Goal: Task Accomplishment & Management: Use online tool/utility

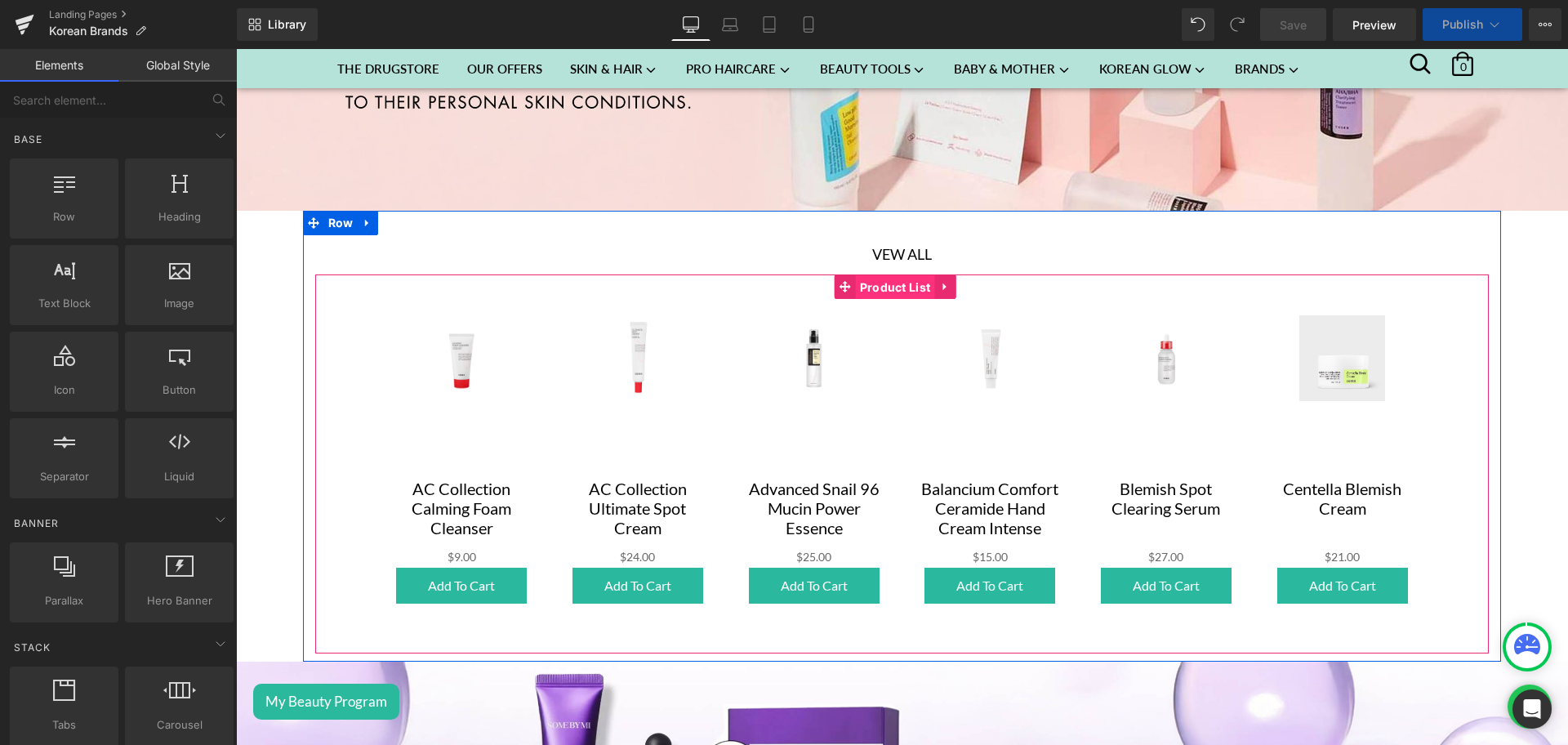
click at [870, 284] on span "Product List" at bounding box center [895, 288] width 79 height 25
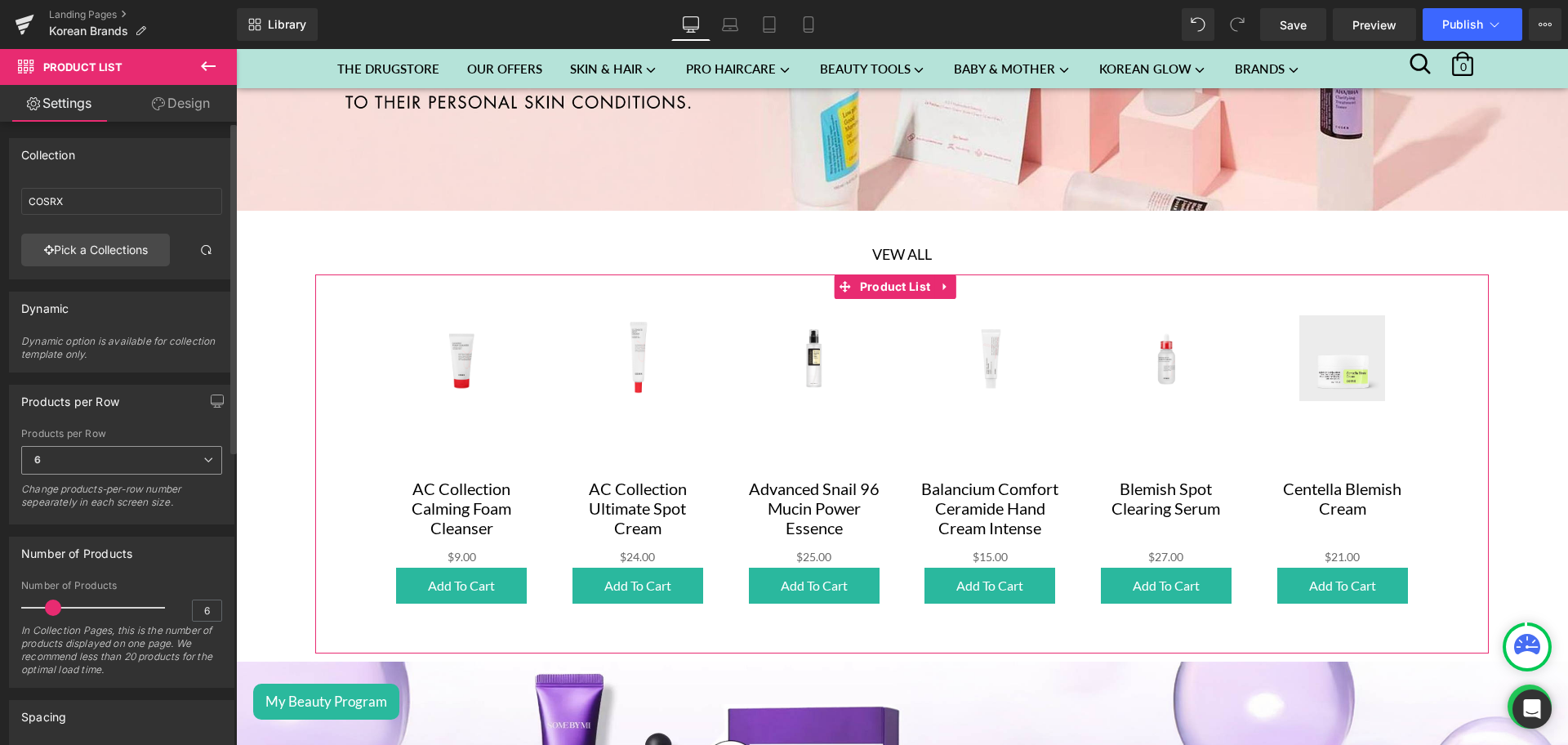
click at [98, 459] on span "6" at bounding box center [121, 460] width 201 height 29
click at [142, 625] on div "In Collection Pages, this is the number of products displayed on one page. We r…" at bounding box center [121, 656] width 201 height 63
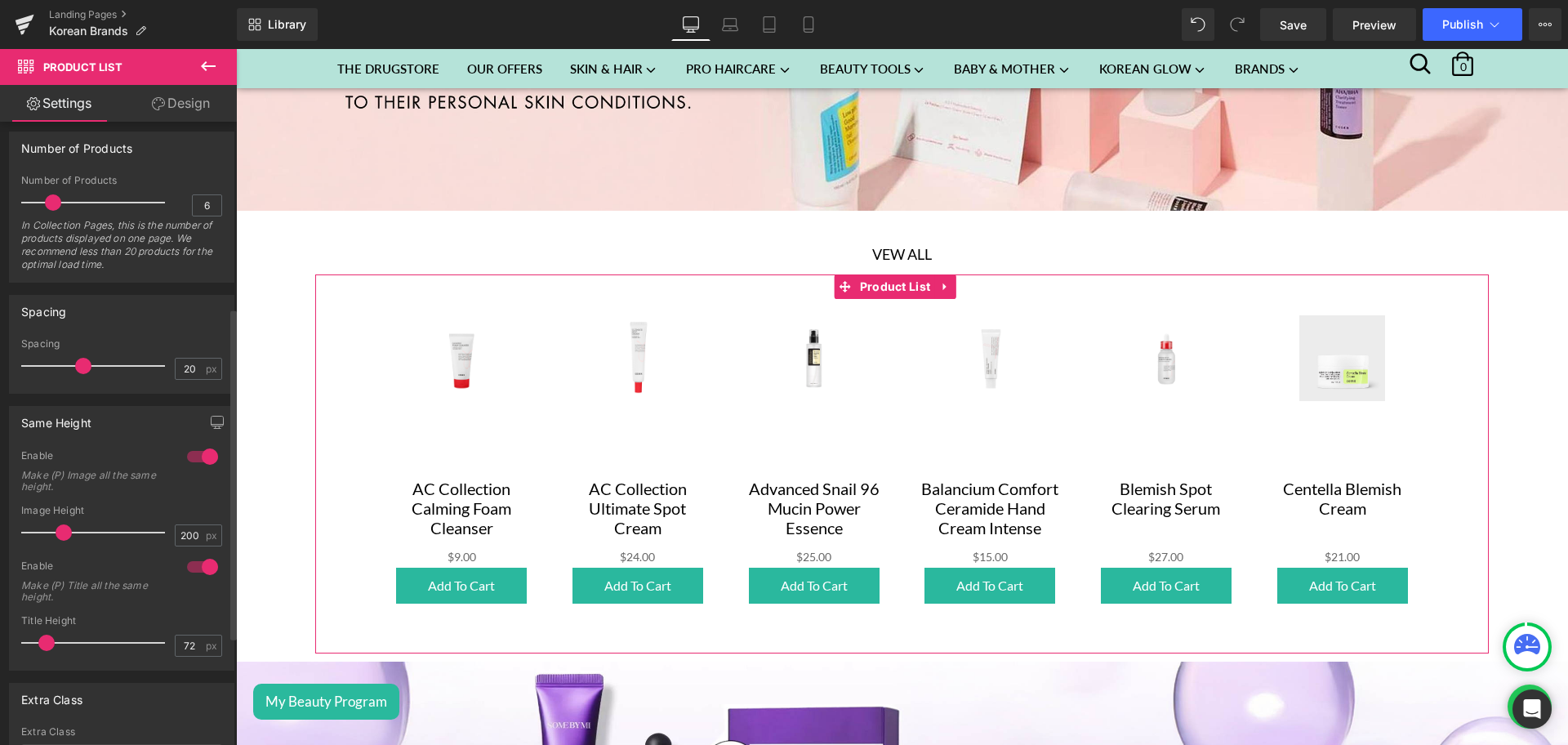
scroll to position [407, 0]
click at [192, 535] on input "200" at bounding box center [189, 533] width 29 height 20
click at [161, 497] on div "Enable Make (P) Image all the same height." at bounding box center [121, 475] width 201 height 56
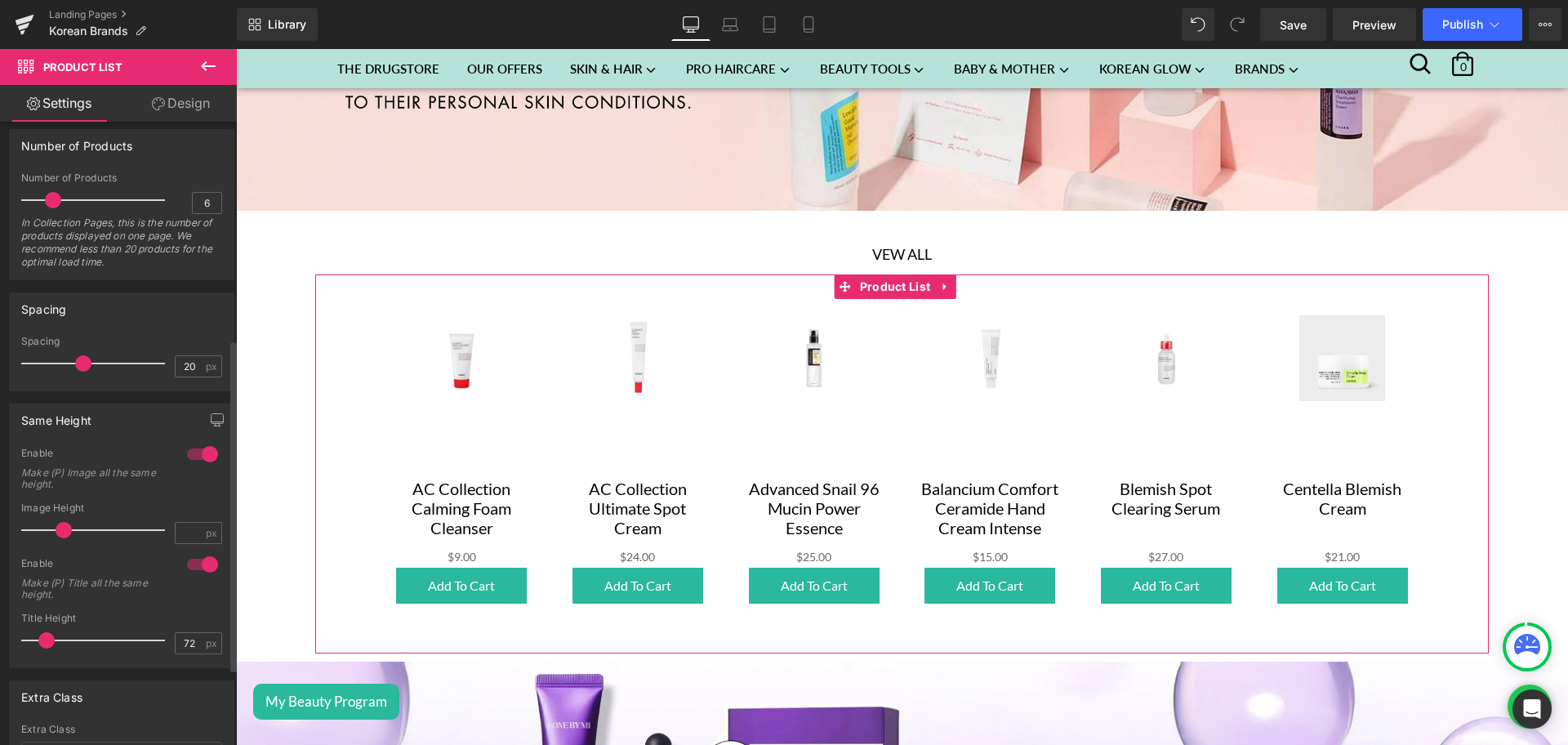
type input "200"
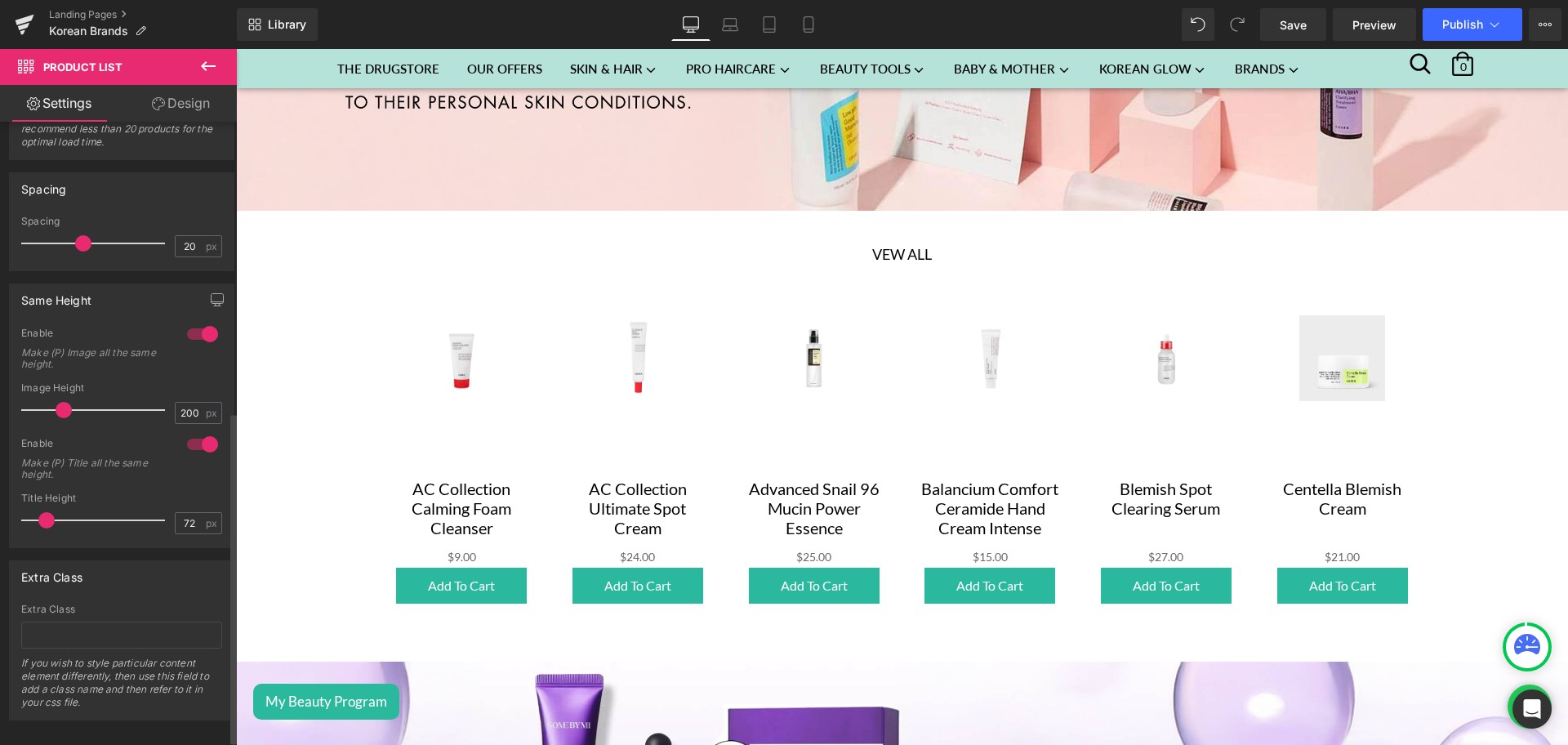
scroll to position [544, 0]
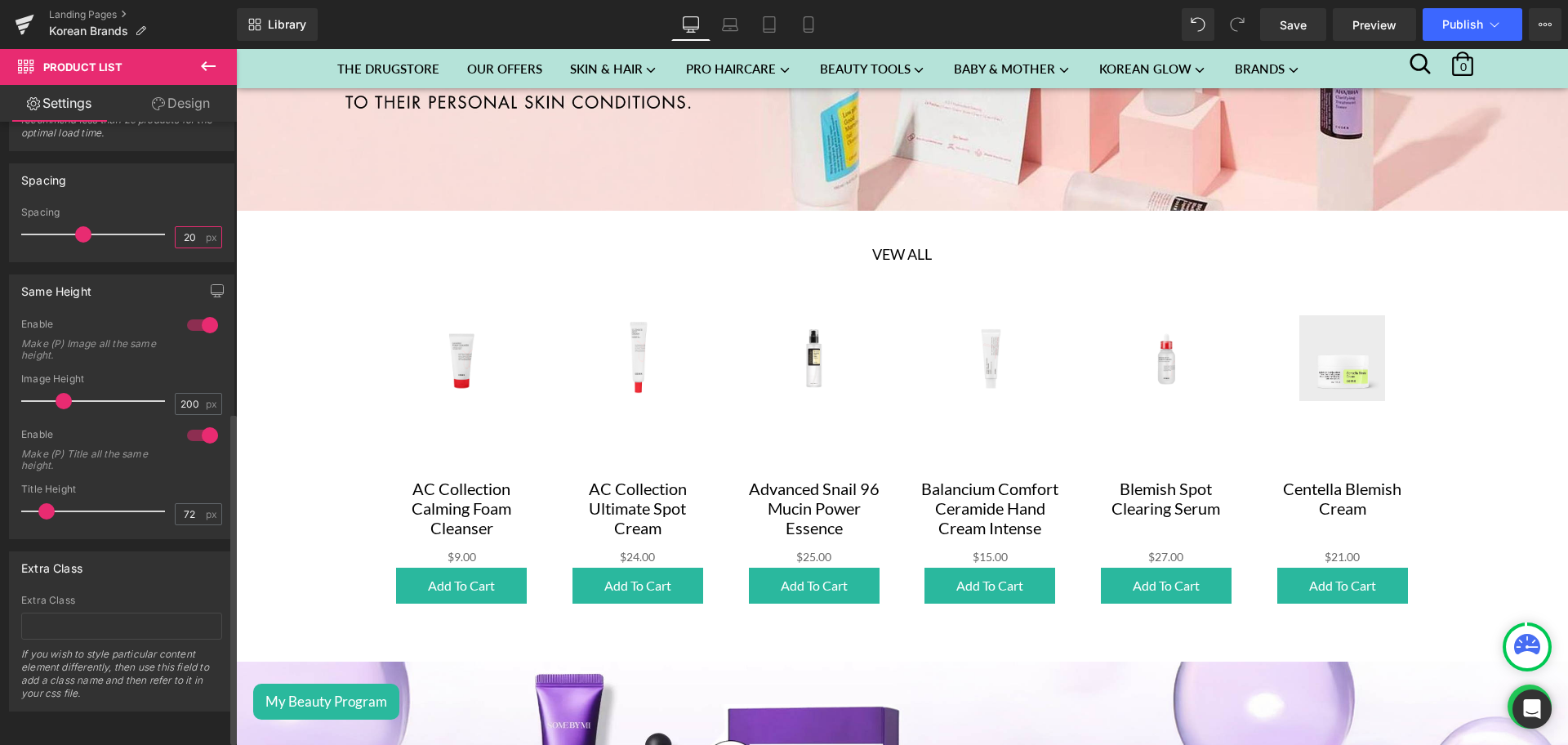
click at [184, 227] on input "20" at bounding box center [189, 237] width 29 height 20
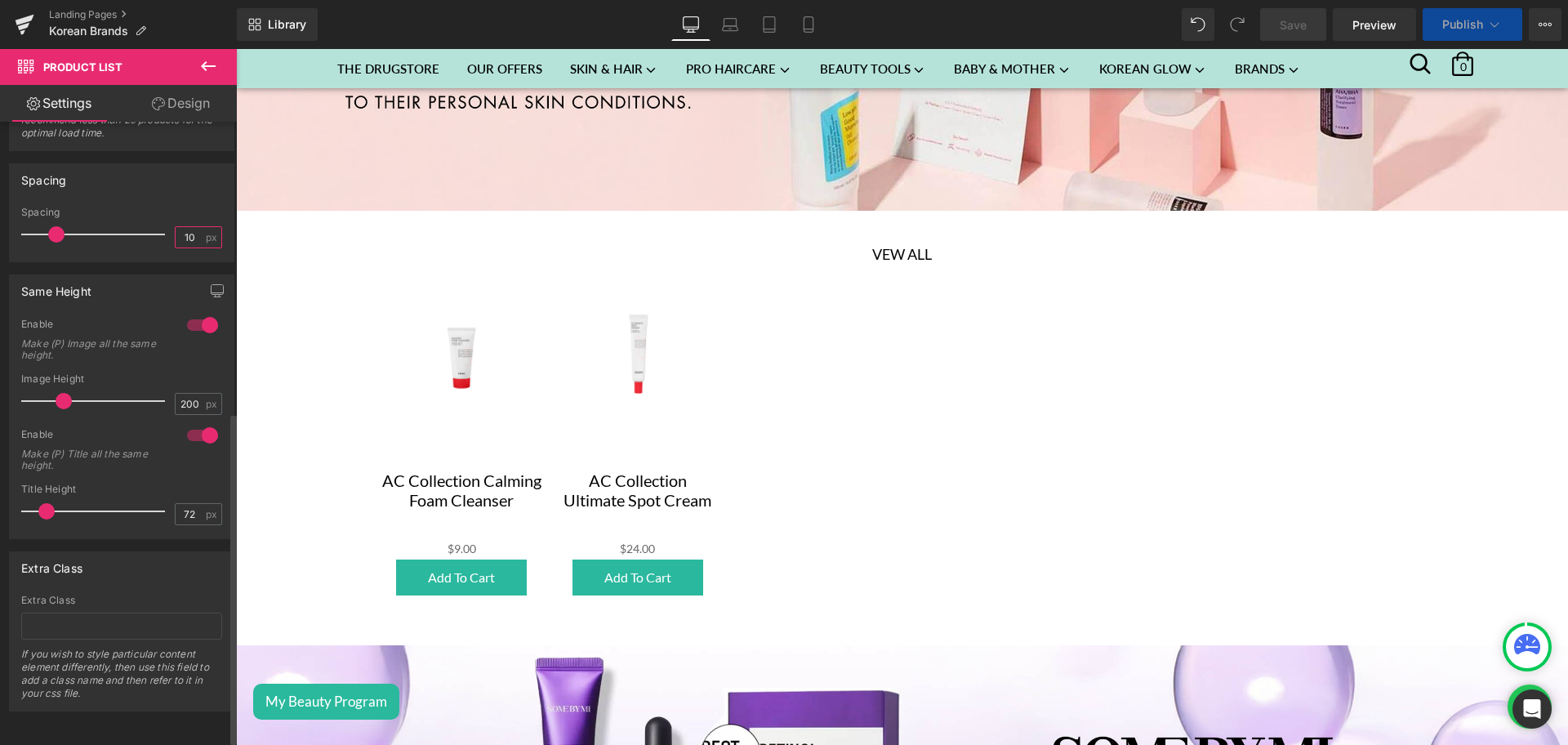
type input "10"
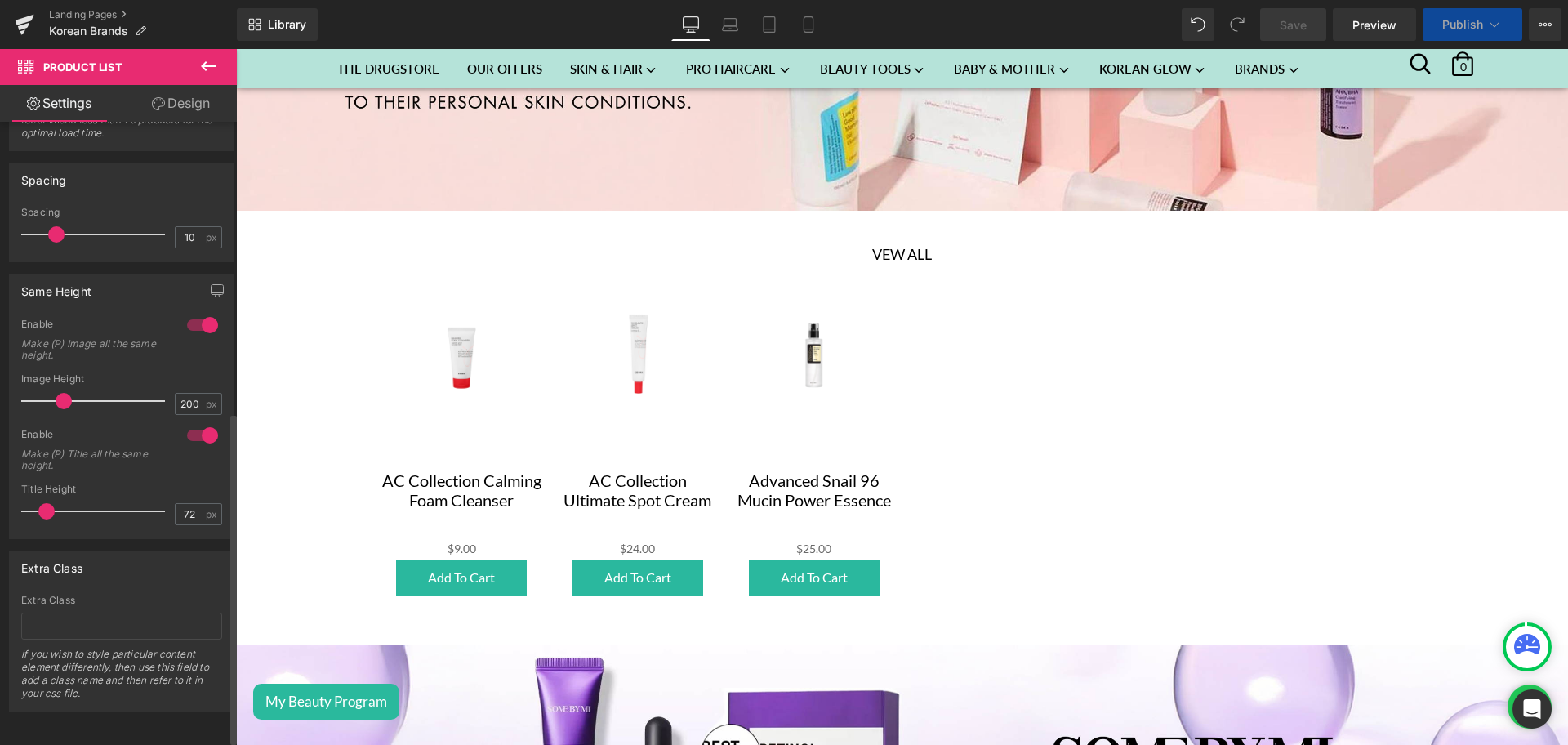
click at [159, 318] on div "Enable" at bounding box center [96, 326] width 149 height 17
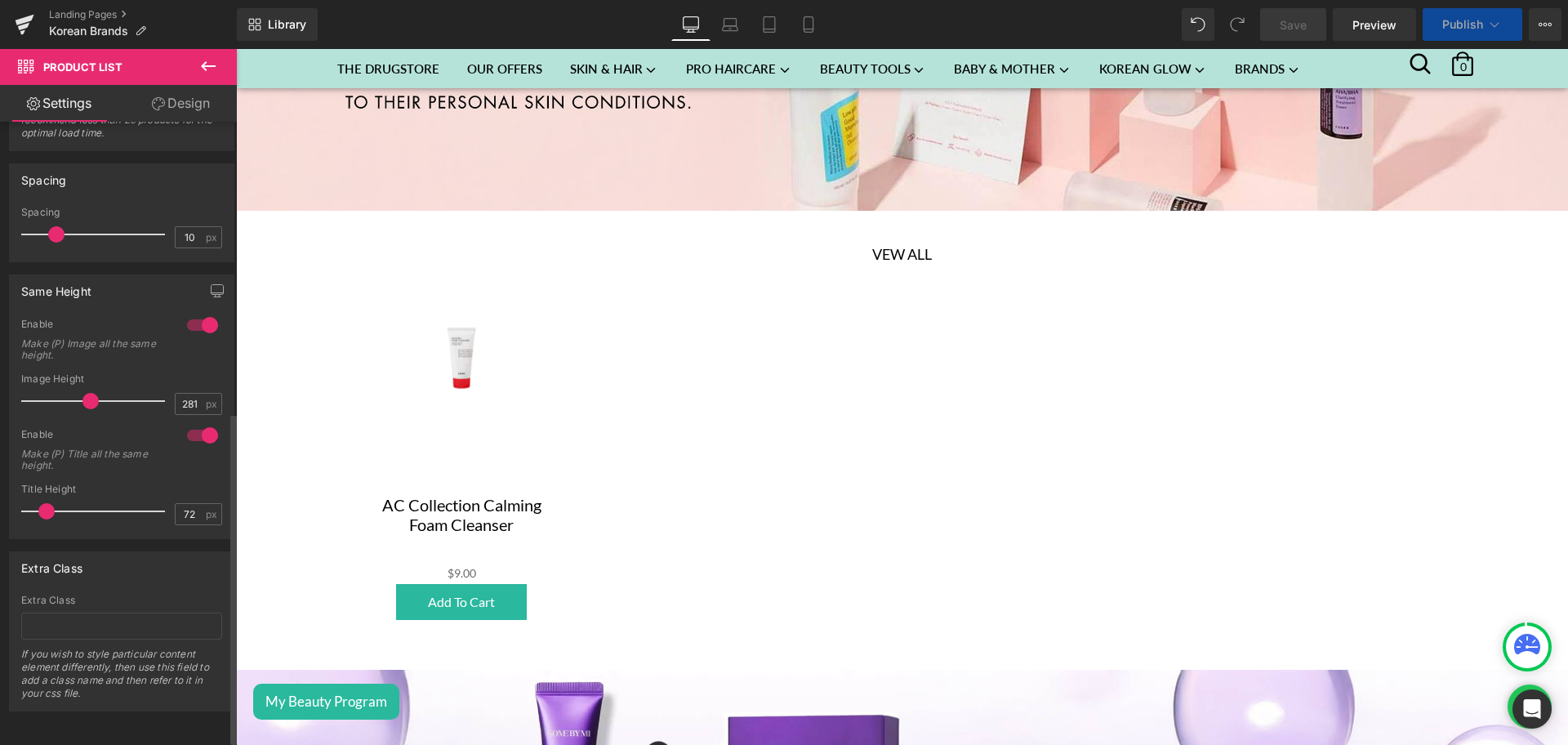
drag, startPoint x: 67, startPoint y: 392, endPoint x: 93, endPoint y: 391, distance: 26.0
click at [93, 393] on span at bounding box center [91, 402] width 16 height 16
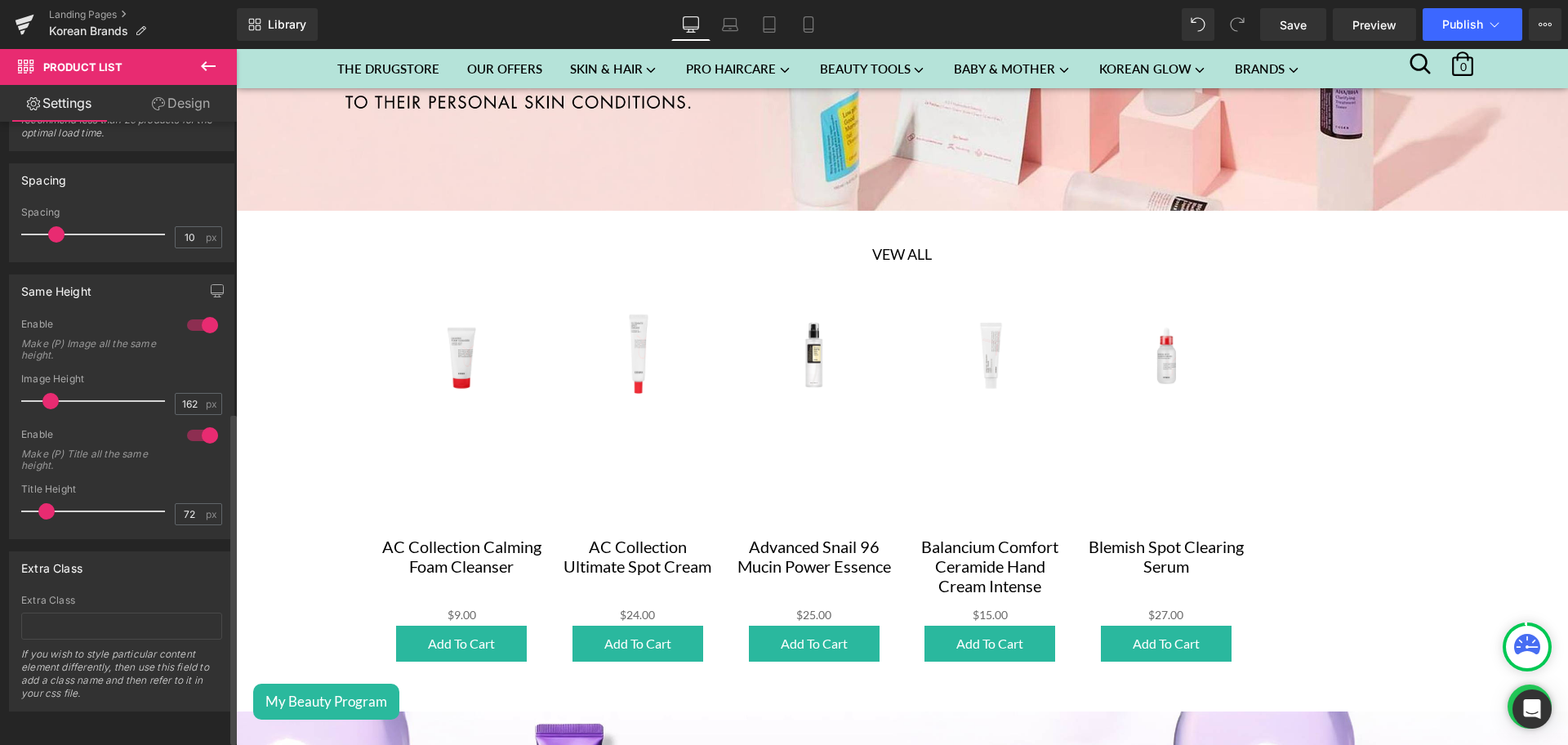
drag, startPoint x: 93, startPoint y: 391, endPoint x: 56, endPoint y: 391, distance: 37.0
click at [56, 393] on span at bounding box center [51, 402] width 16 height 16
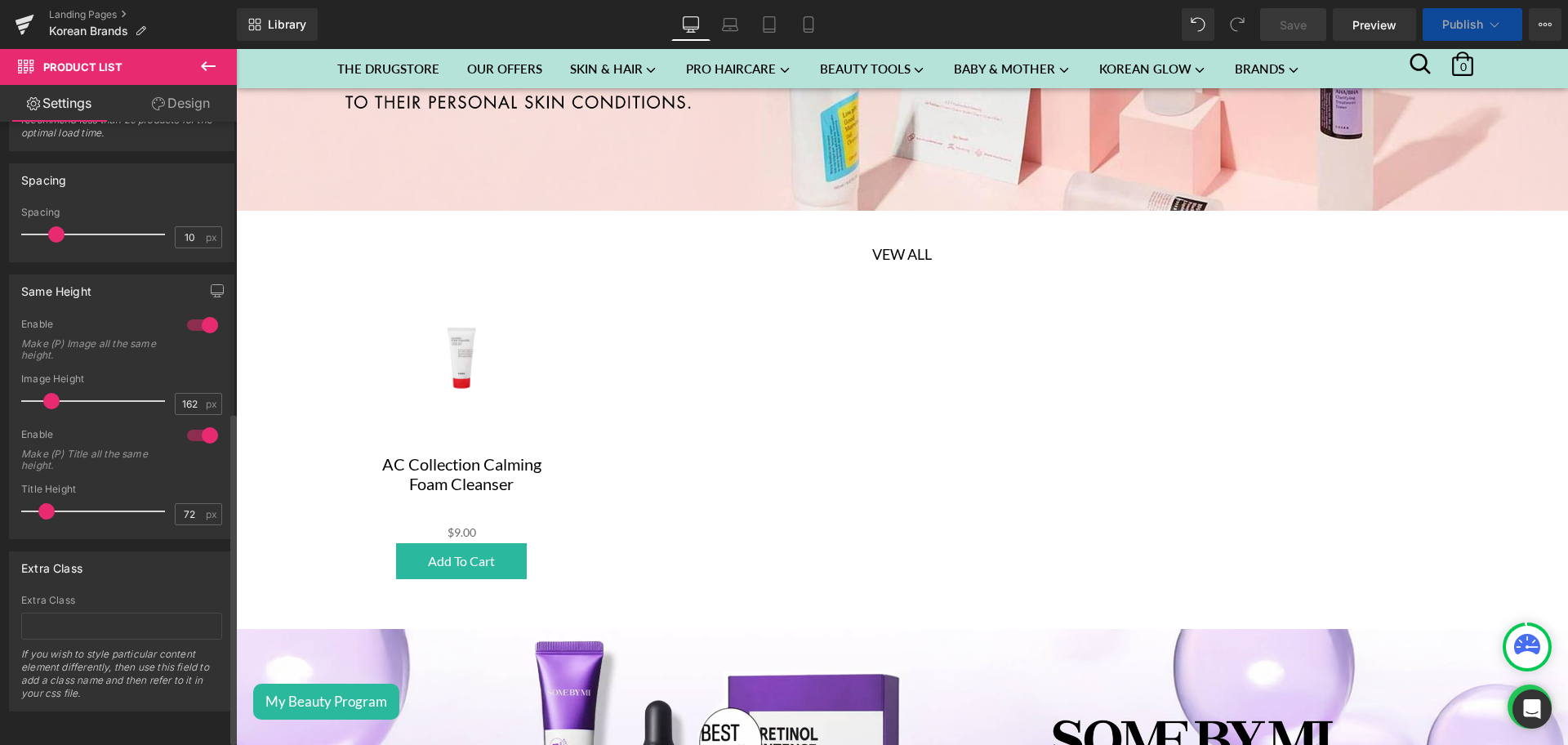
type input "165"
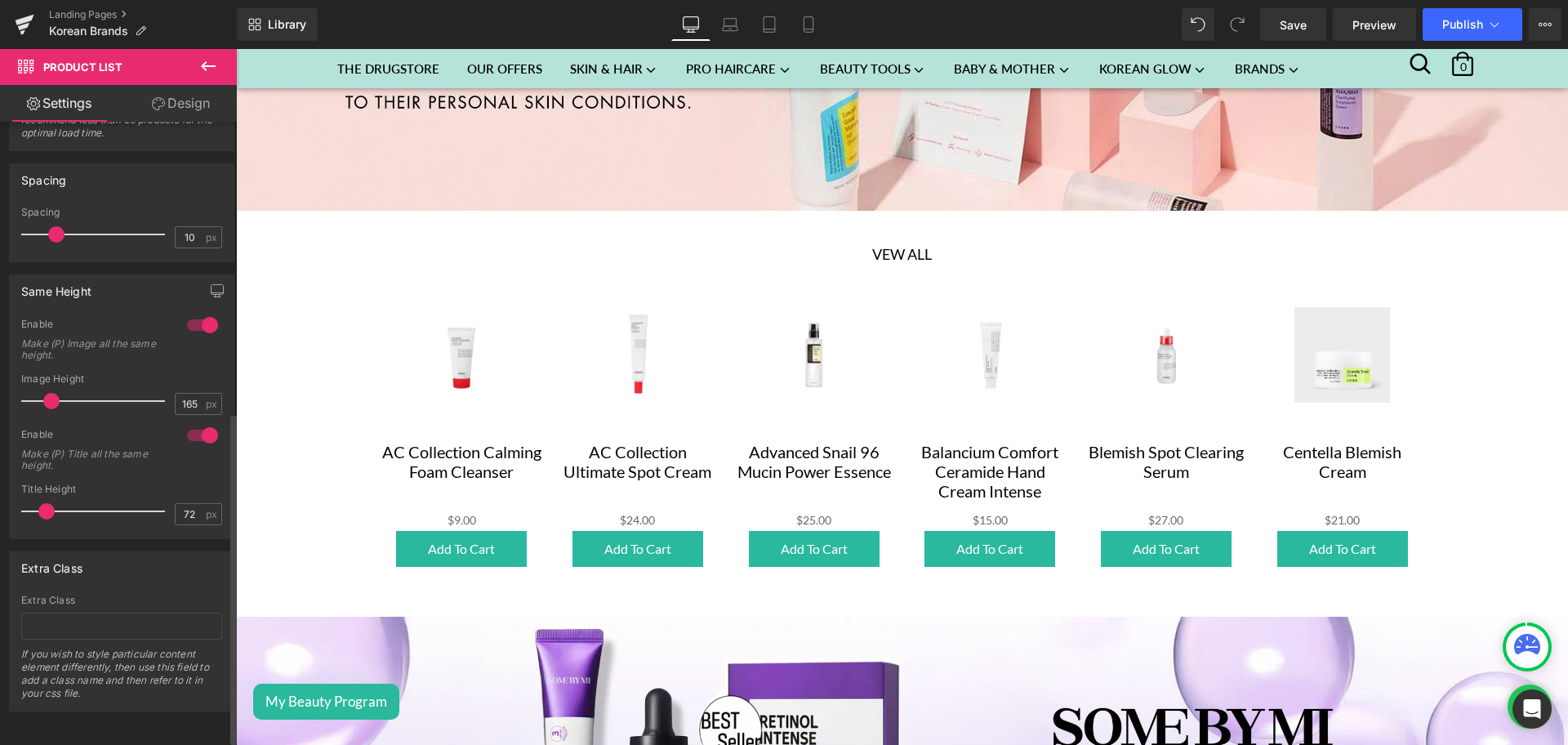
click at [199, 312] on div at bounding box center [202, 325] width 39 height 26
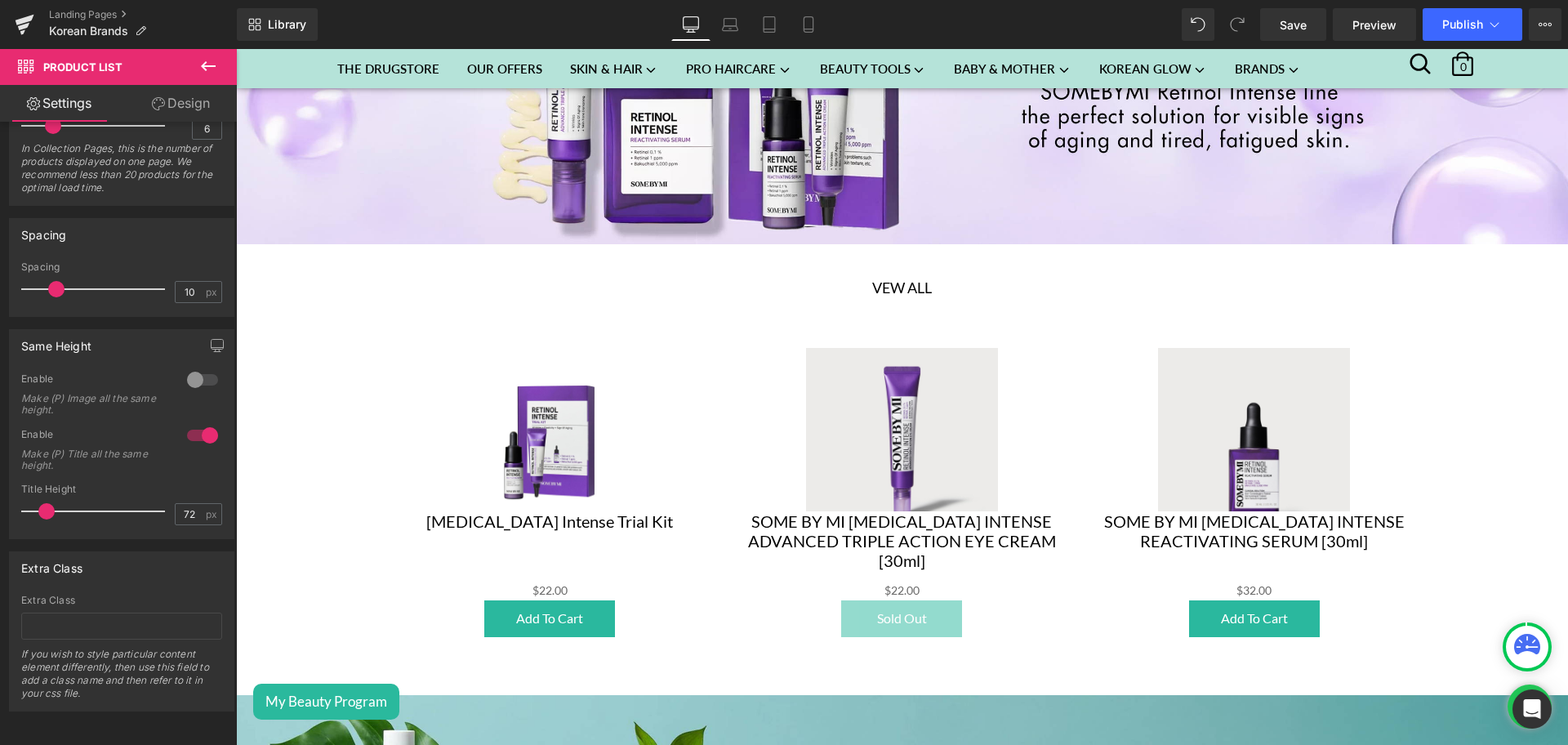
scroll to position [1016, 0]
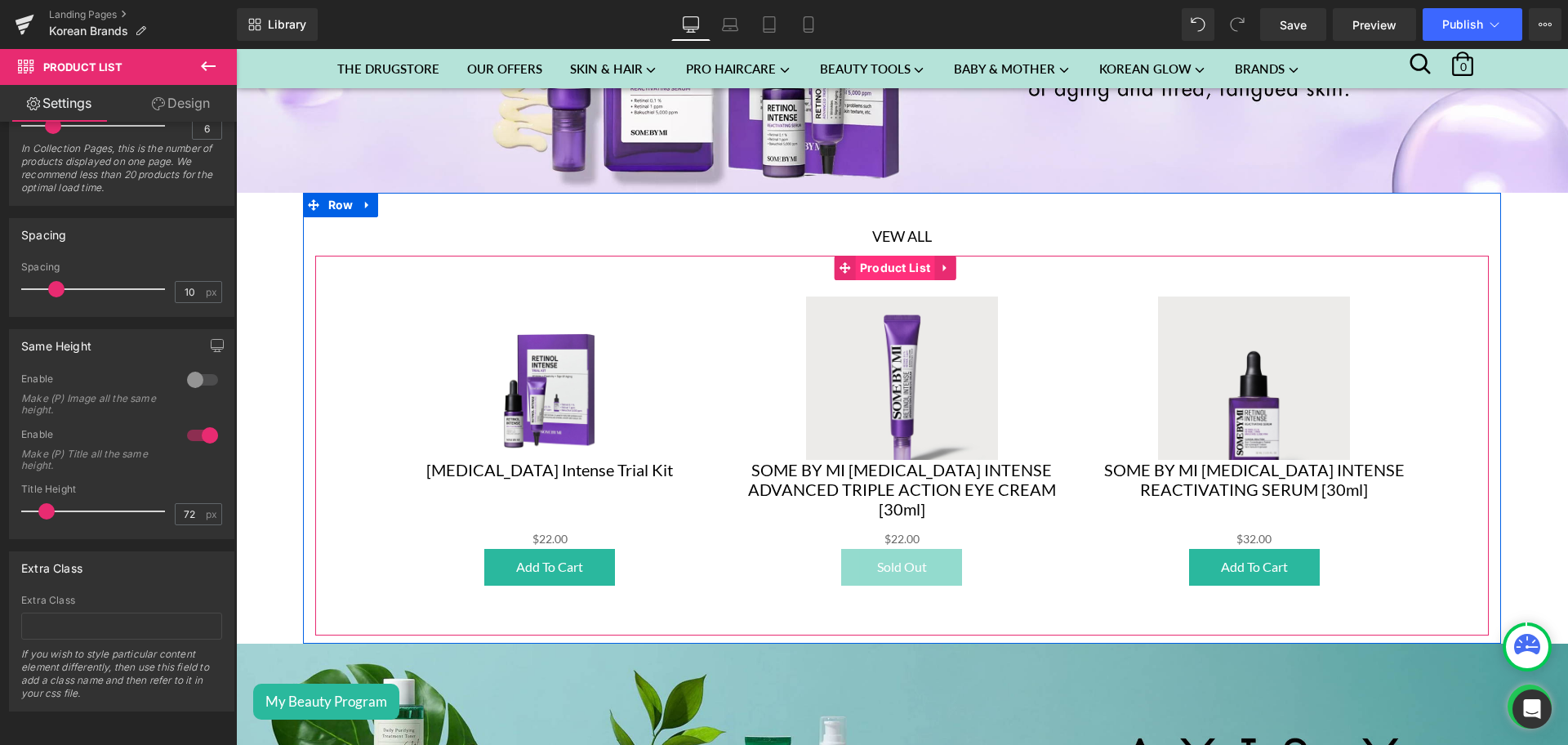
click at [882, 257] on span "Product List" at bounding box center [895, 268] width 79 height 25
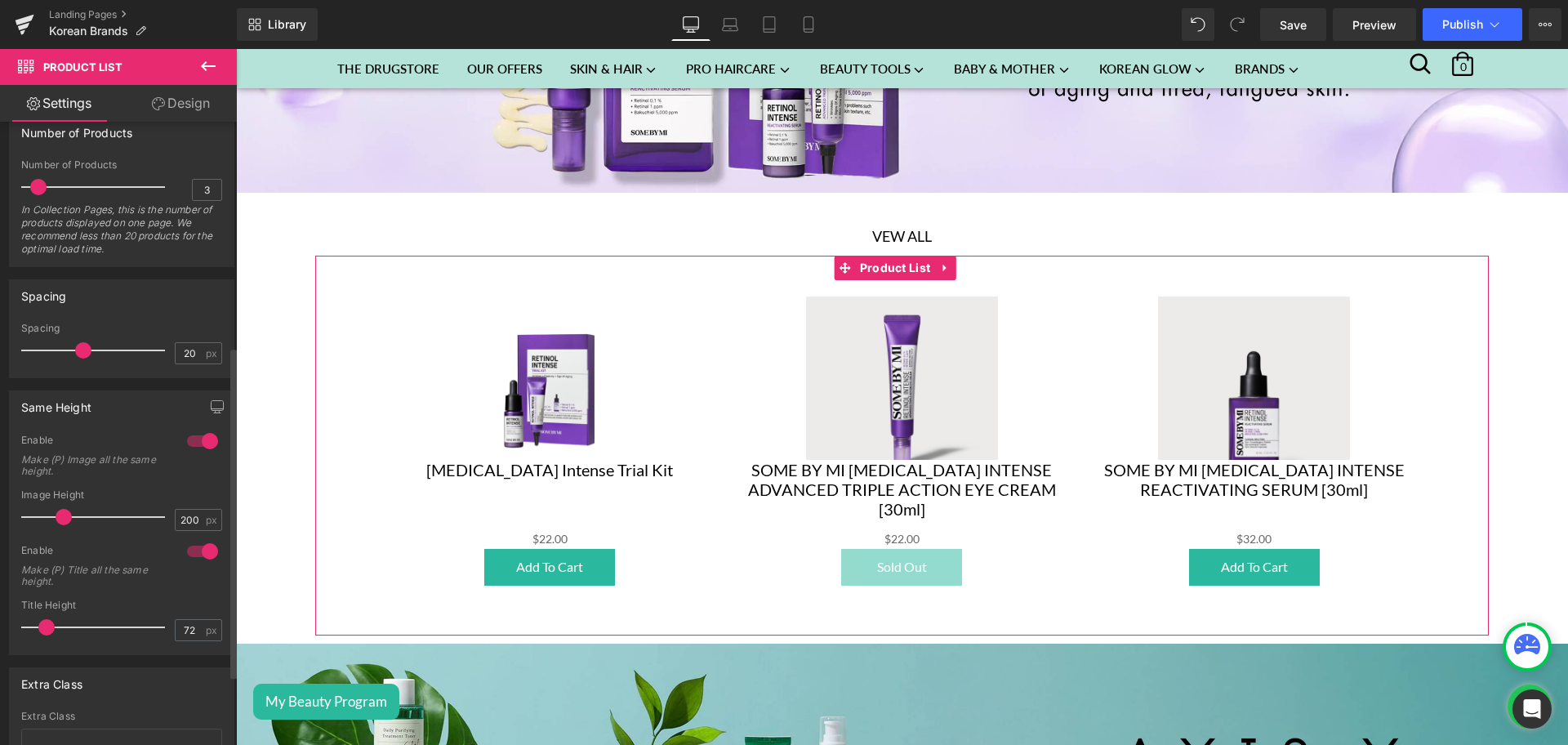
scroll to position [429, 0]
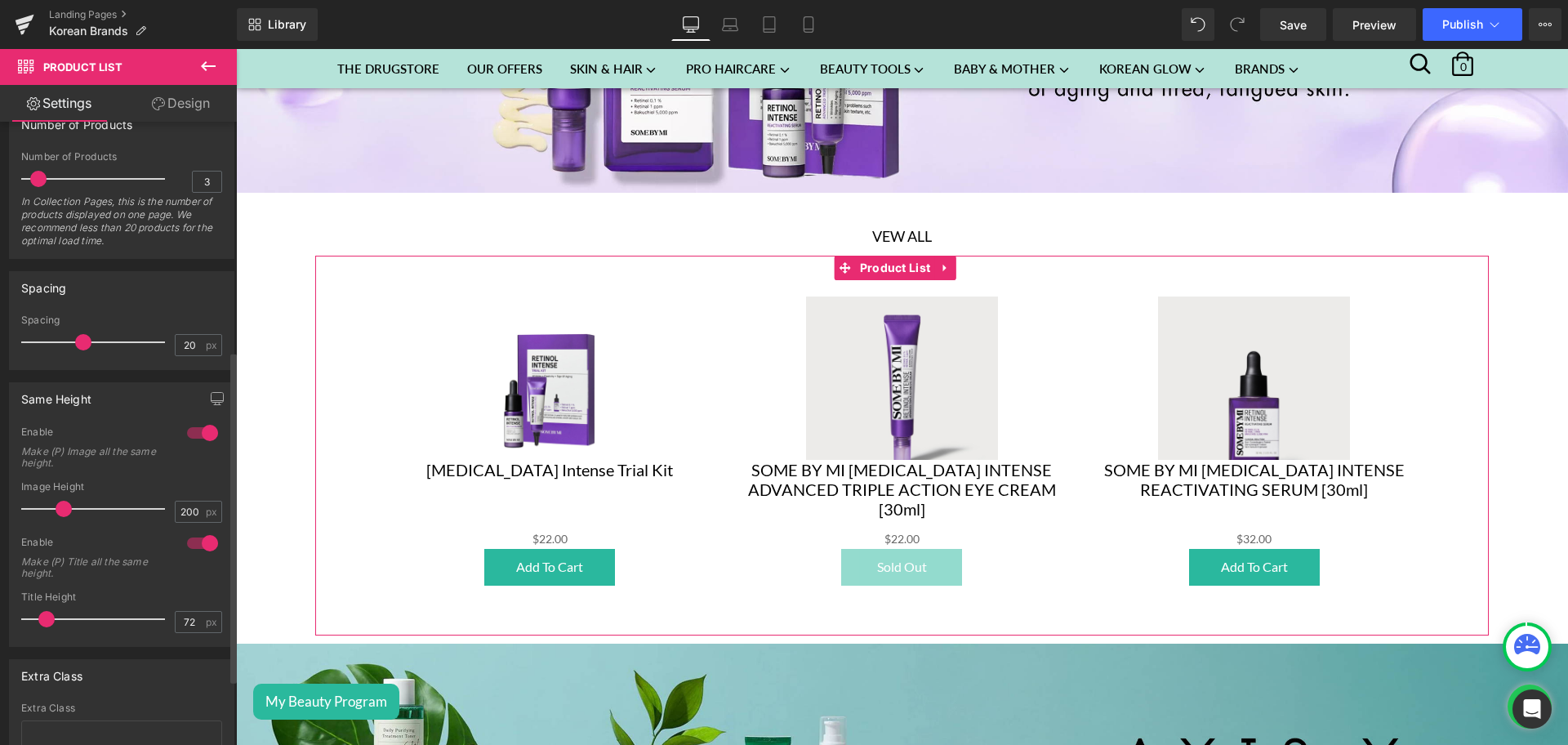
click at [197, 425] on div at bounding box center [202, 433] width 39 height 26
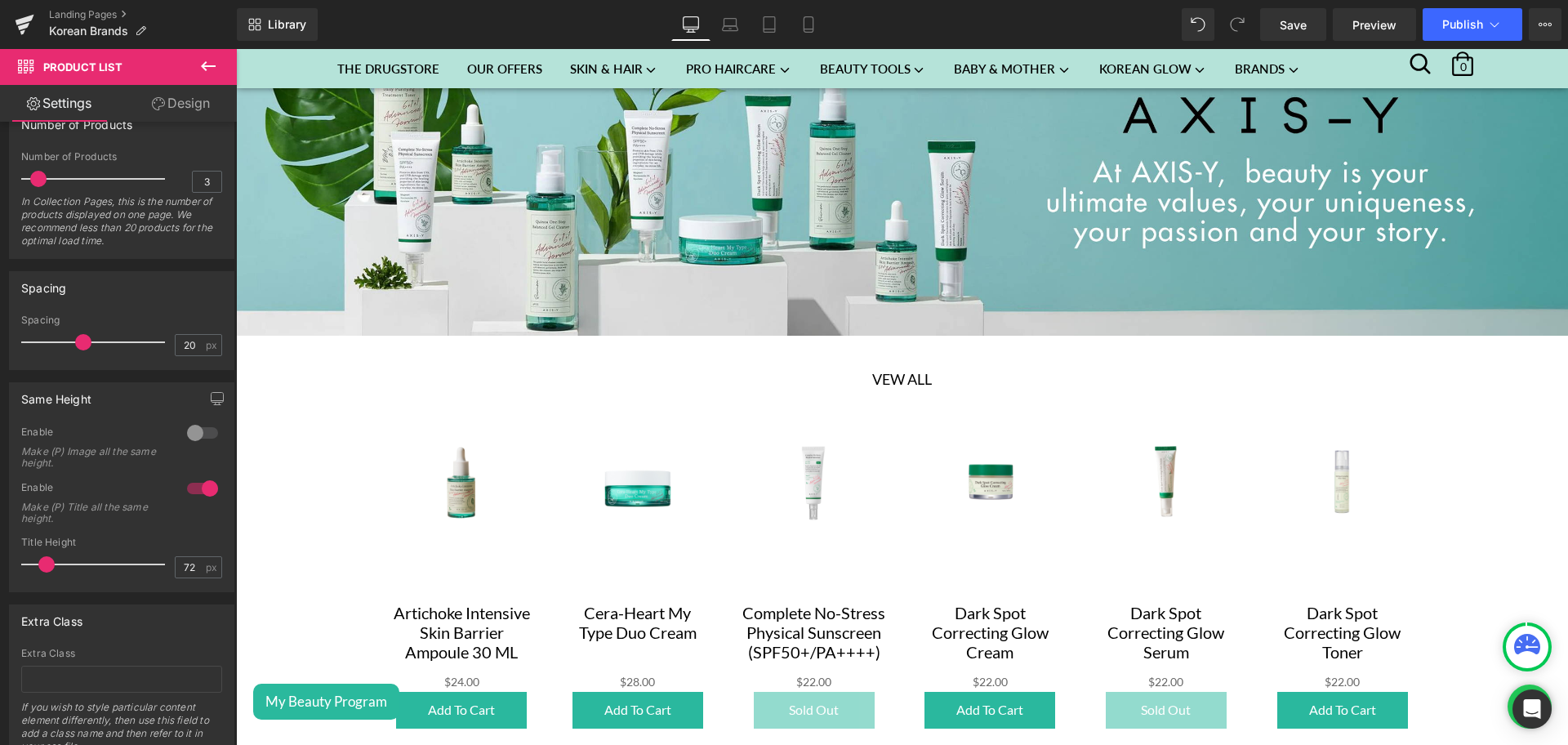
scroll to position [1688, 0]
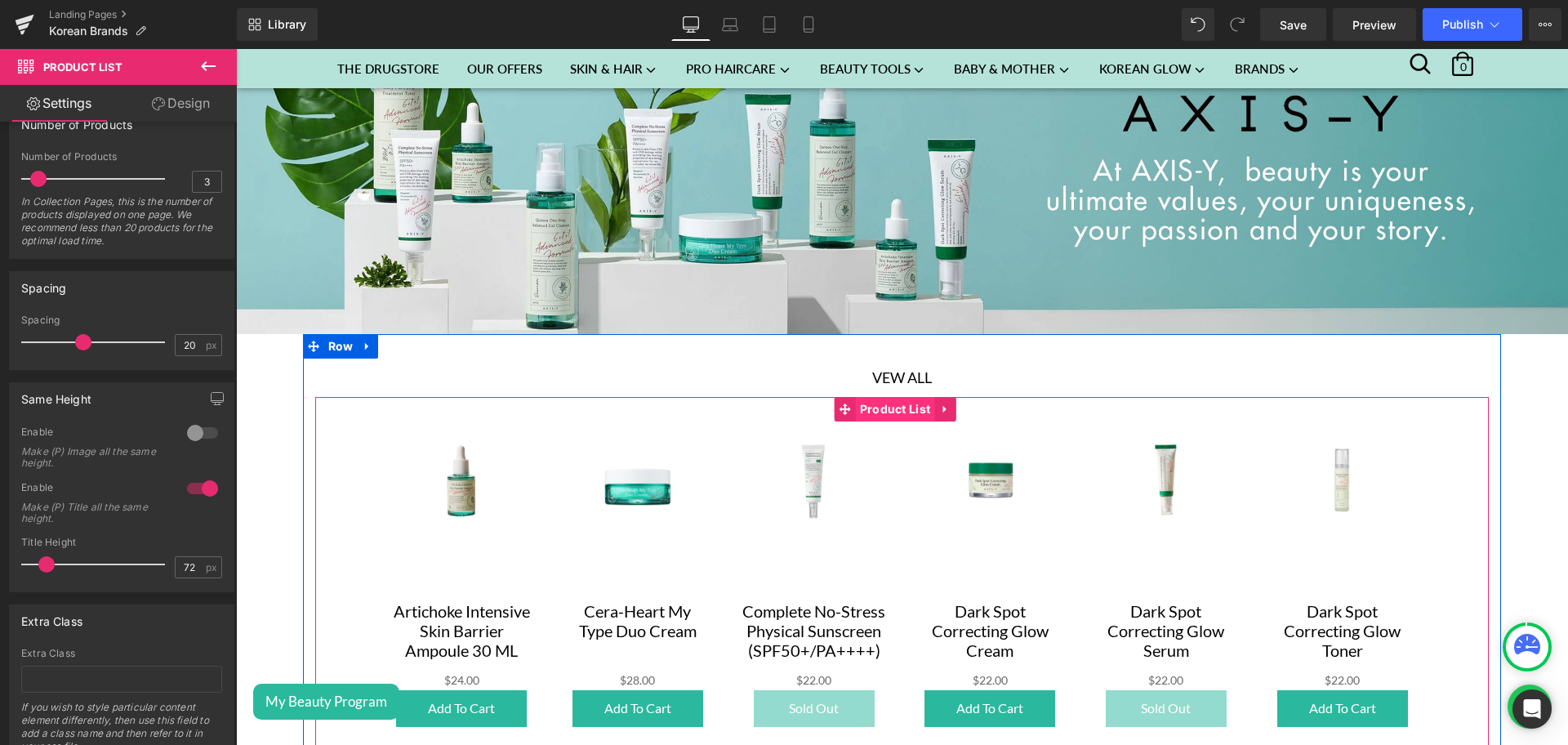
click at [875, 401] on span "Product List" at bounding box center [895, 409] width 79 height 25
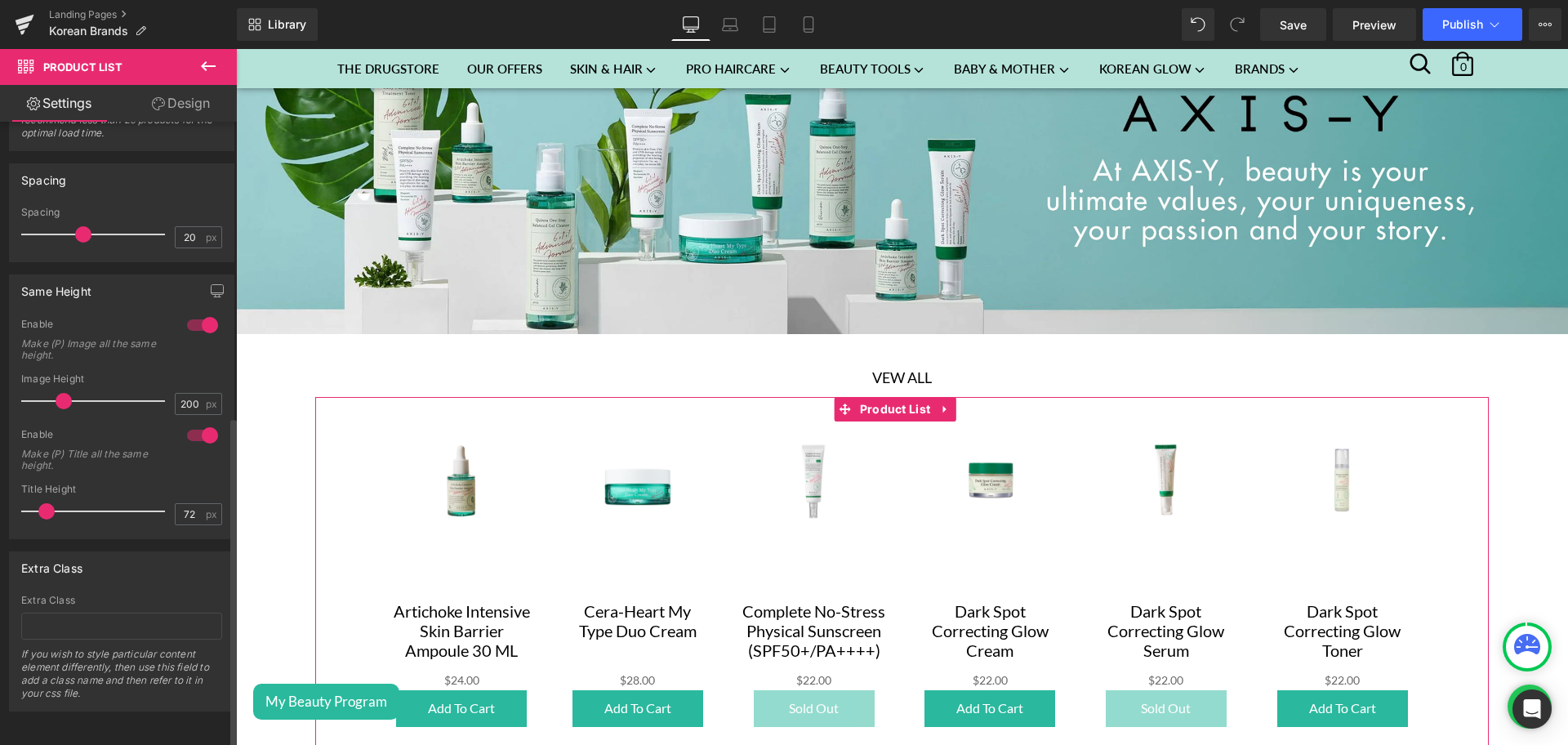
scroll to position [552, 0]
click at [195, 312] on div at bounding box center [202, 325] width 39 height 26
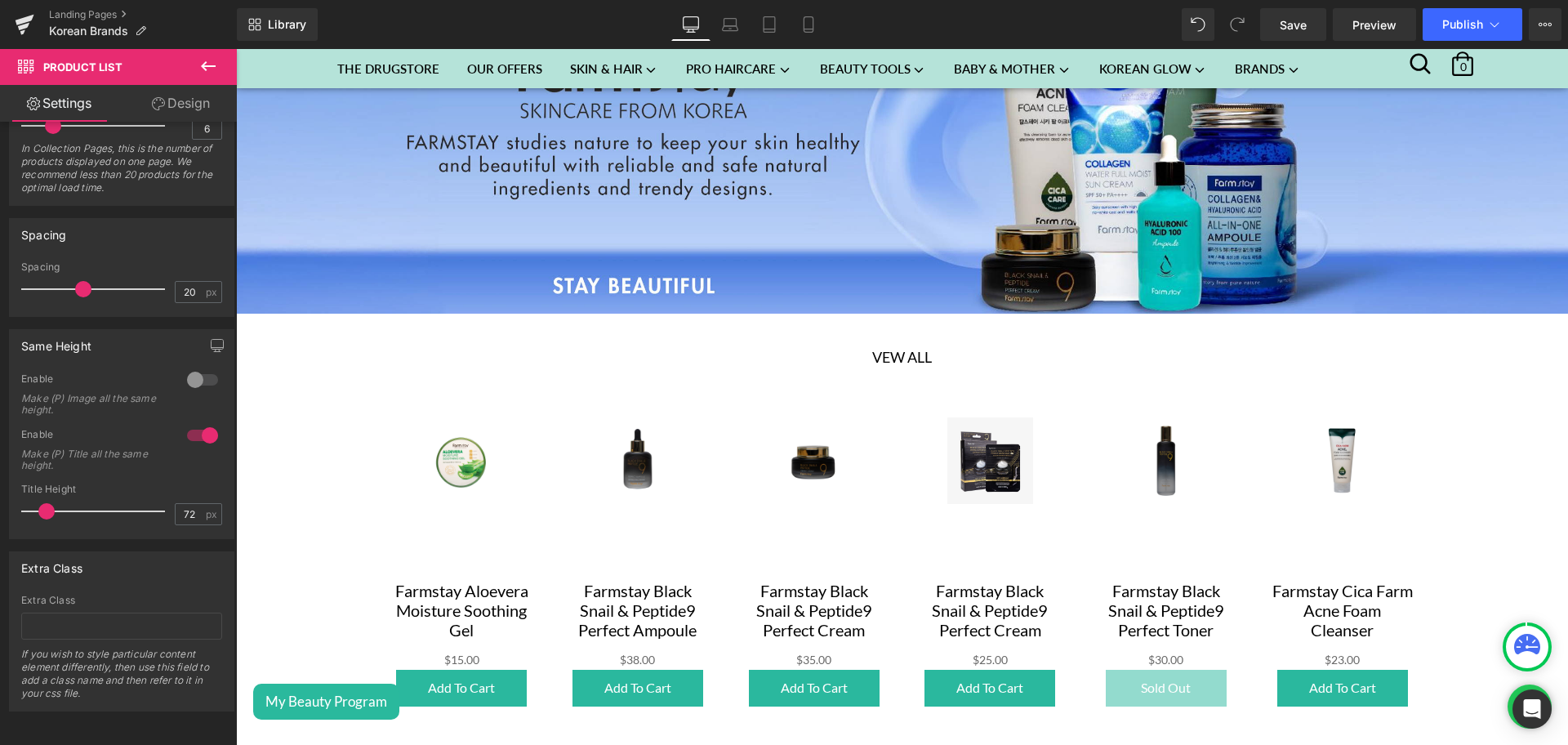
scroll to position [2426, 0]
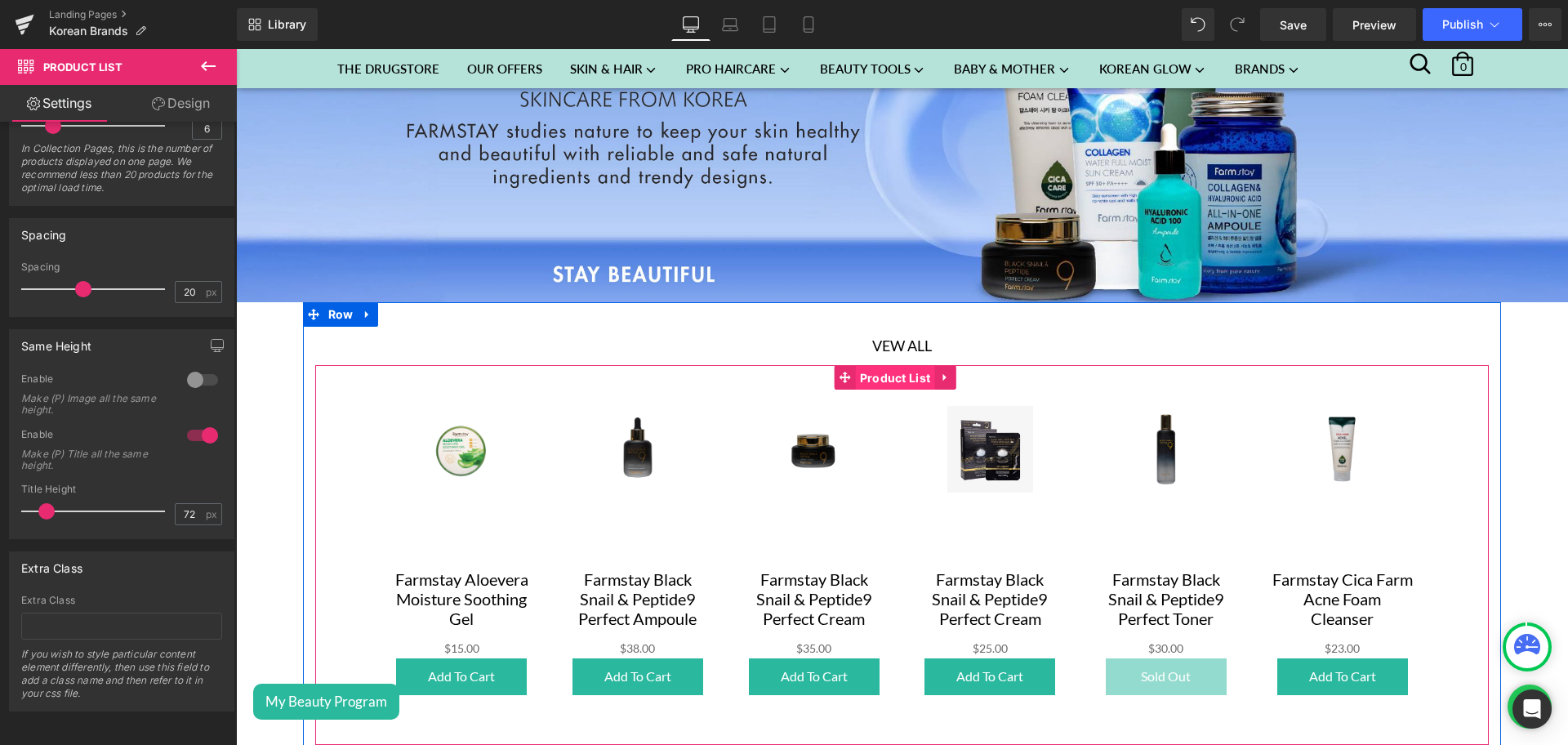
click at [894, 366] on span "Product List" at bounding box center [895, 379] width 79 height 25
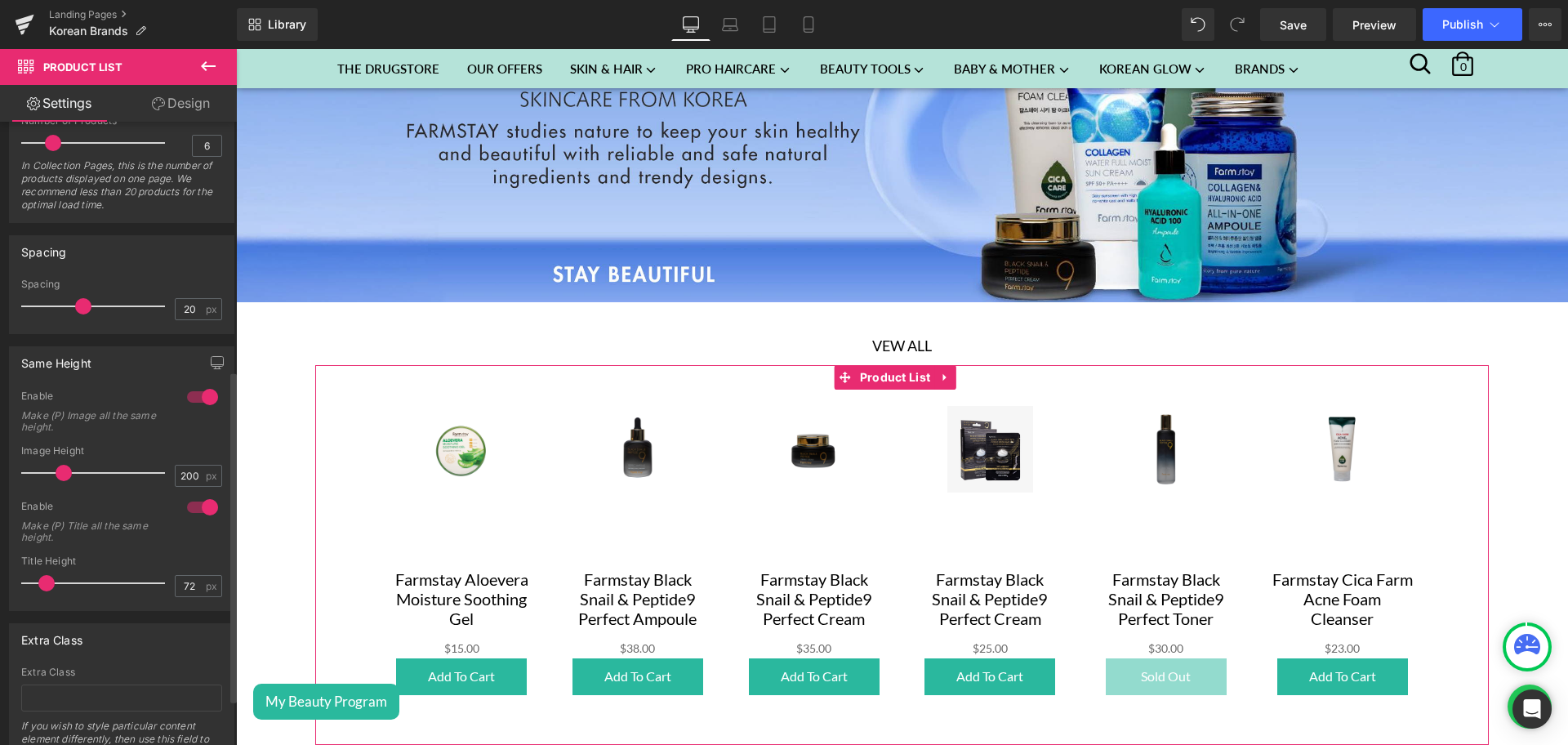
scroll to position [466, 0]
click at [202, 384] on div at bounding box center [202, 397] width 39 height 26
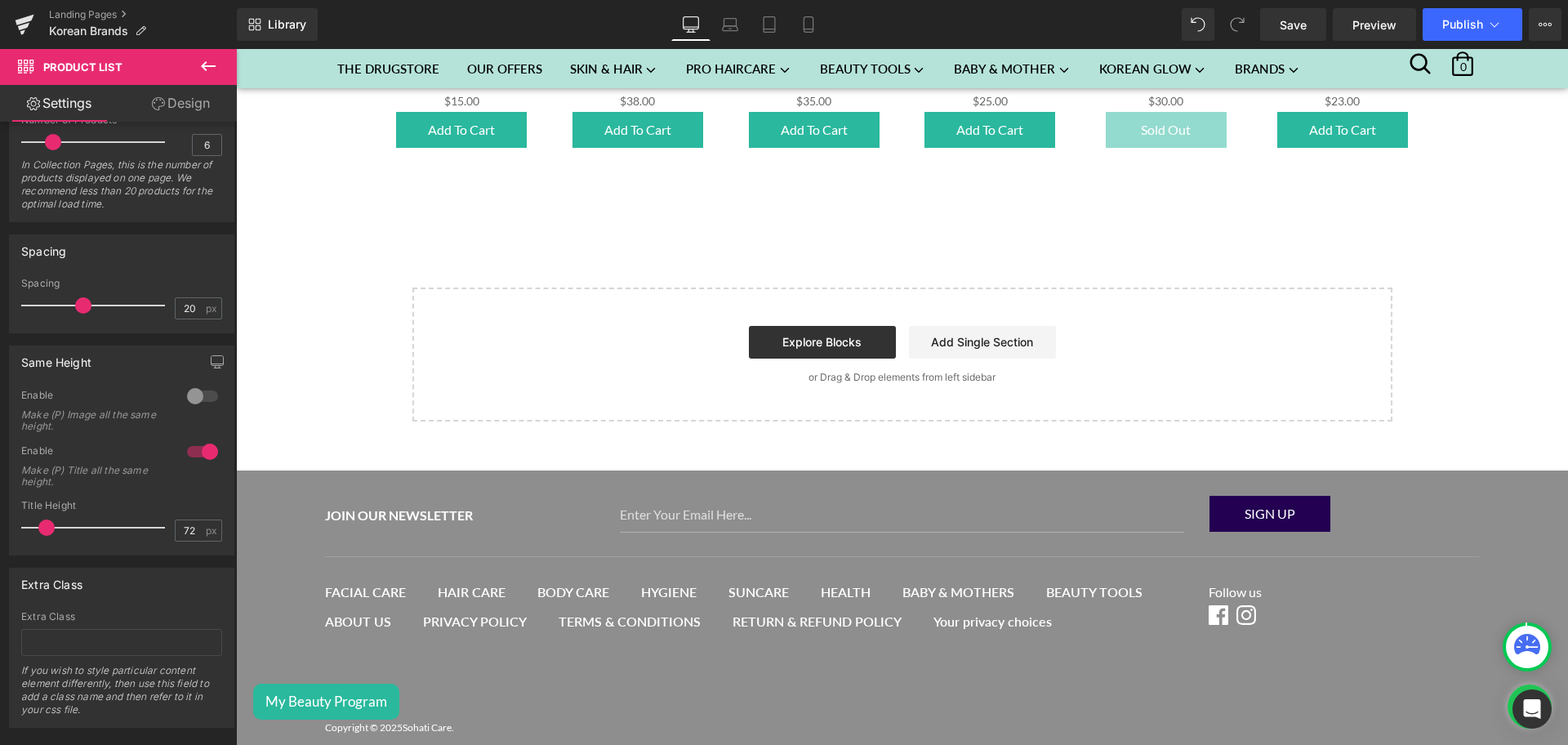
scroll to position [2213, 0]
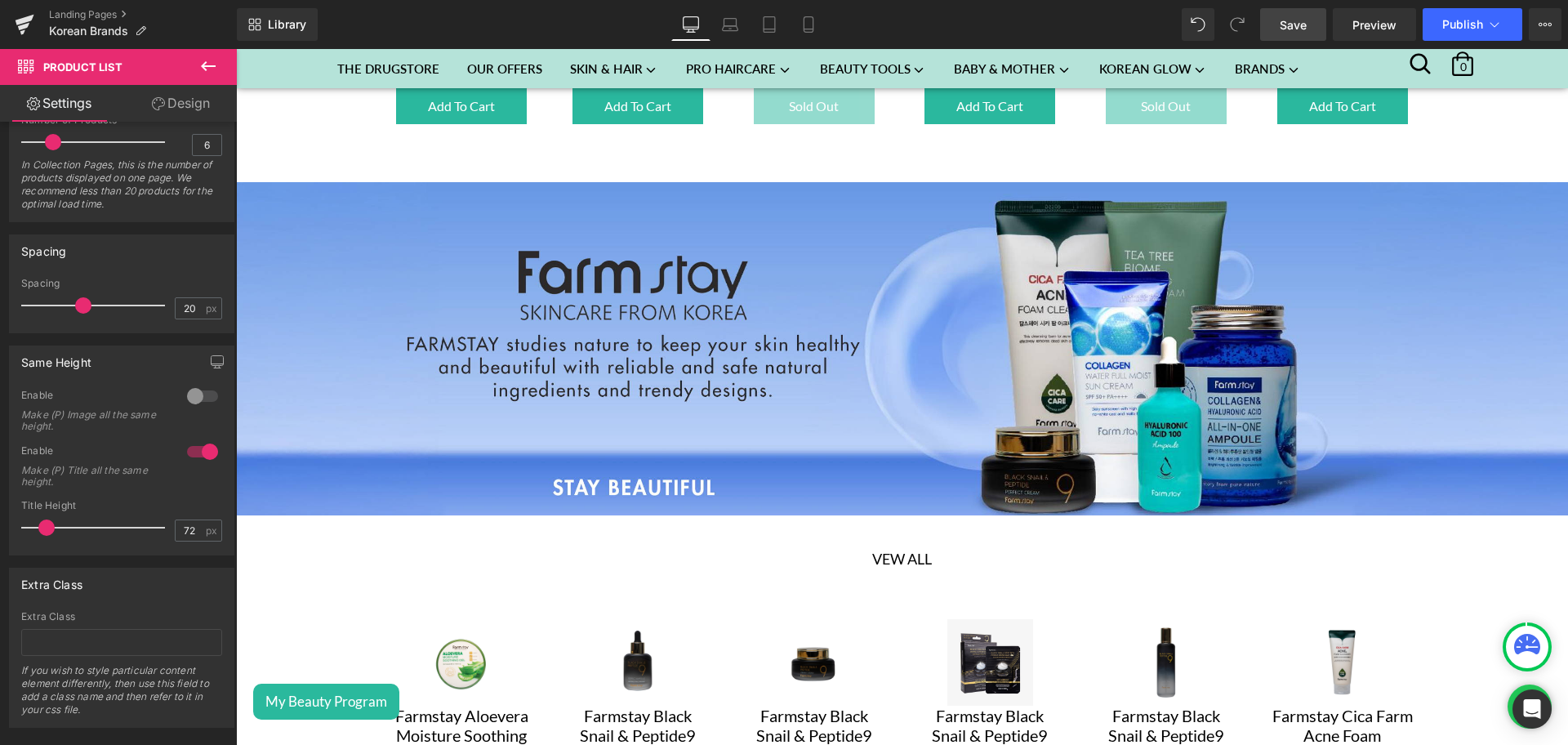
click at [1282, 10] on link "Save" at bounding box center [1293, 25] width 66 height 33
click at [789, 17] on icon at bounding box center [791, 25] width 9 height 16
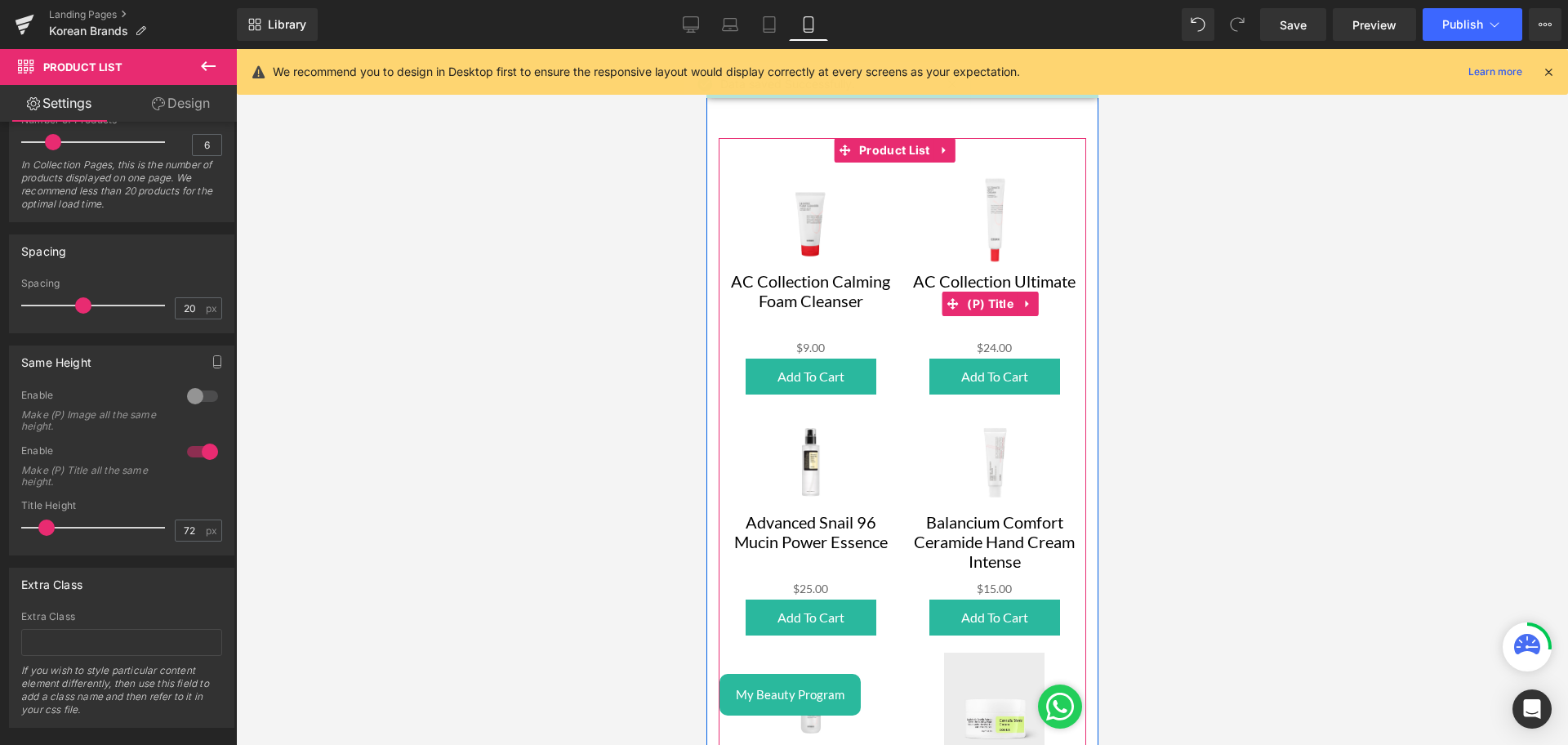
scroll to position [191, 0]
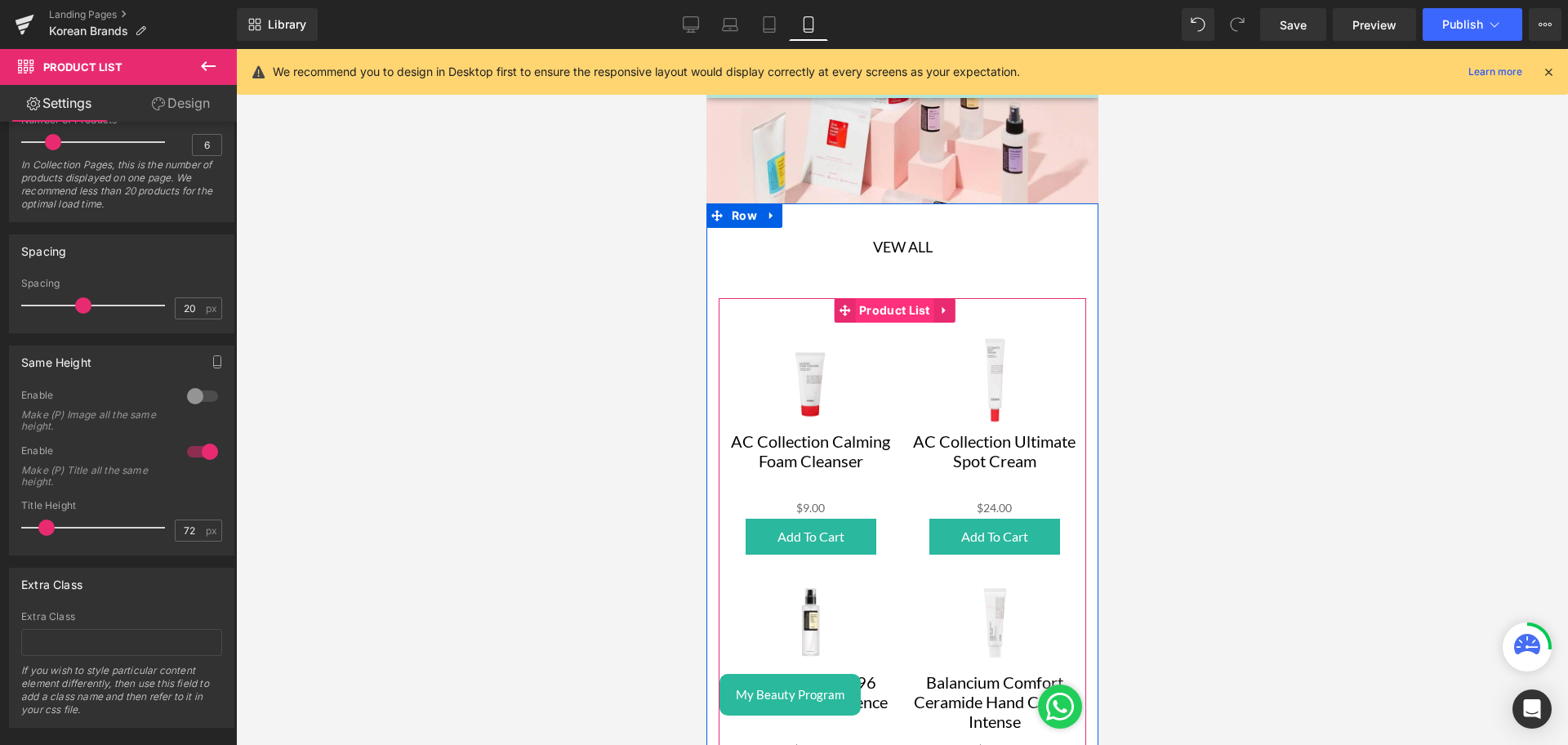
click at [868, 307] on span "Product List" at bounding box center [894, 311] width 79 height 25
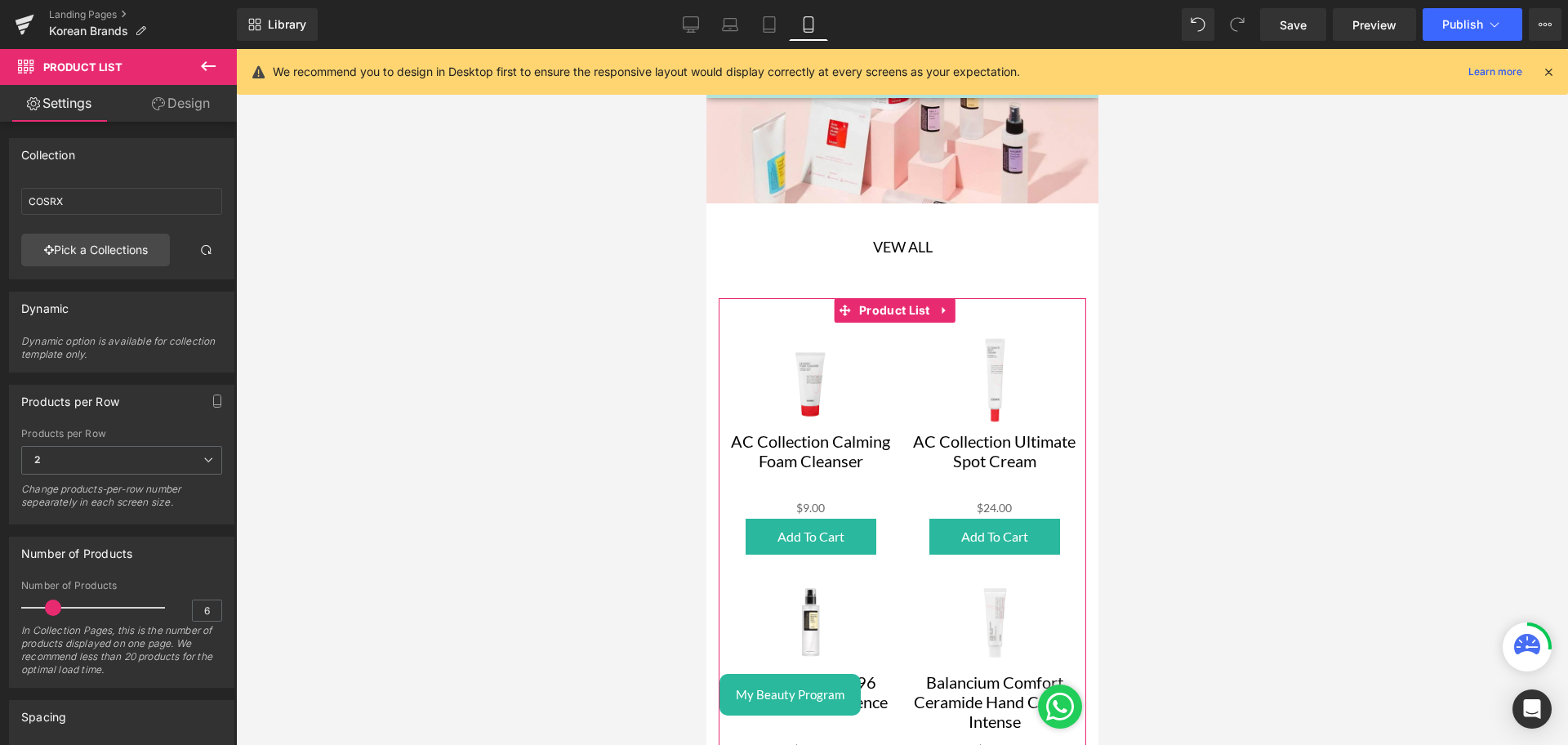
click at [181, 117] on link "Design" at bounding box center [181, 103] width 119 height 37
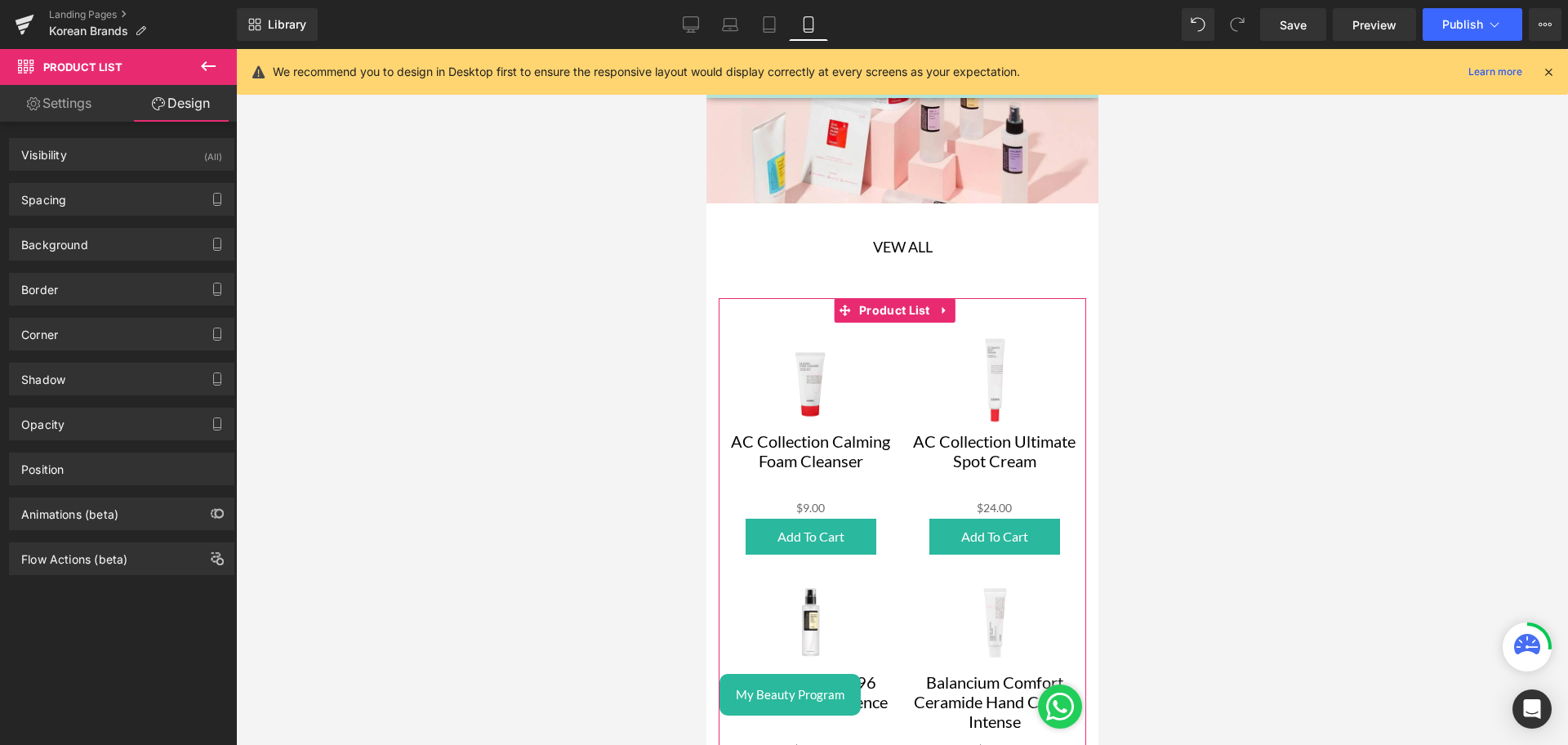
click at [76, 103] on link "Settings" at bounding box center [59, 103] width 119 height 37
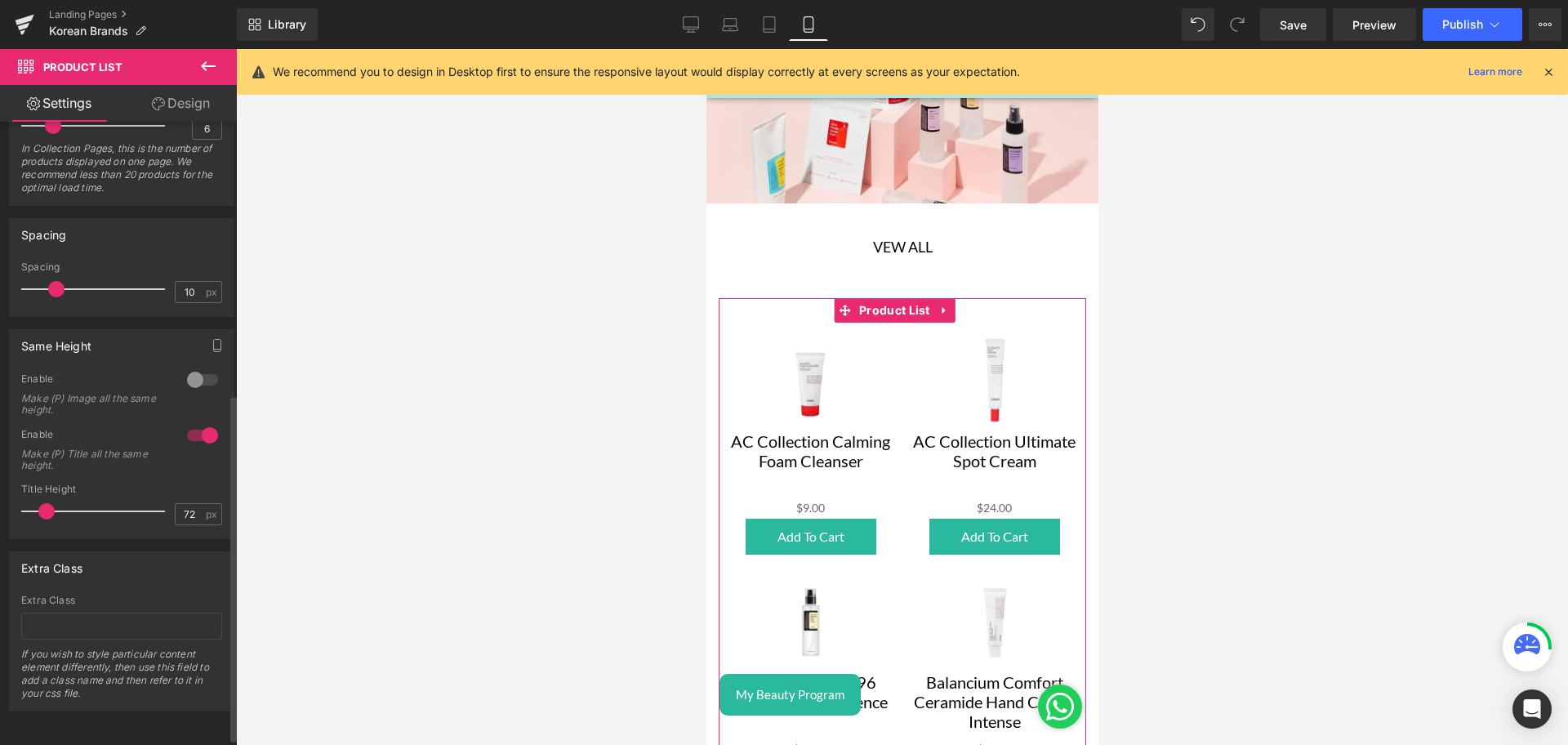
scroll to position [497, 0]
click at [1436, 25] on button "Publish" at bounding box center [1473, 25] width 100 height 33
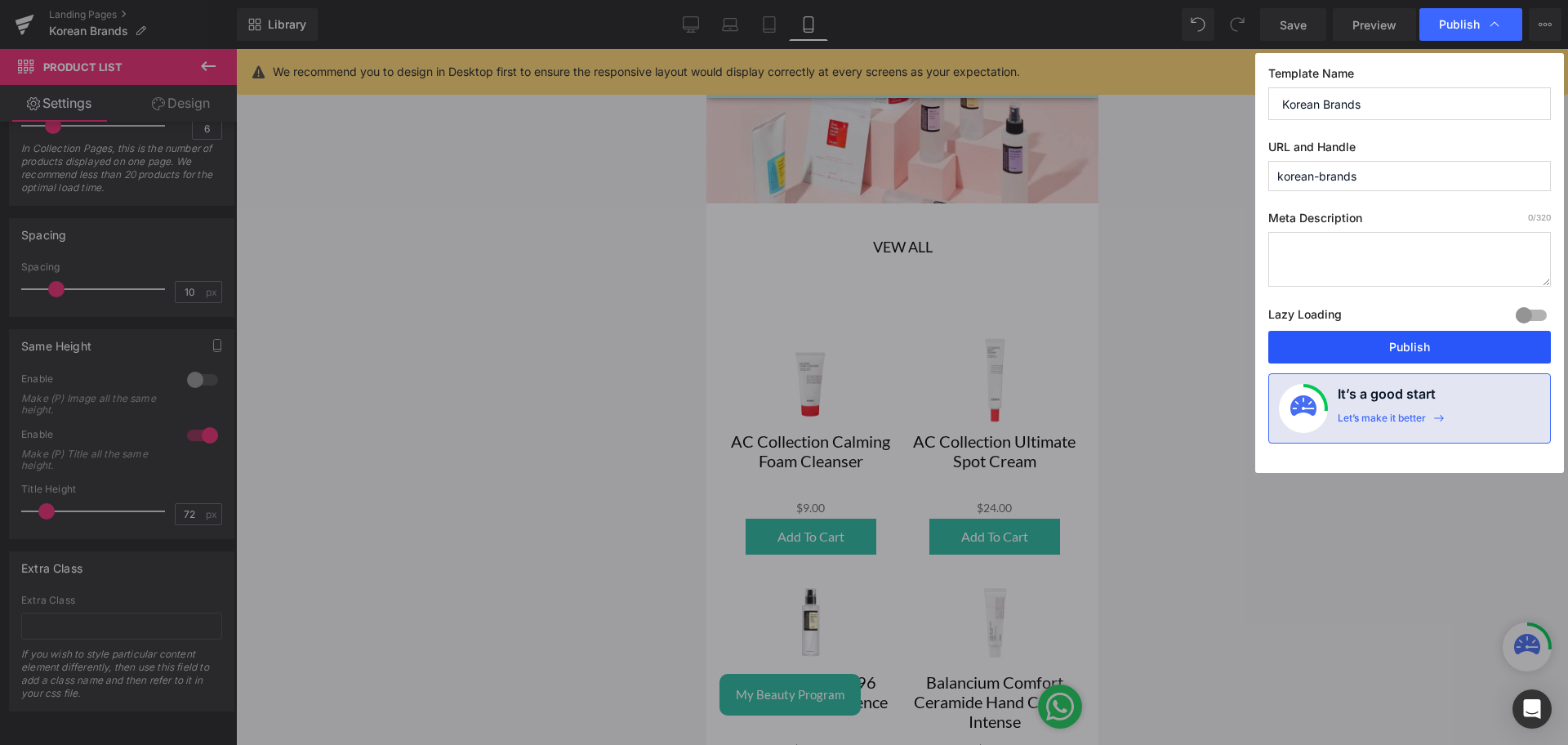
click at [1333, 350] on button "Publish" at bounding box center [1409, 348] width 283 height 33
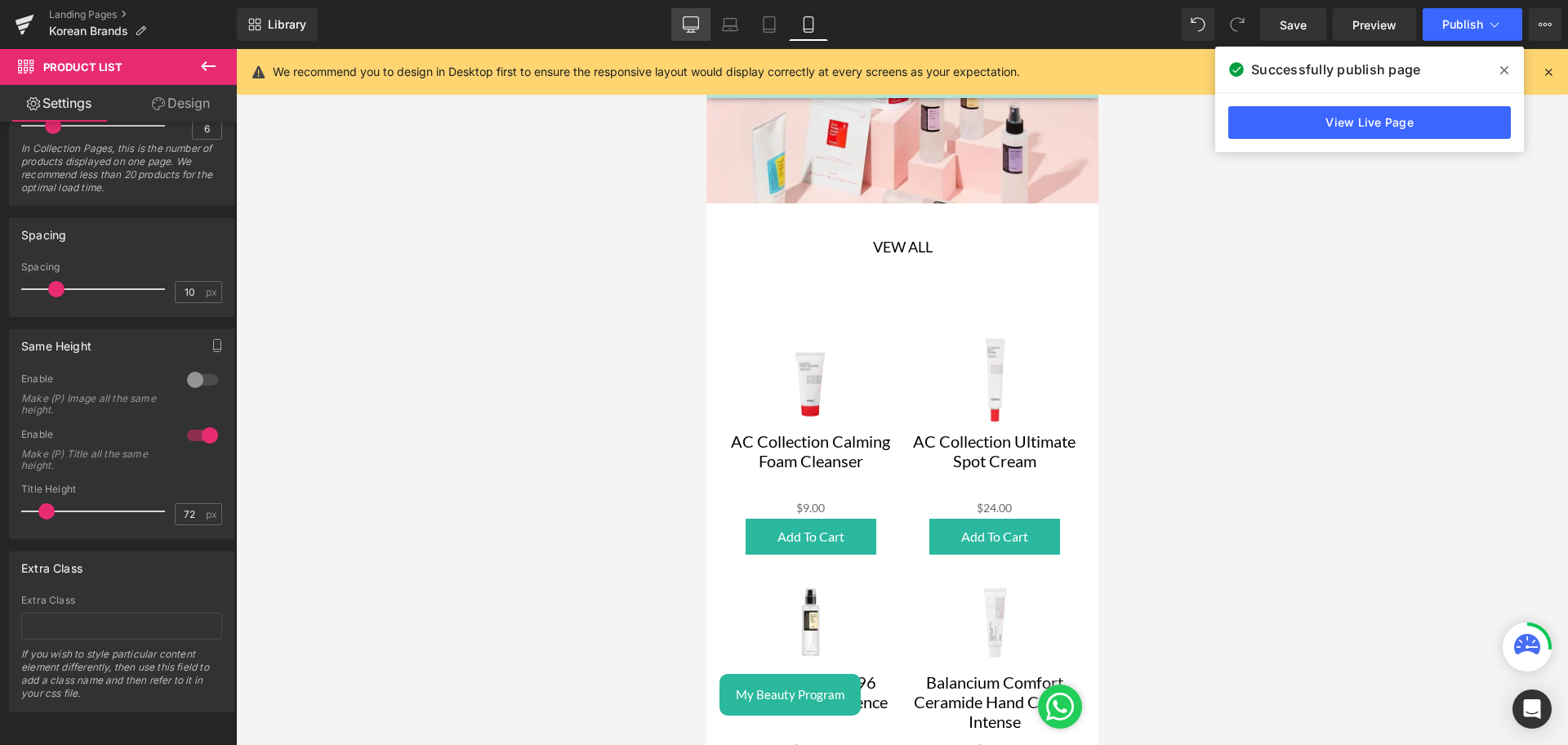
click at [690, 27] on icon at bounding box center [691, 27] width 16 height 0
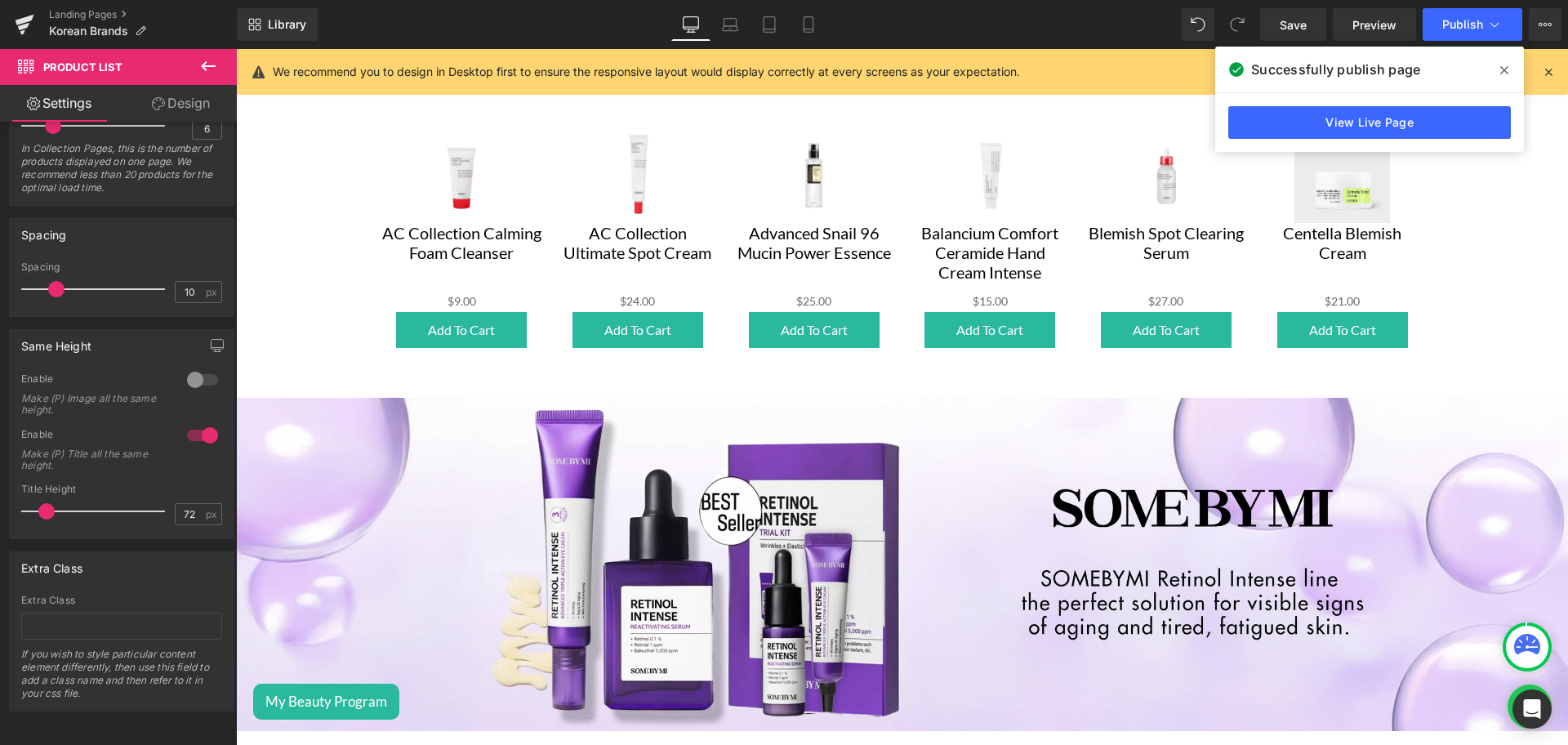
scroll to position [474, 0]
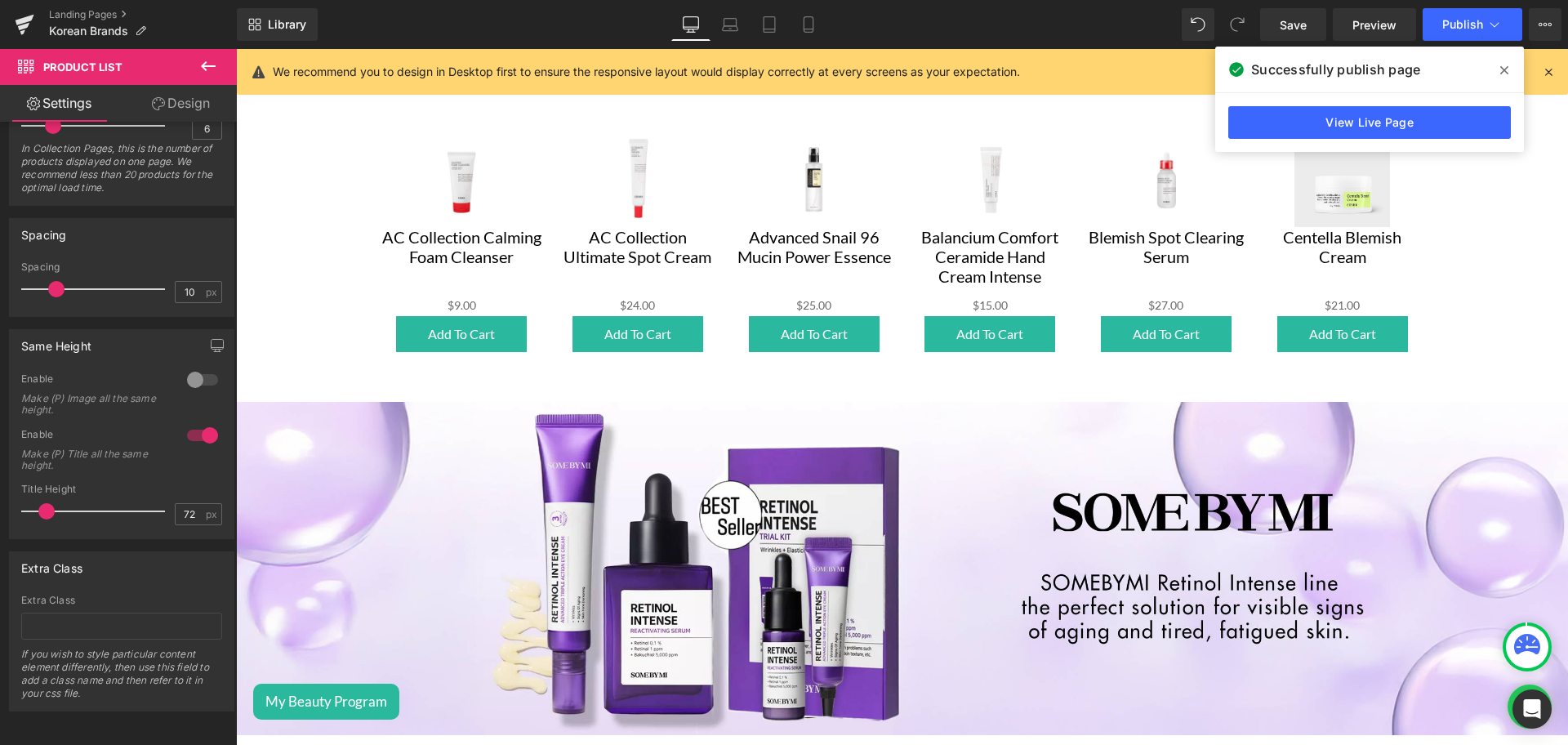
click at [1506, 70] on icon at bounding box center [1504, 70] width 8 height 13
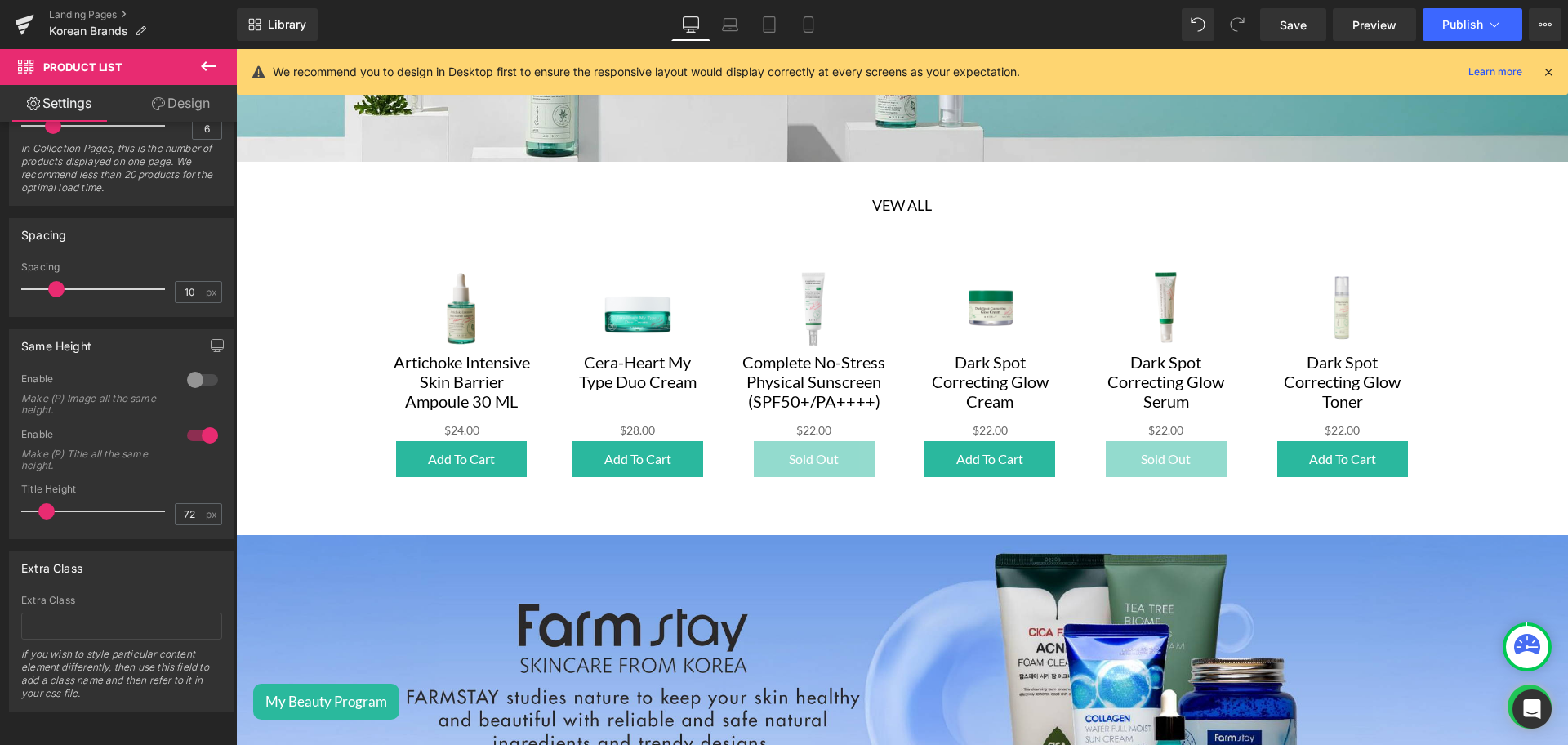
scroll to position [1861, 0]
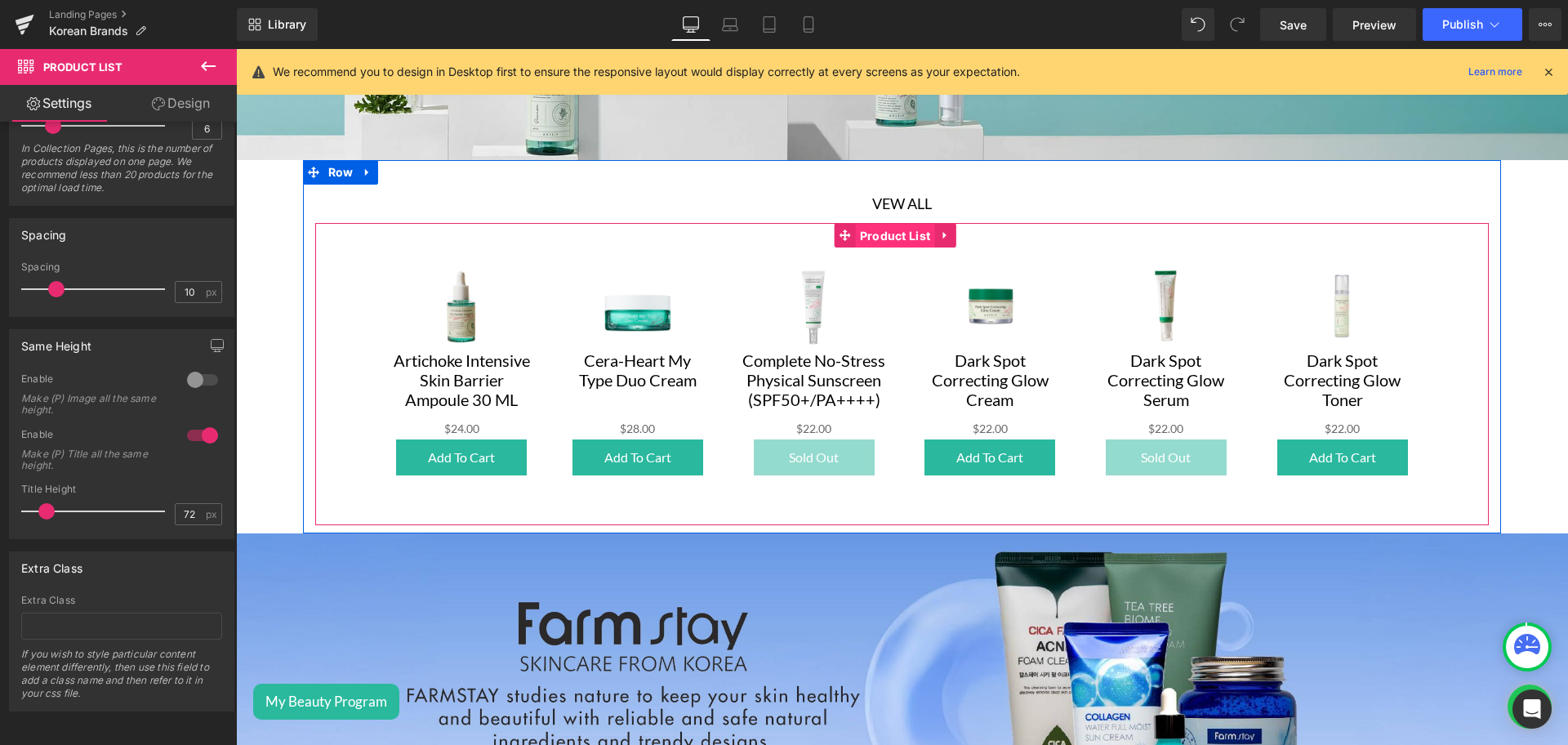
click at [883, 224] on span "Product List" at bounding box center [895, 236] width 79 height 25
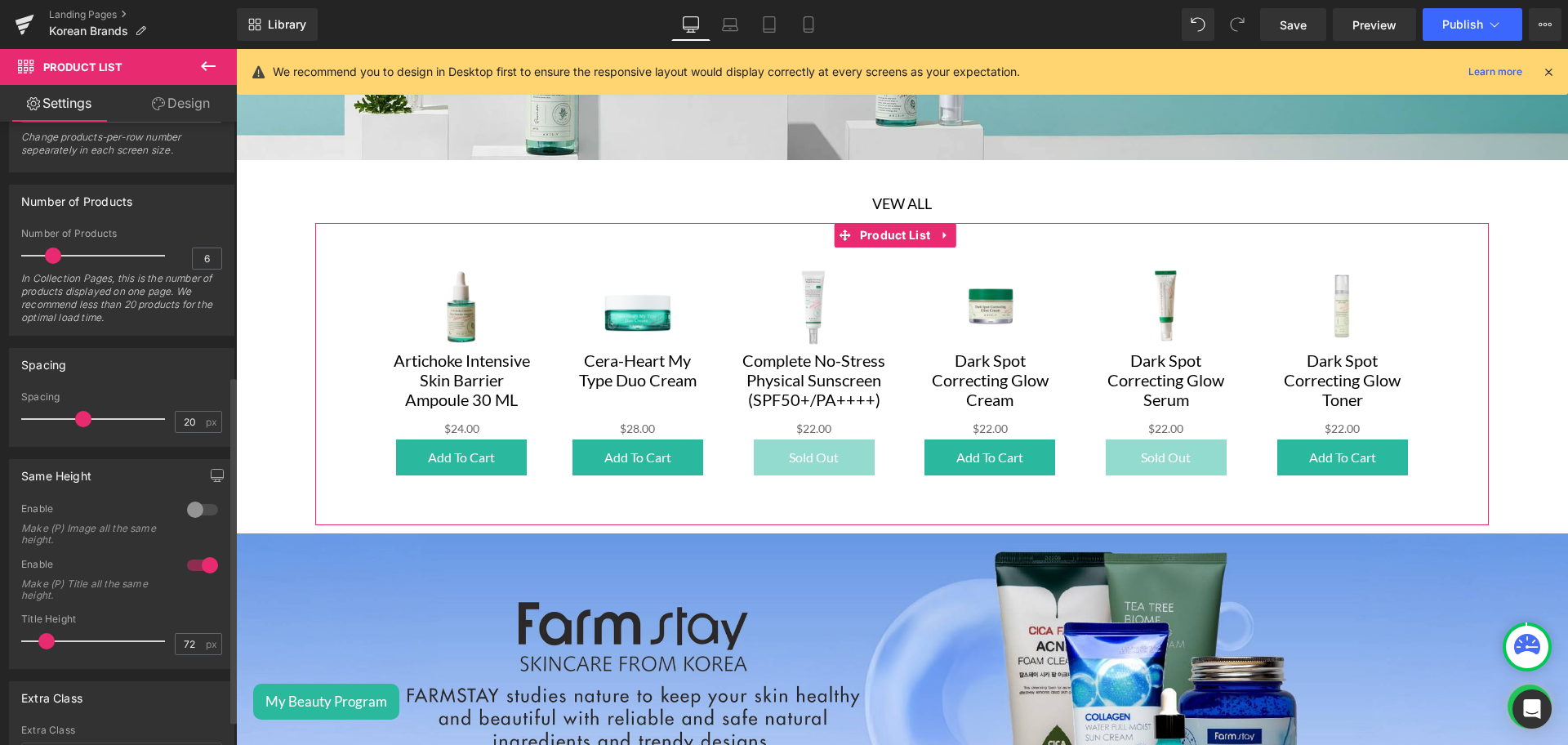
scroll to position [497, 0]
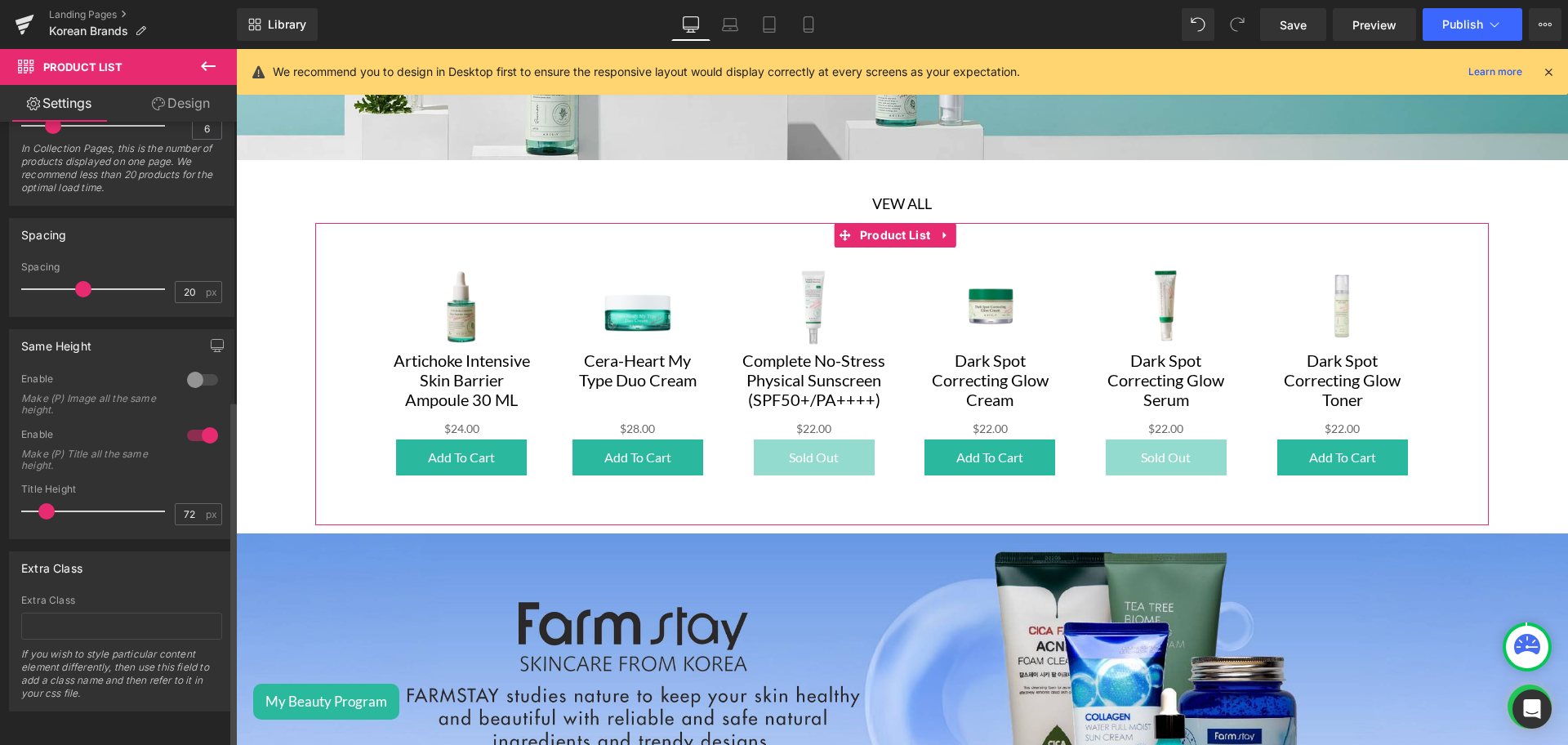
click at [197, 367] on div at bounding box center [202, 380] width 39 height 26
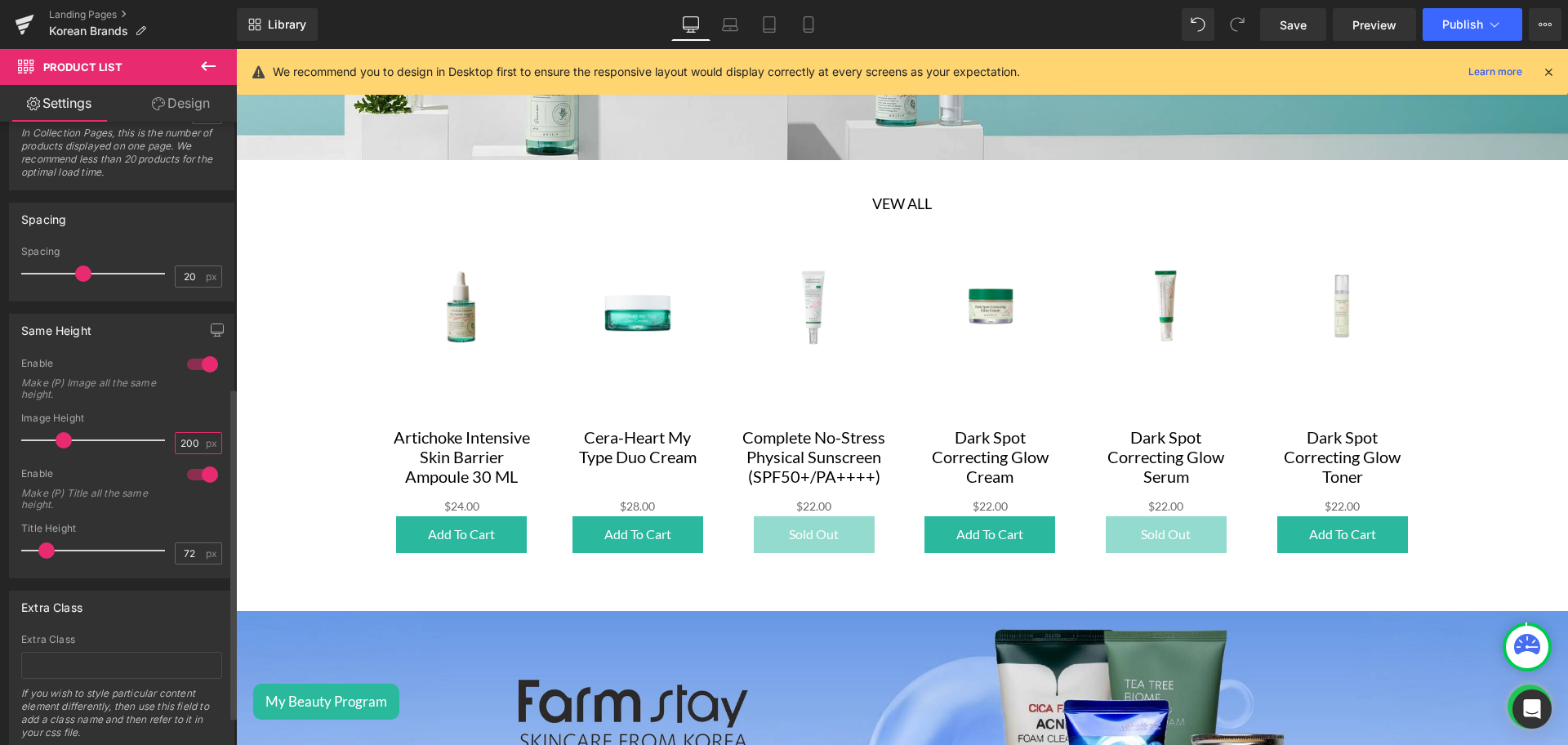
click at [179, 446] on input "200" at bounding box center [189, 443] width 29 height 20
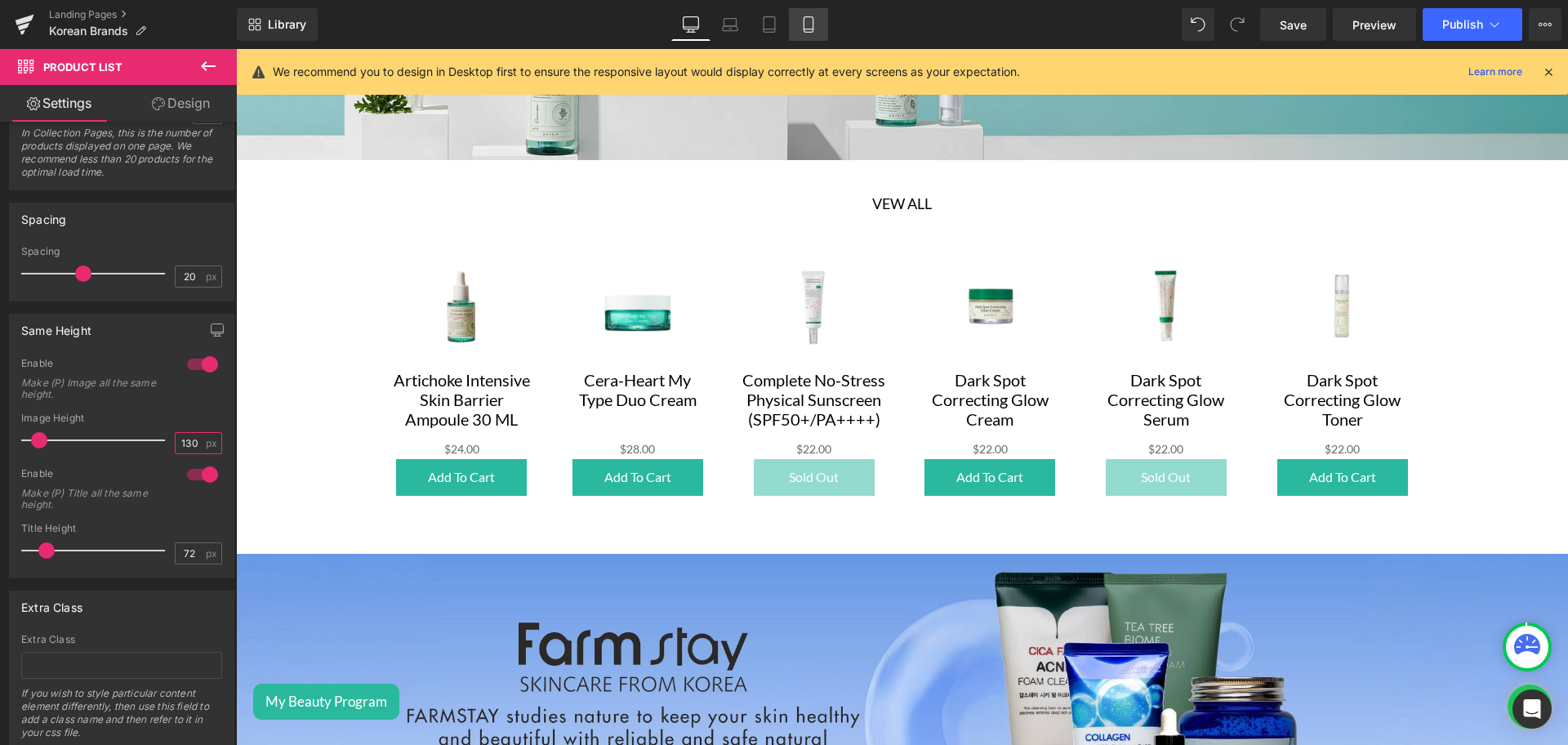
type input "130"
click at [805, 20] on icon at bounding box center [809, 25] width 16 height 16
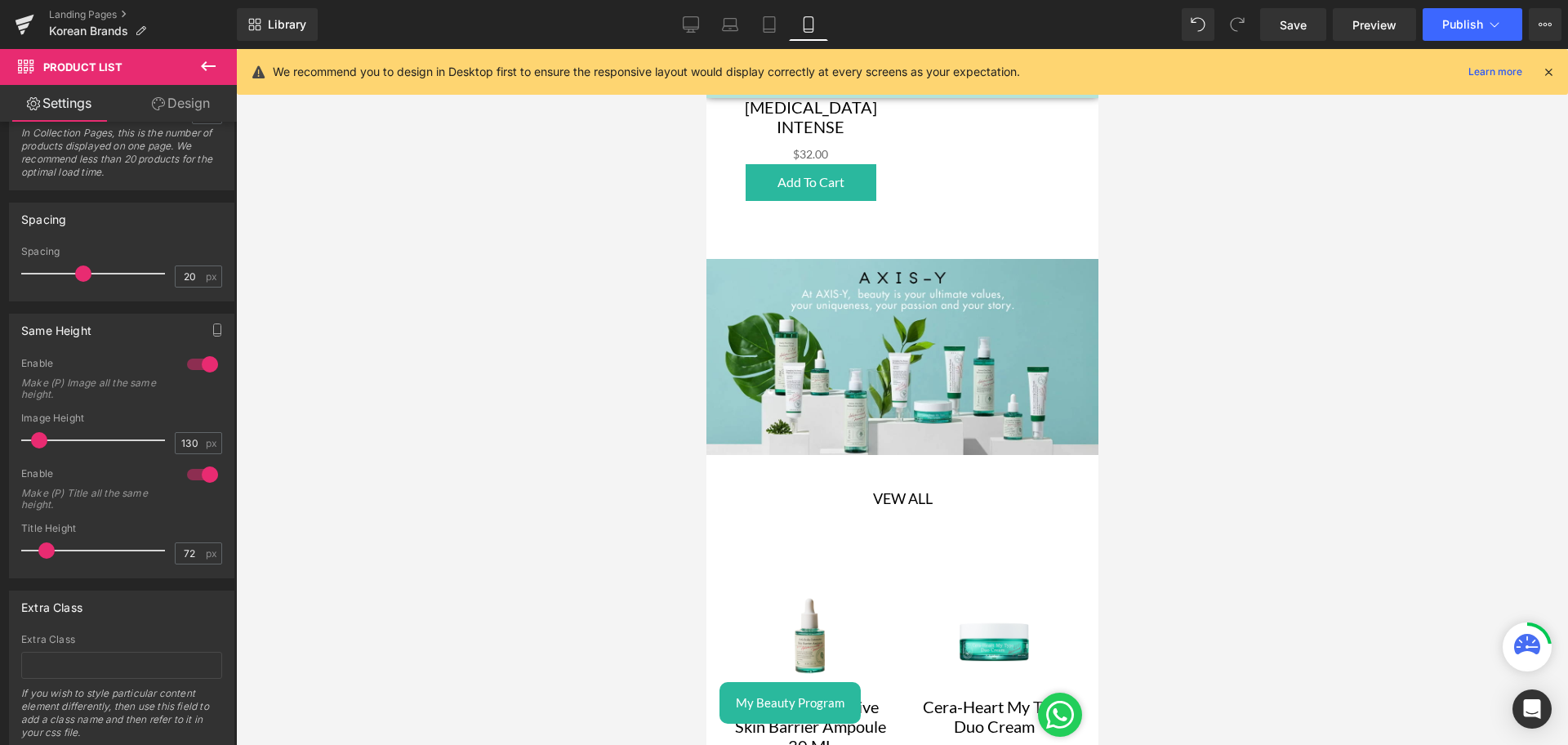
scroll to position [2166, 0]
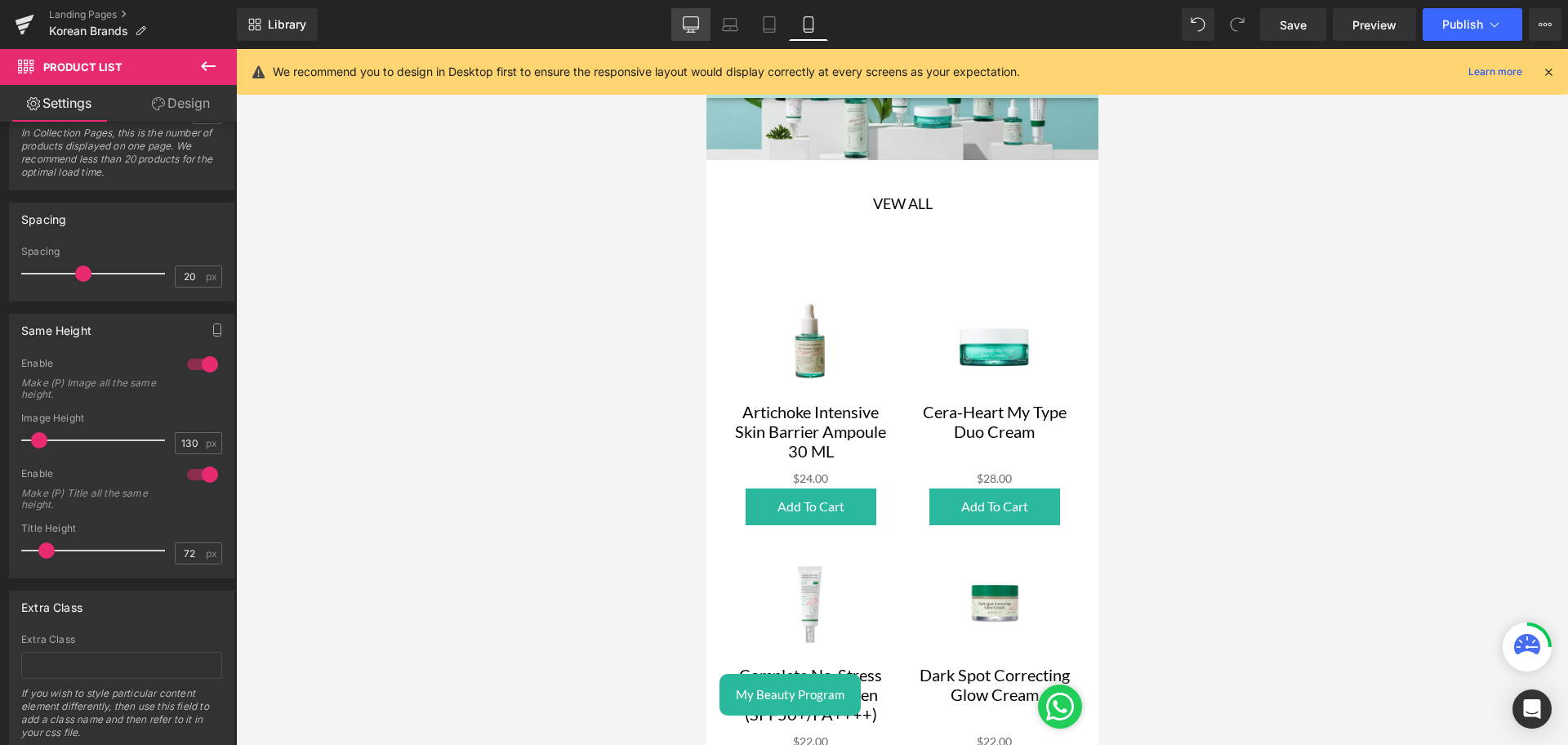
click at [685, 22] on icon at bounding box center [691, 25] width 16 height 16
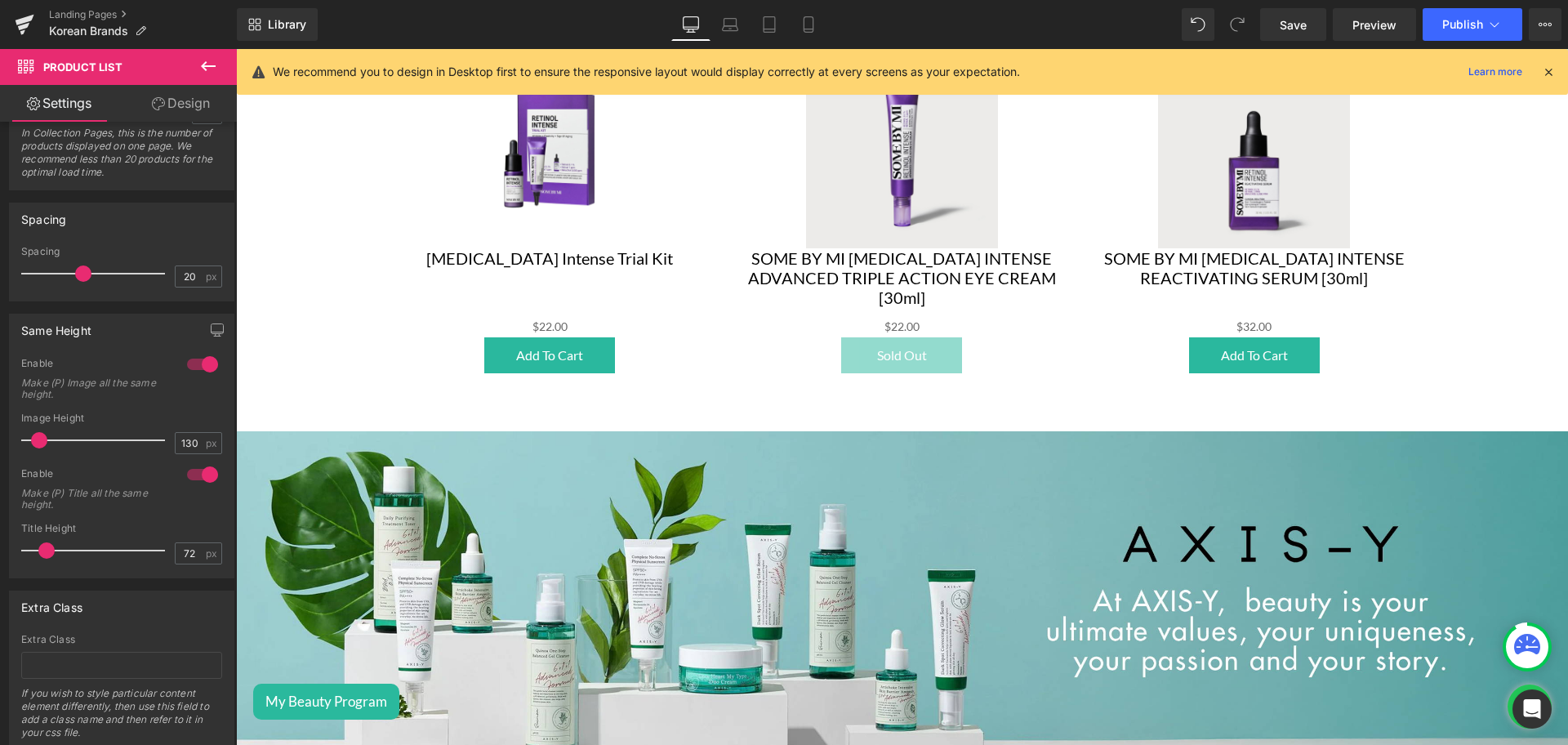
scroll to position [908, 0]
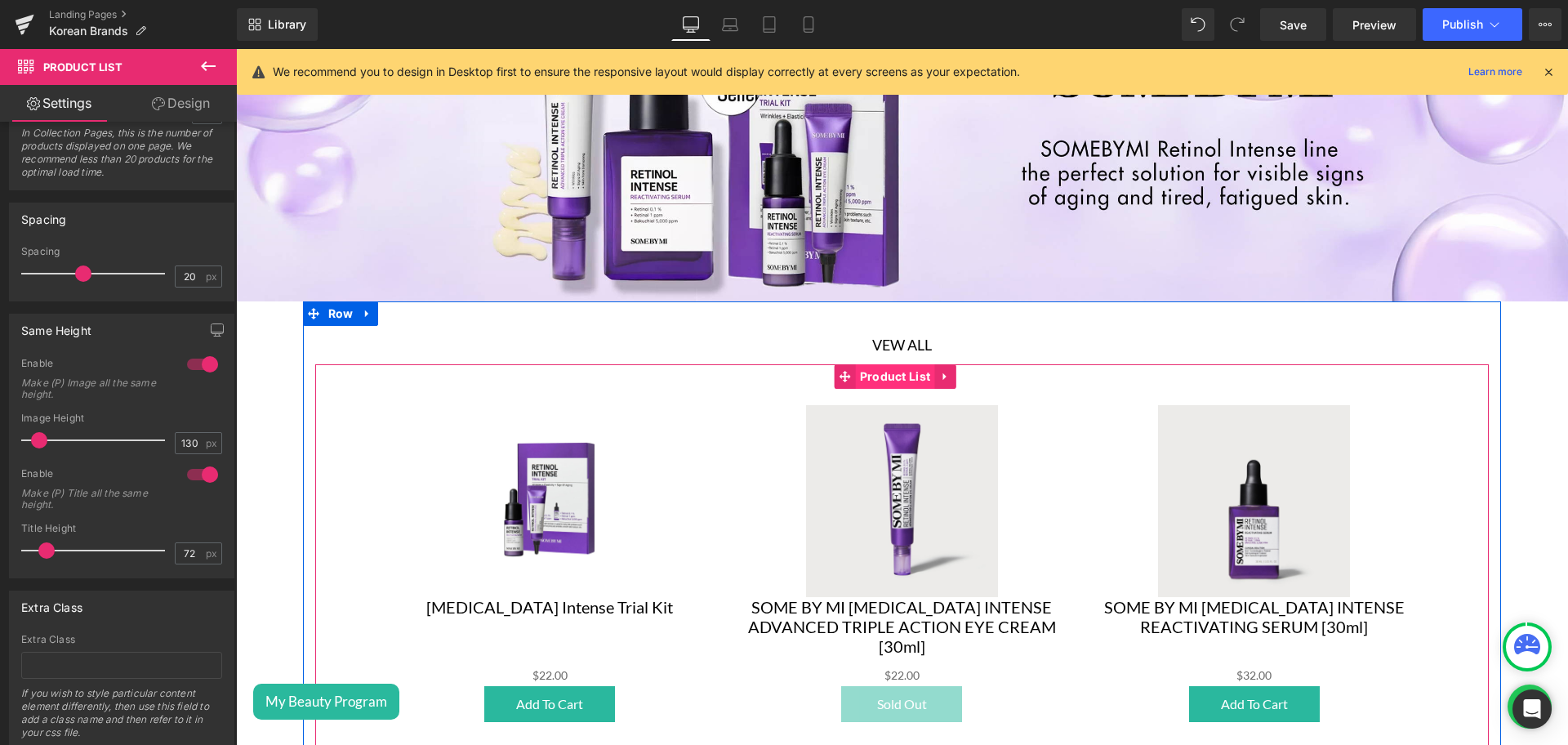
click at [886, 370] on span "Product List" at bounding box center [895, 377] width 79 height 25
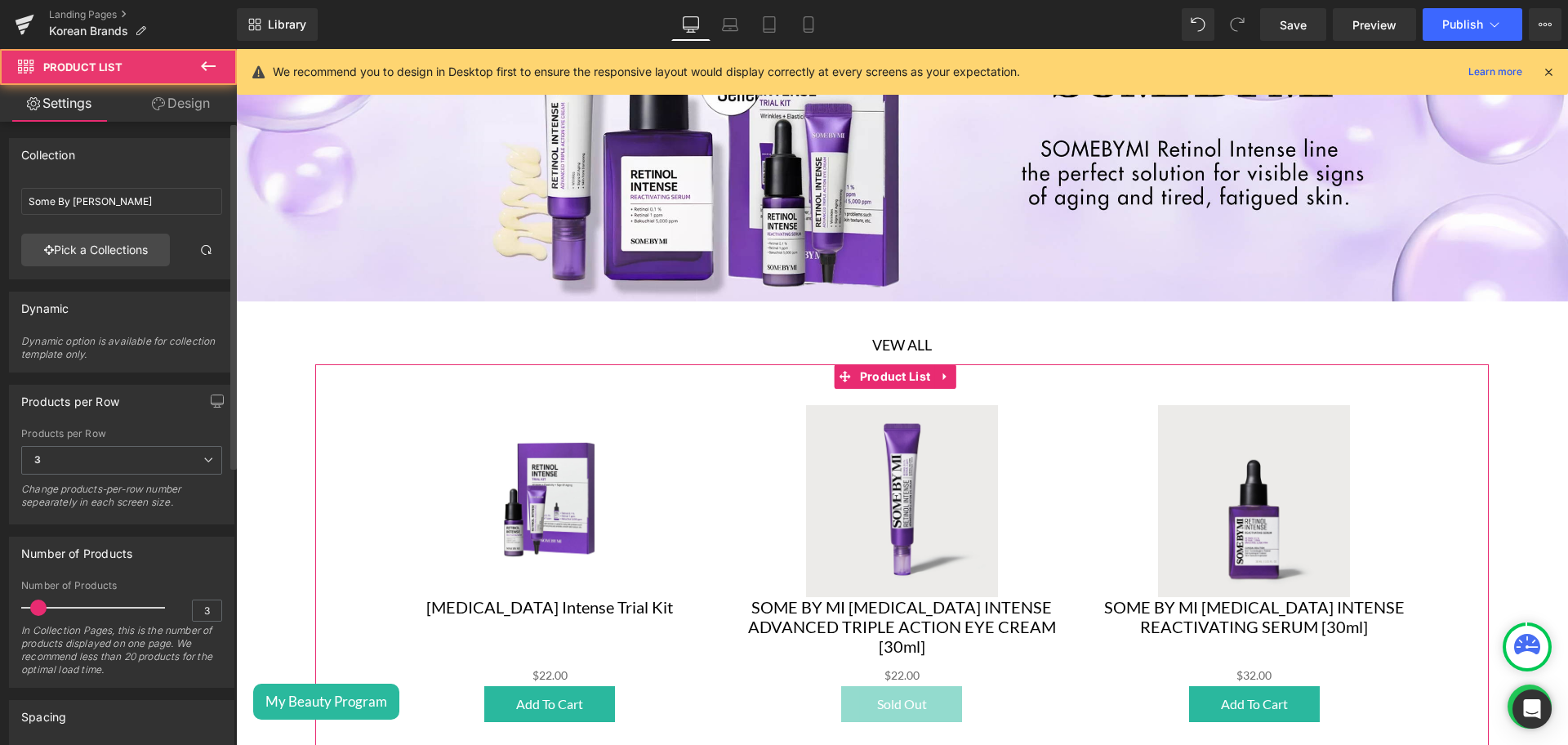
scroll to position [452, 0]
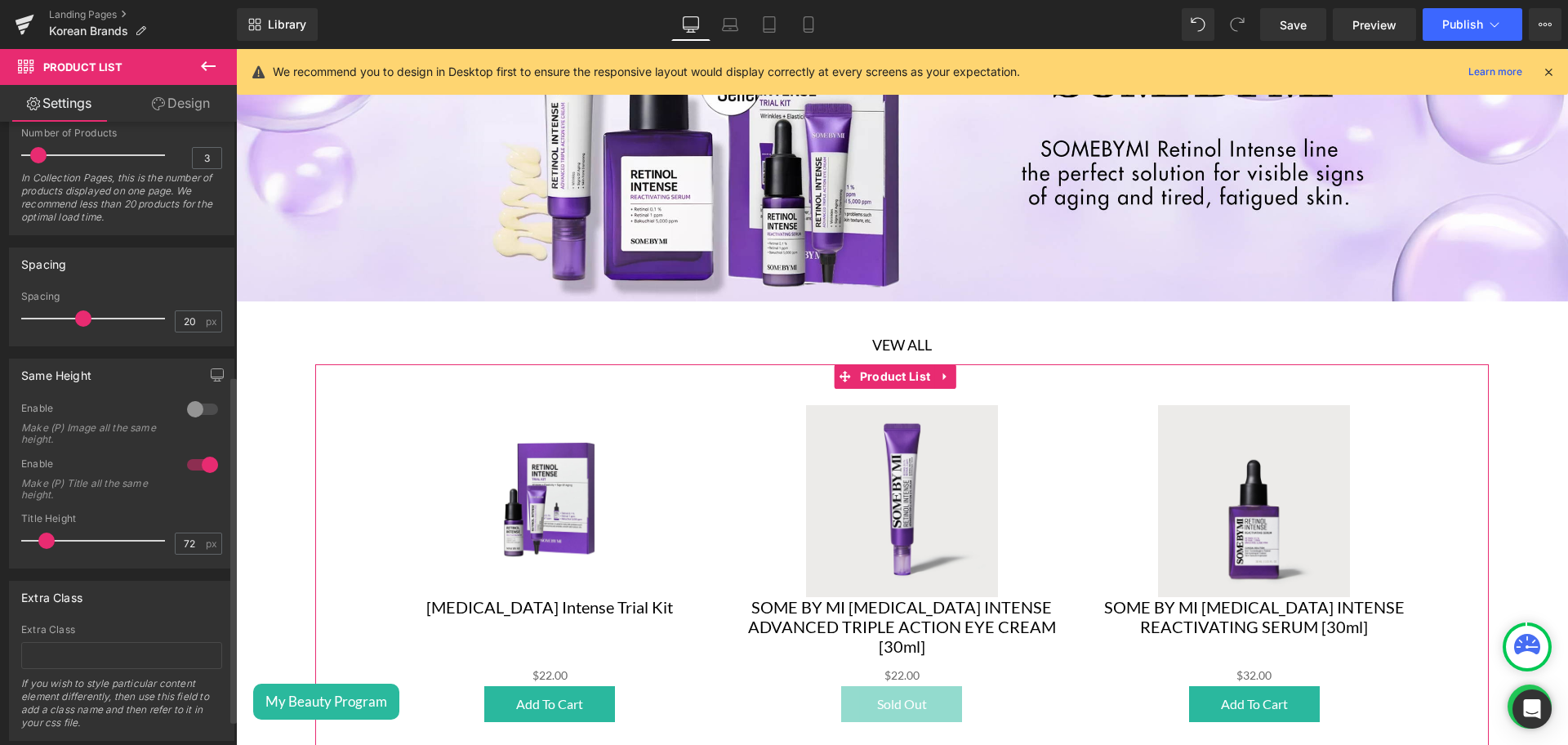
click at [206, 402] on div at bounding box center [202, 409] width 39 height 26
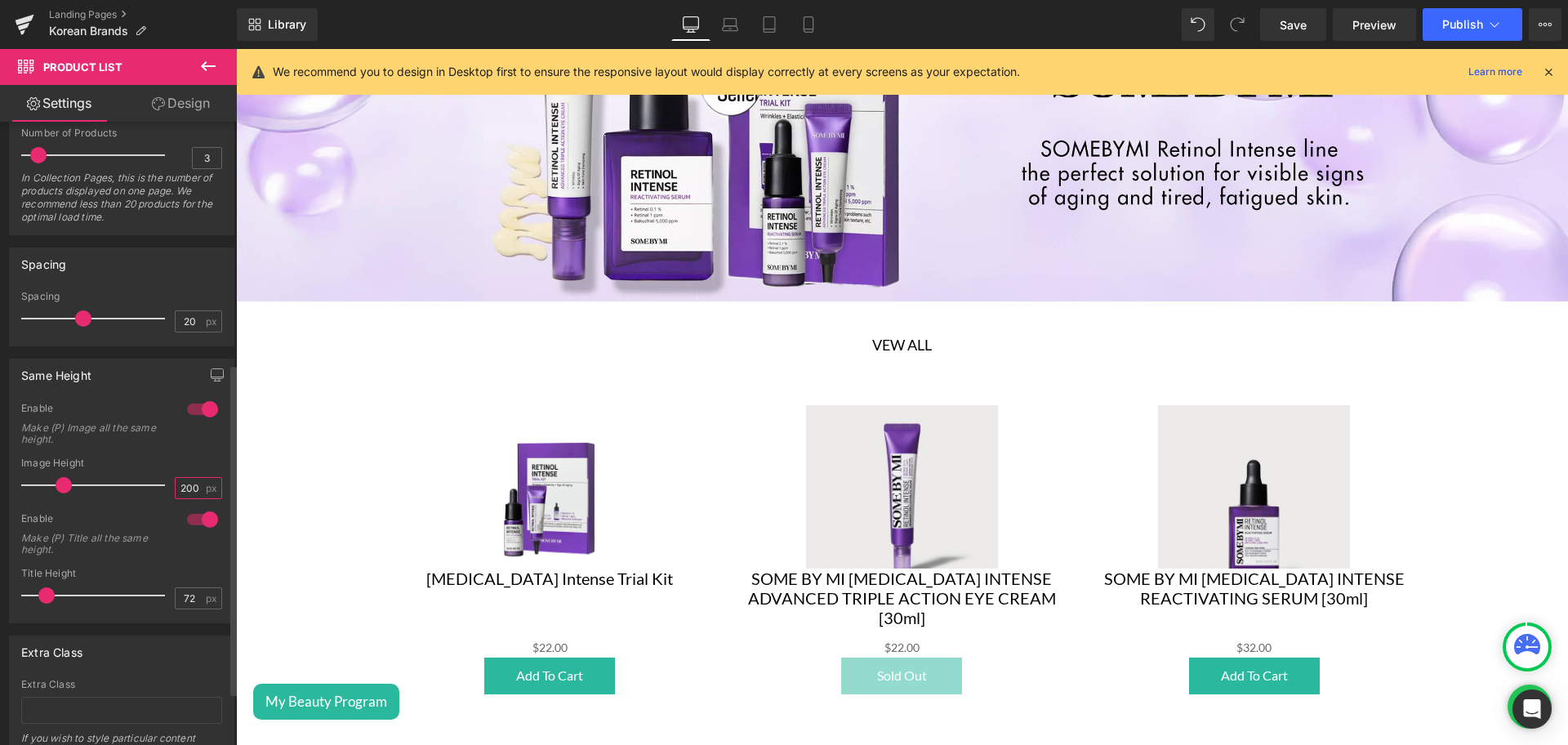
click at [179, 486] on input "200" at bounding box center [189, 488] width 29 height 20
type input "130"
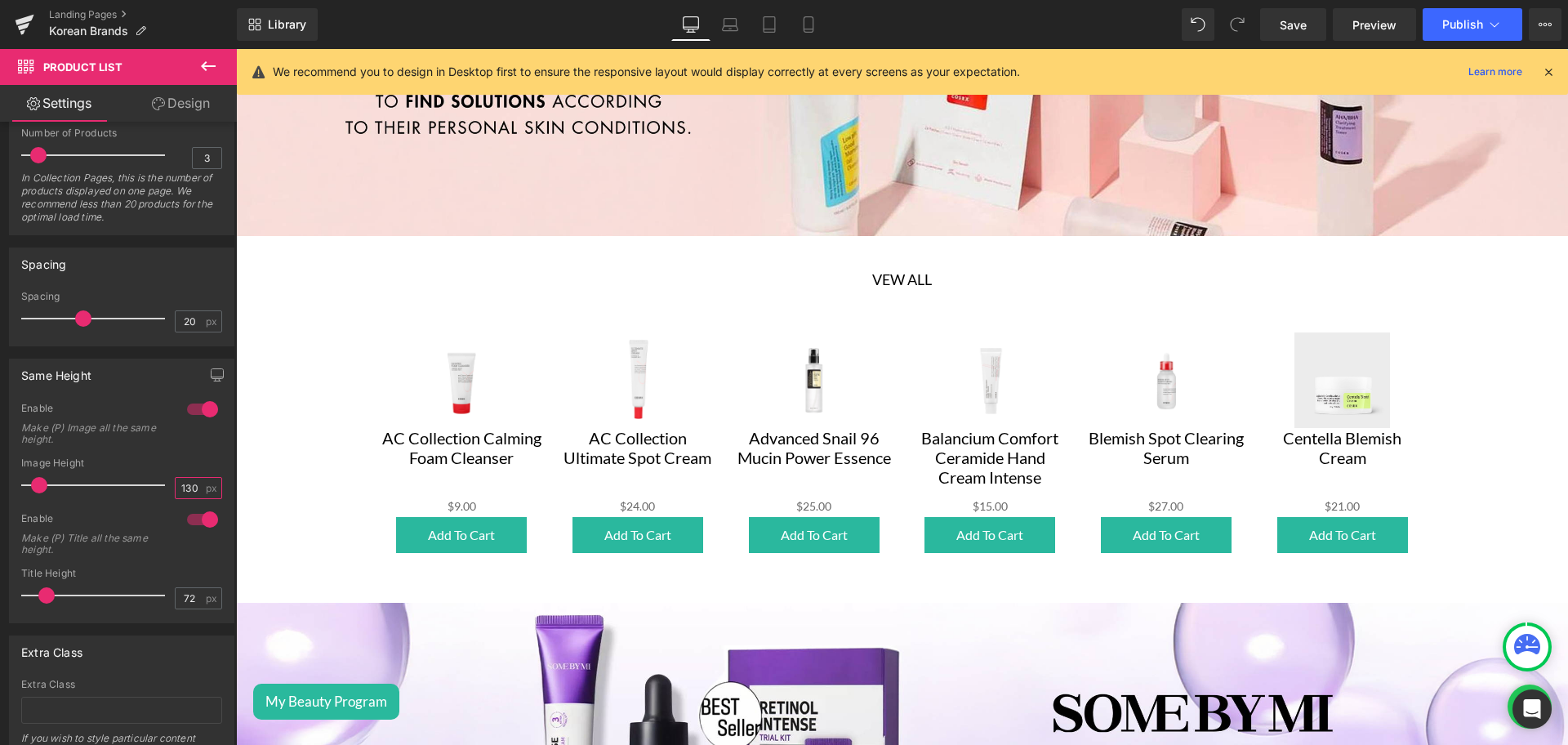
scroll to position [272, 0]
click at [869, 390] on div "Sale Off" at bounding box center [813, 381] width 160 height 96
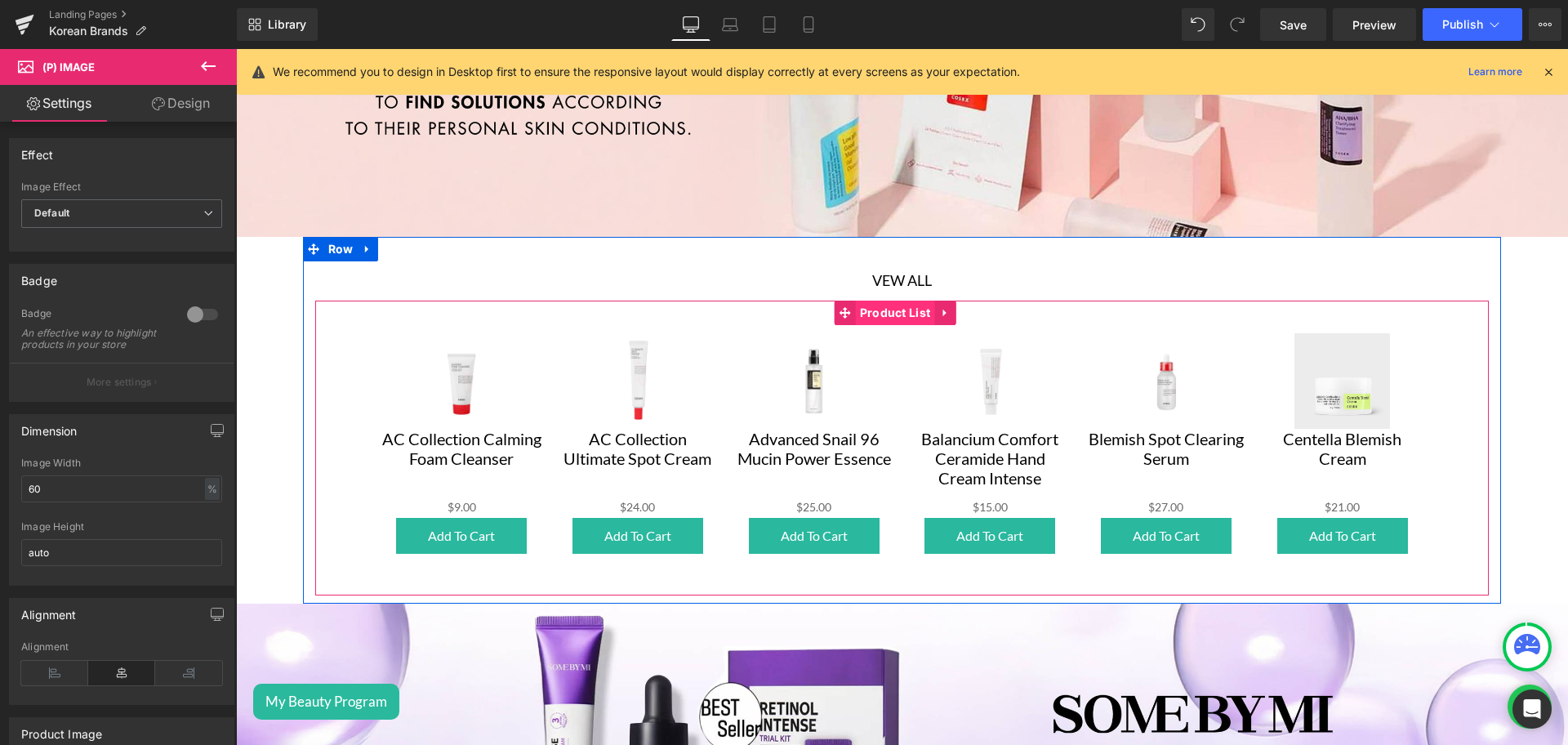
click at [882, 301] on span "Product List" at bounding box center [895, 313] width 79 height 25
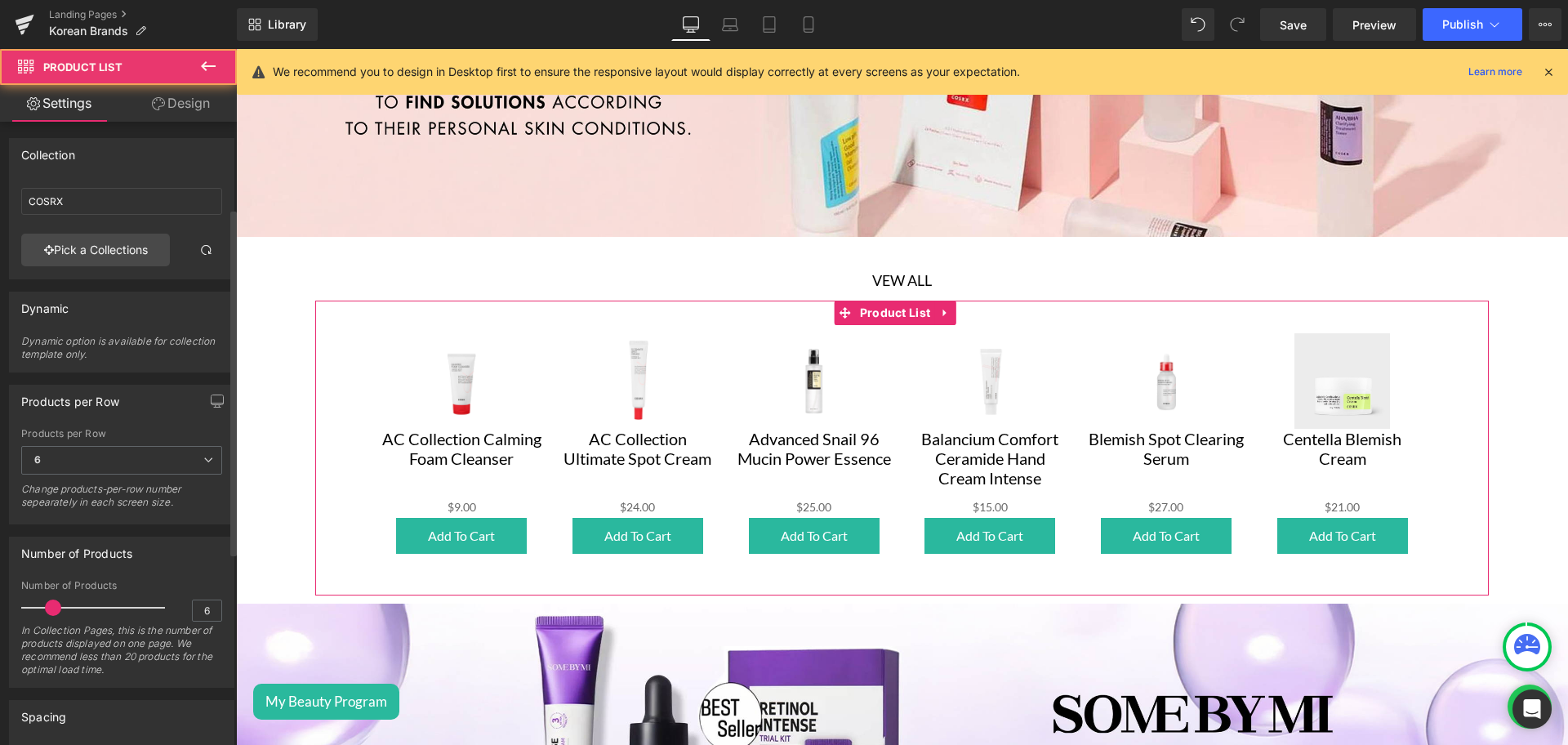
scroll to position [365, 0]
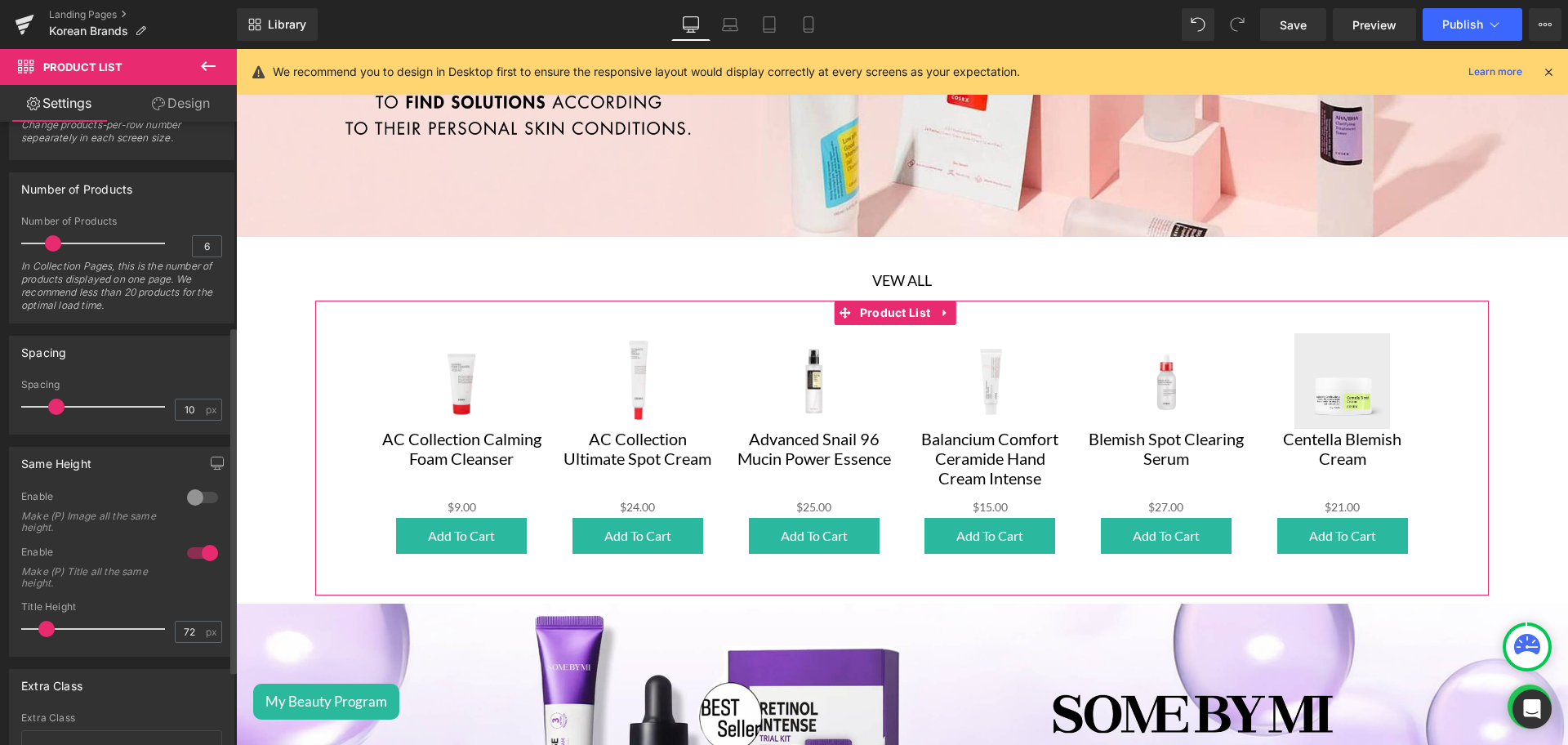
click at [188, 499] on div at bounding box center [202, 497] width 39 height 26
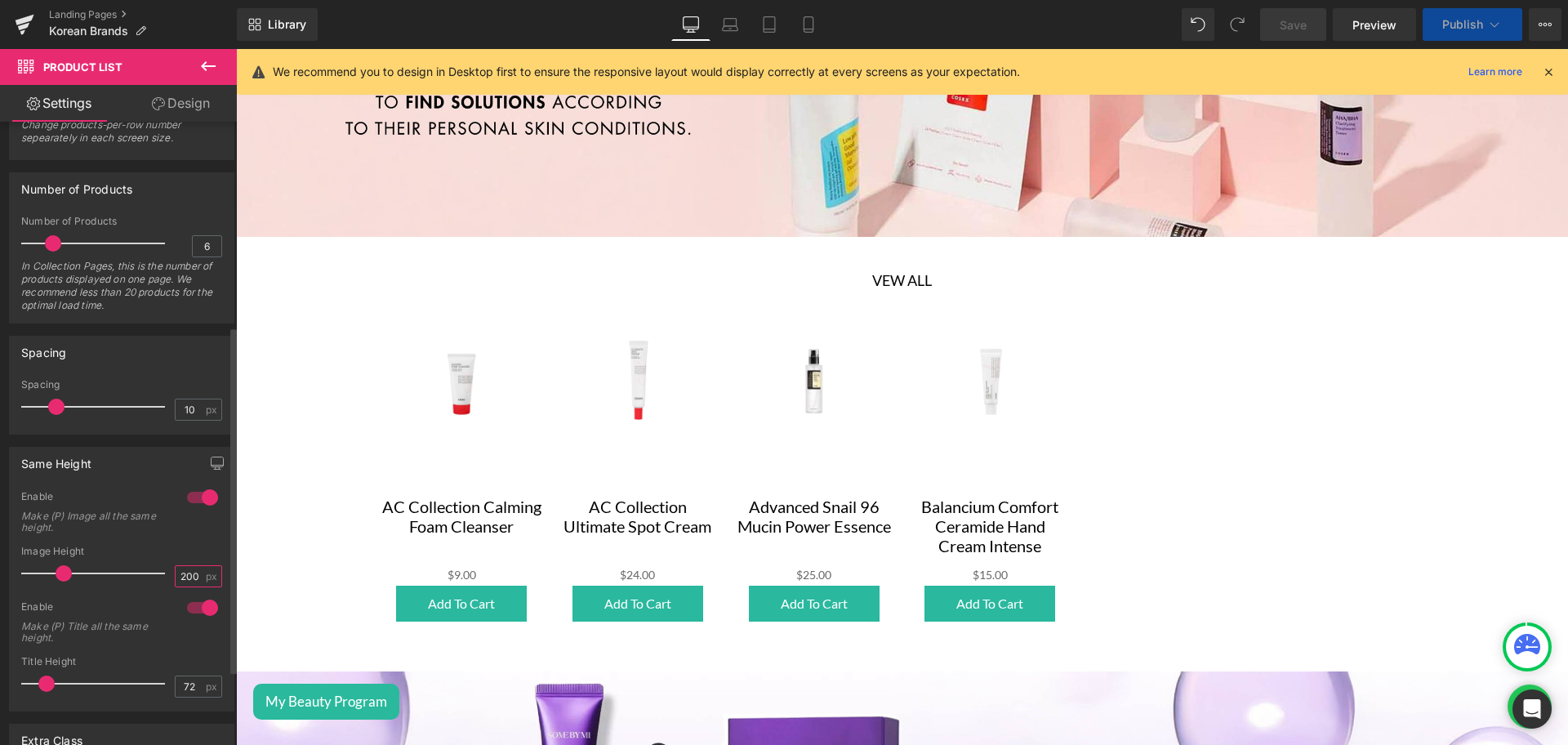
click at [188, 571] on input "200" at bounding box center [189, 576] width 29 height 20
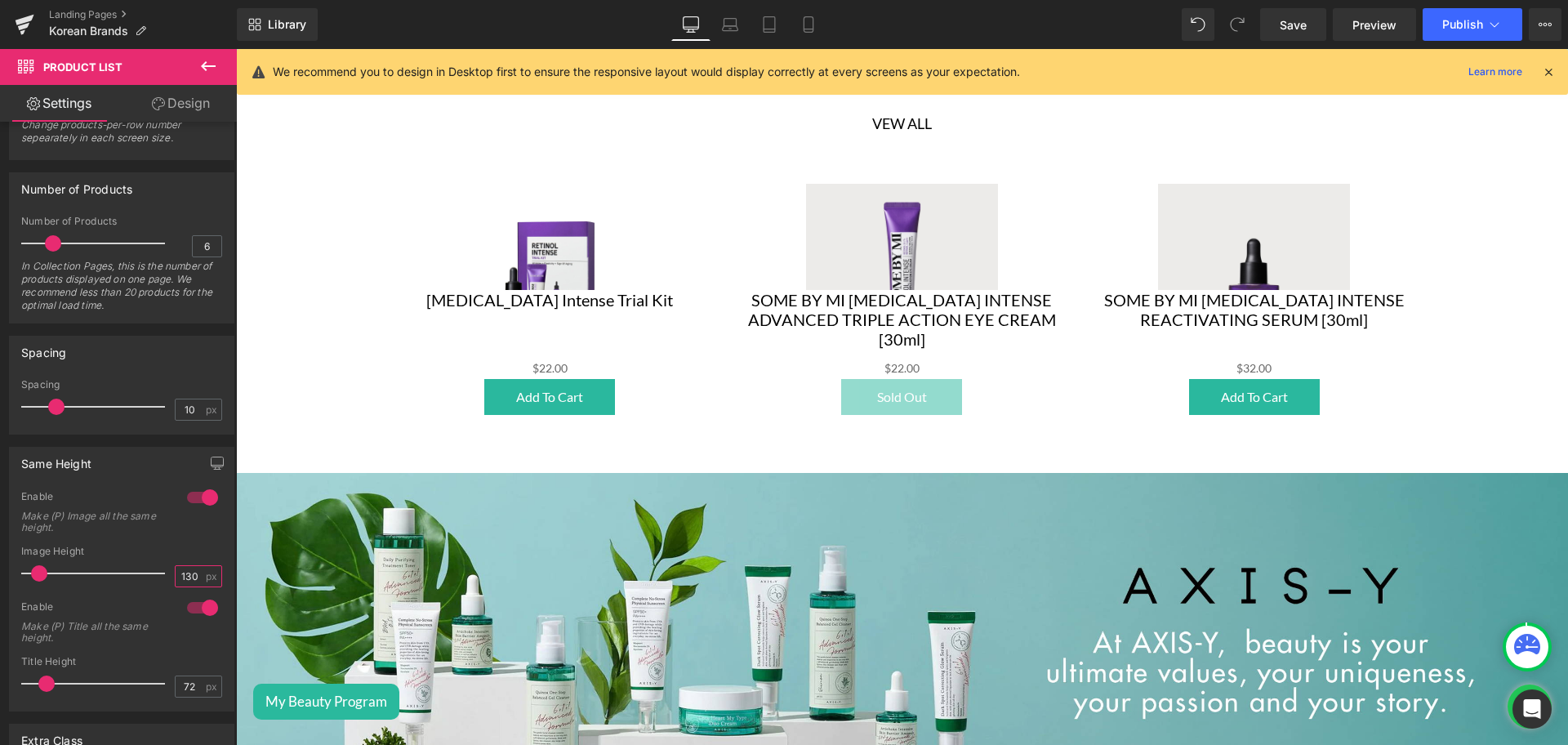
scroll to position [1141, 0]
type input "130"
click at [1280, 29] on span "Save" at bounding box center [1293, 25] width 27 height 17
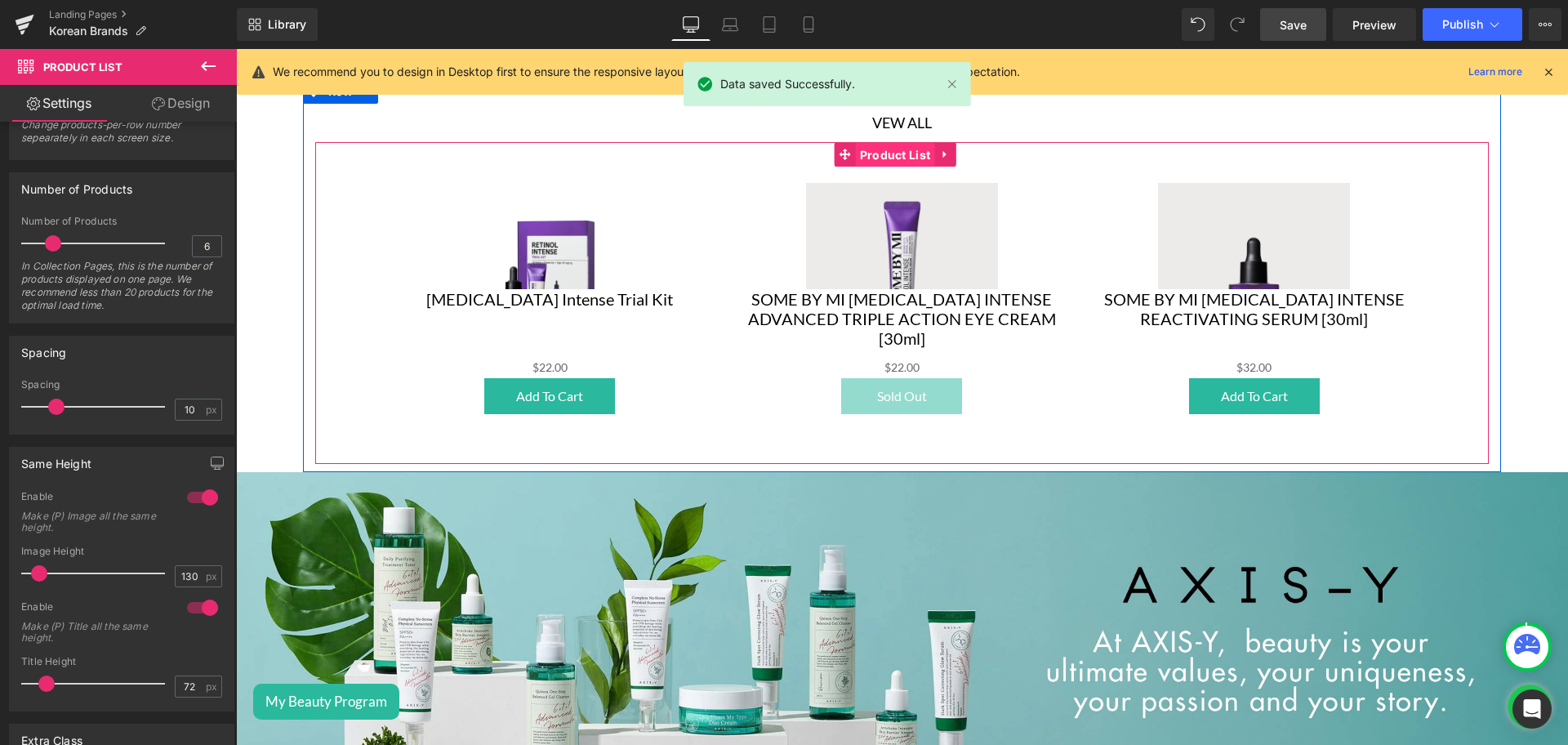
click at [867, 146] on span "Product List" at bounding box center [895, 155] width 79 height 25
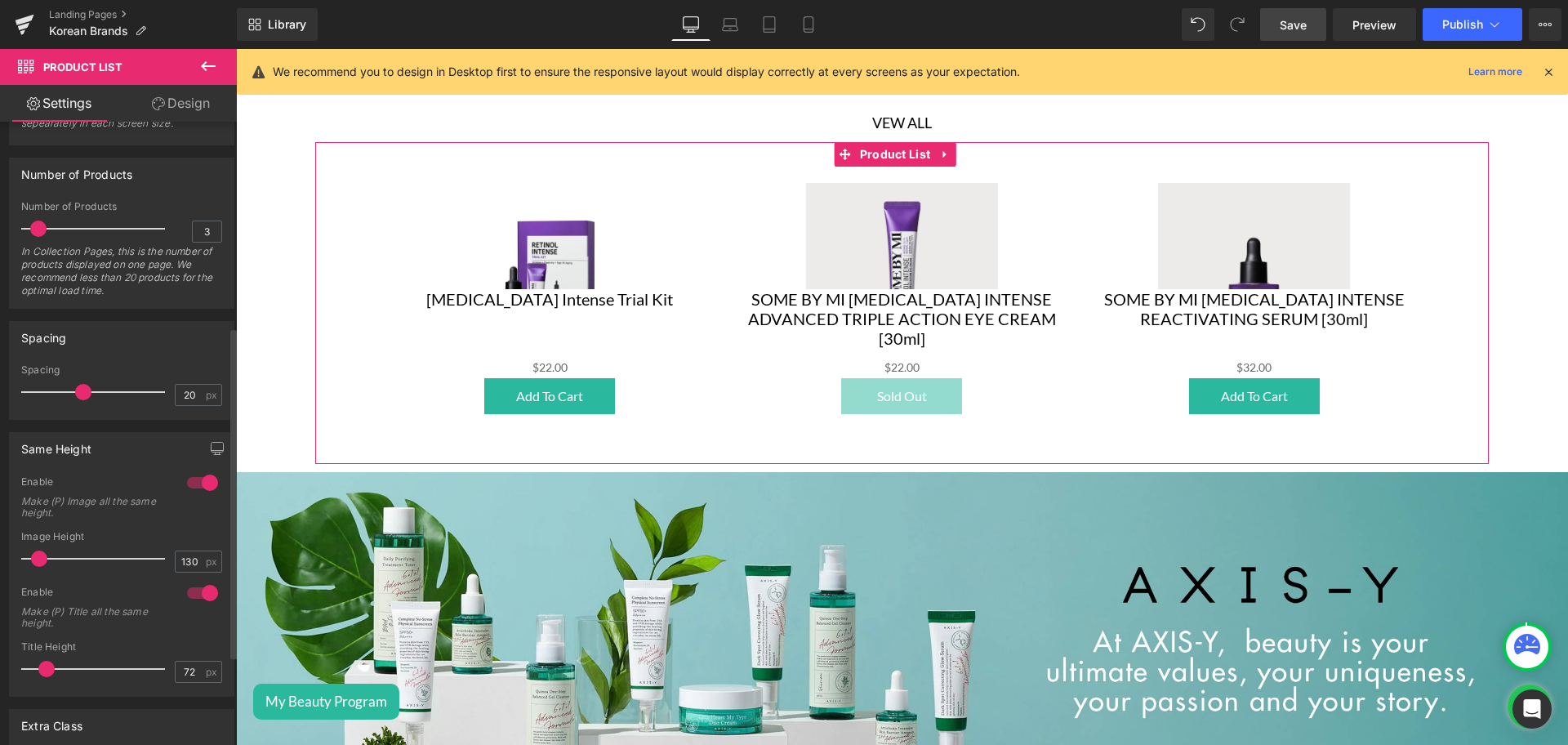
scroll to position [384, 0]
click at [196, 479] on div at bounding box center [202, 478] width 39 height 26
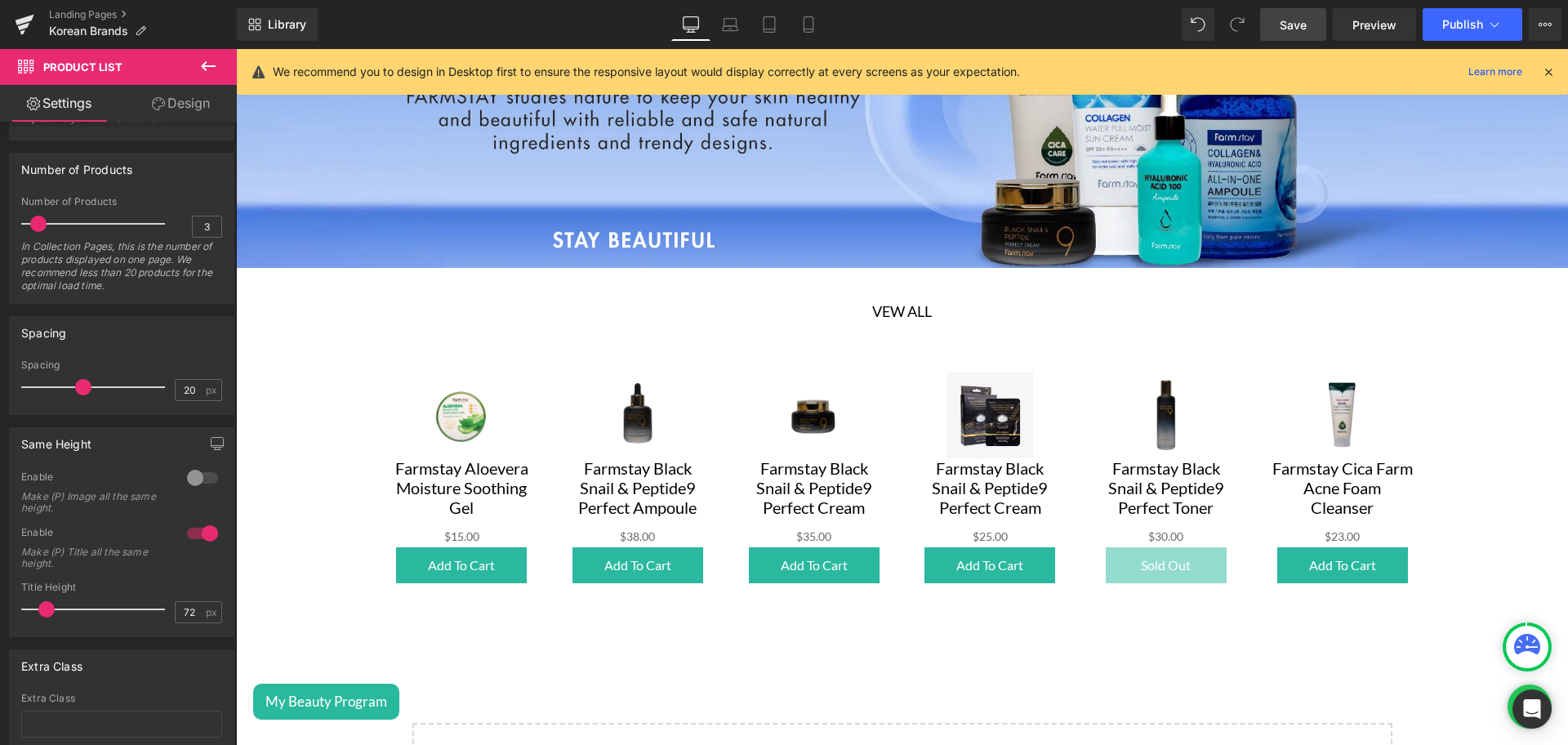
scroll to position [2492, 0]
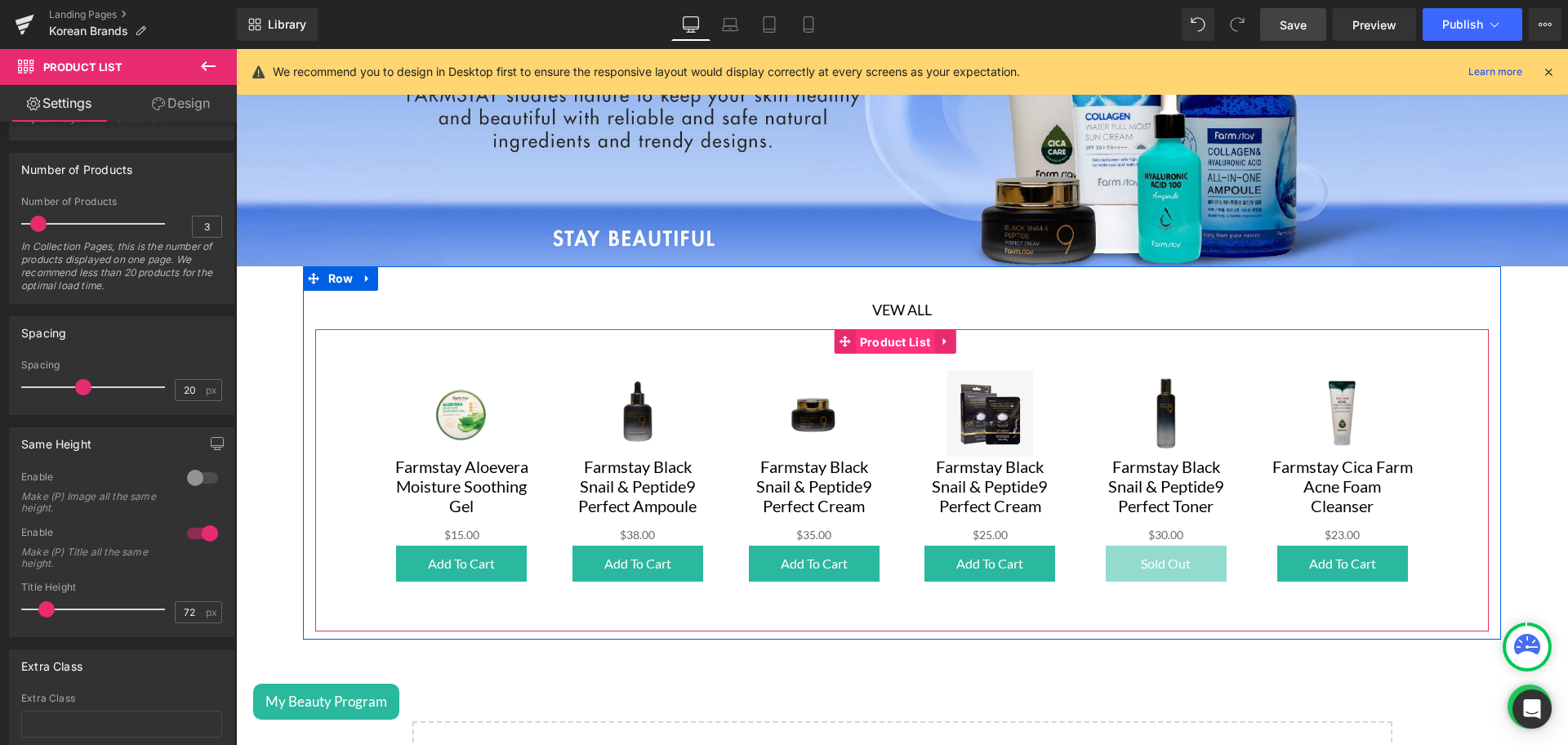
click at [858, 330] on span "Product List" at bounding box center [895, 343] width 79 height 25
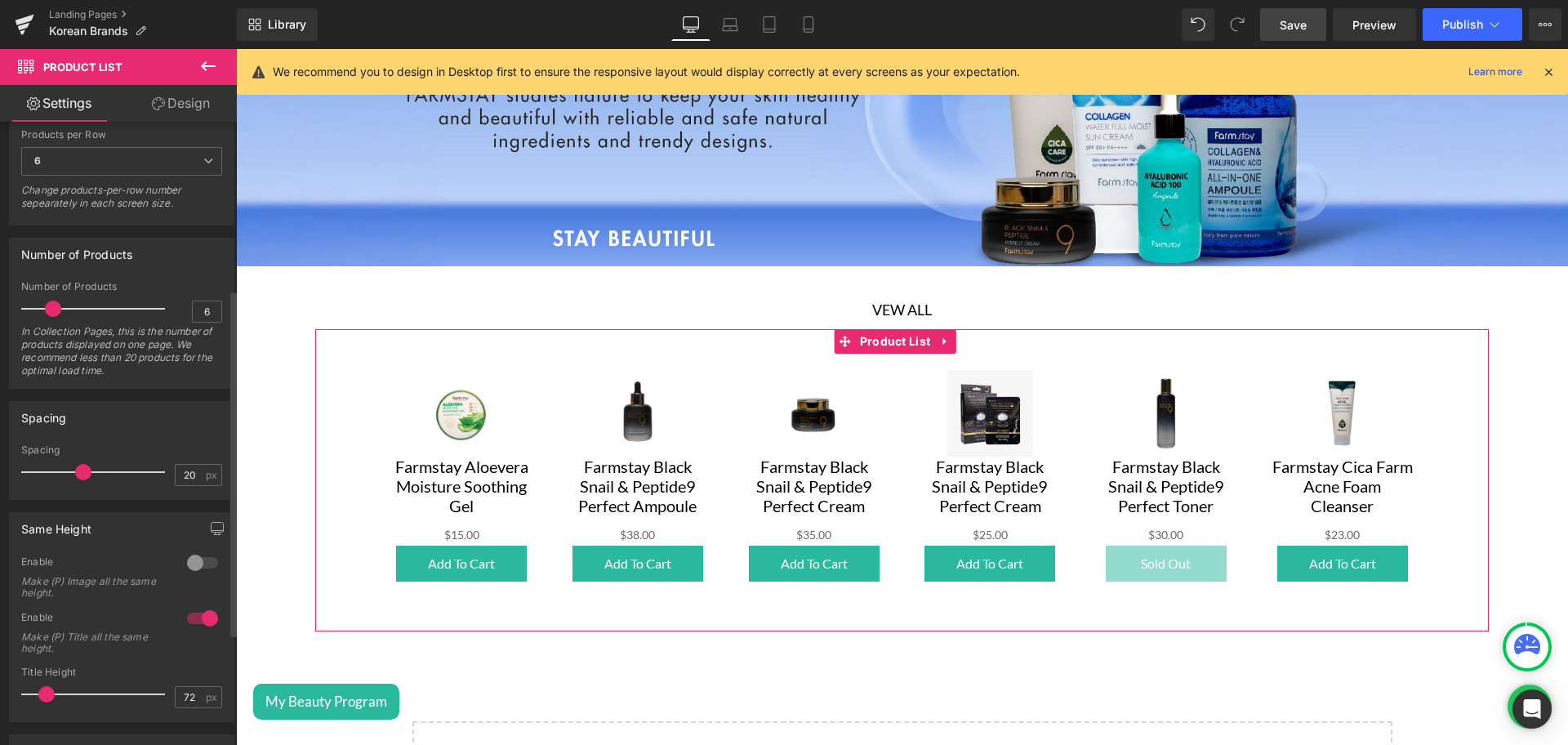
scroll to position [385, 0]
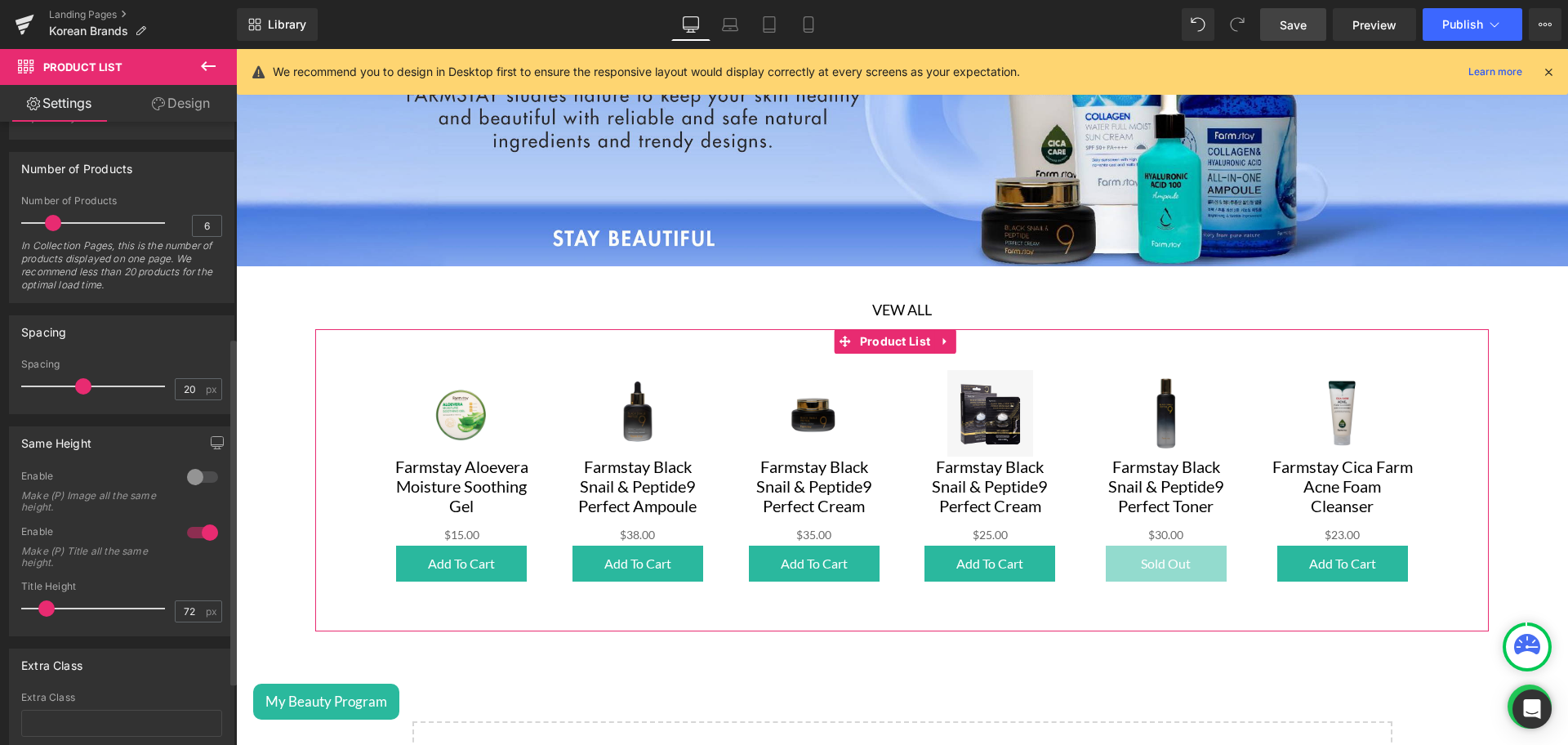
click at [188, 475] on div at bounding box center [202, 477] width 39 height 26
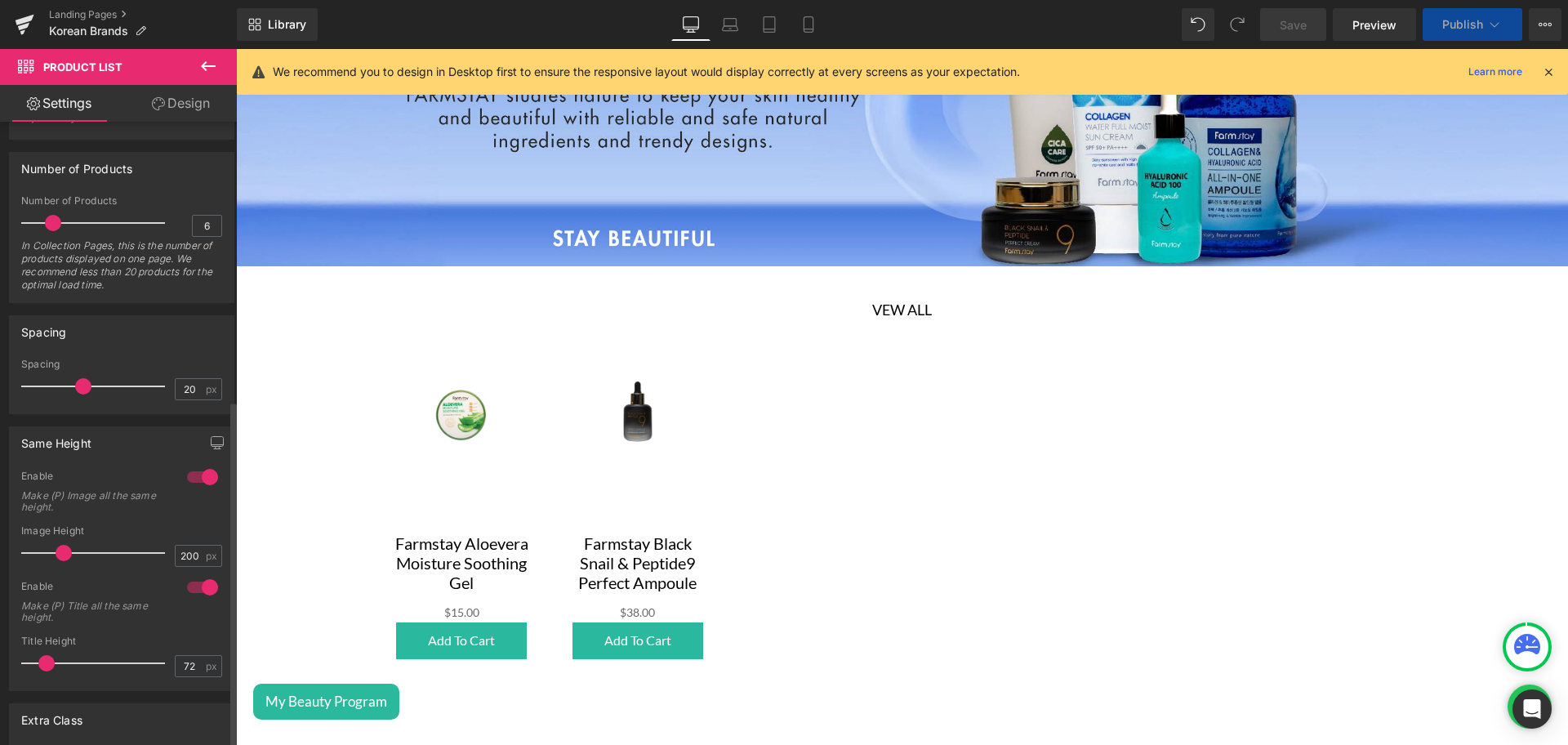
scroll to position [521, 0]
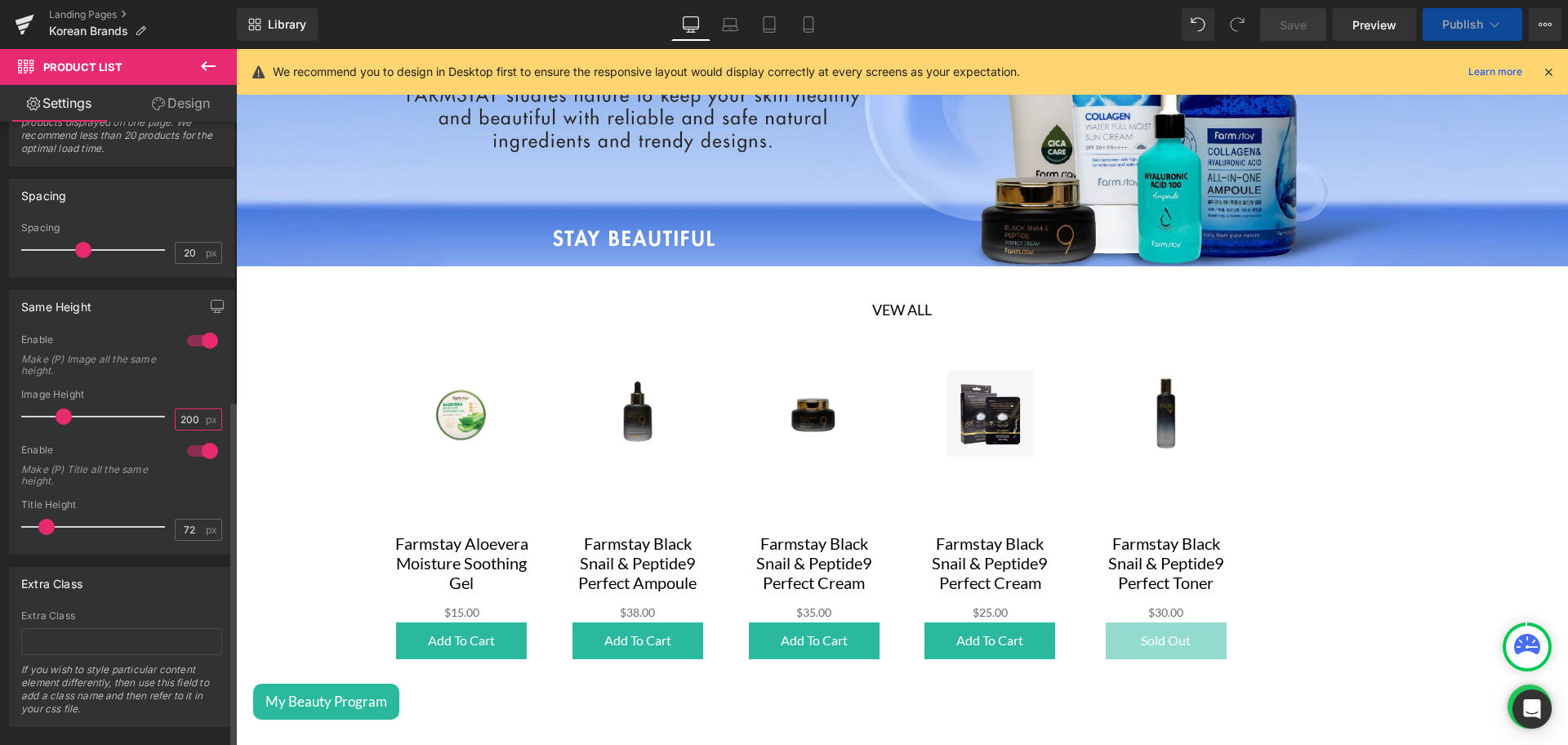
click at [179, 412] on input "200" at bounding box center [189, 419] width 29 height 20
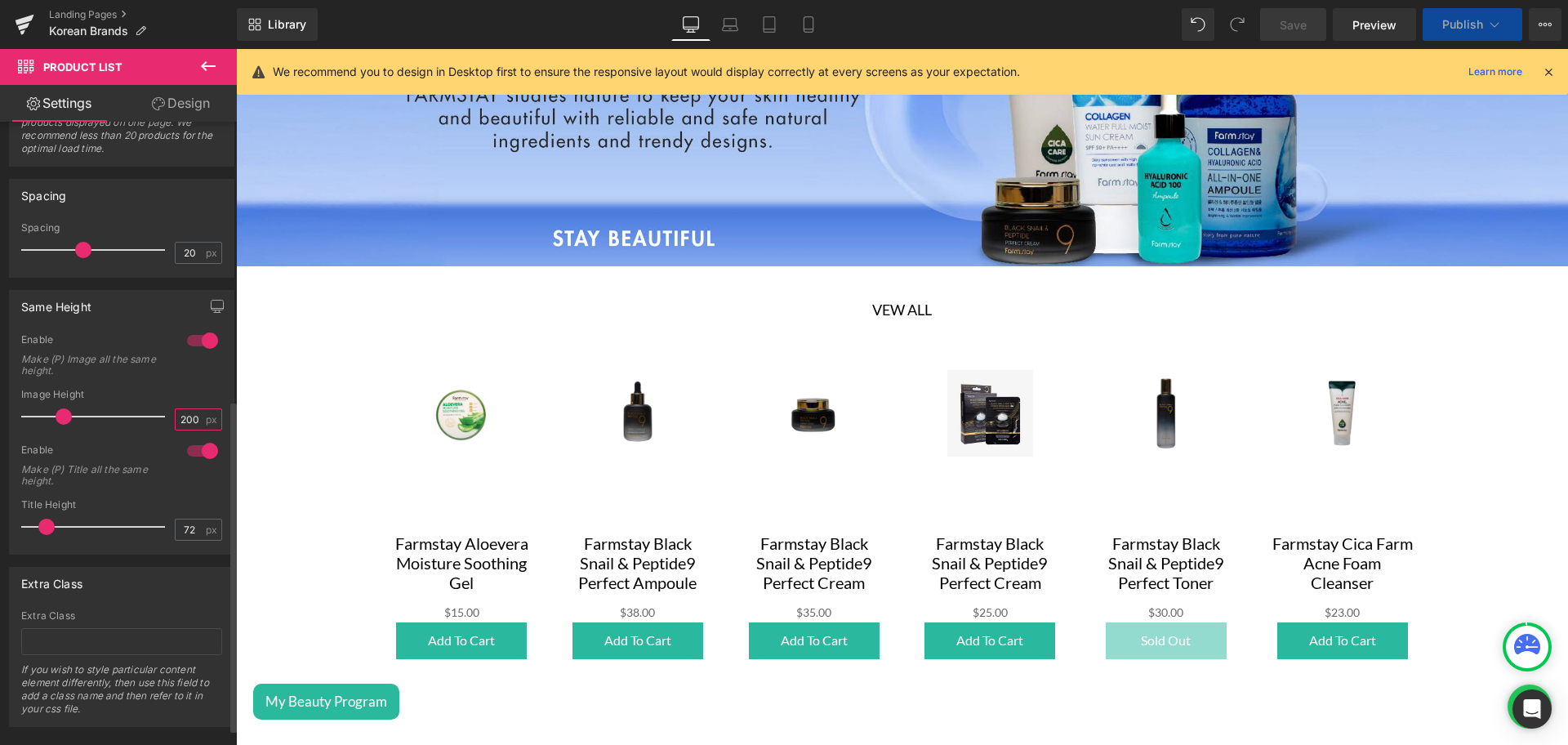
click at [179, 412] on input "200" at bounding box center [189, 419] width 29 height 20
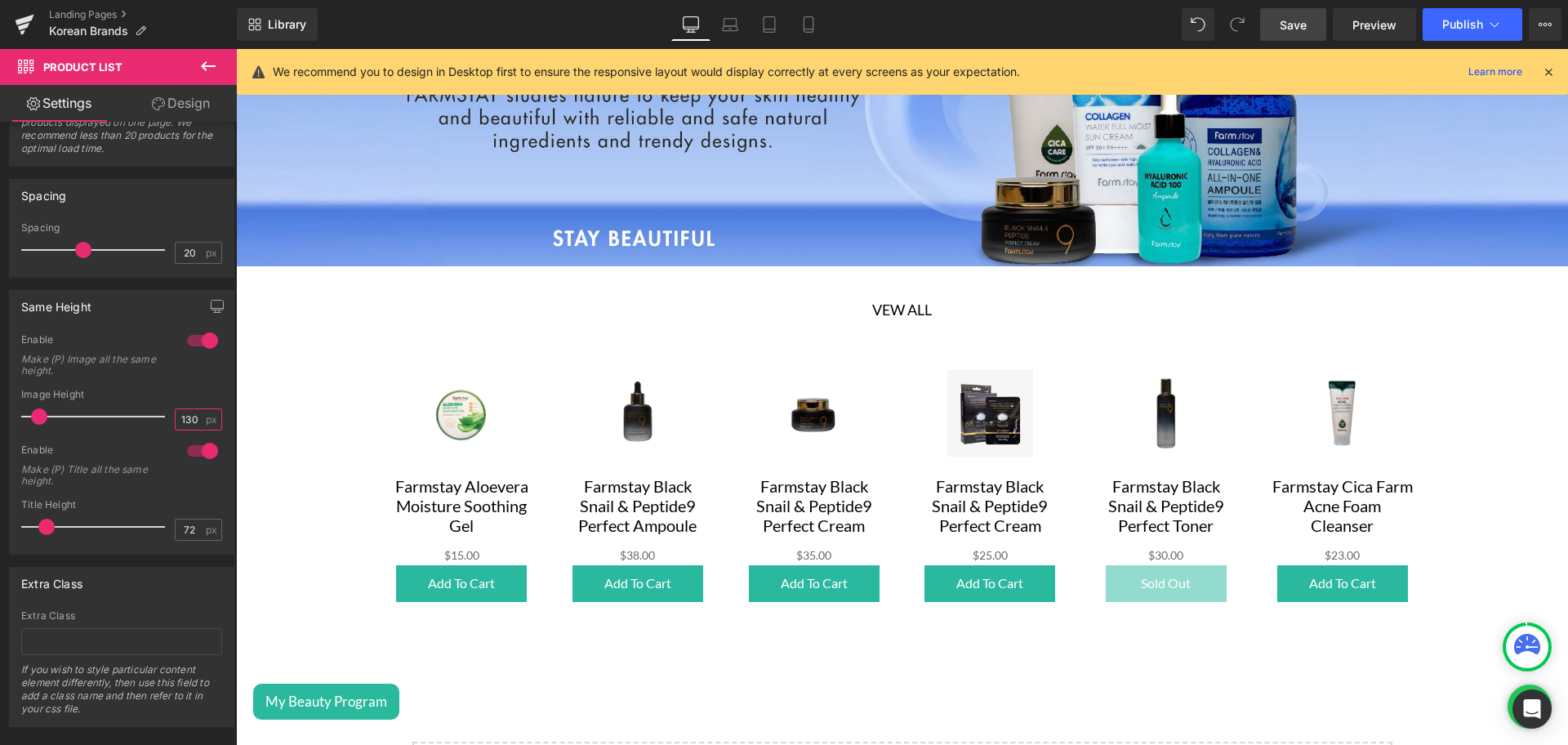
type input "130"
click at [1281, 19] on span "Save" at bounding box center [1293, 25] width 27 height 17
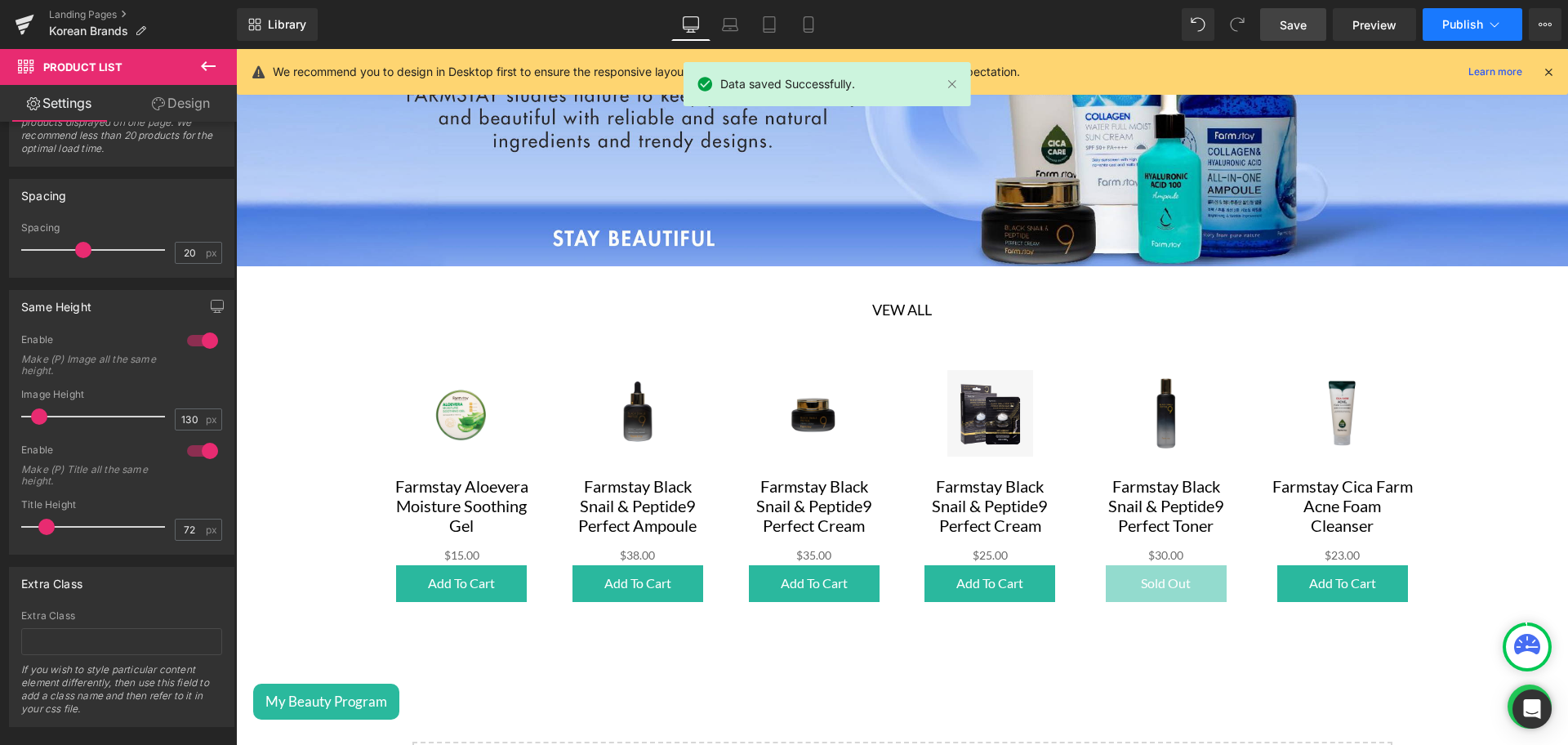
click at [1436, 27] on button "Publish" at bounding box center [1473, 25] width 100 height 33
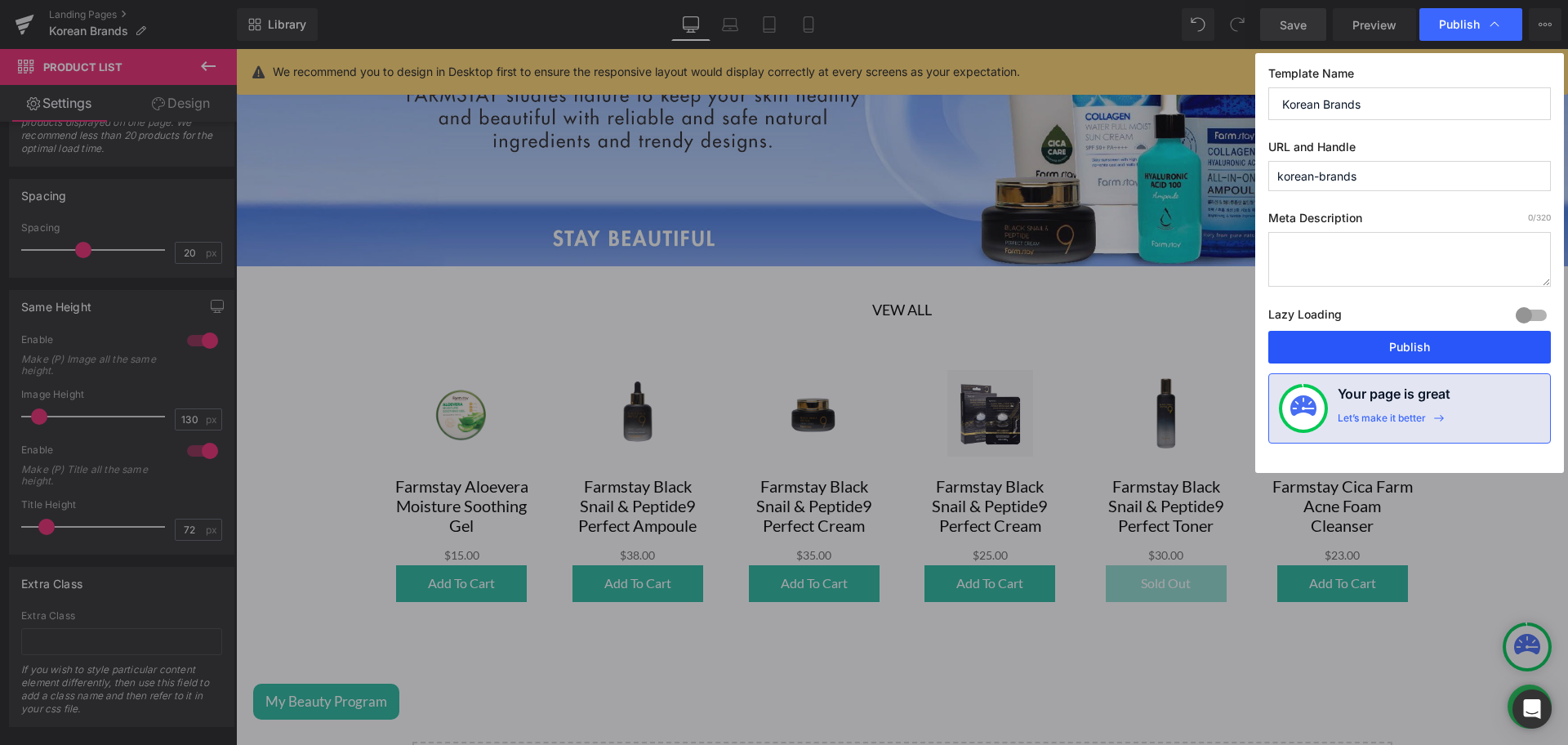
click at [1348, 345] on button "Publish" at bounding box center [1409, 348] width 283 height 33
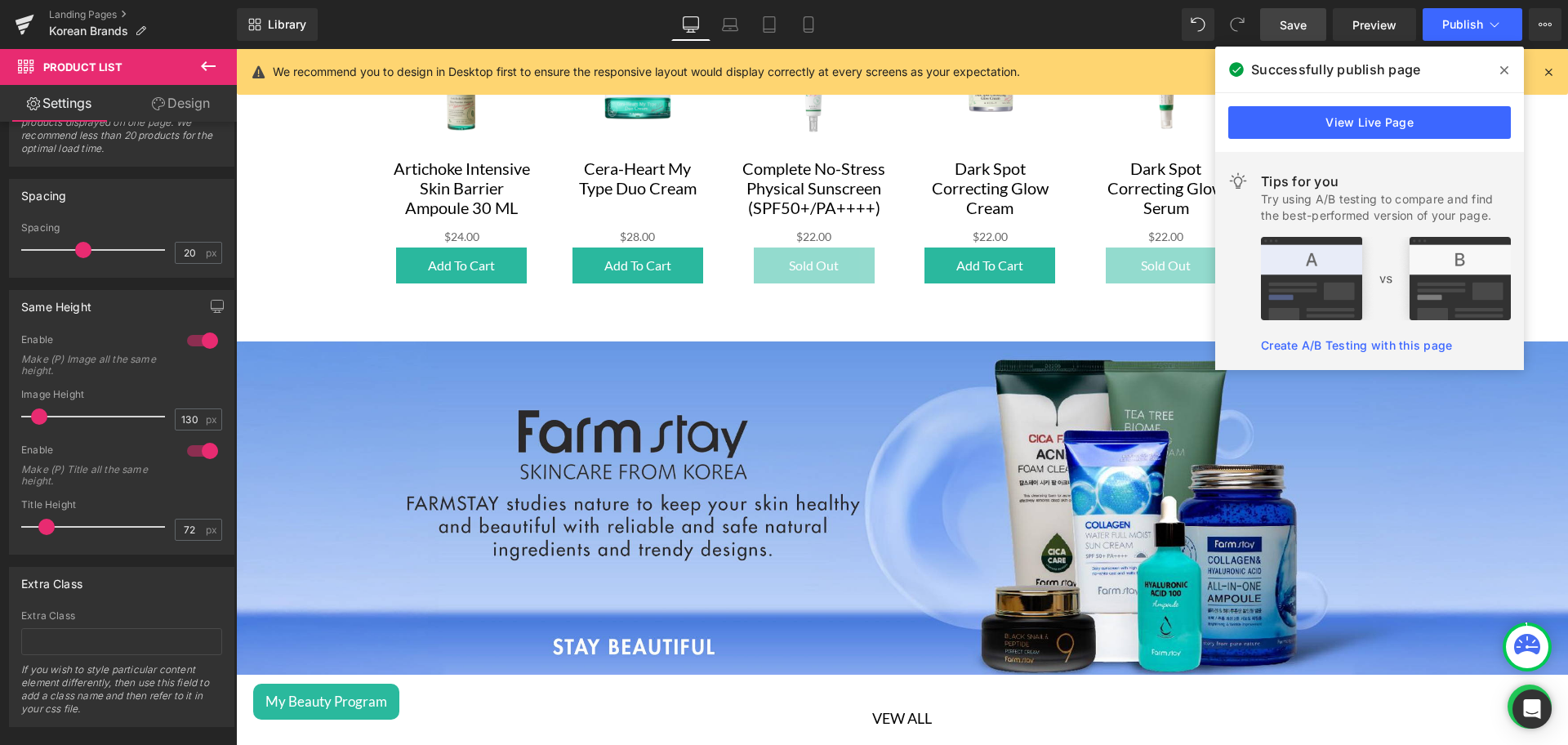
scroll to position [2093, 0]
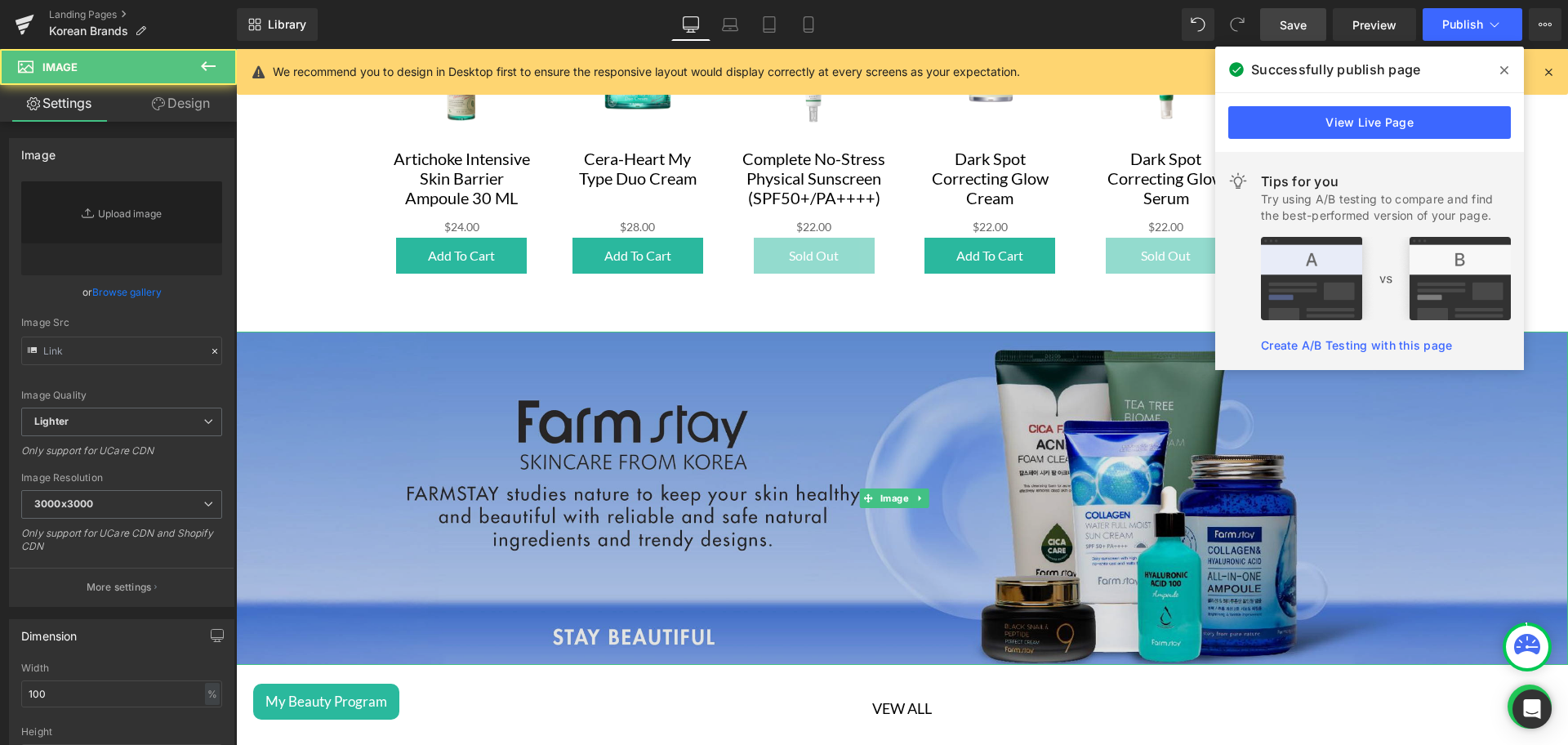
click at [920, 429] on img at bounding box center [902, 498] width 1332 height 334
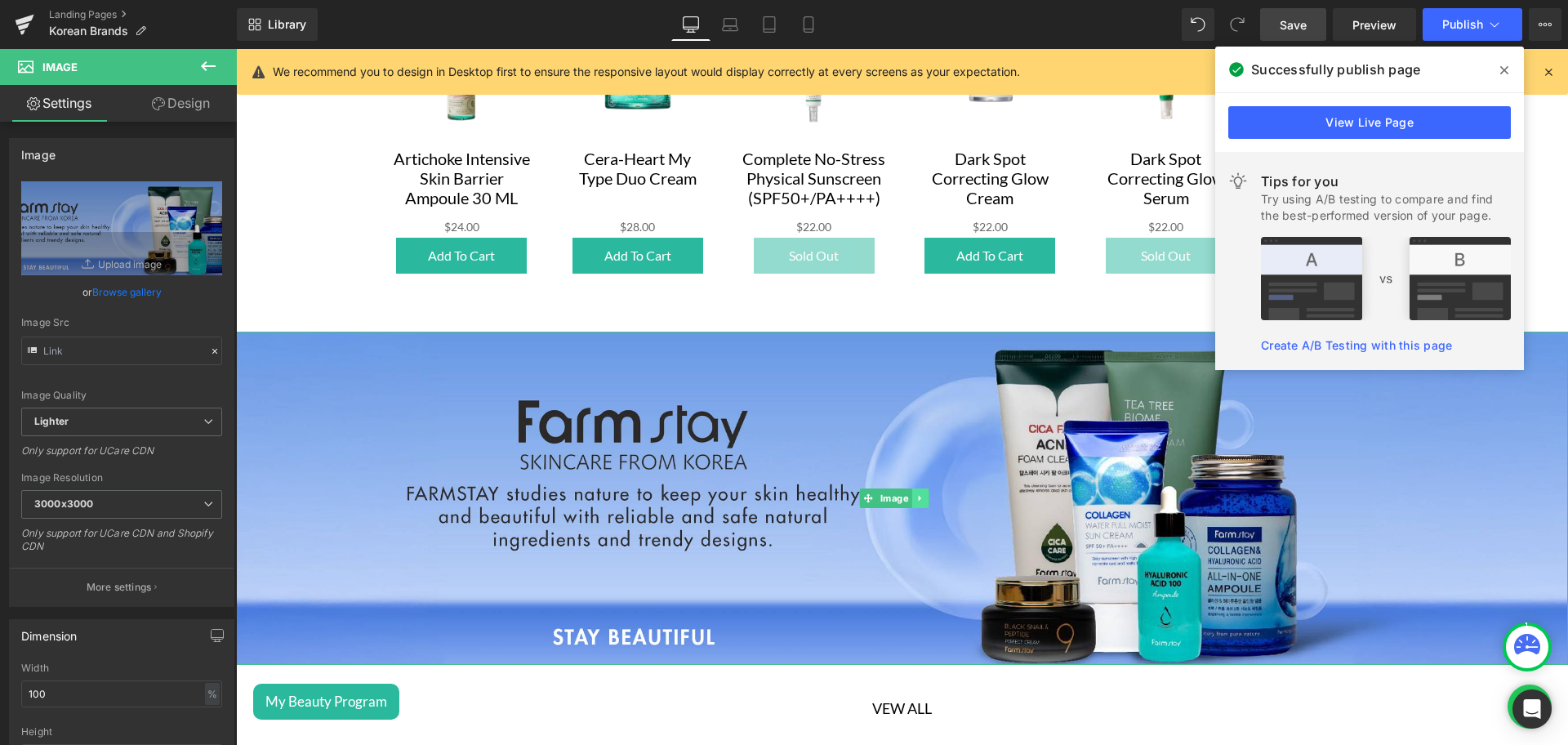
click at [920, 493] on icon at bounding box center [920, 498] width 9 height 10
click at [909, 494] on icon at bounding box center [912, 498] width 9 height 9
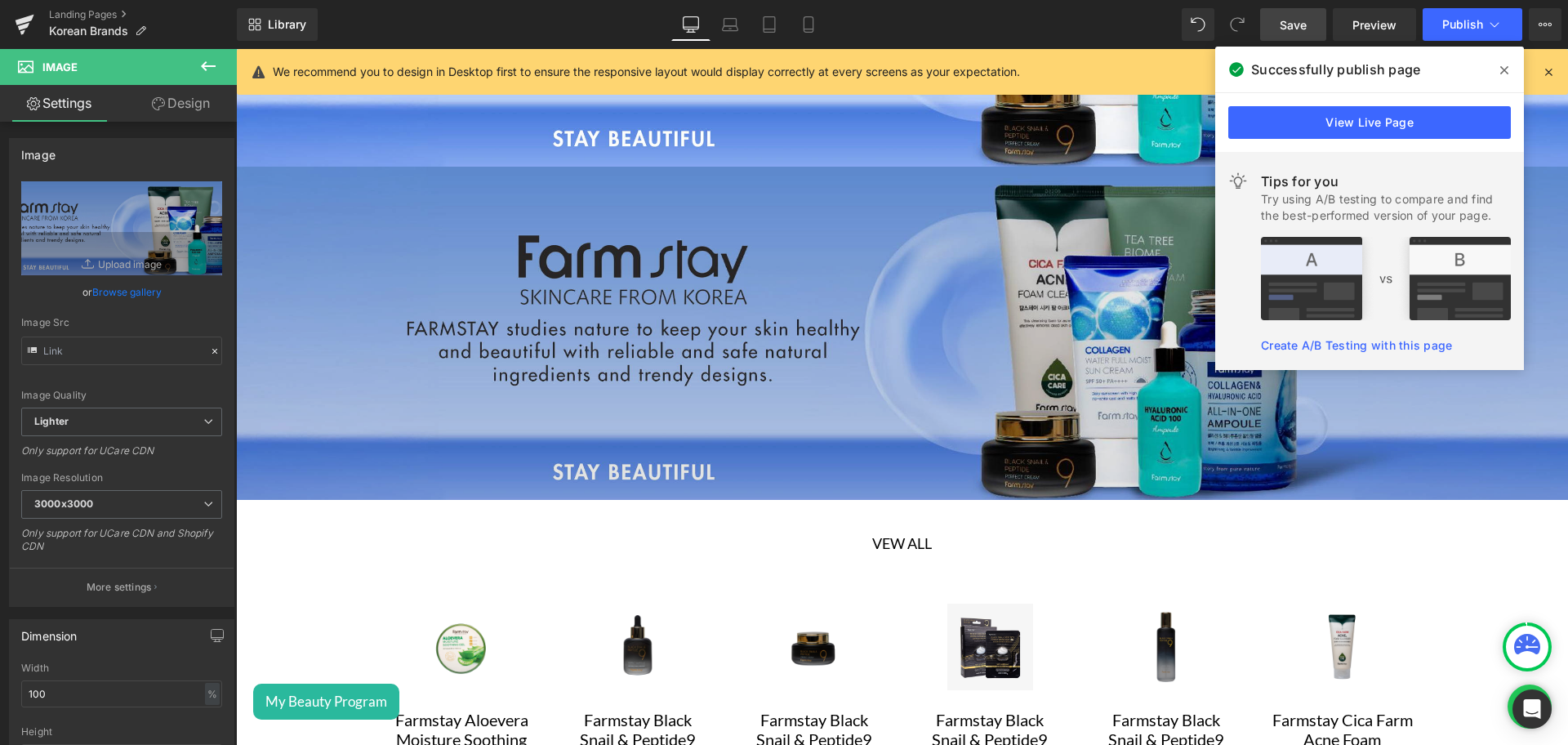
scroll to position [2626, 0]
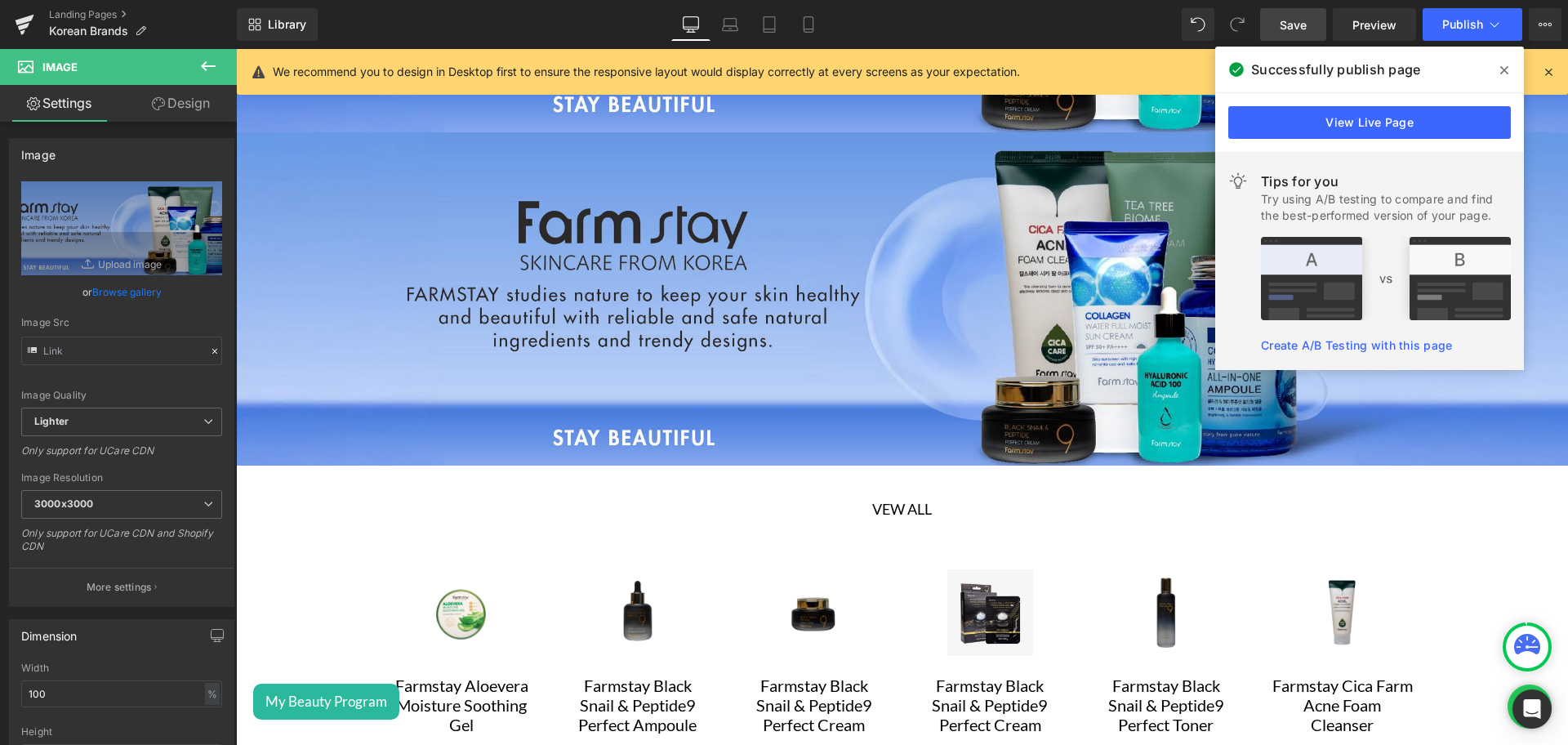
click at [1502, 75] on icon at bounding box center [1504, 70] width 8 height 13
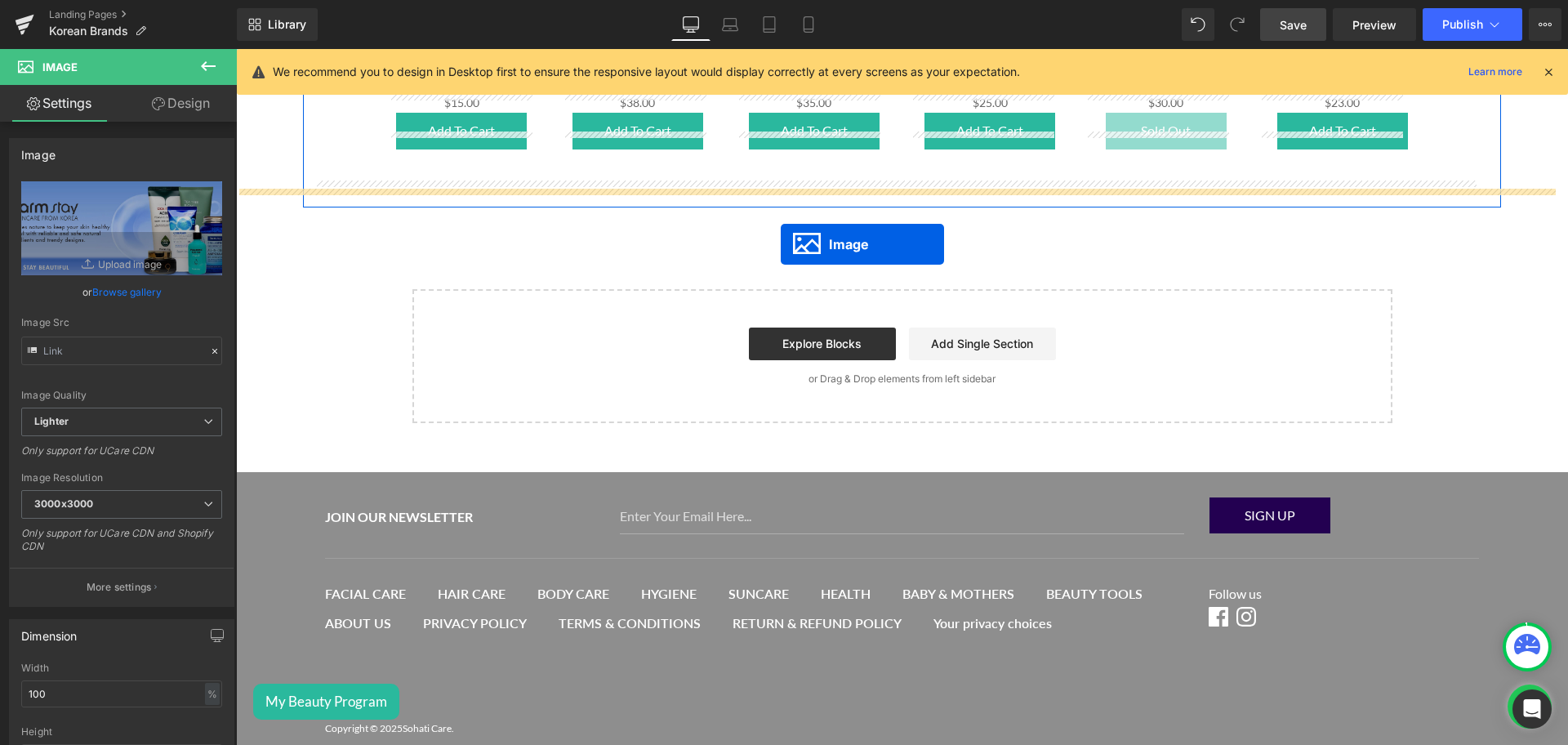
drag, startPoint x: 872, startPoint y: 275, endPoint x: 780, endPoint y: 251, distance: 95.1
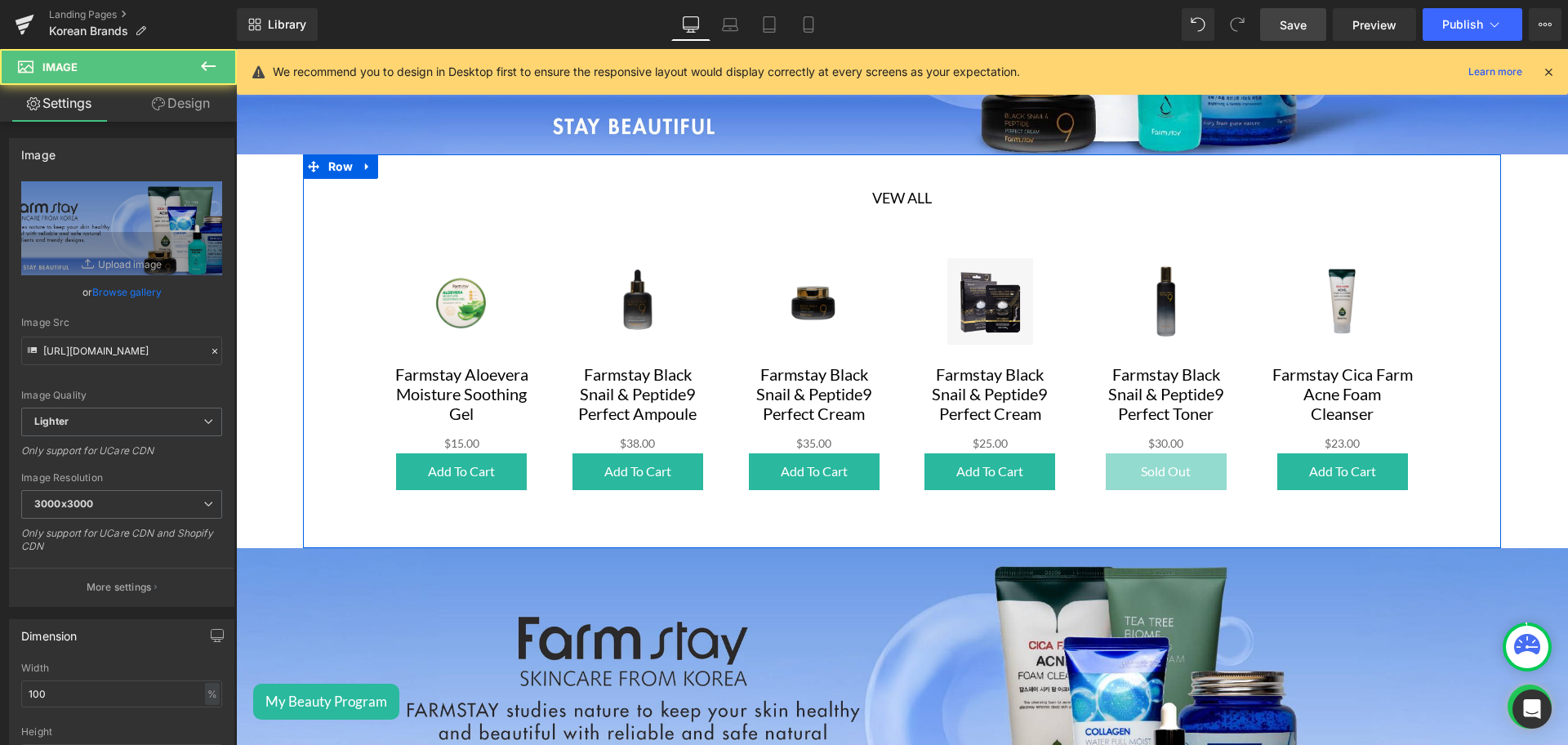
scroll to position [2605, 0]
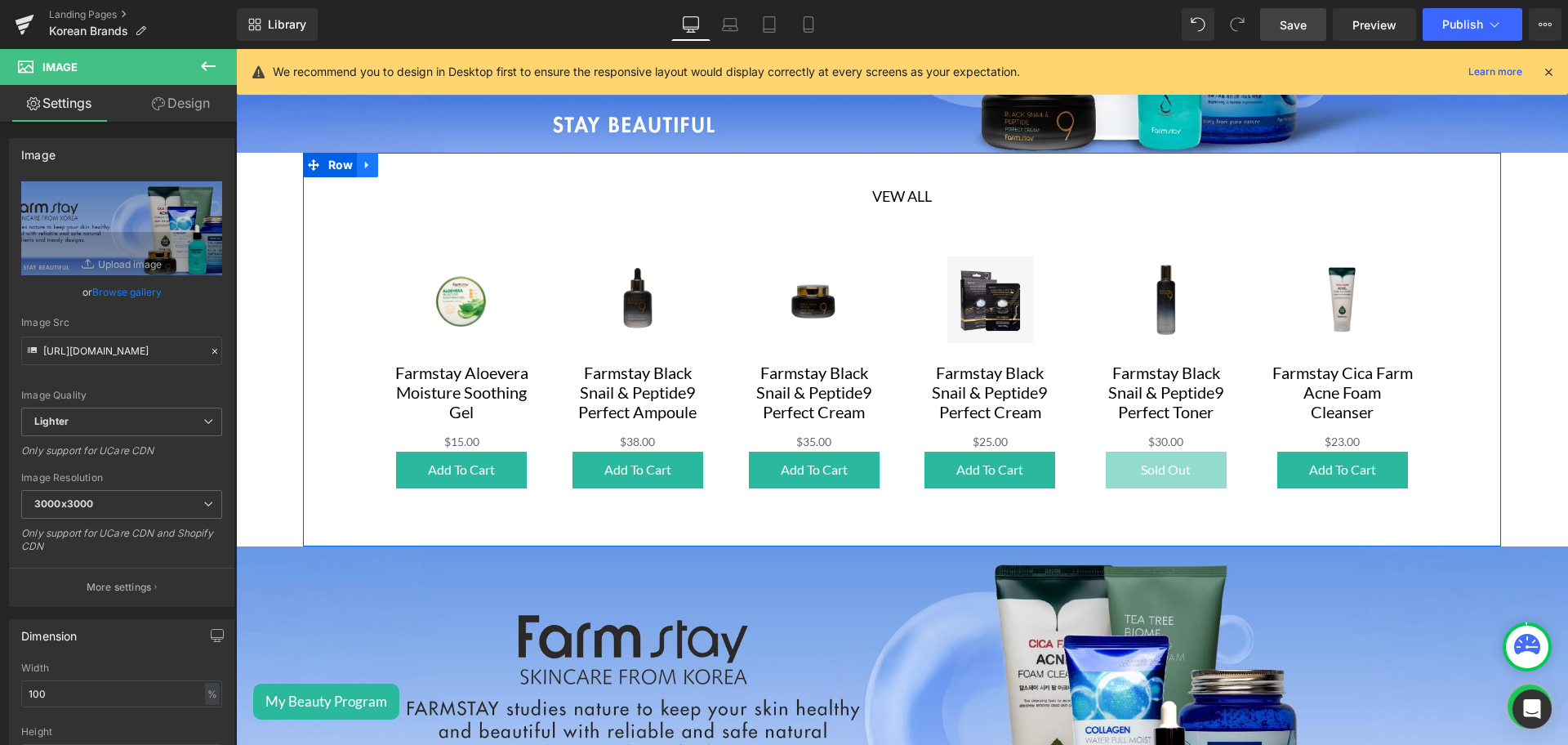
click at [374, 152] on link at bounding box center [368, 165] width 21 height 25
click at [389, 159] on icon at bounding box center [389, 165] width 11 height 11
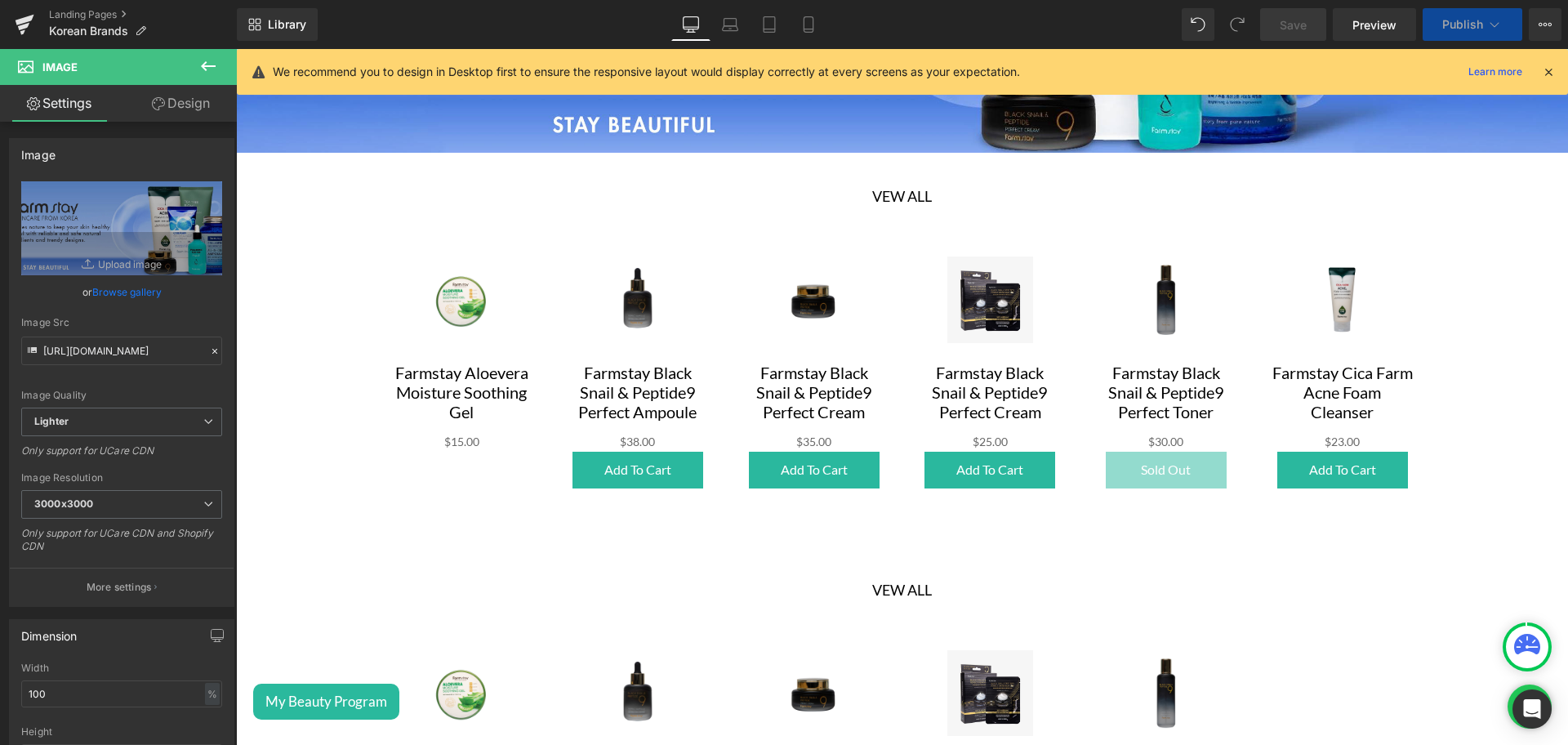
scroll to position [2916, 0]
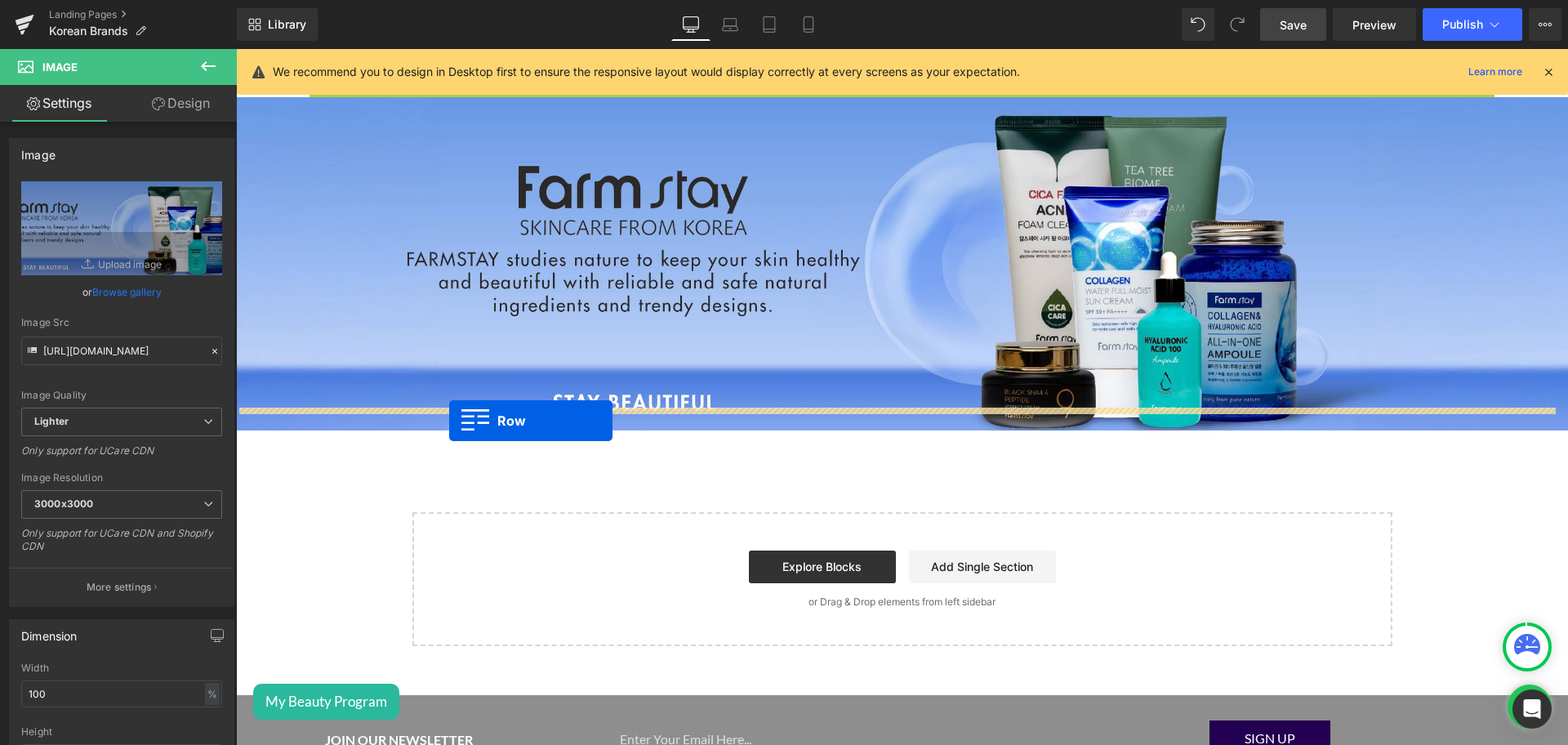
drag, startPoint x: 307, startPoint y: 225, endPoint x: 449, endPoint y: 421, distance: 242.0
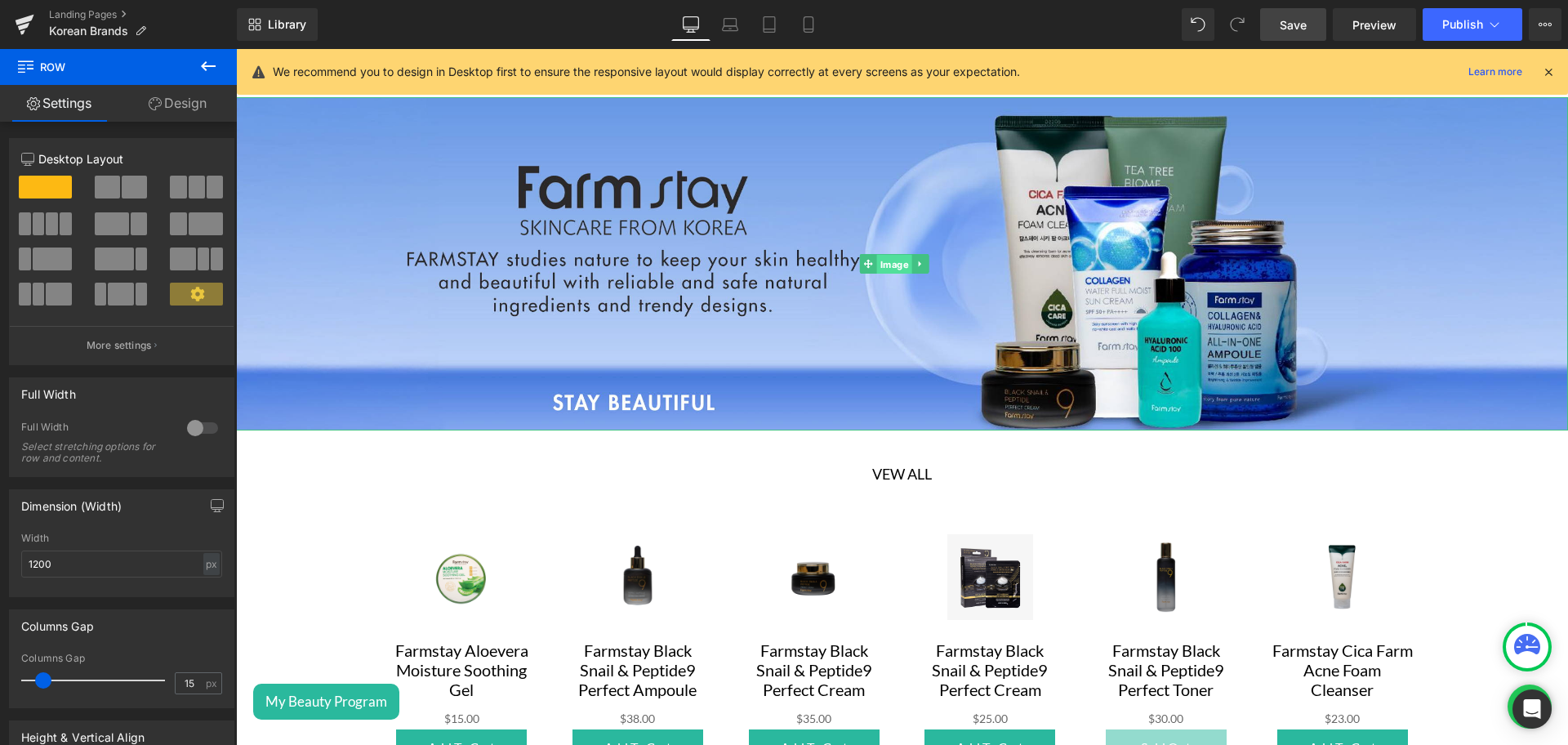
click at [883, 254] on span "Image" at bounding box center [895, 264] width 35 height 20
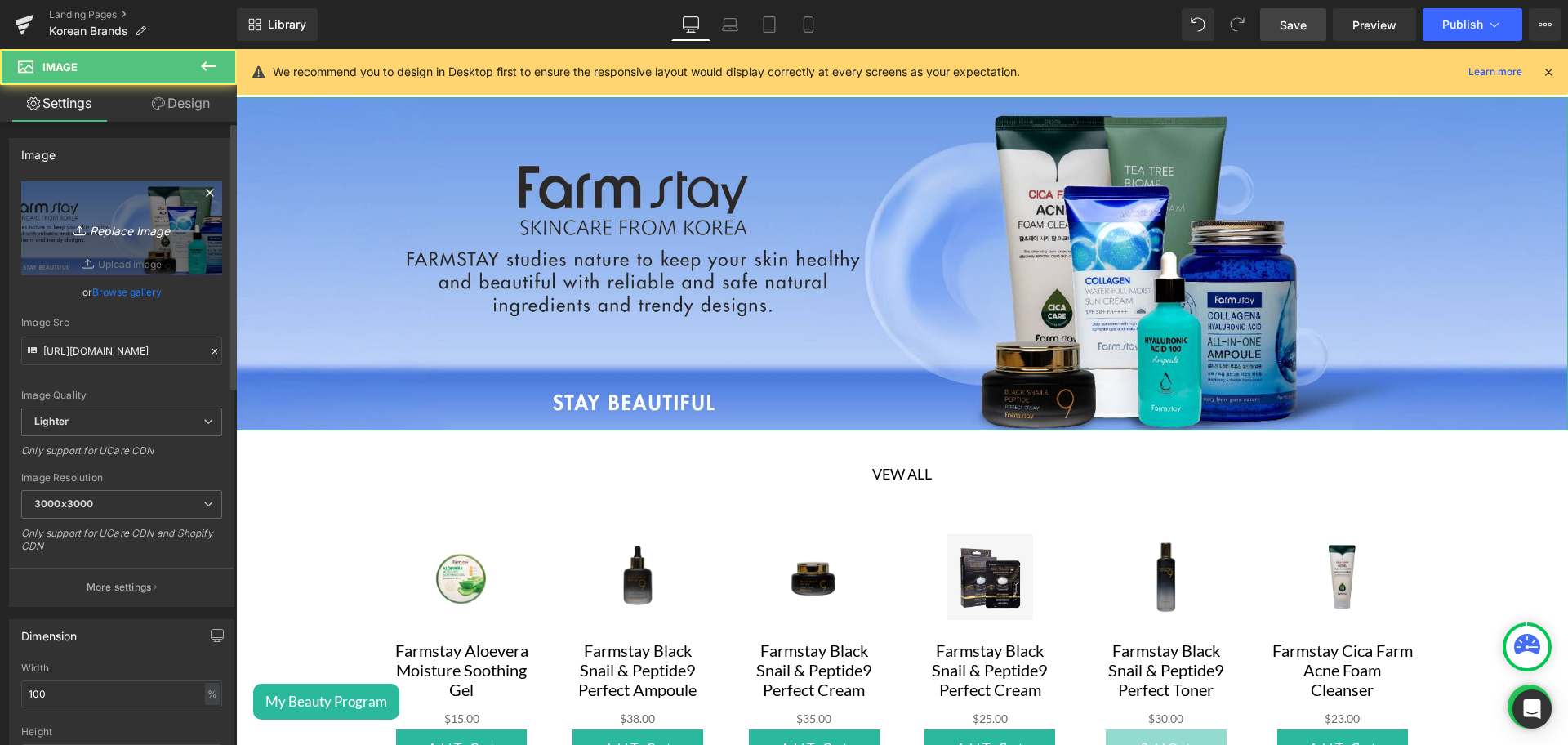
click at [158, 218] on icon "Replace Image" at bounding box center [122, 228] width 131 height 20
type input "C:\fakepath\LaNeige Banner desktop.png"
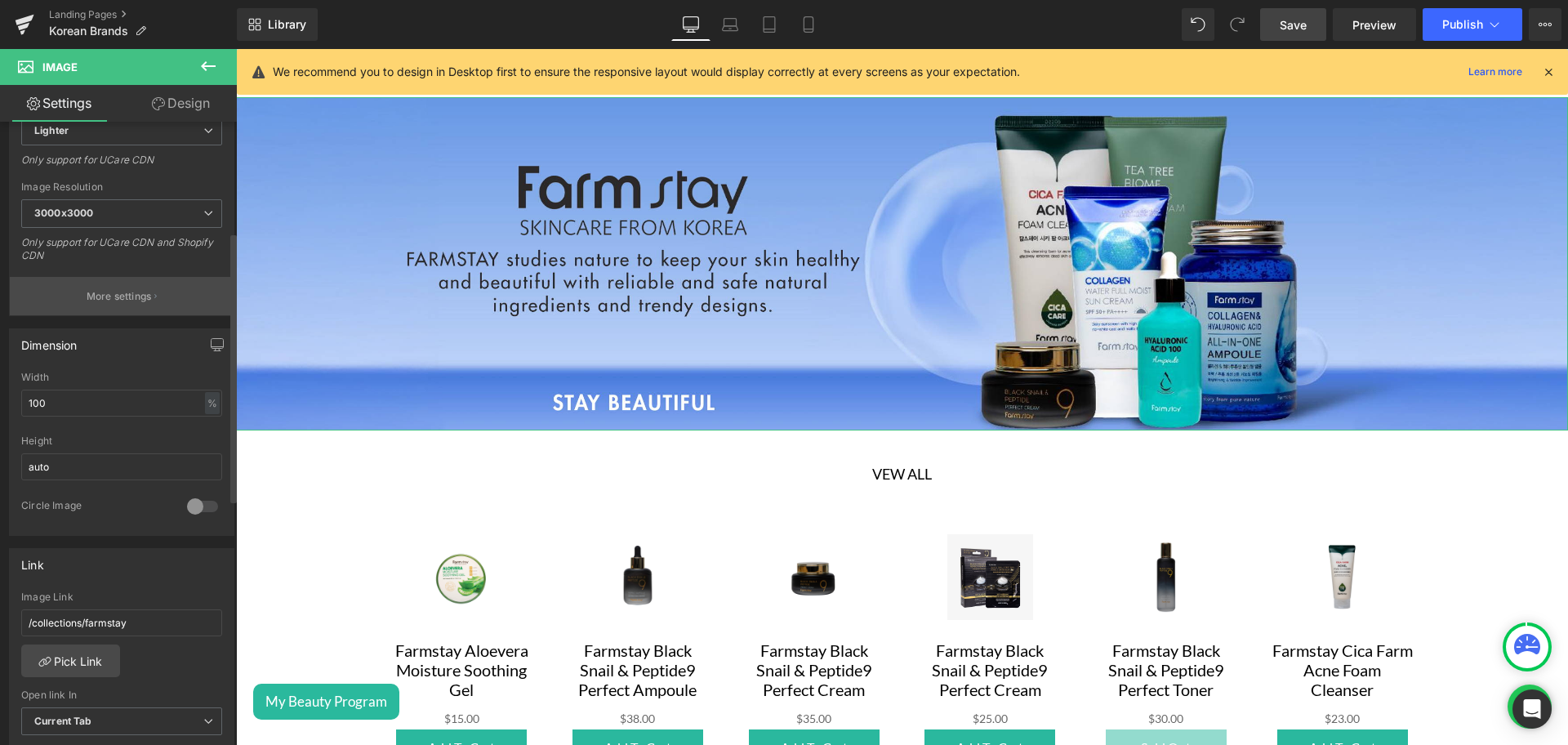
scroll to position [283, 0]
click at [84, 660] on link "Pick Link" at bounding box center [70, 657] width 99 height 33
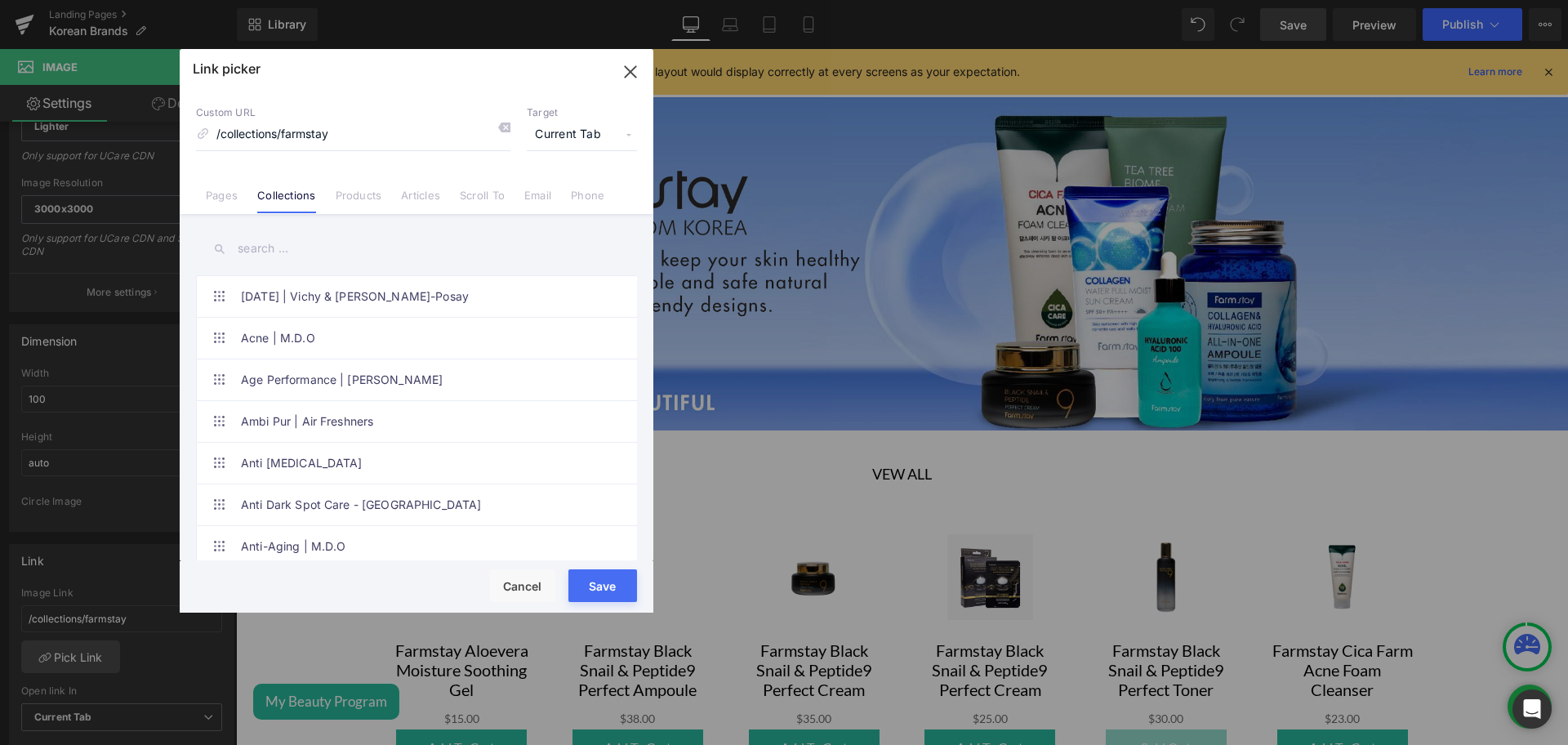
click at [265, 247] on input "text" at bounding box center [416, 248] width 441 height 37
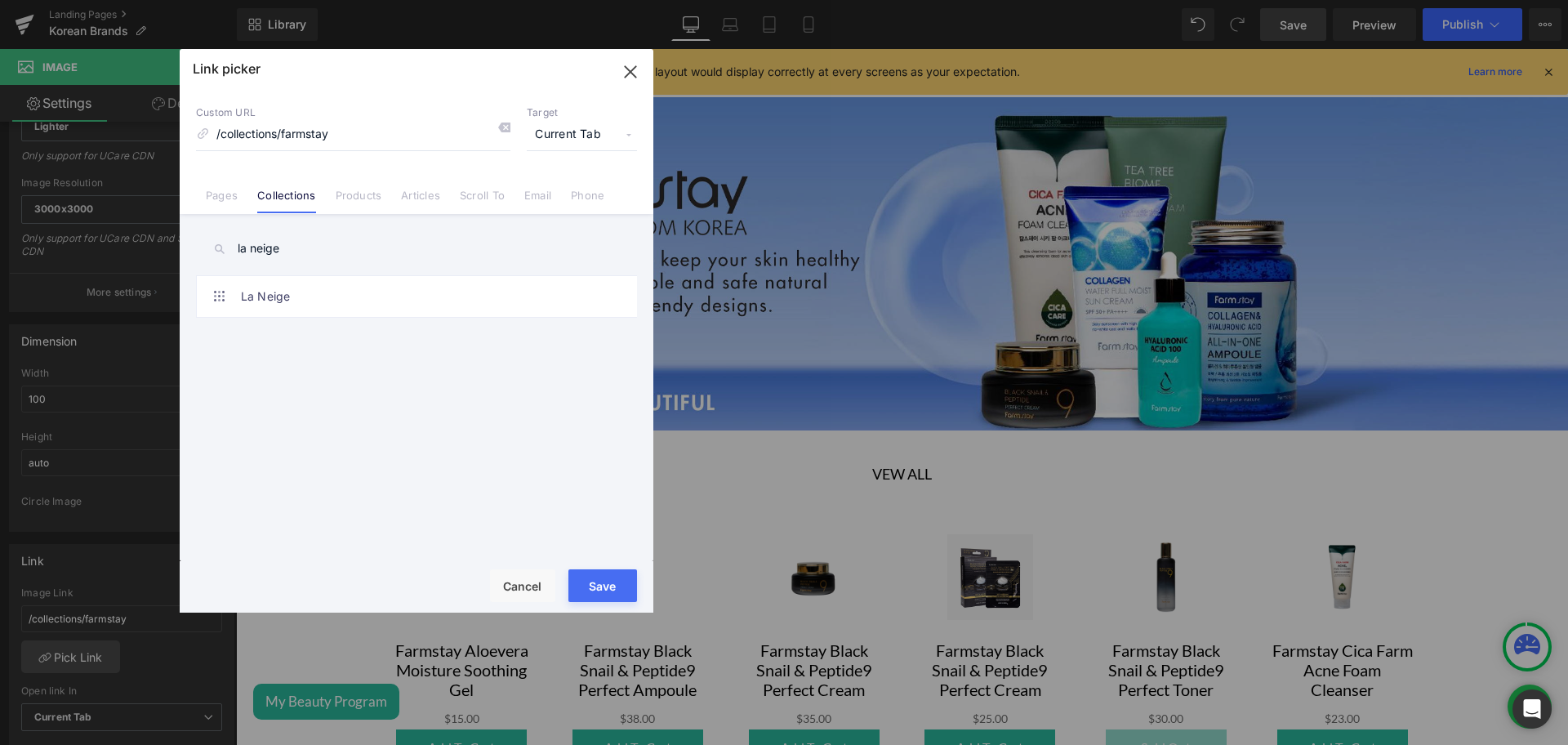
type input "la neige"
click at [253, 297] on link "La Neige" at bounding box center [420, 297] width 360 height 41
click at [600, 582] on button "Save" at bounding box center [603, 586] width 69 height 33
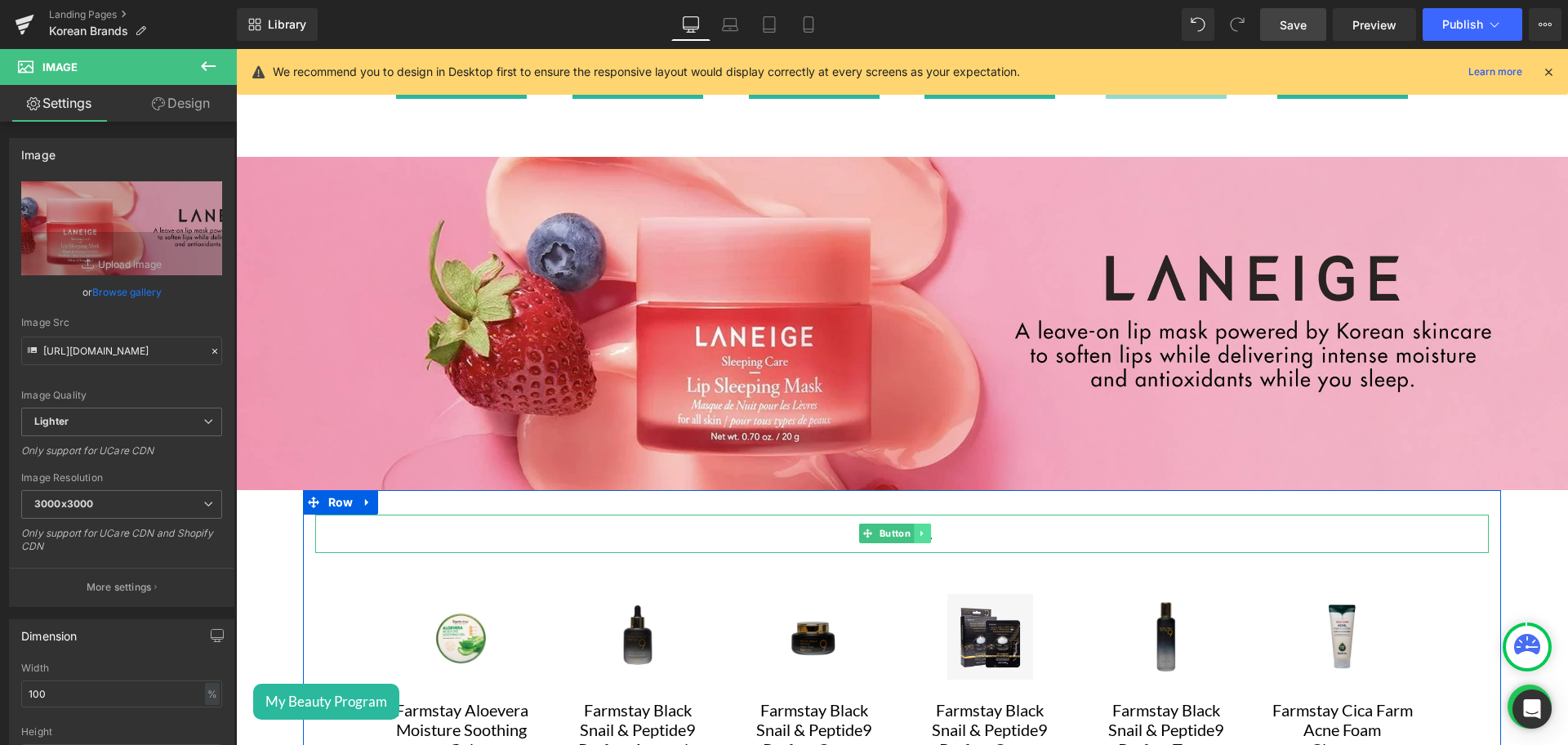
click at [921, 531] on icon at bounding box center [922, 534] width 2 height 6
click at [873, 524] on link "Button" at bounding box center [886, 534] width 55 height 20
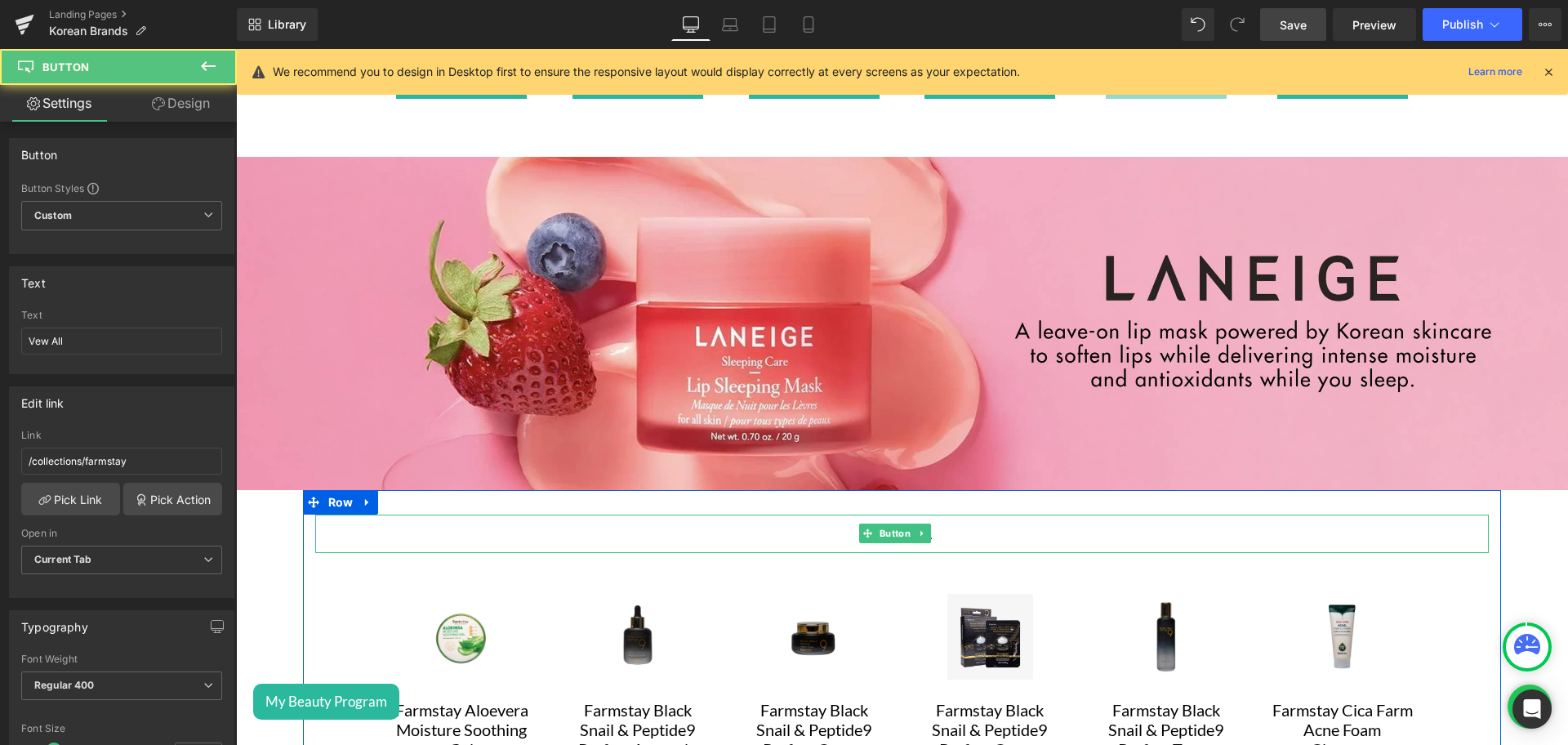
click at [816, 515] on div "Vew All" at bounding box center [903, 534] width 1175 height 39
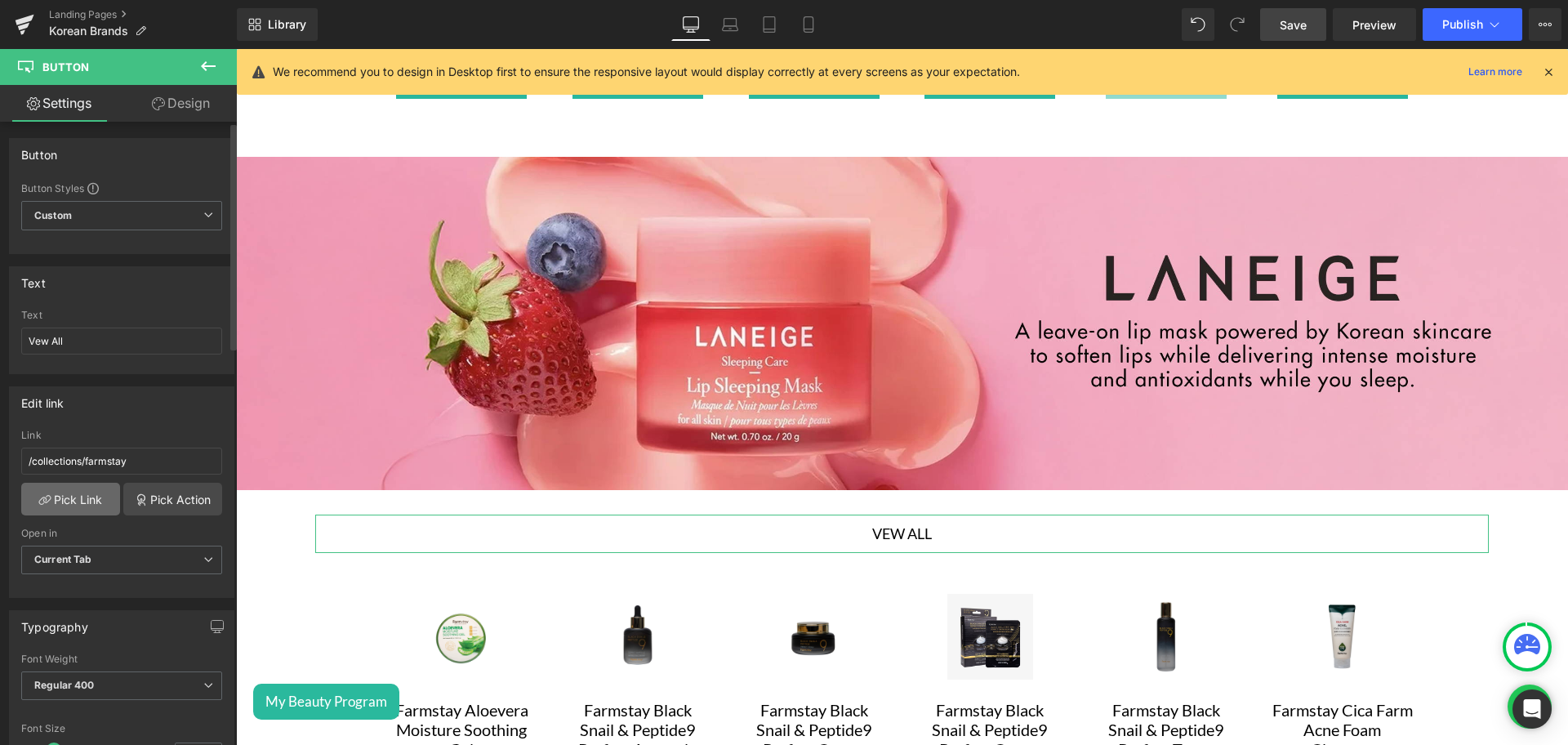
click at [88, 502] on link "Pick Link" at bounding box center [70, 499] width 99 height 33
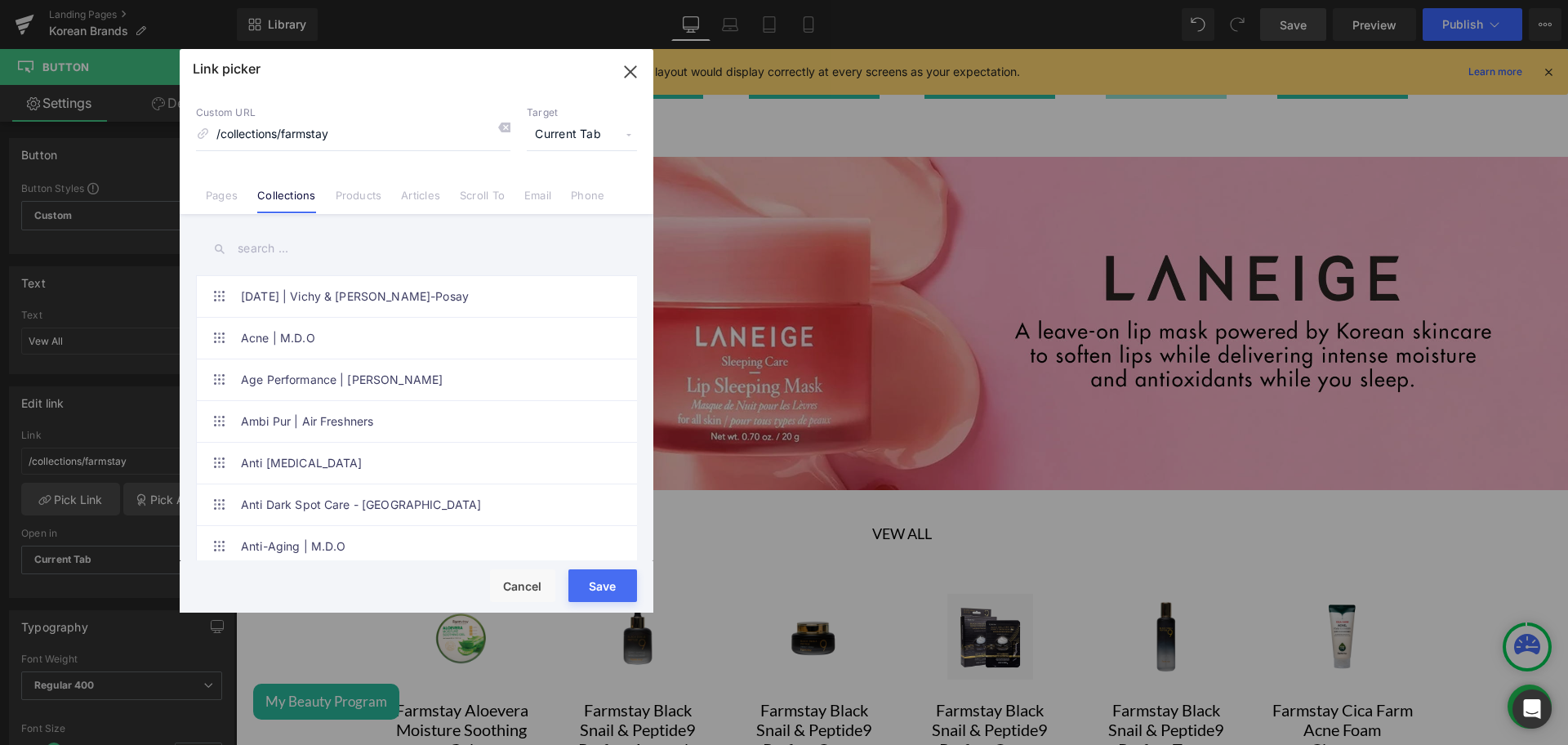
click at [282, 258] on input "text" at bounding box center [416, 248] width 441 height 37
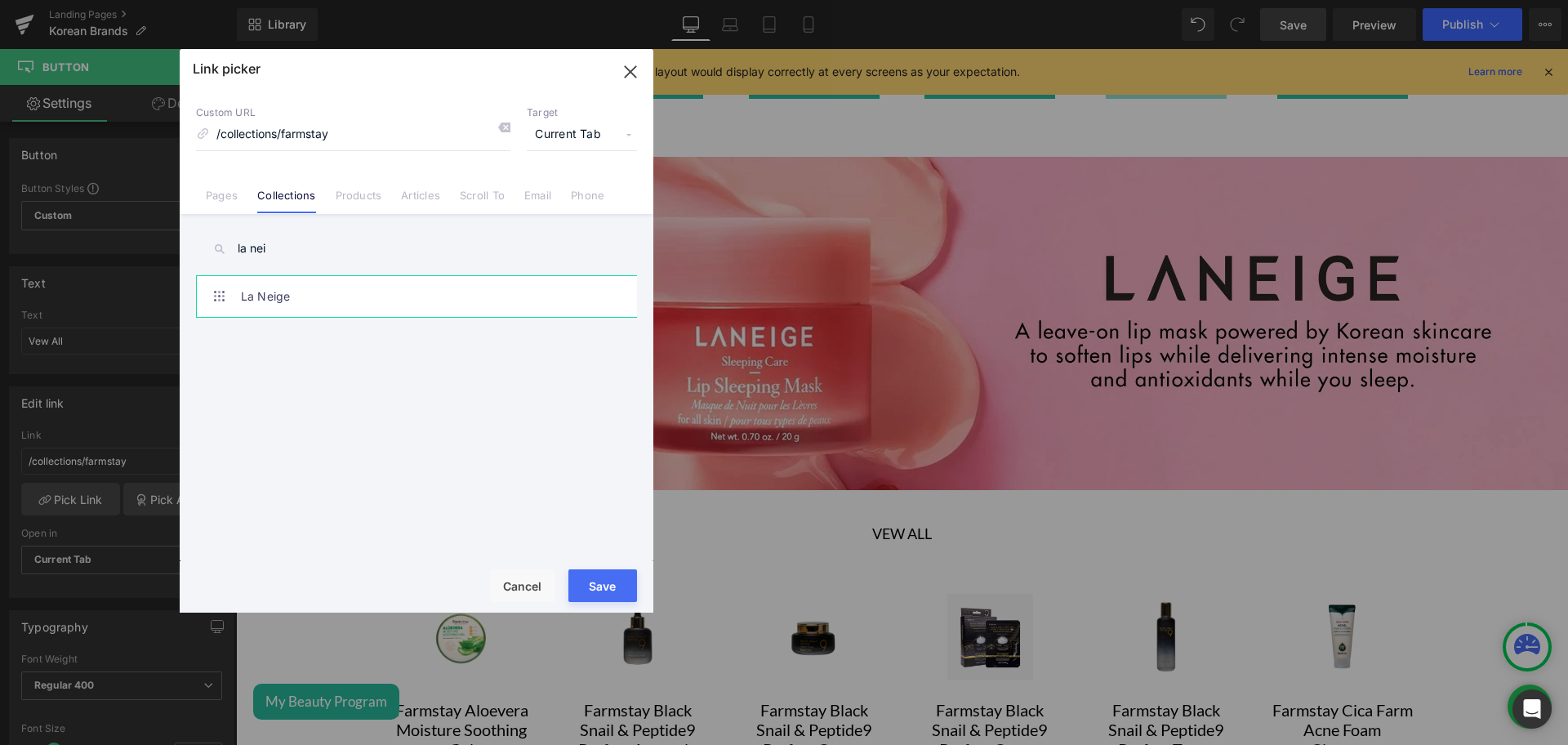
type input "la nei"
click at [289, 292] on link "La Neige" at bounding box center [420, 297] width 360 height 41
click at [600, 580] on button "Save" at bounding box center [603, 586] width 69 height 33
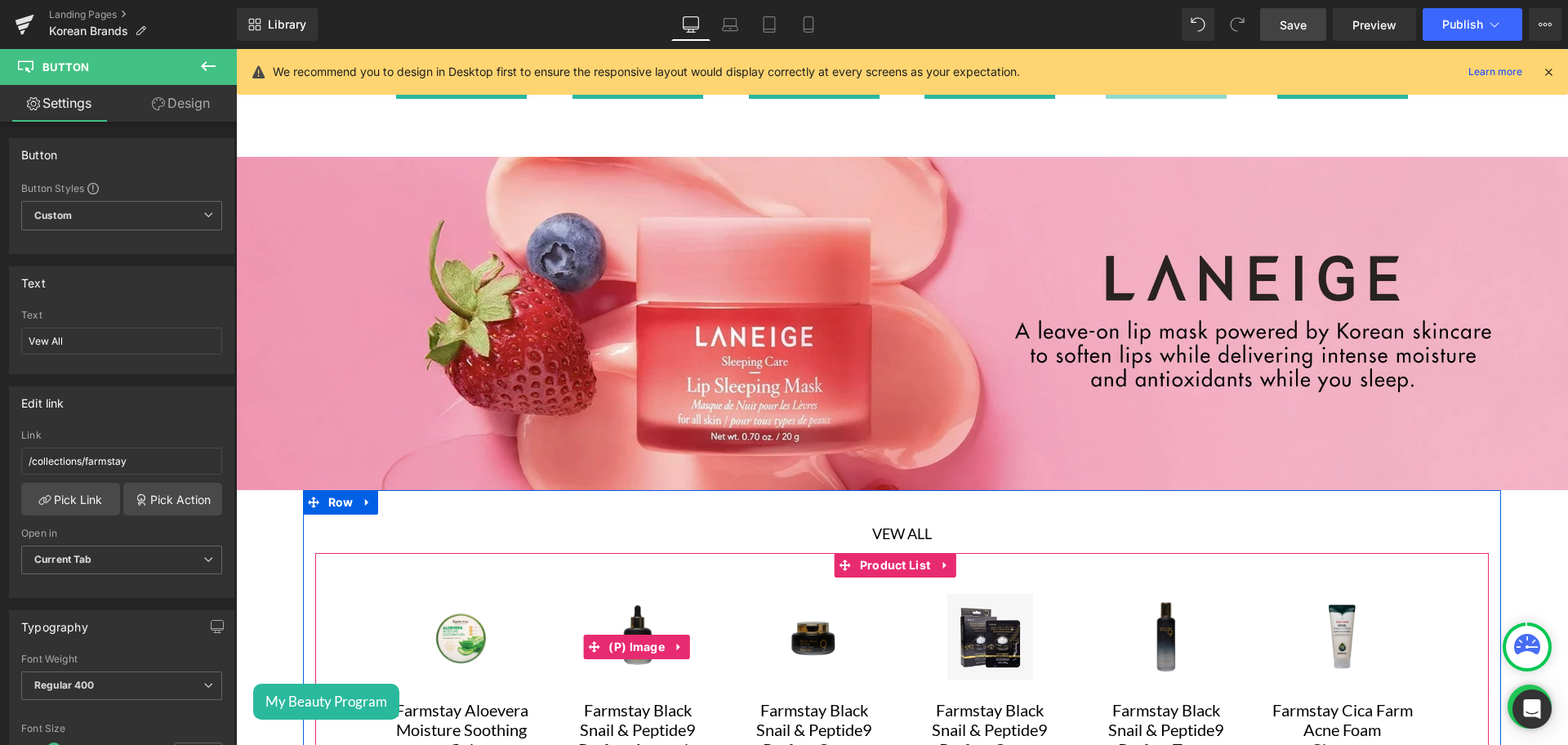
scroll to position [3264, 0]
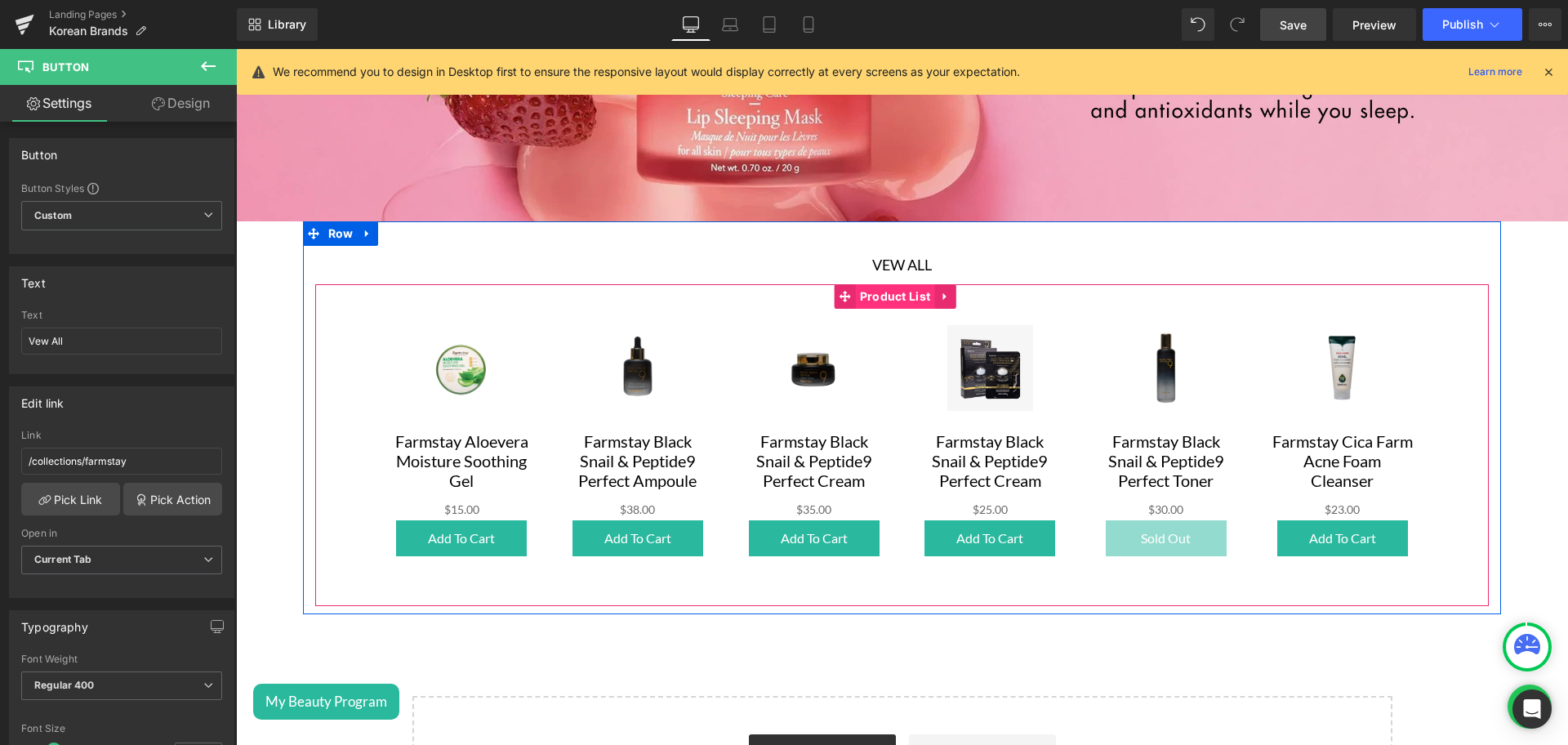
click at [910, 284] on span "Product List" at bounding box center [895, 297] width 79 height 25
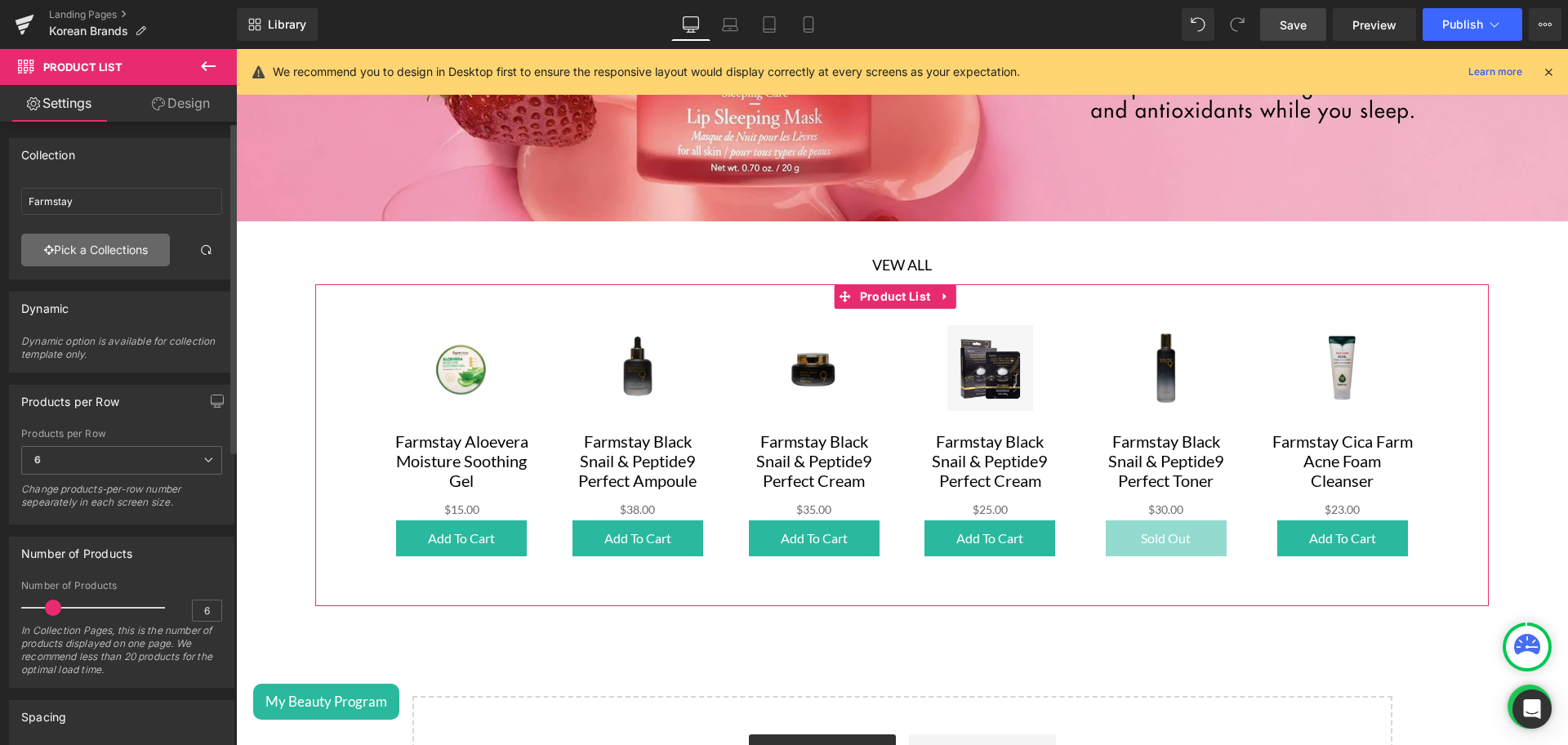
click at [119, 243] on link "Pick a Collections" at bounding box center [95, 250] width 148 height 33
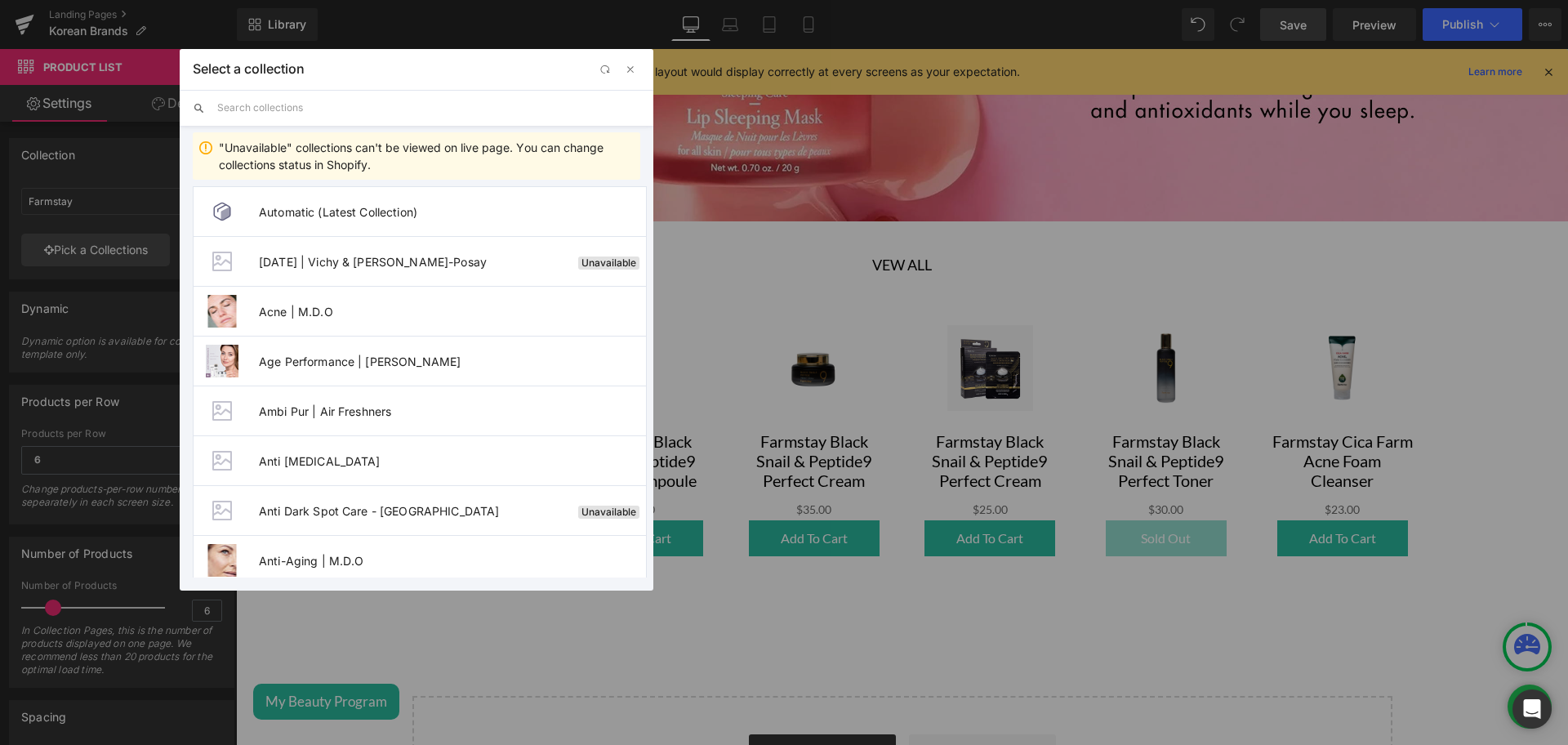
click at [281, 110] on input "text" at bounding box center [428, 108] width 423 height 36
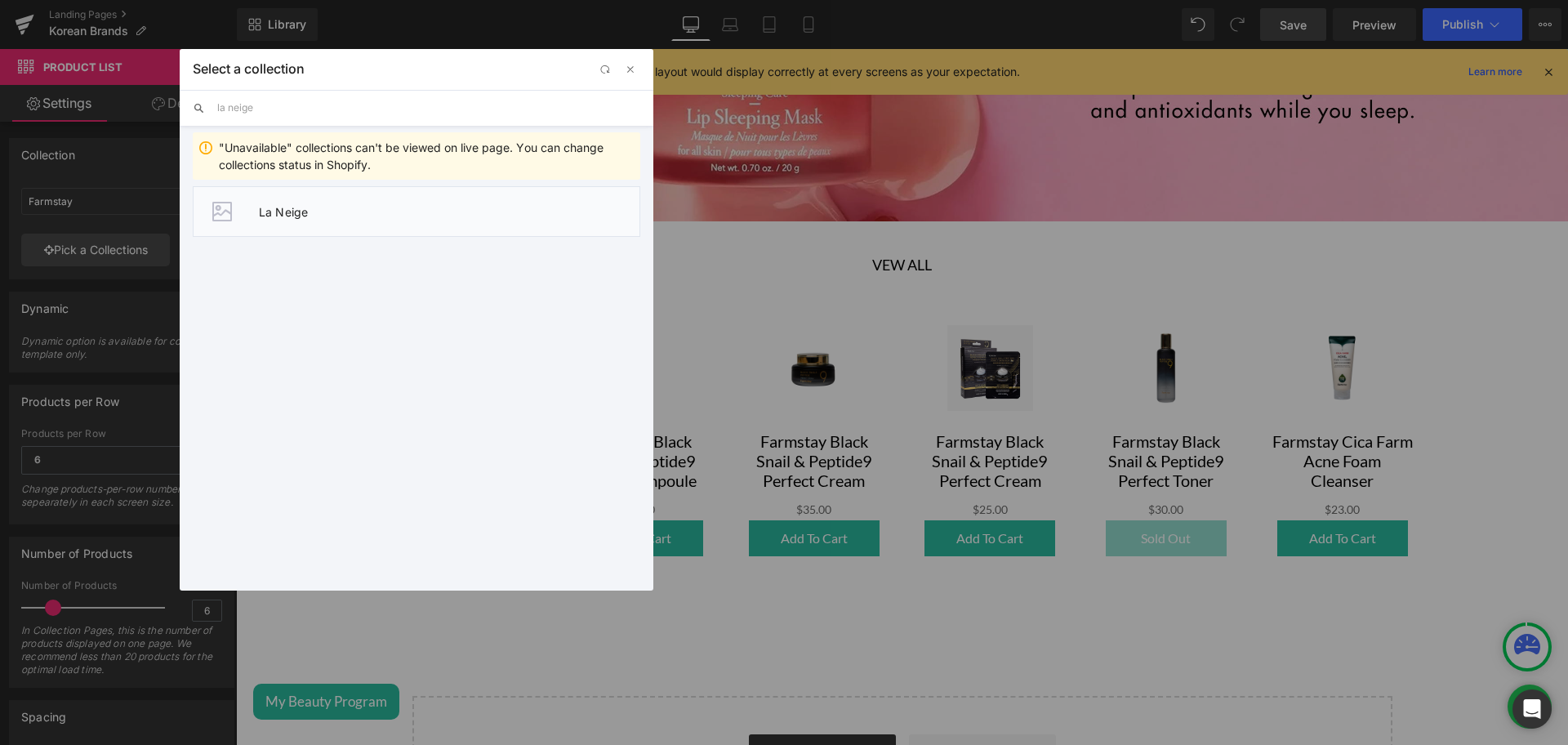
type input "la neige"
click at [288, 217] on span "La Neige" at bounding box center [449, 211] width 381 height 14
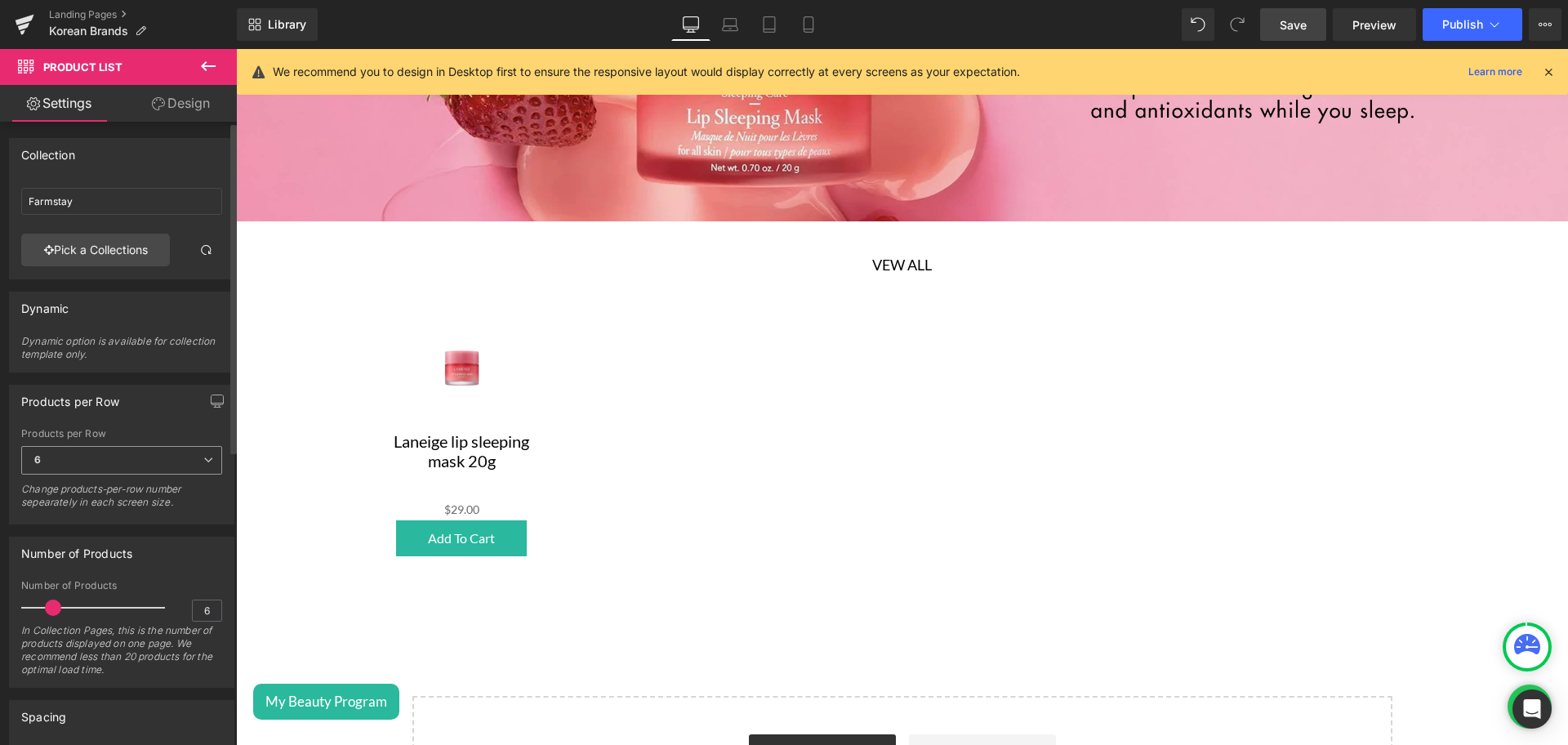
click at [133, 471] on span "6" at bounding box center [121, 460] width 201 height 29
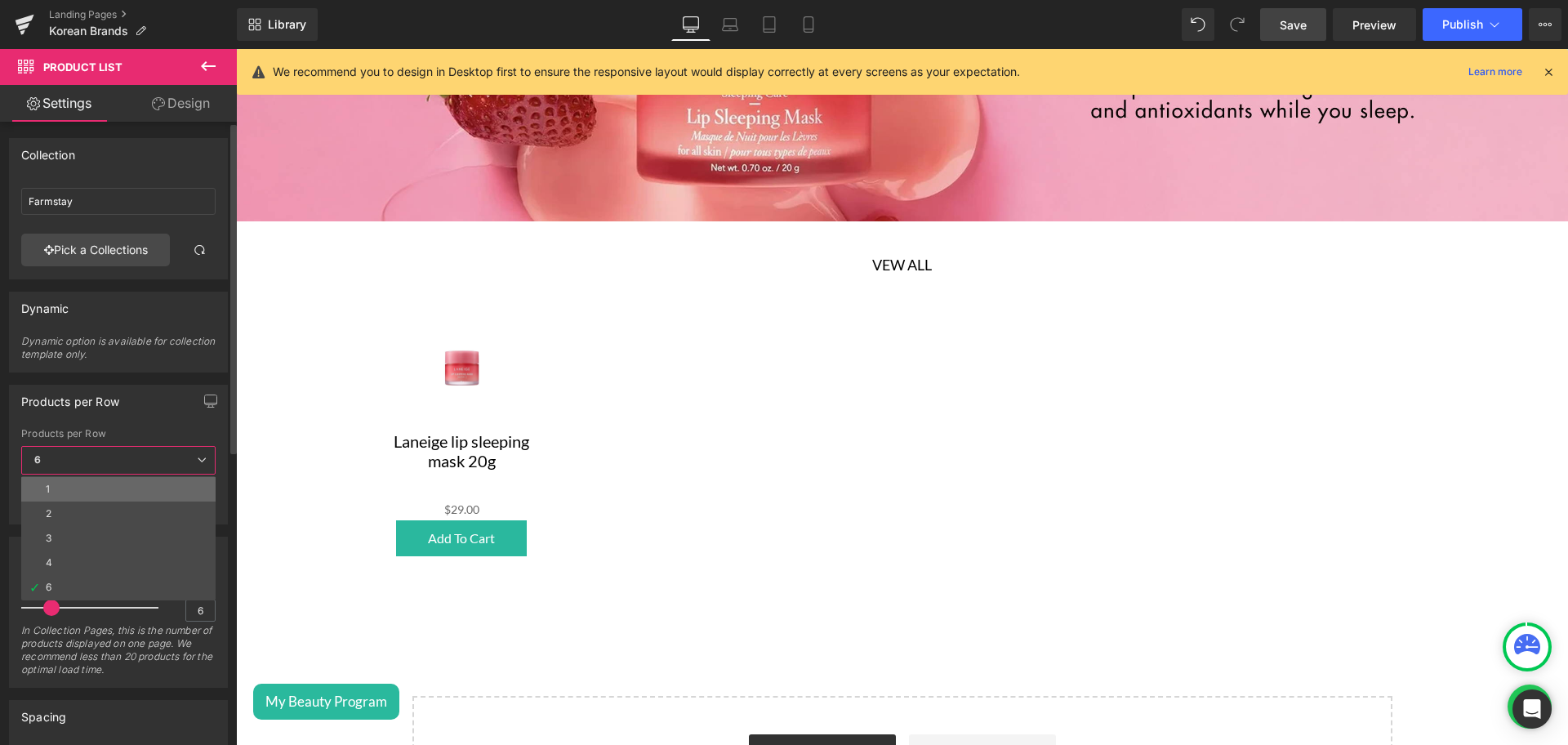
click at [68, 497] on li "1" at bounding box center [118, 489] width 194 height 25
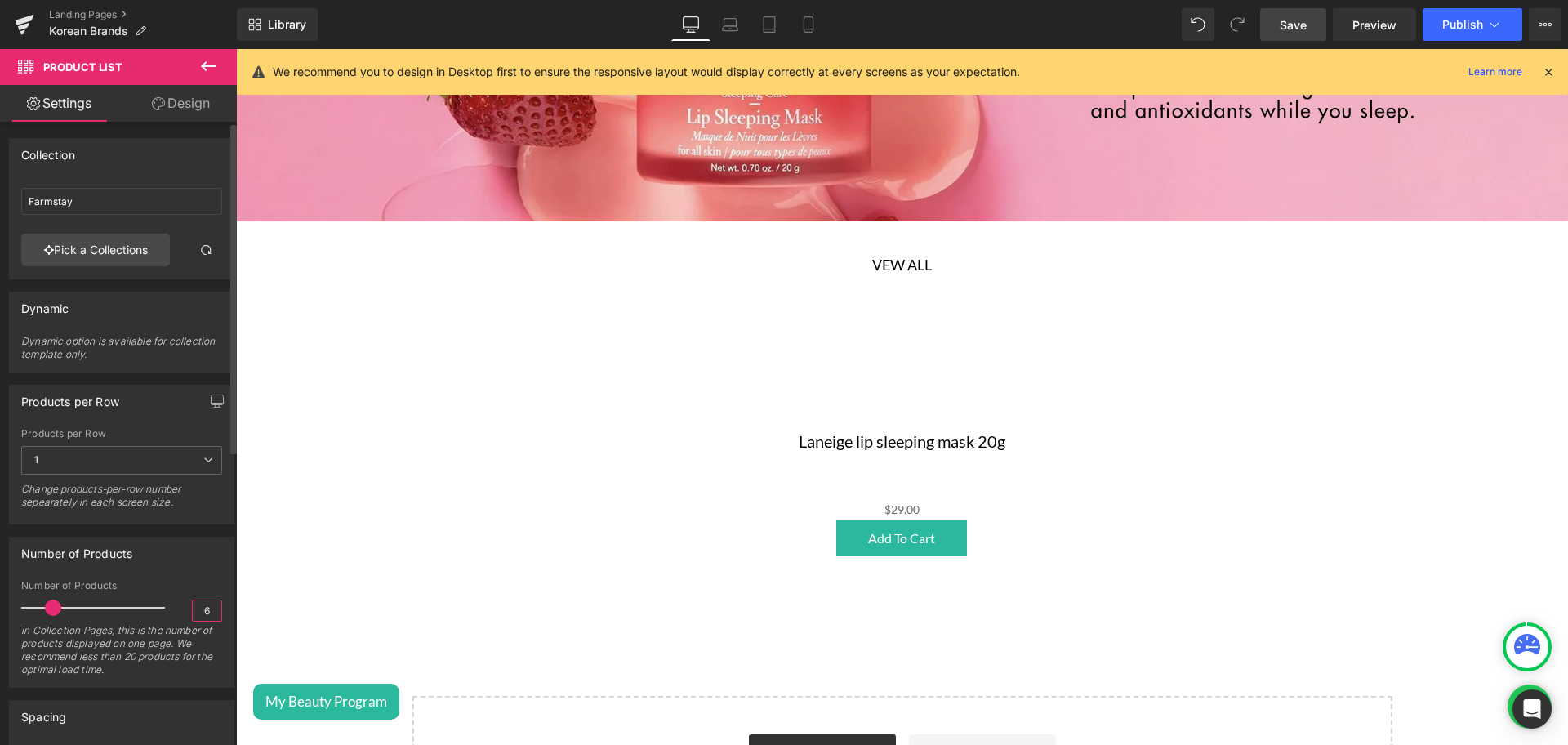
click at [193, 615] on input "6" at bounding box center [206, 611] width 29 height 20
type input "3"
click at [192, 585] on div "Number of Products" at bounding box center [121, 586] width 201 height 11
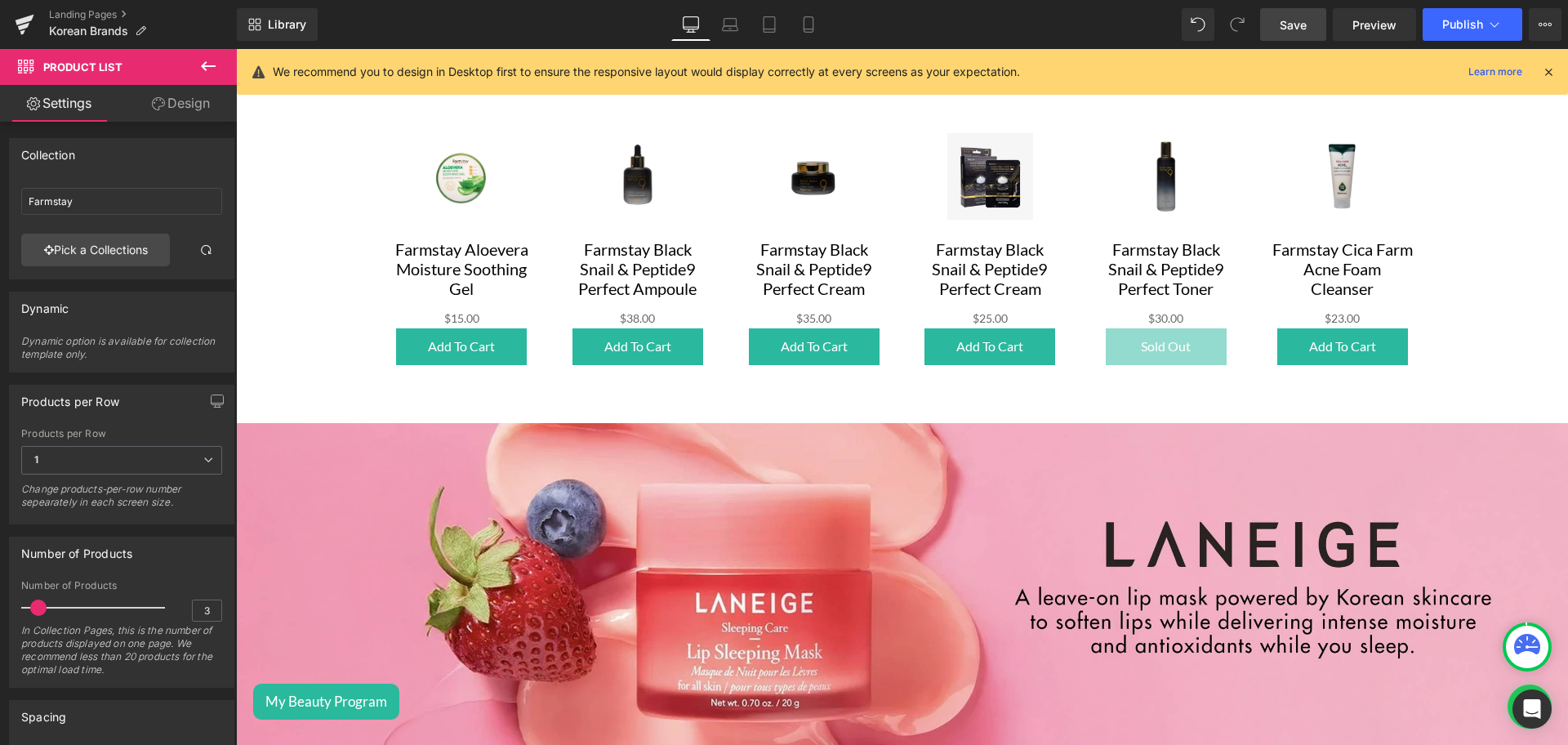
scroll to position [2728, 0]
click at [800, 16] on icon at bounding box center [809, 25] width 16 height 16
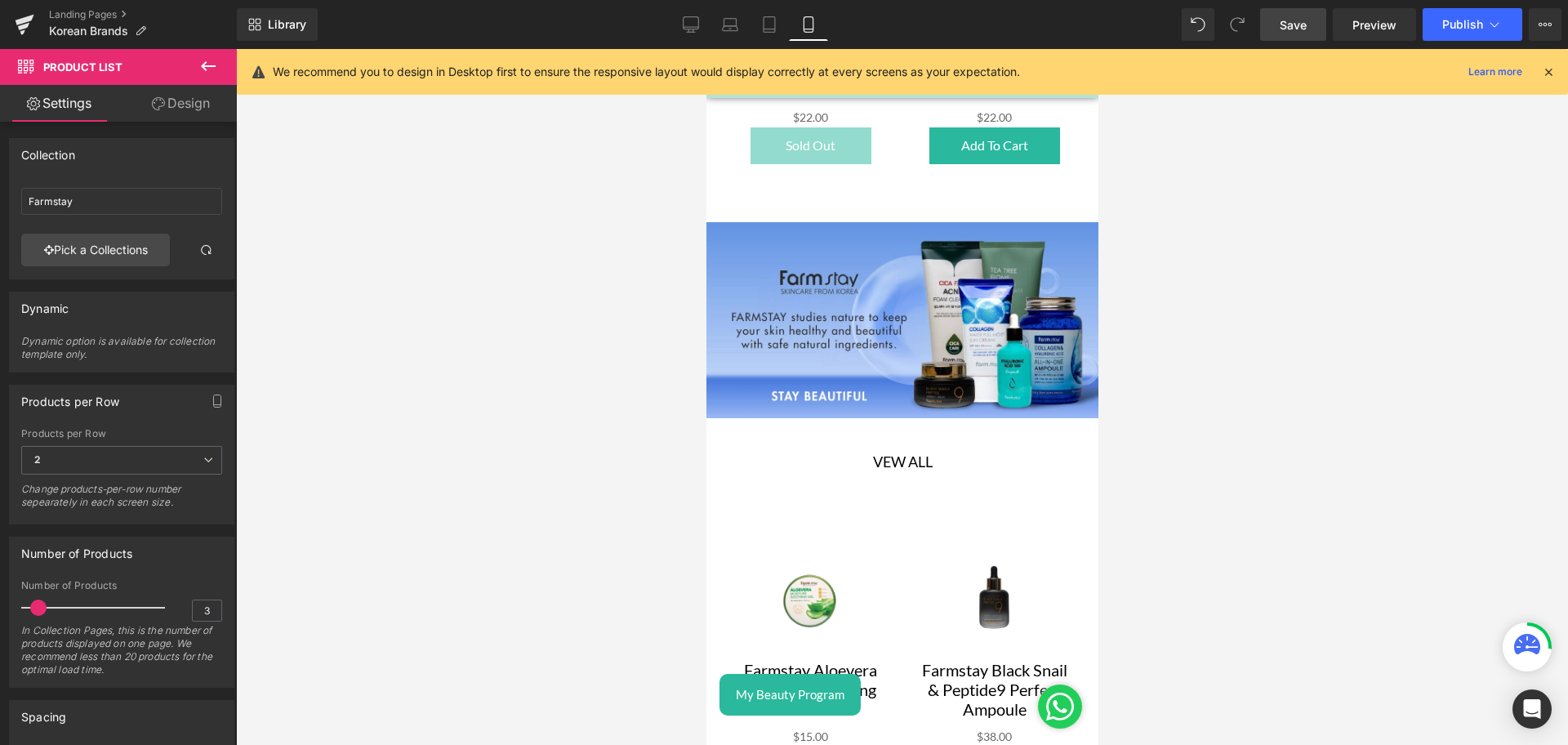
scroll to position [3031, 0]
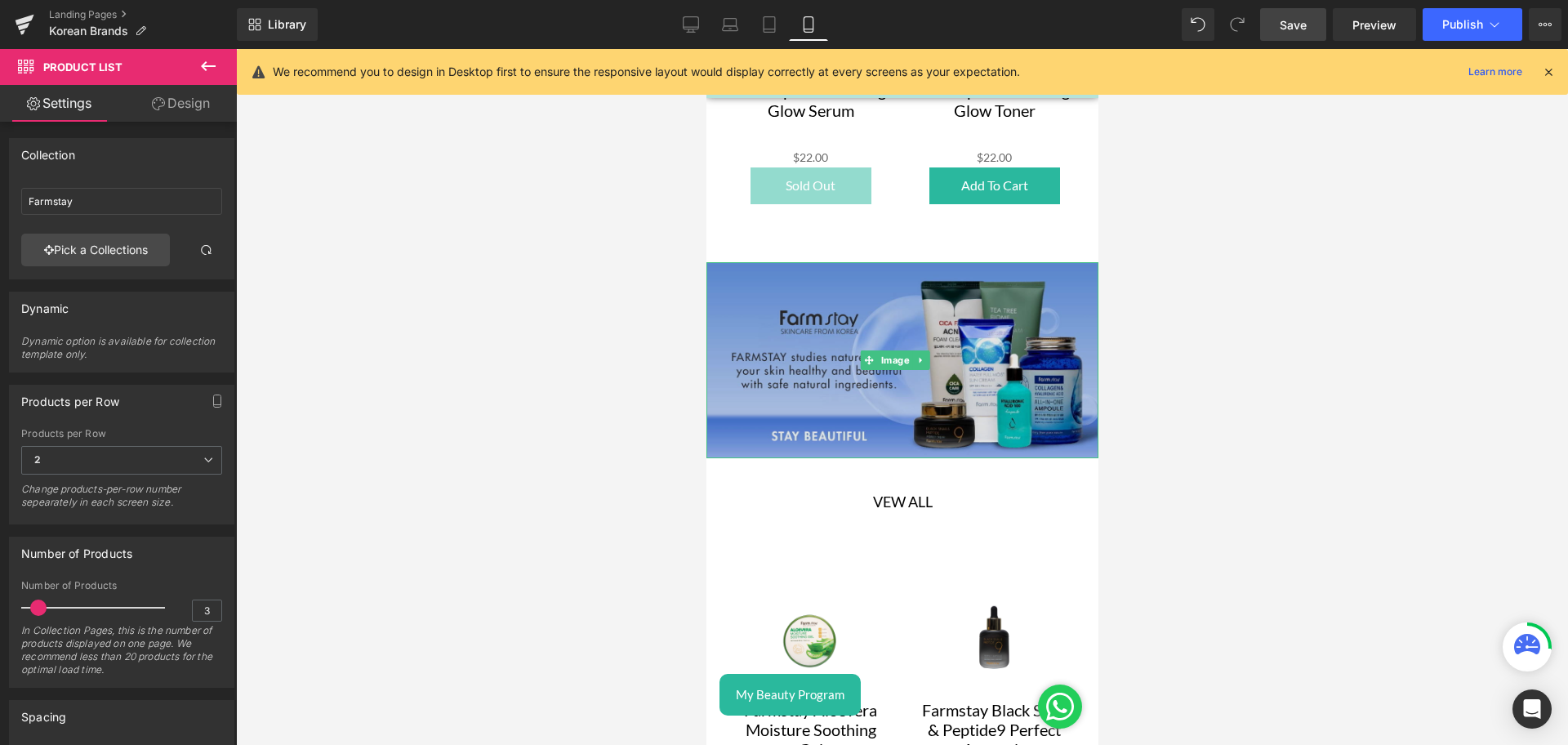
click at [931, 316] on img at bounding box center [901, 360] width 392 height 196
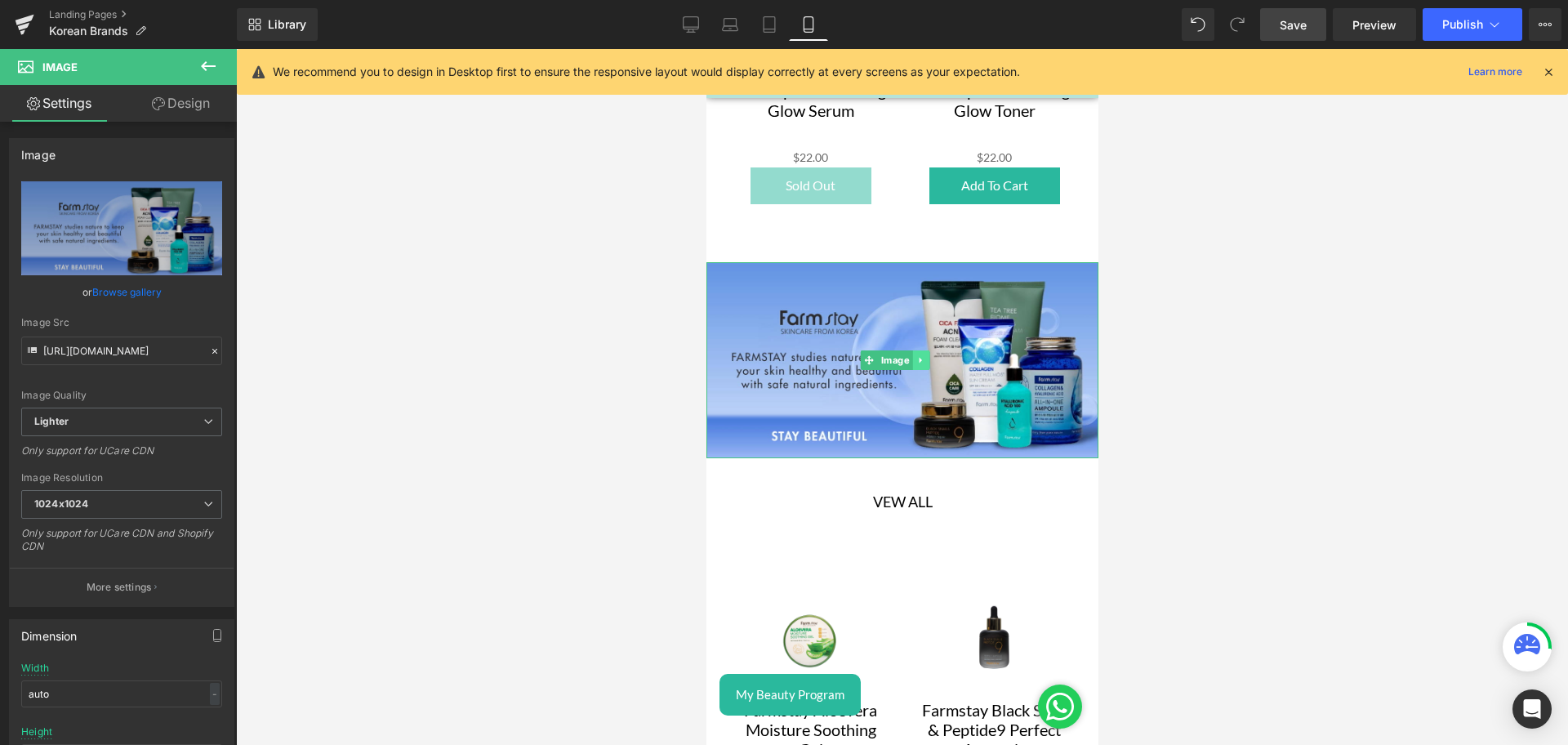
click at [922, 351] on link at bounding box center [920, 361] width 17 height 20
click at [907, 356] on icon at bounding box center [911, 360] width 9 height 9
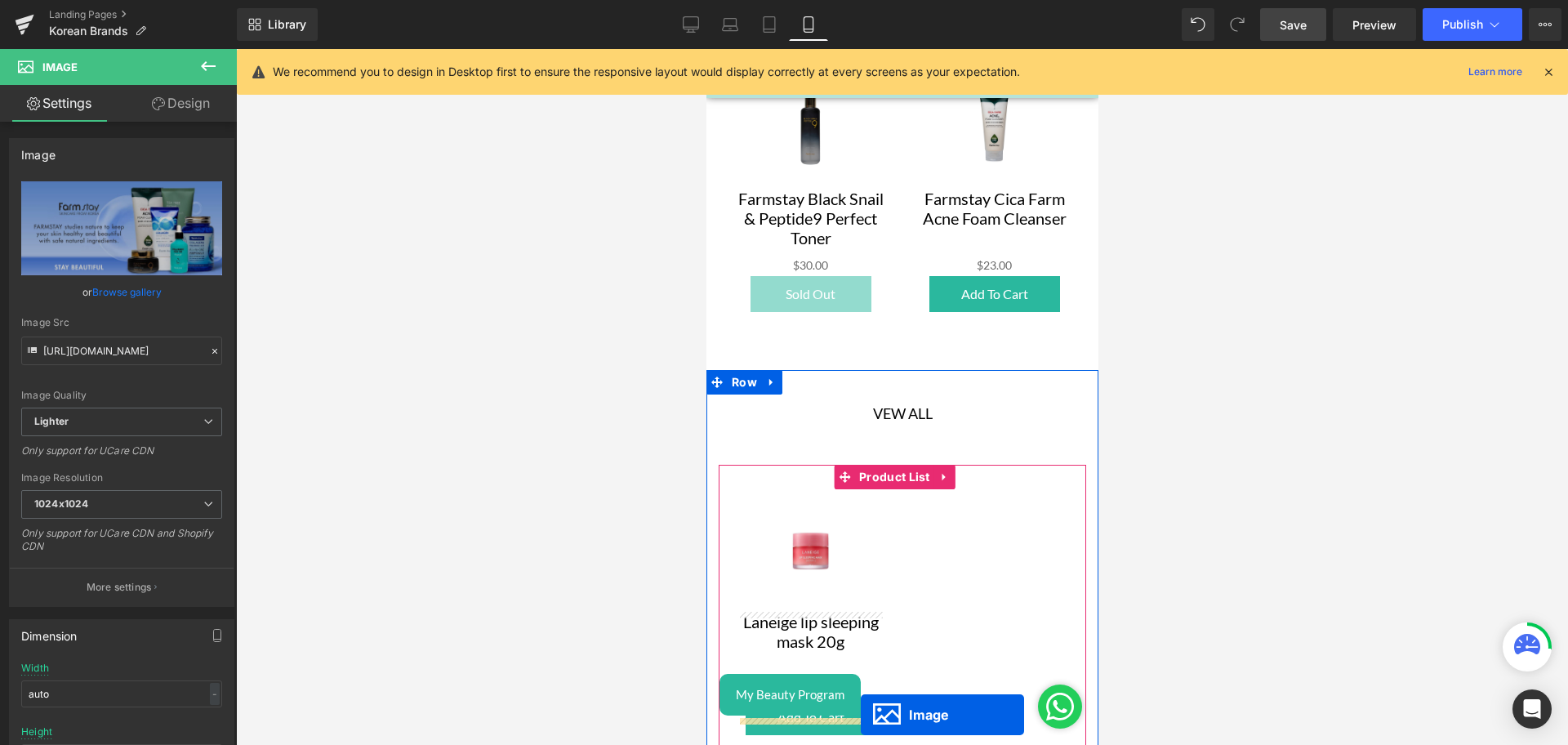
scroll to position [4158, 0]
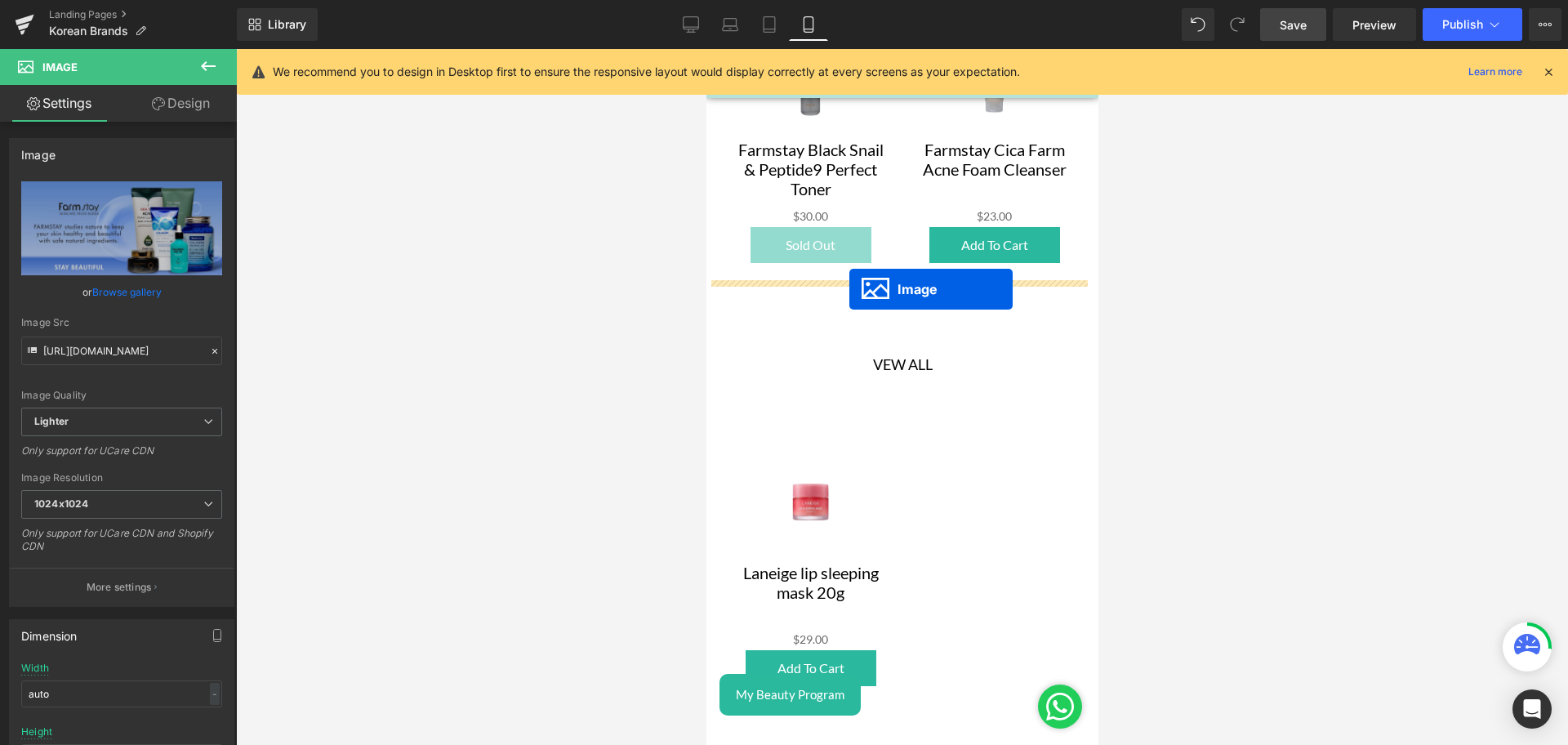
drag, startPoint x: 872, startPoint y: 507, endPoint x: 849, endPoint y: 289, distance: 219.2
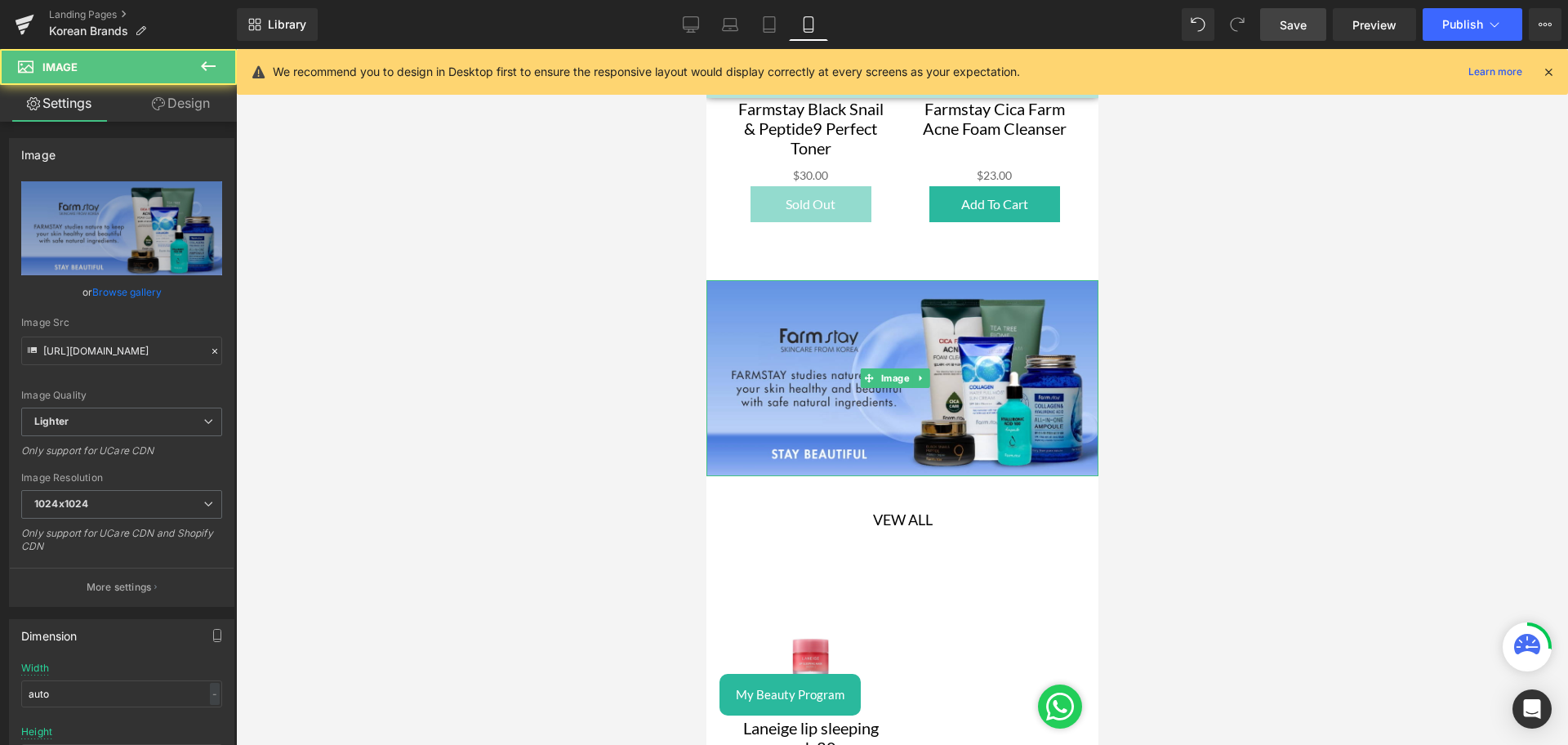
scroll to position [4117, 0]
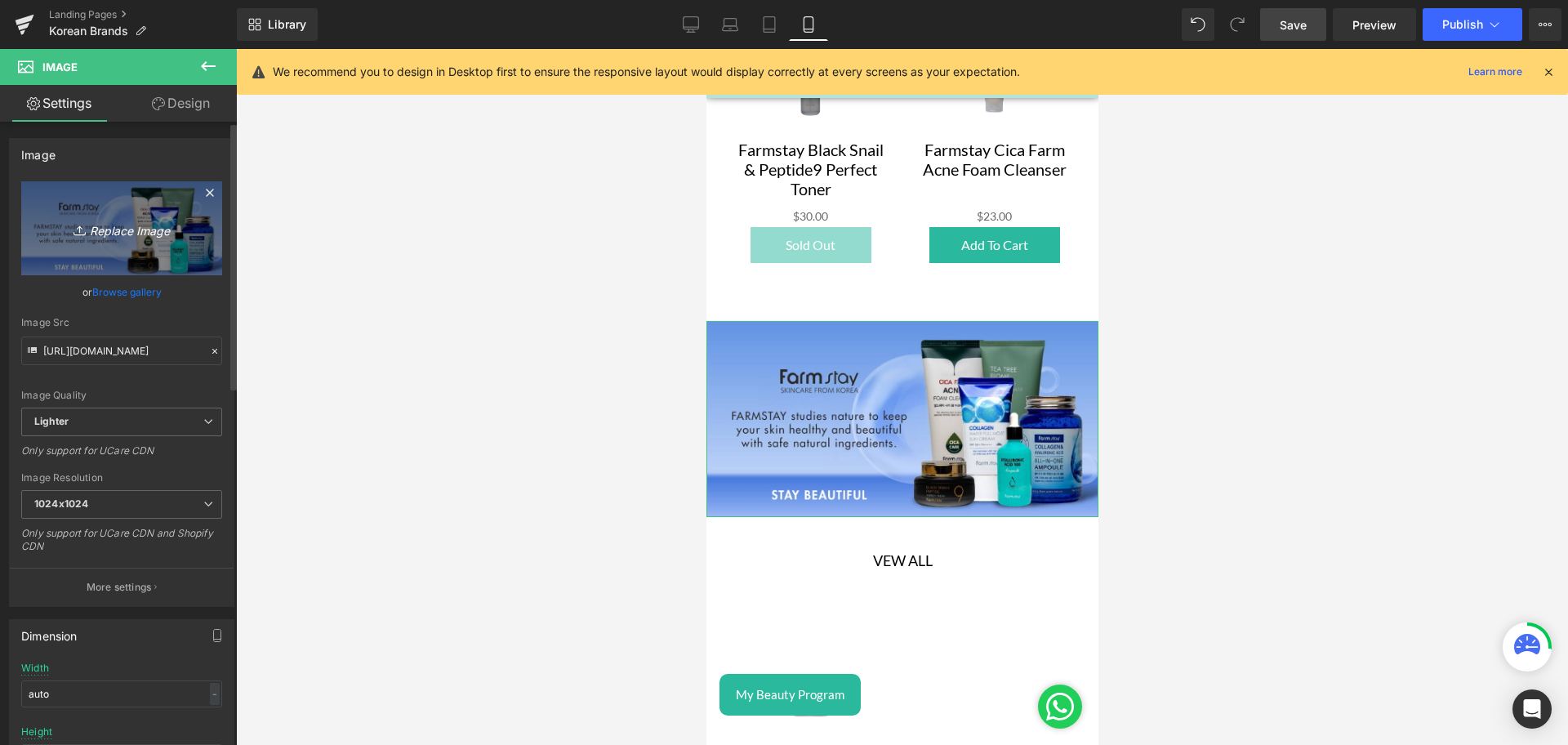
click at [147, 216] on link "Replace Image" at bounding box center [121, 228] width 201 height 94
type input "C:\fakepath\LaNeige Banner mobile.png"
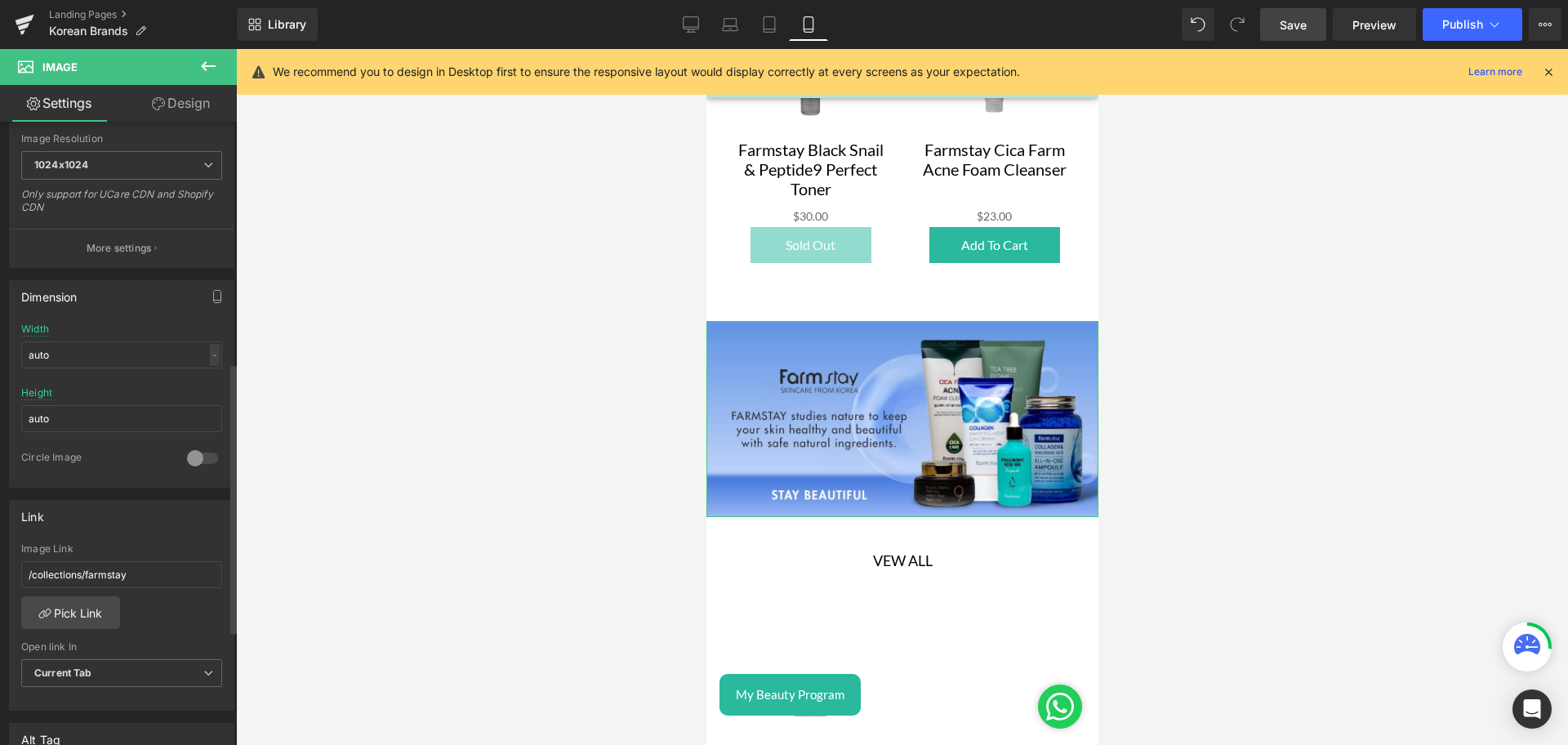
scroll to position [581, 0]
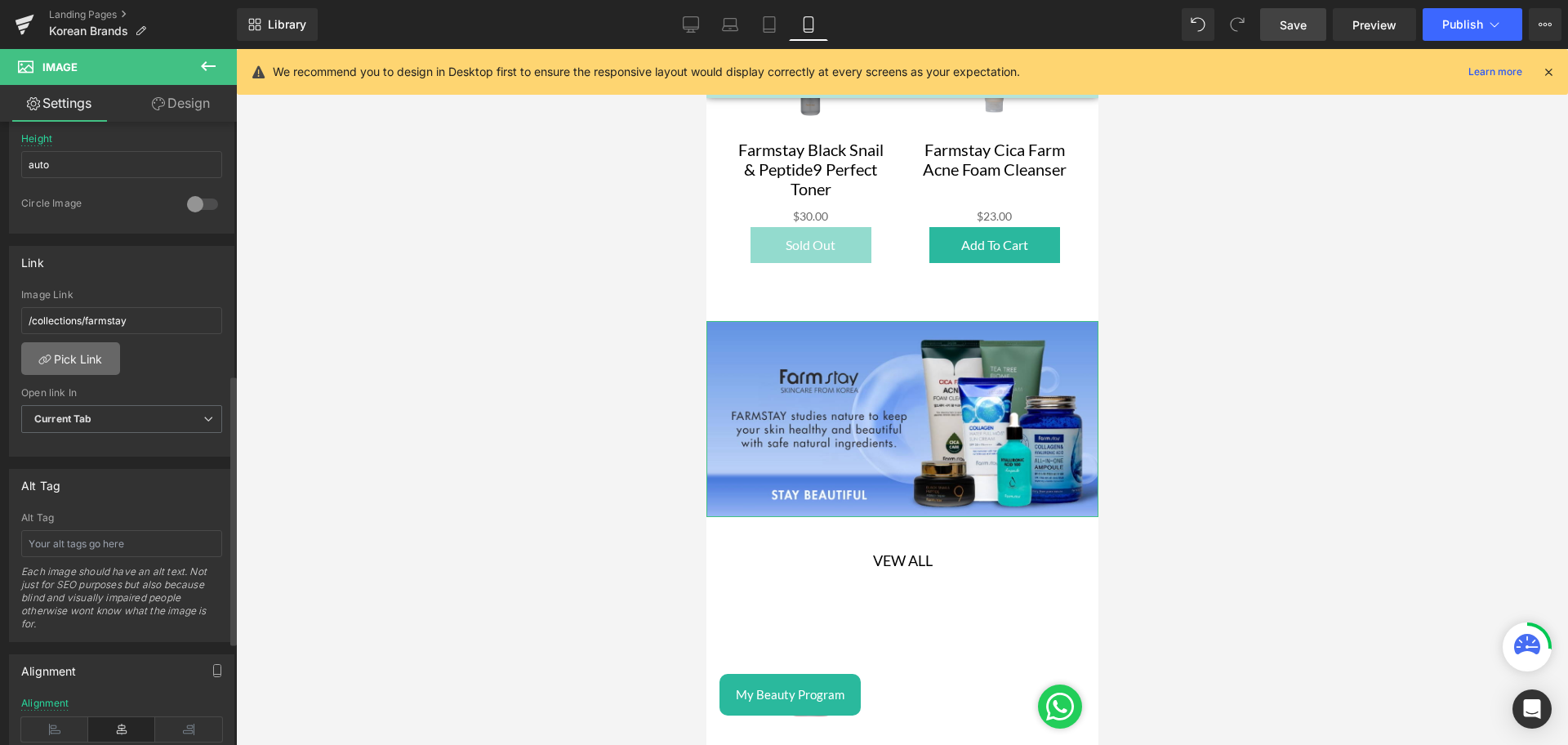
click at [85, 361] on link "Pick Link" at bounding box center [70, 359] width 99 height 33
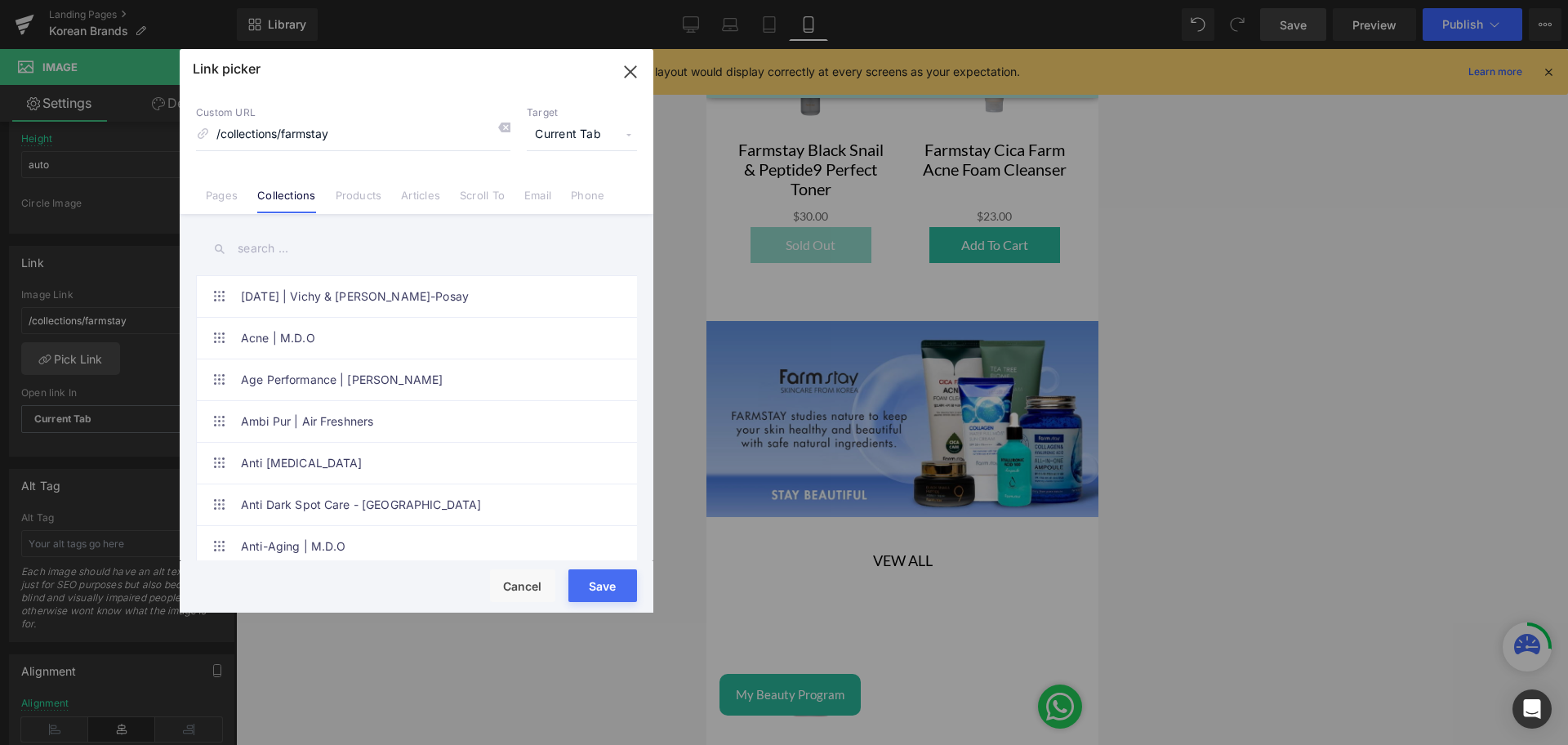
click at [271, 241] on input "text" at bounding box center [416, 248] width 441 height 37
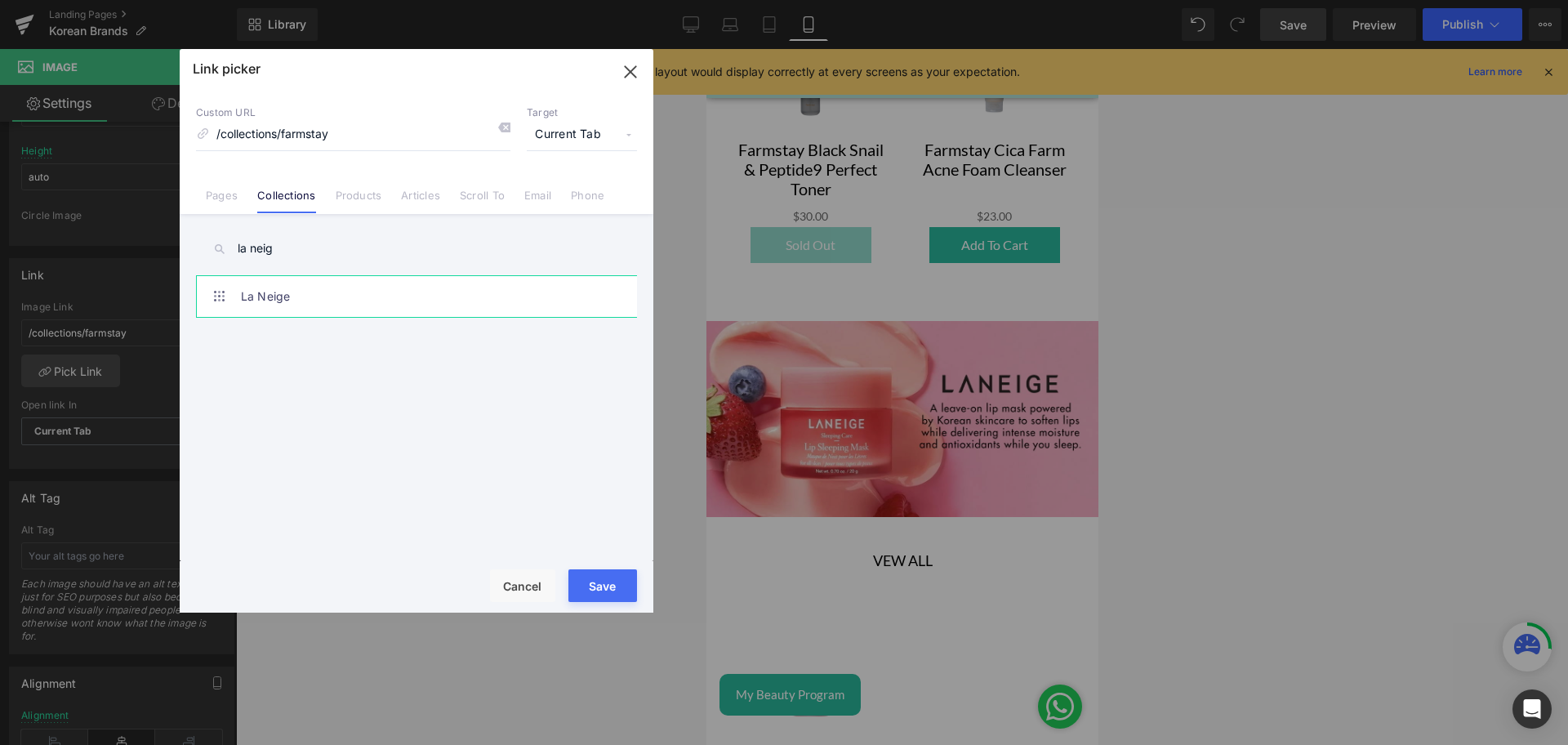
scroll to position [593, 0]
type input "la neig"
click at [268, 305] on link "La Neige" at bounding box center [420, 297] width 360 height 41
click at [602, 583] on button "Save" at bounding box center [603, 586] width 69 height 33
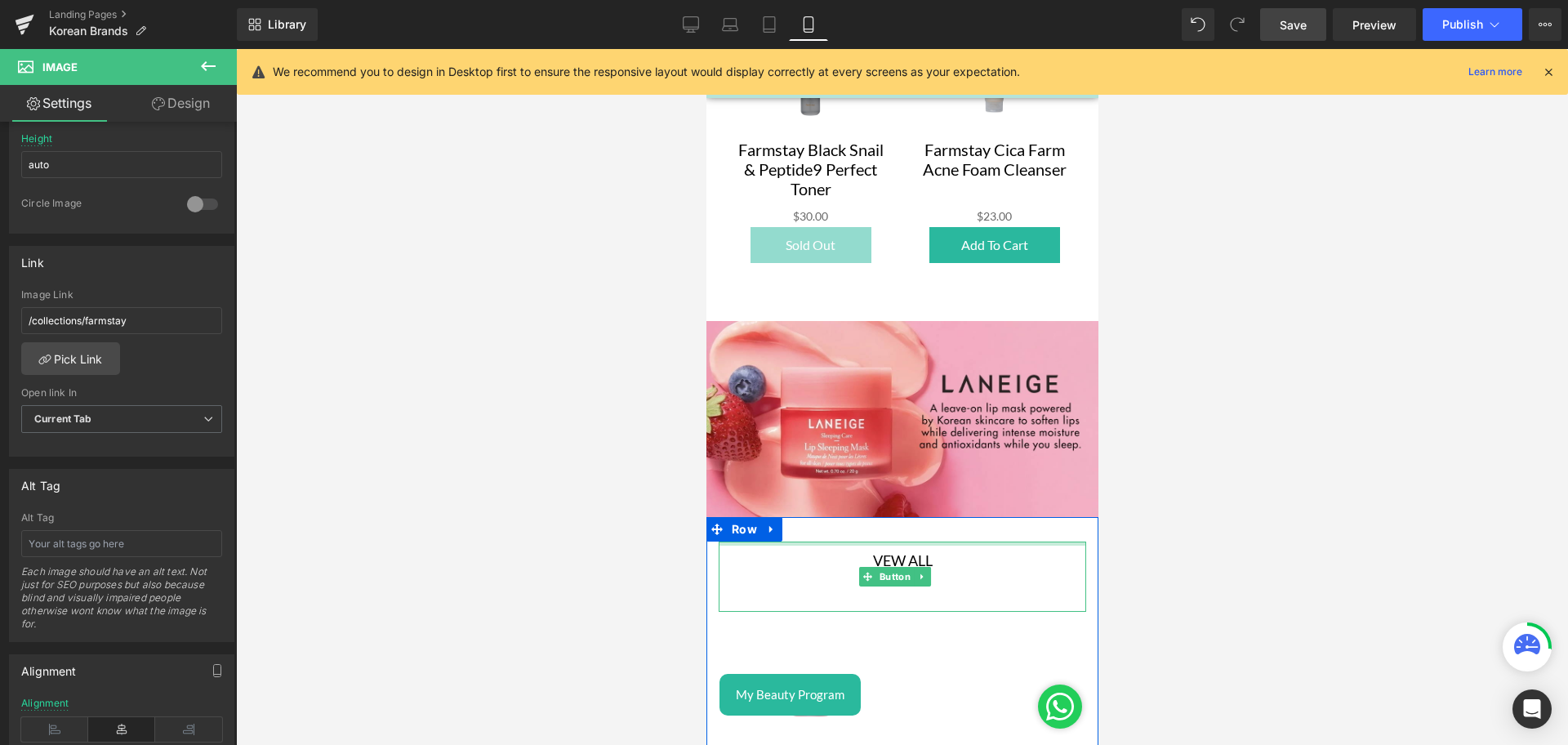
scroll to position [4317, 0]
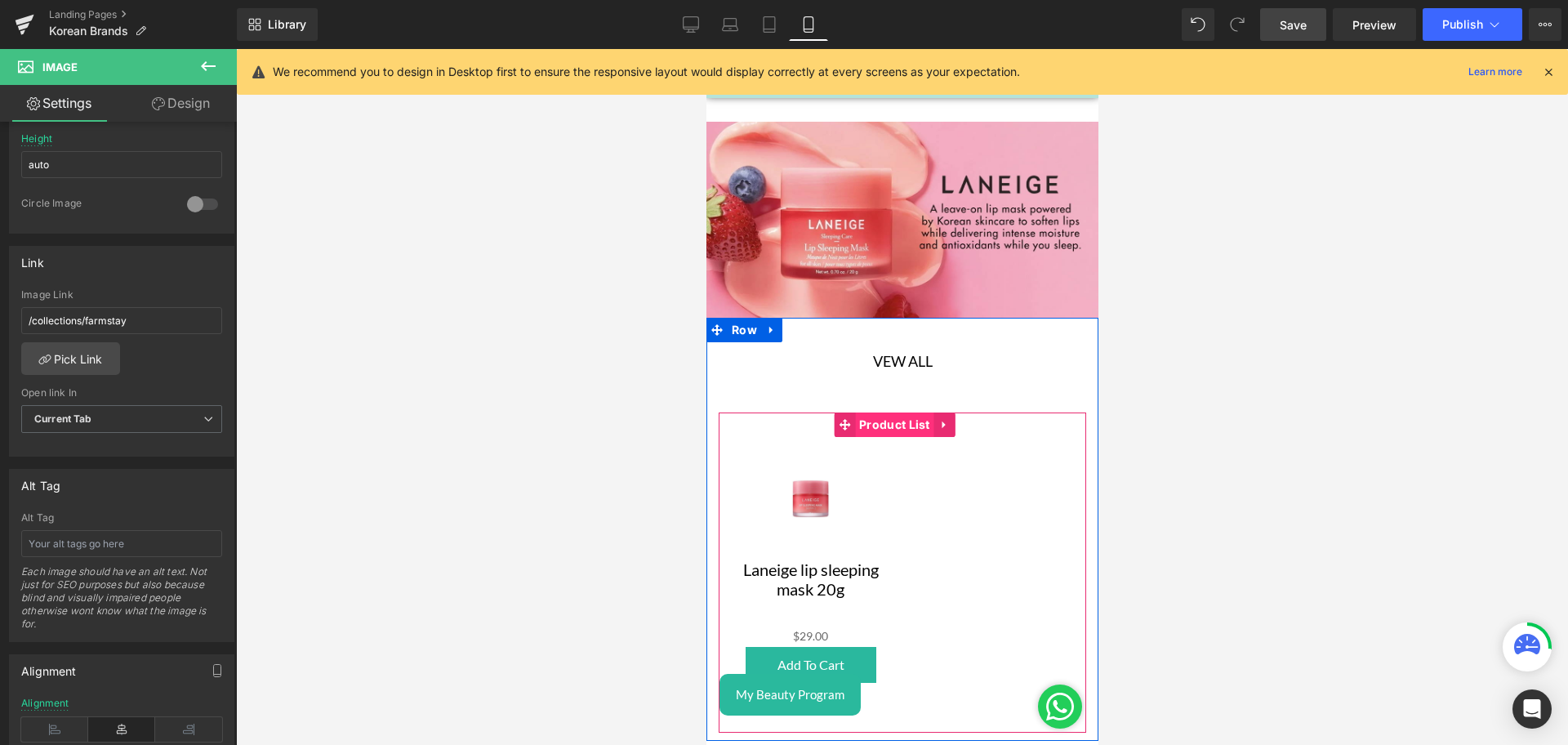
click at [879, 412] on span "Product List" at bounding box center [894, 425] width 79 height 25
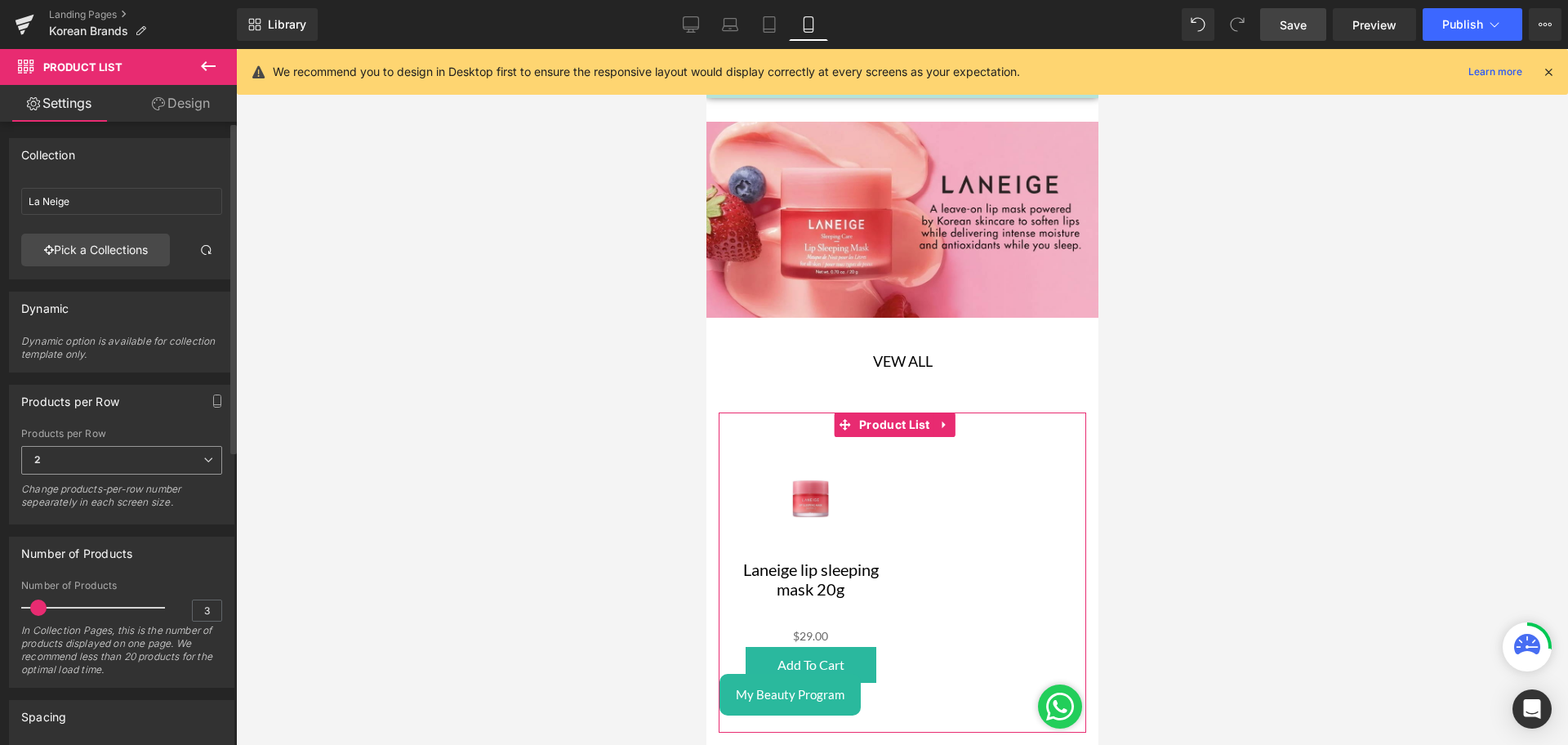
click at [171, 462] on span "2" at bounding box center [121, 460] width 201 height 29
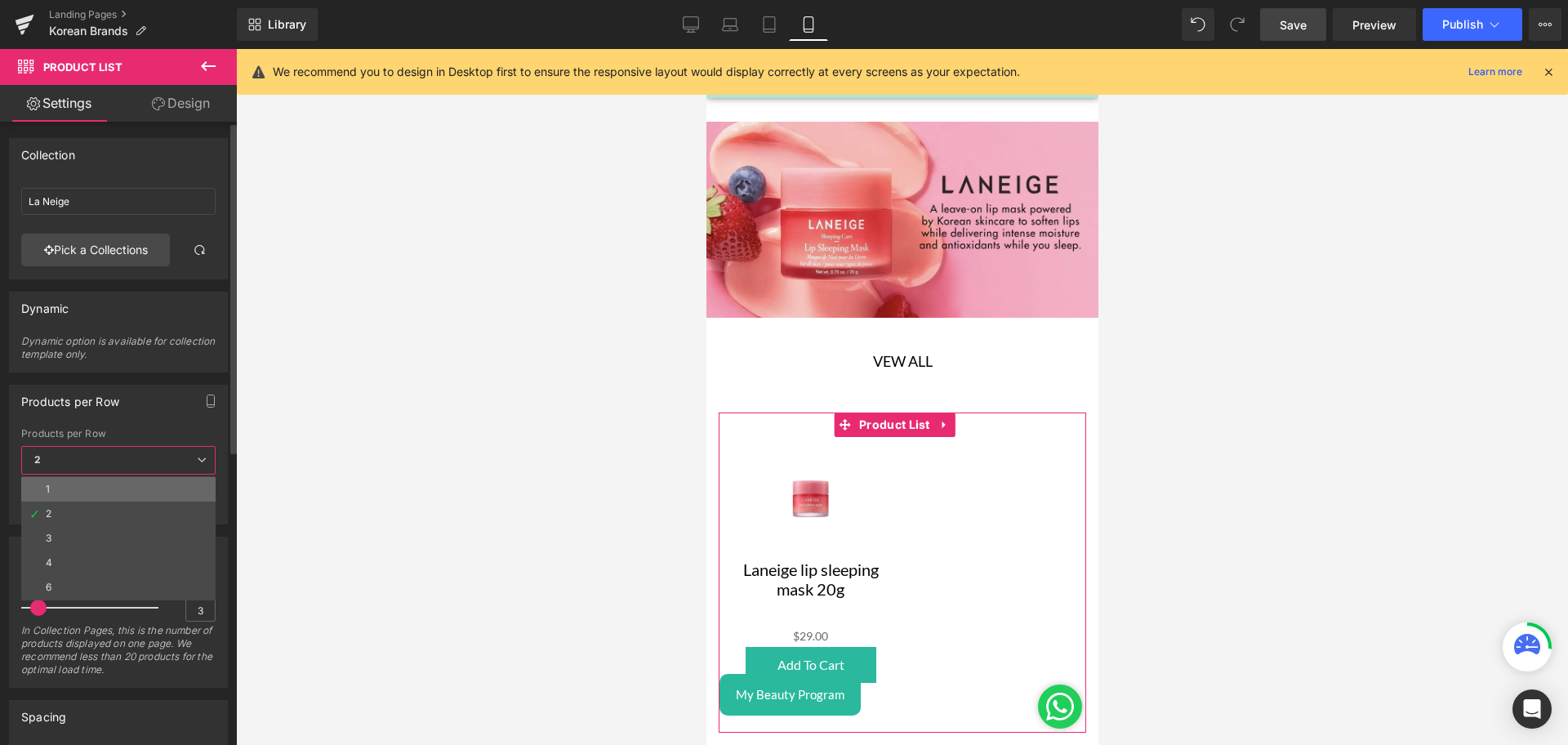
click at [102, 490] on li "1" at bounding box center [118, 489] width 194 height 25
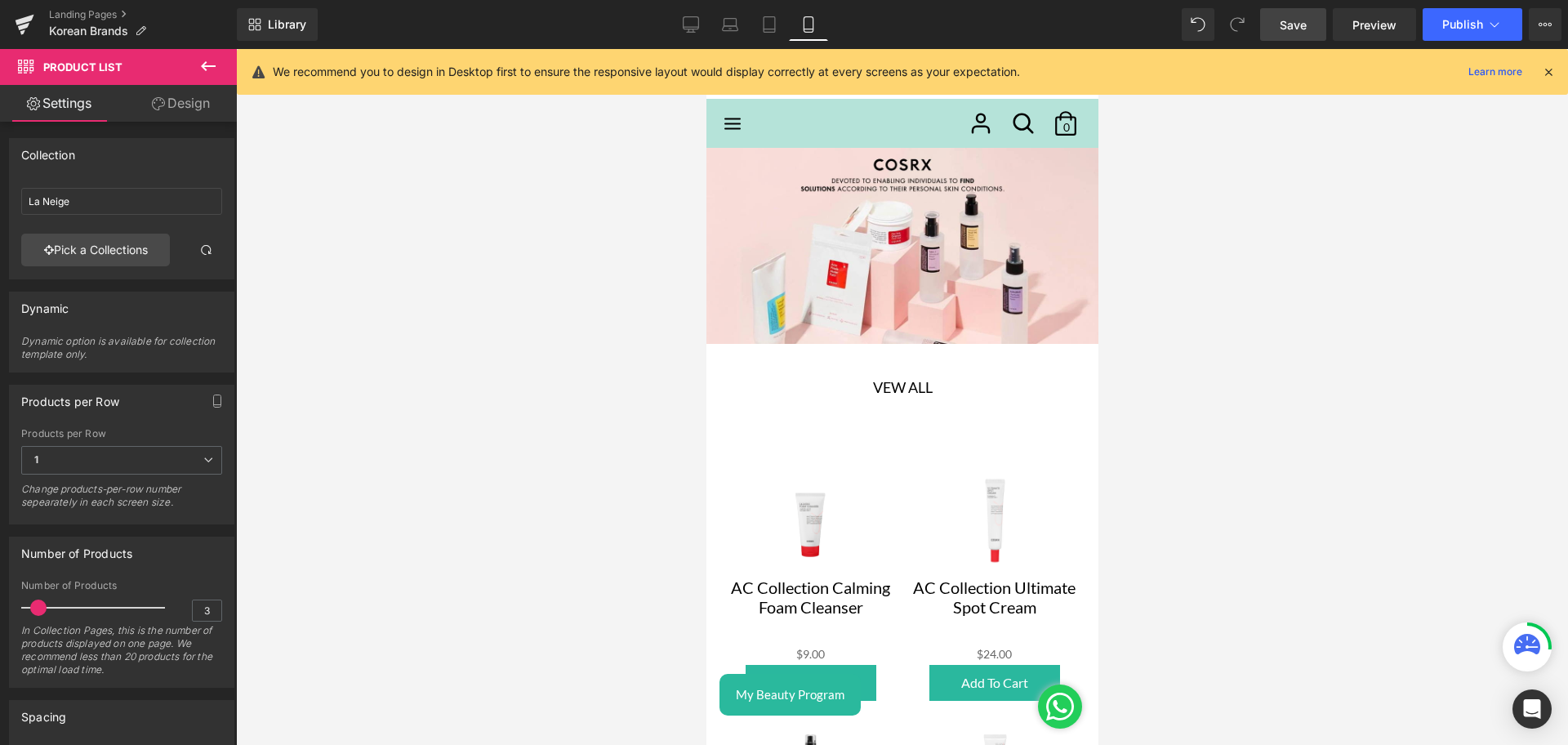
scroll to position [0, 0]
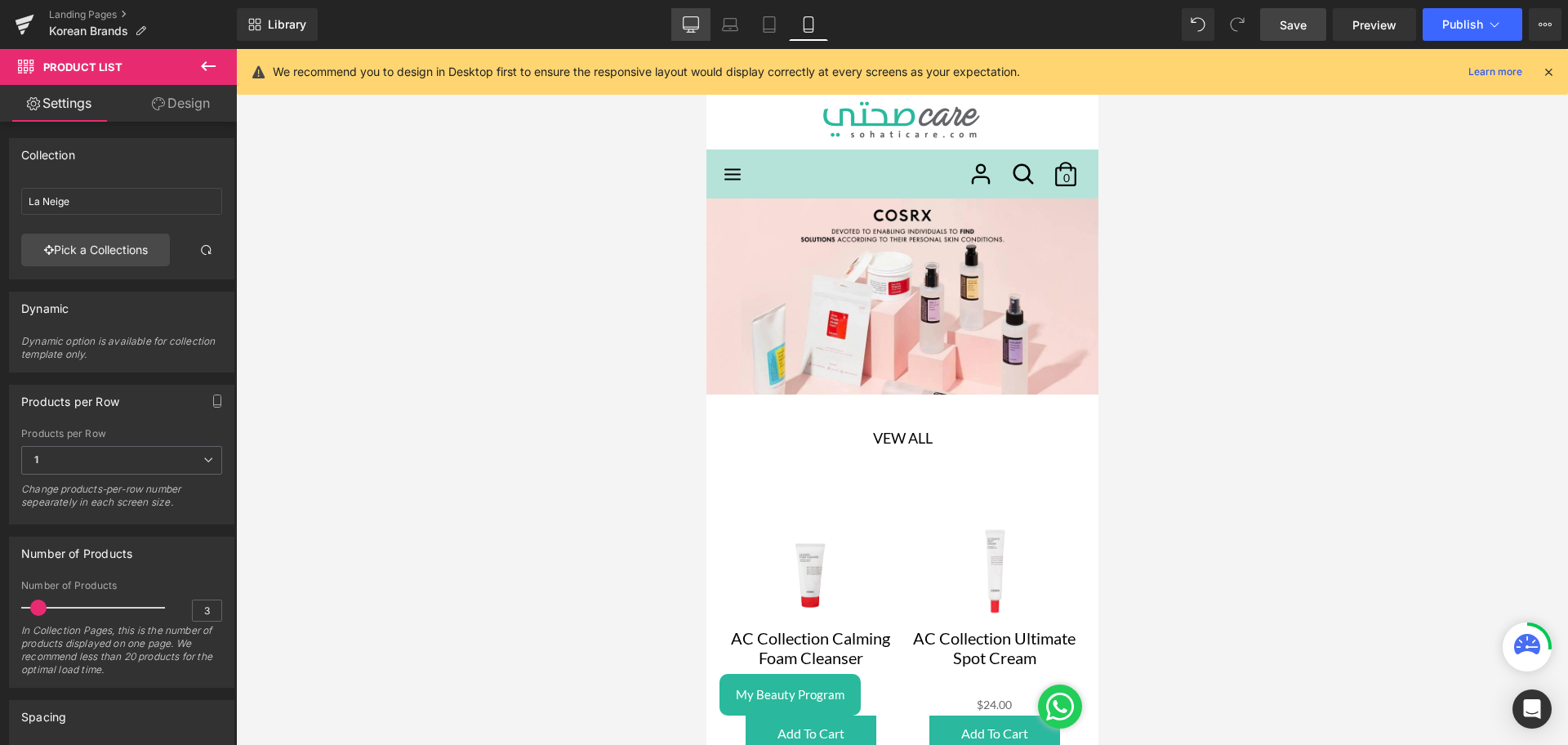
click at [684, 16] on icon at bounding box center [691, 25] width 16 height 16
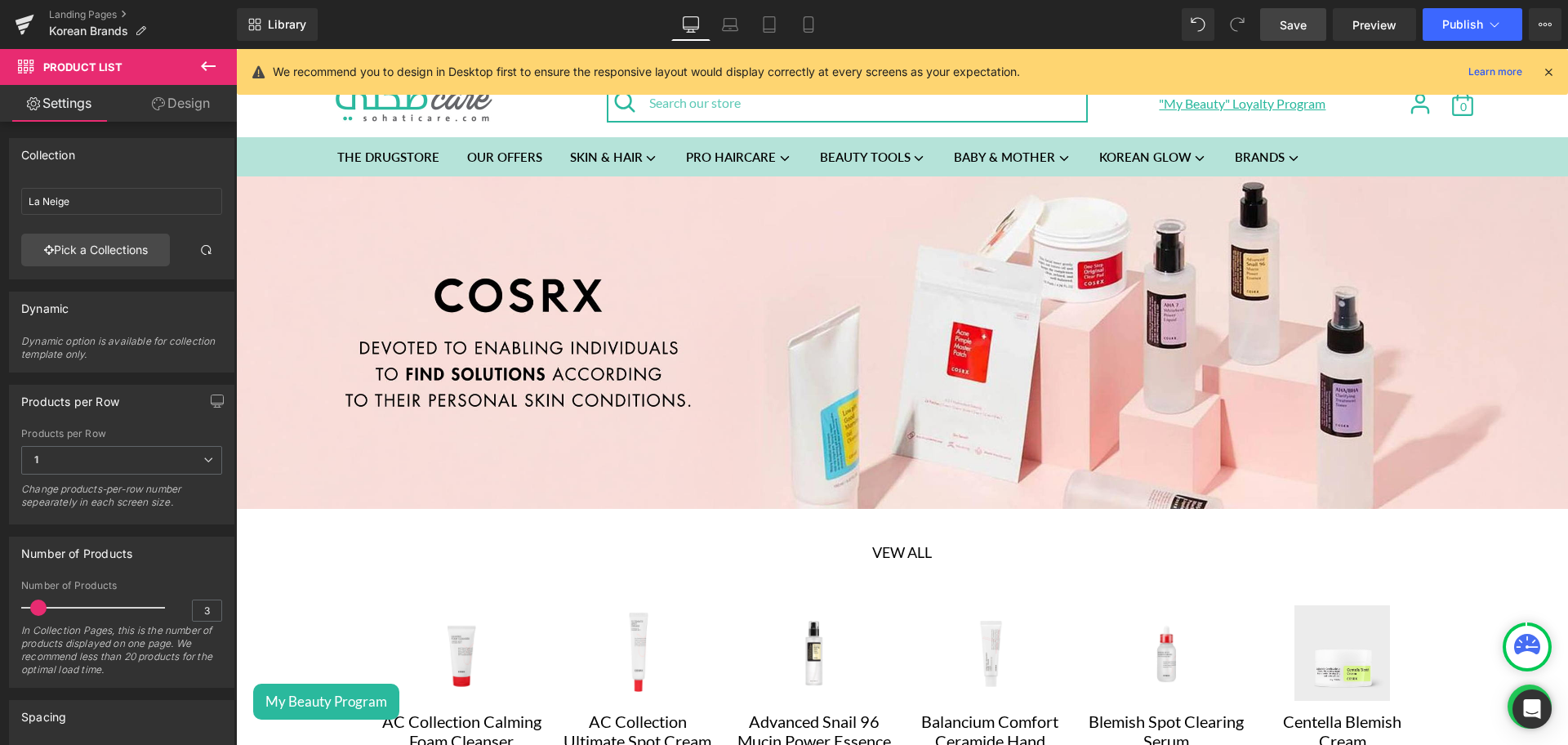
click at [1293, 25] on span "Save" at bounding box center [1293, 25] width 27 height 17
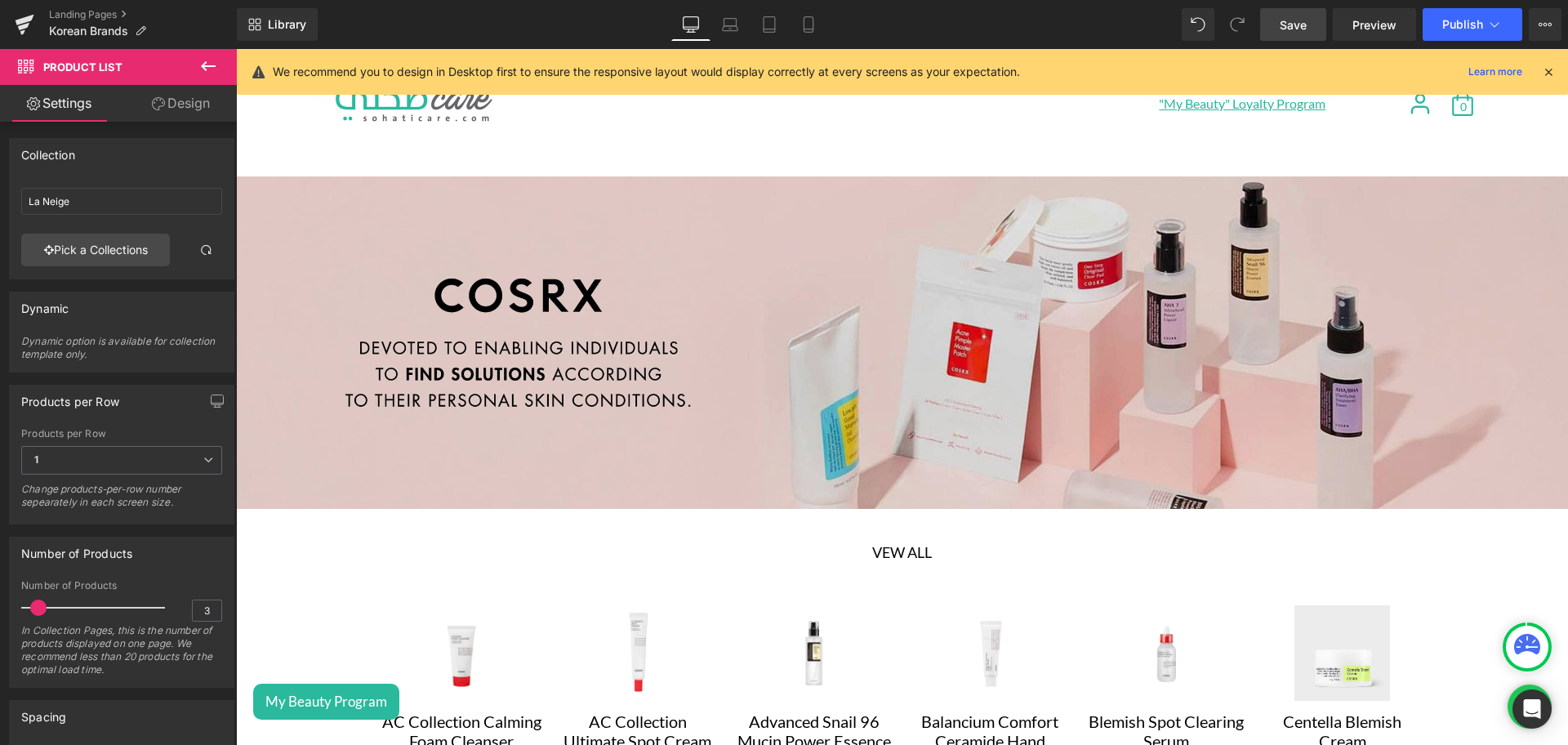
scroll to position [221, 0]
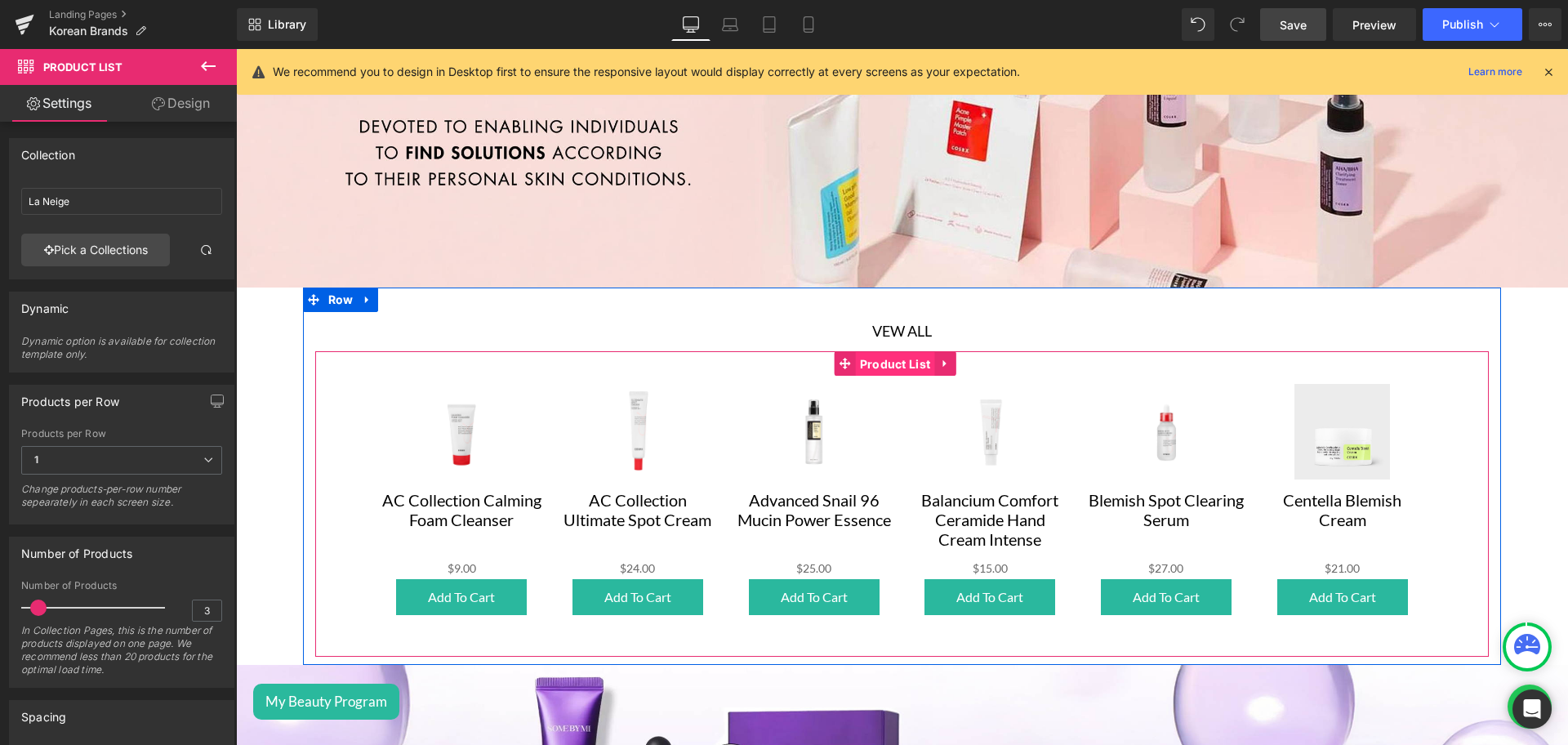
click at [866, 369] on span "Product List" at bounding box center [895, 365] width 79 height 25
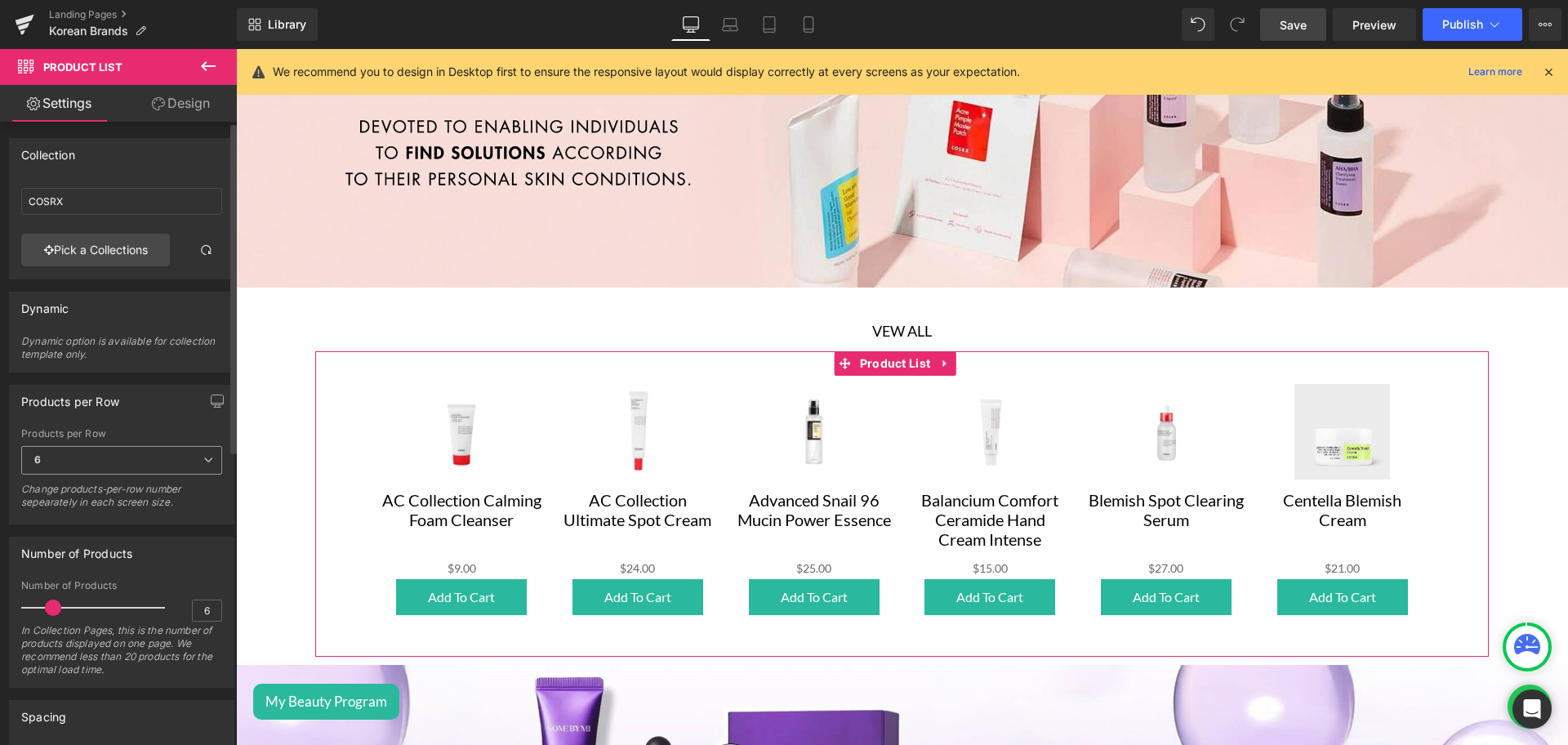
click at [142, 463] on span "6" at bounding box center [121, 460] width 201 height 29
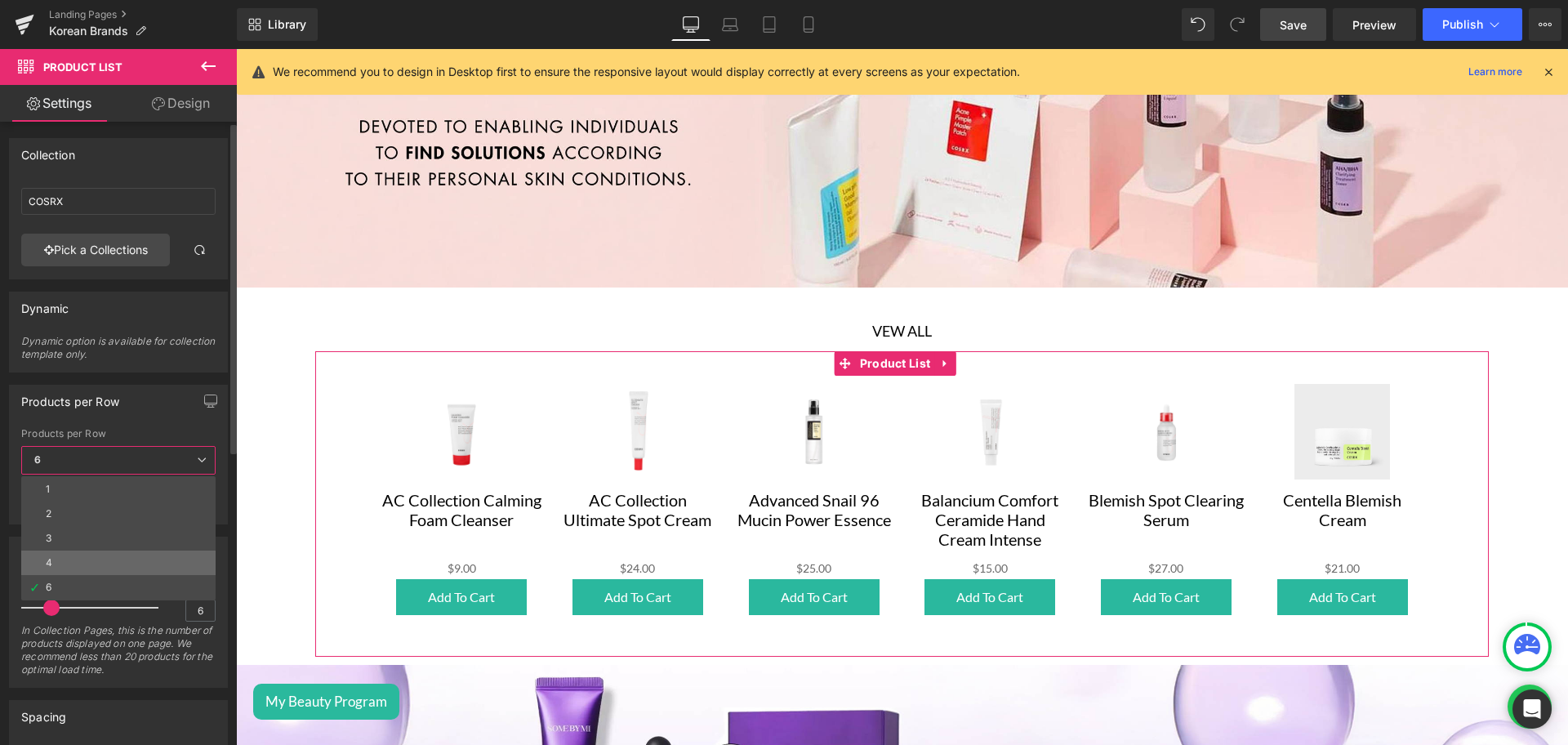
click at [62, 561] on li "4" at bounding box center [118, 563] width 194 height 25
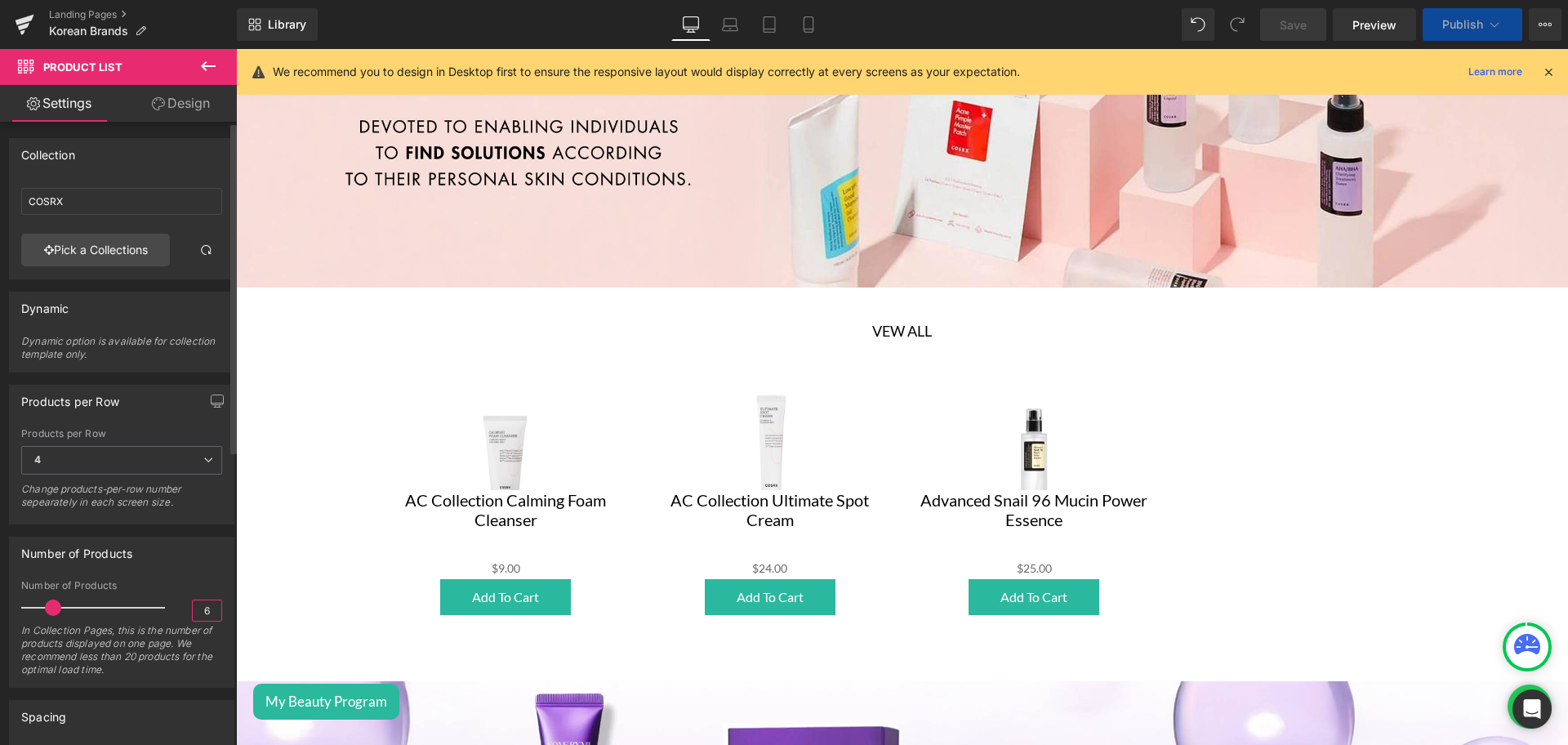
click at [194, 610] on input "6" at bounding box center [206, 611] width 29 height 20
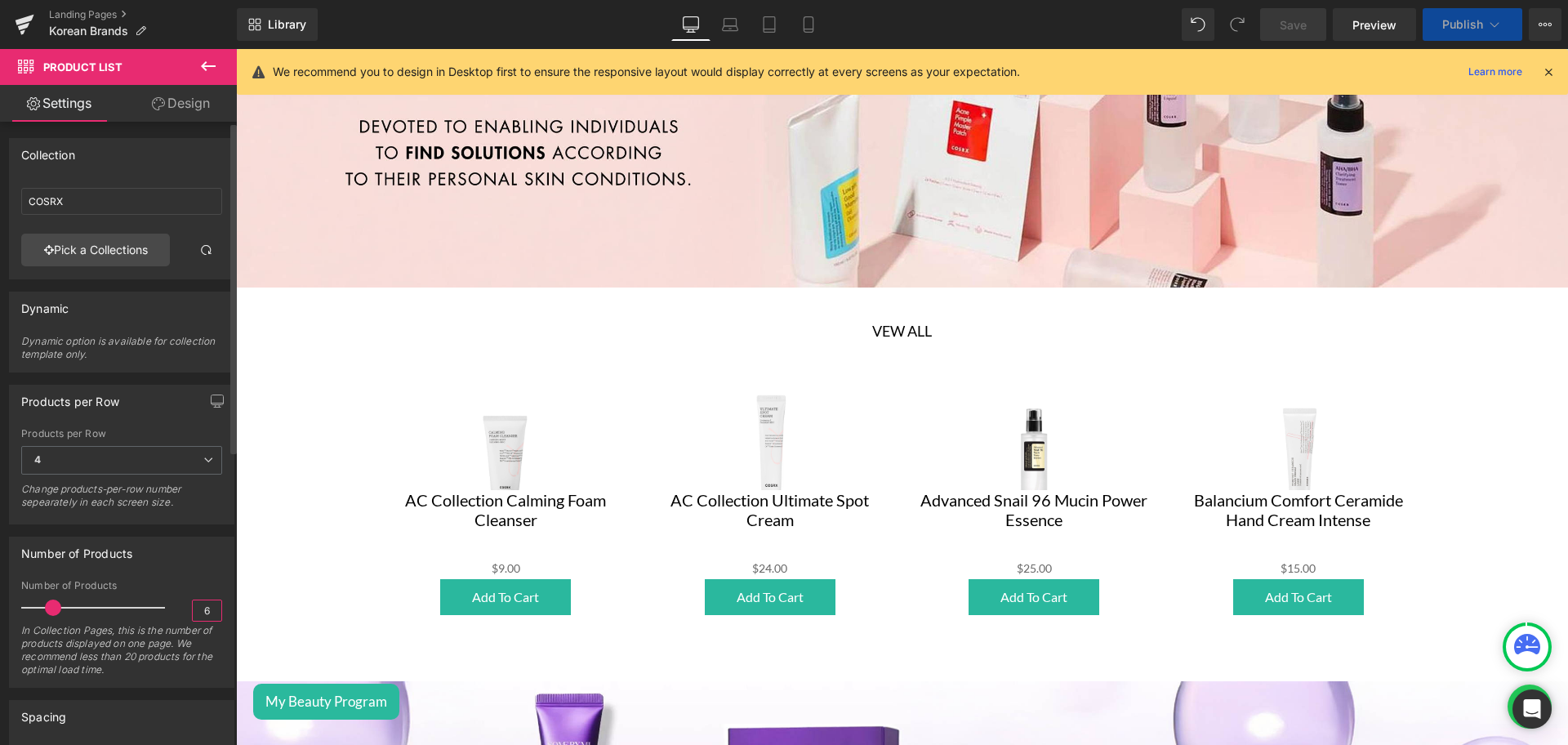
click at [194, 610] on input "6" at bounding box center [206, 611] width 29 height 20
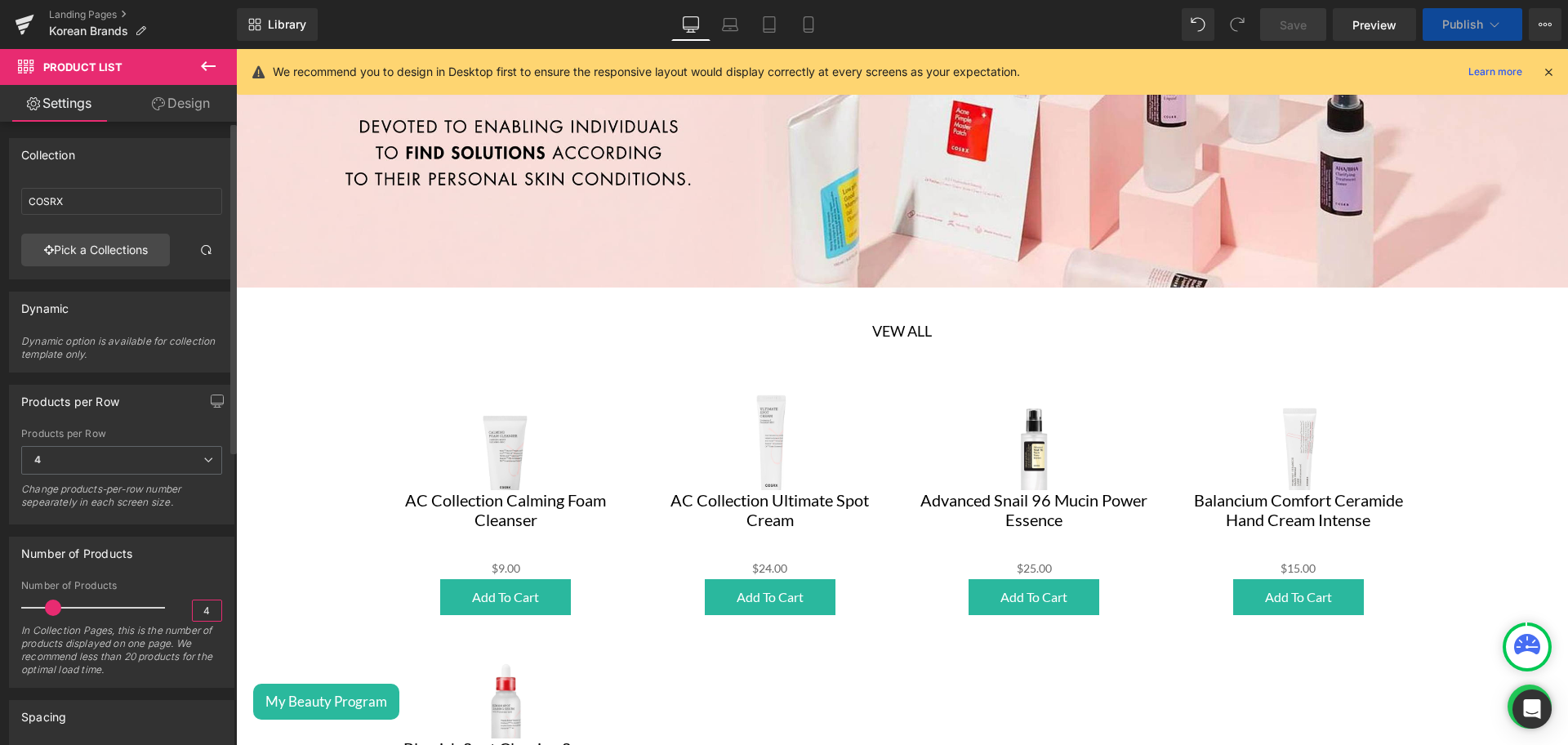
click at [194, 610] on input "4" at bounding box center [206, 611] width 29 height 20
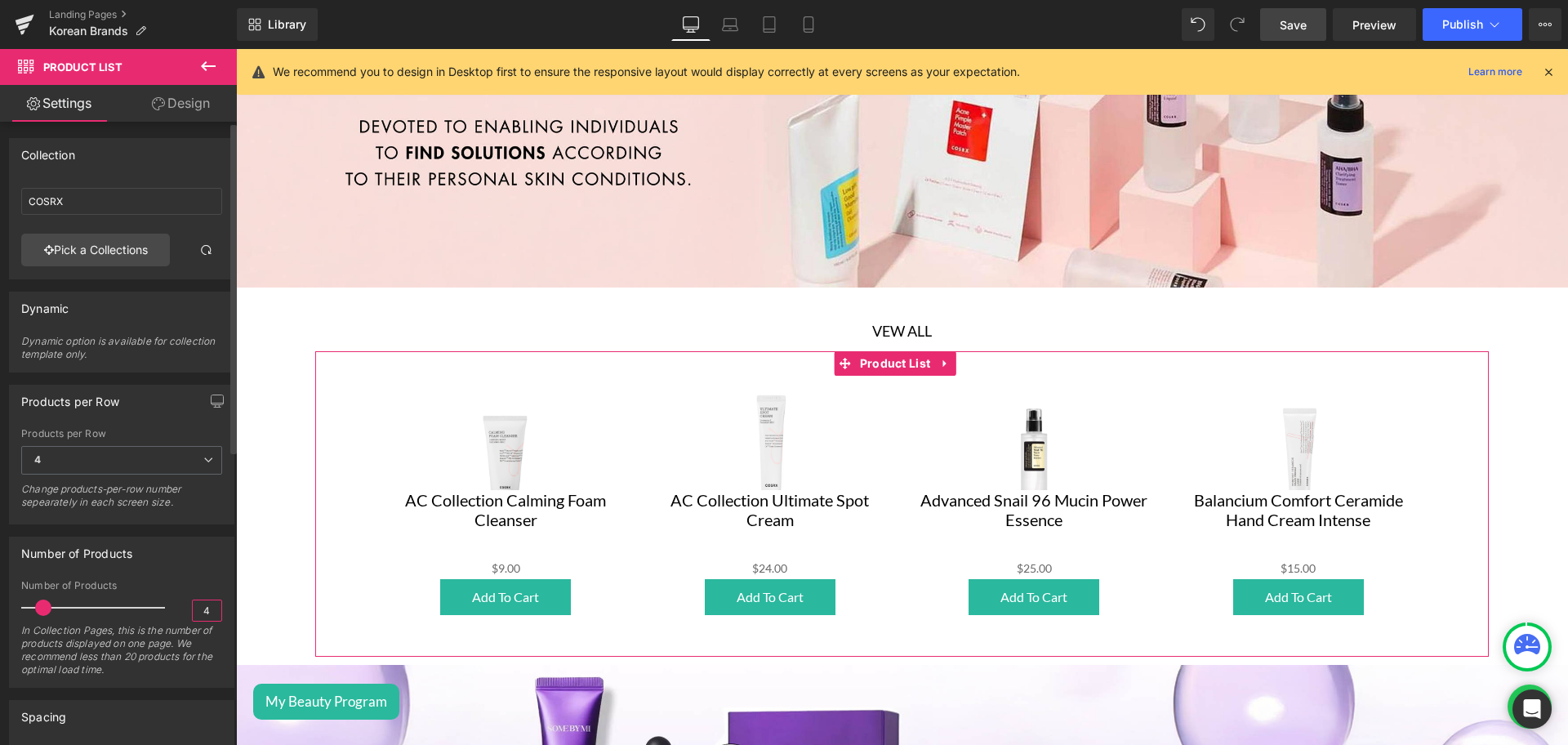
type input "4"
click at [152, 543] on div "Number of Products" at bounding box center [121, 553] width 224 height 31
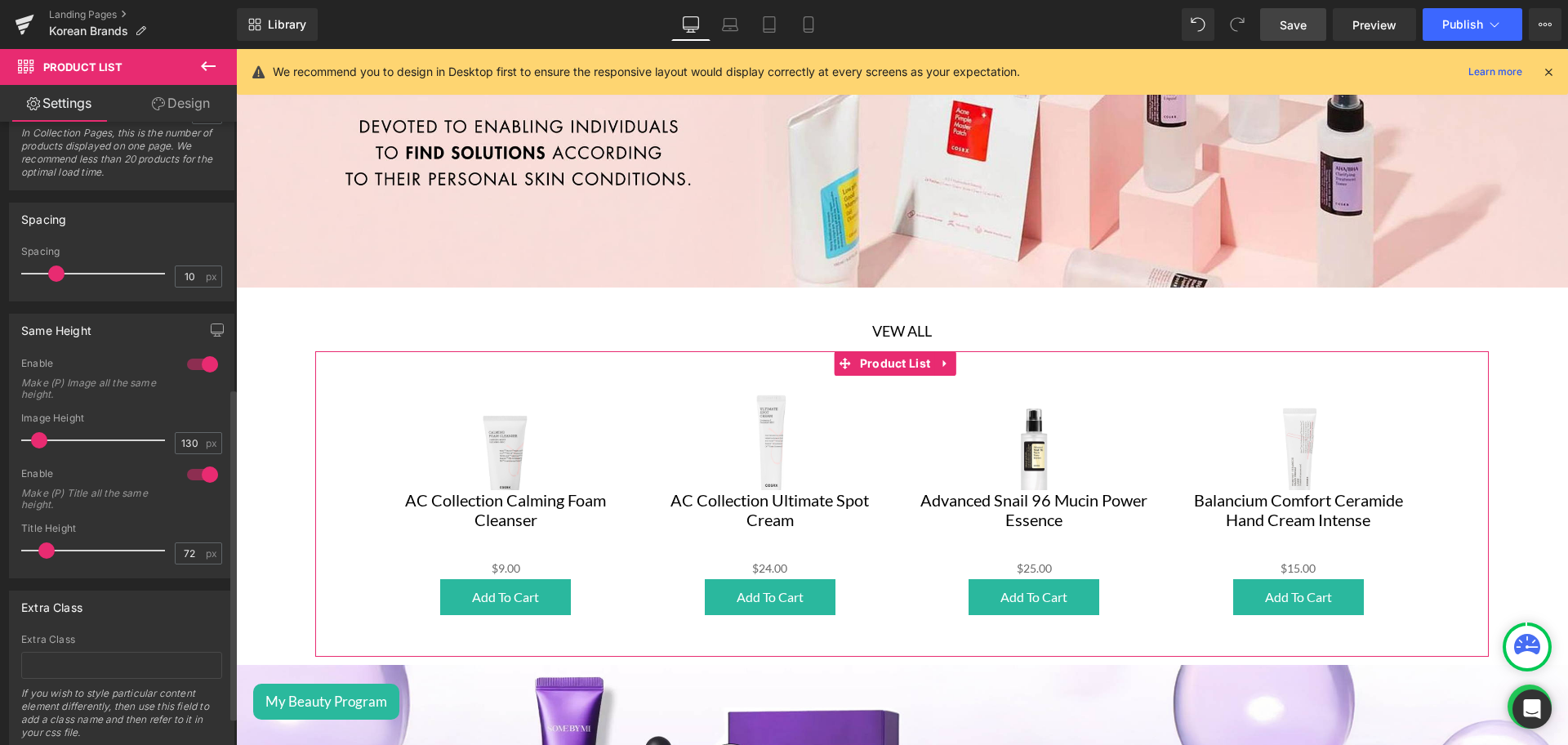
scroll to position [498, 0]
click at [184, 442] on input "130" at bounding box center [189, 442] width 29 height 20
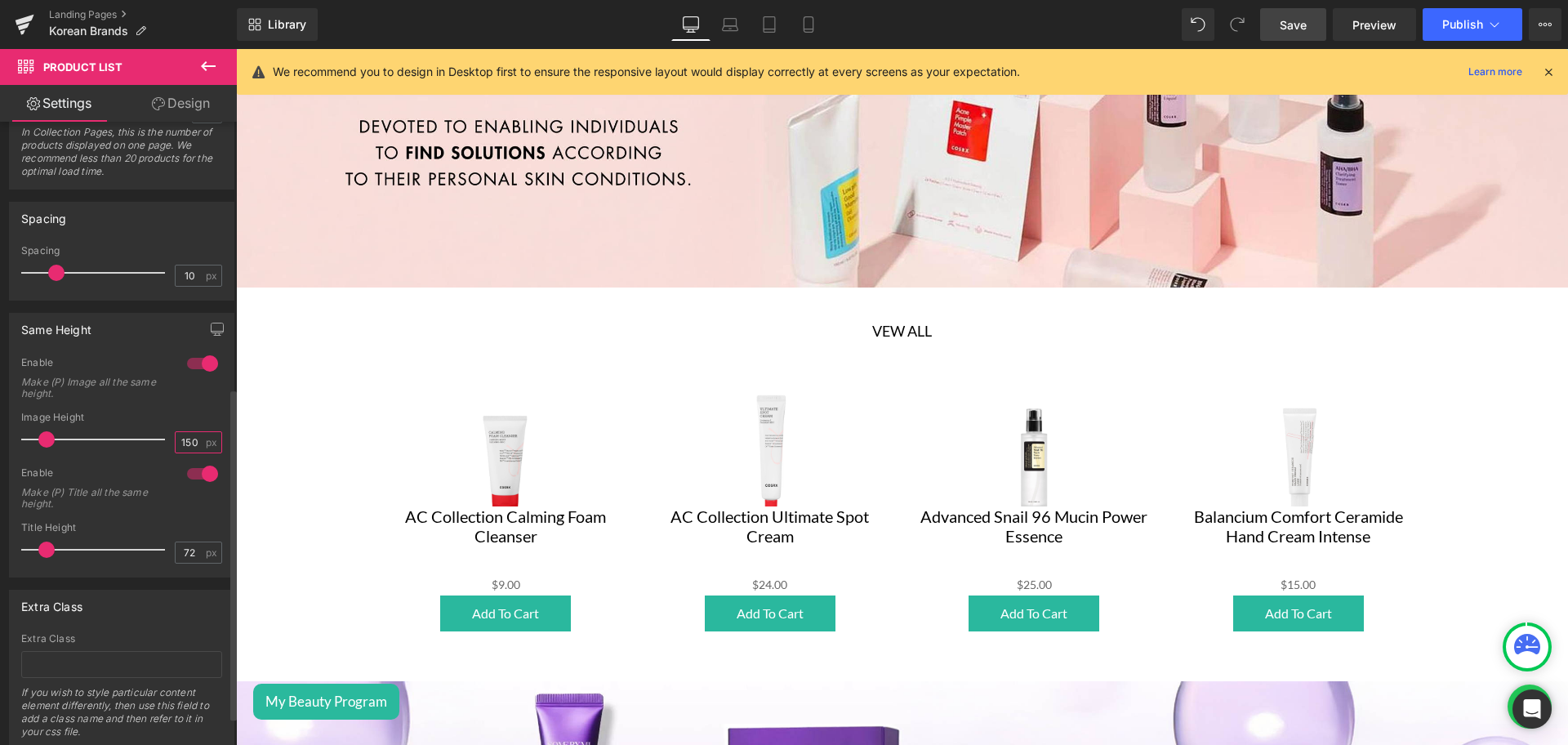
type input "150"
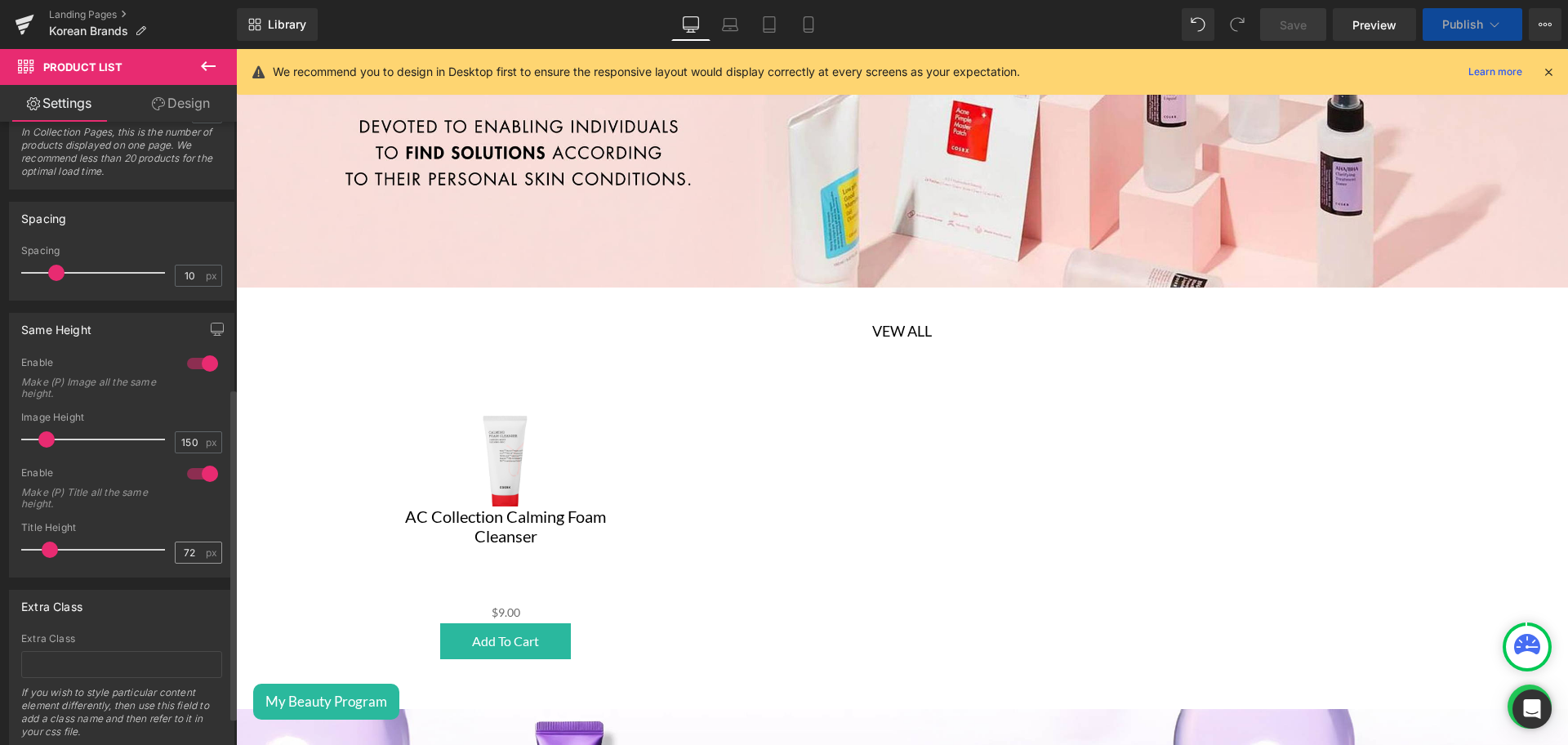
drag, startPoint x: 48, startPoint y: 549, endPoint x: 202, endPoint y: 546, distance: 154.0
click at [52, 548] on span at bounding box center [50, 550] width 16 height 16
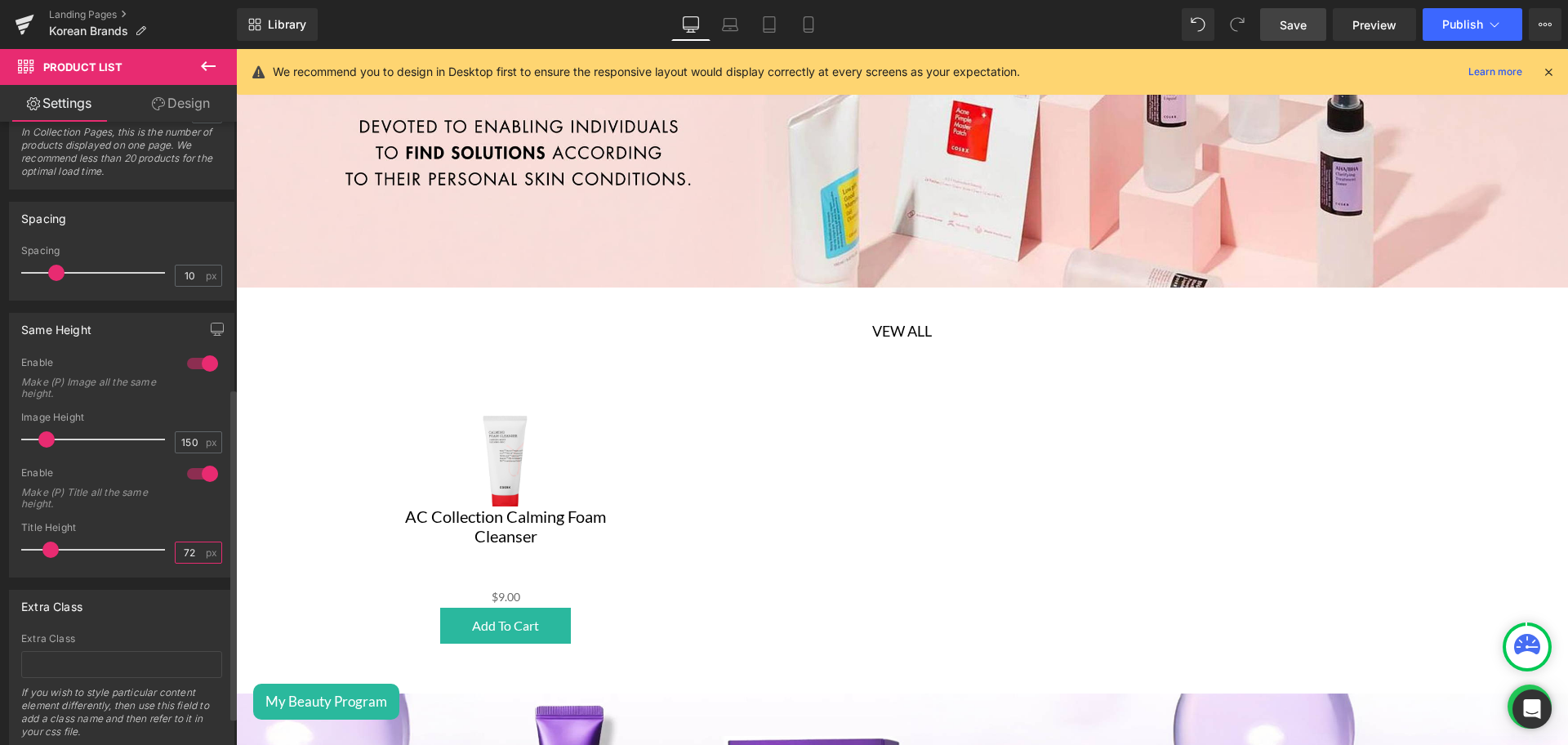
click at [190, 553] on input "72" at bounding box center [189, 552] width 29 height 20
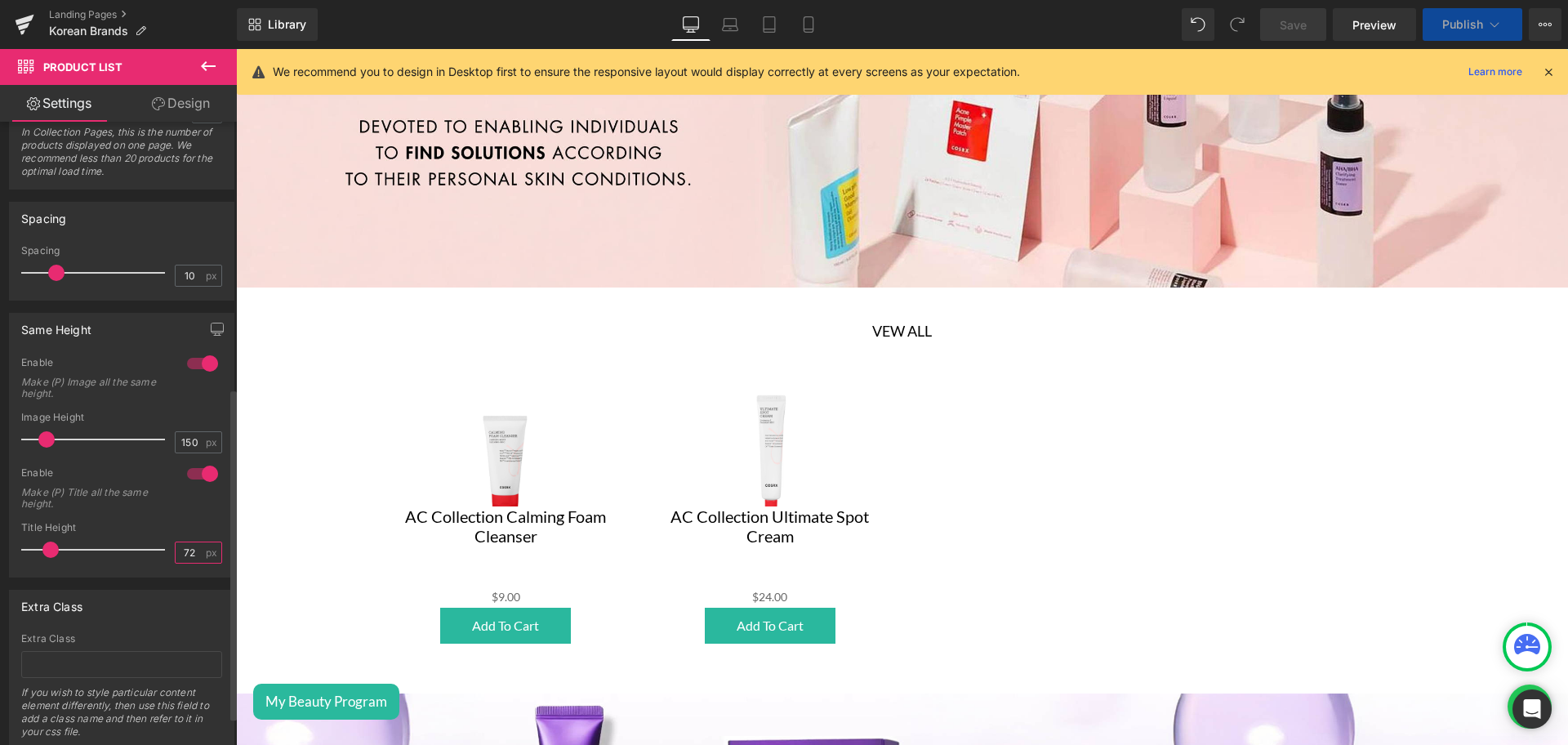
click at [190, 553] on input "72" at bounding box center [189, 552] width 29 height 20
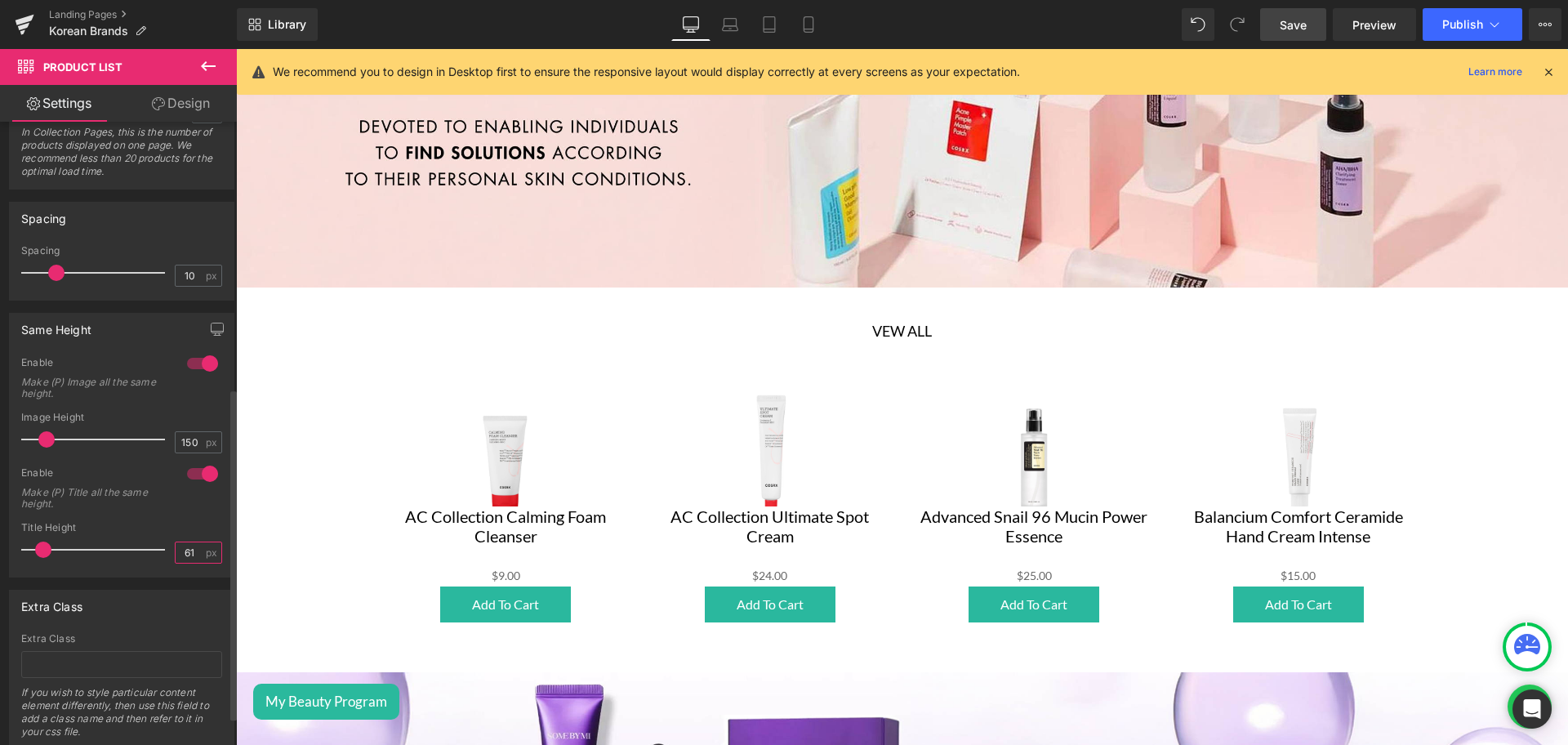
type input "6"
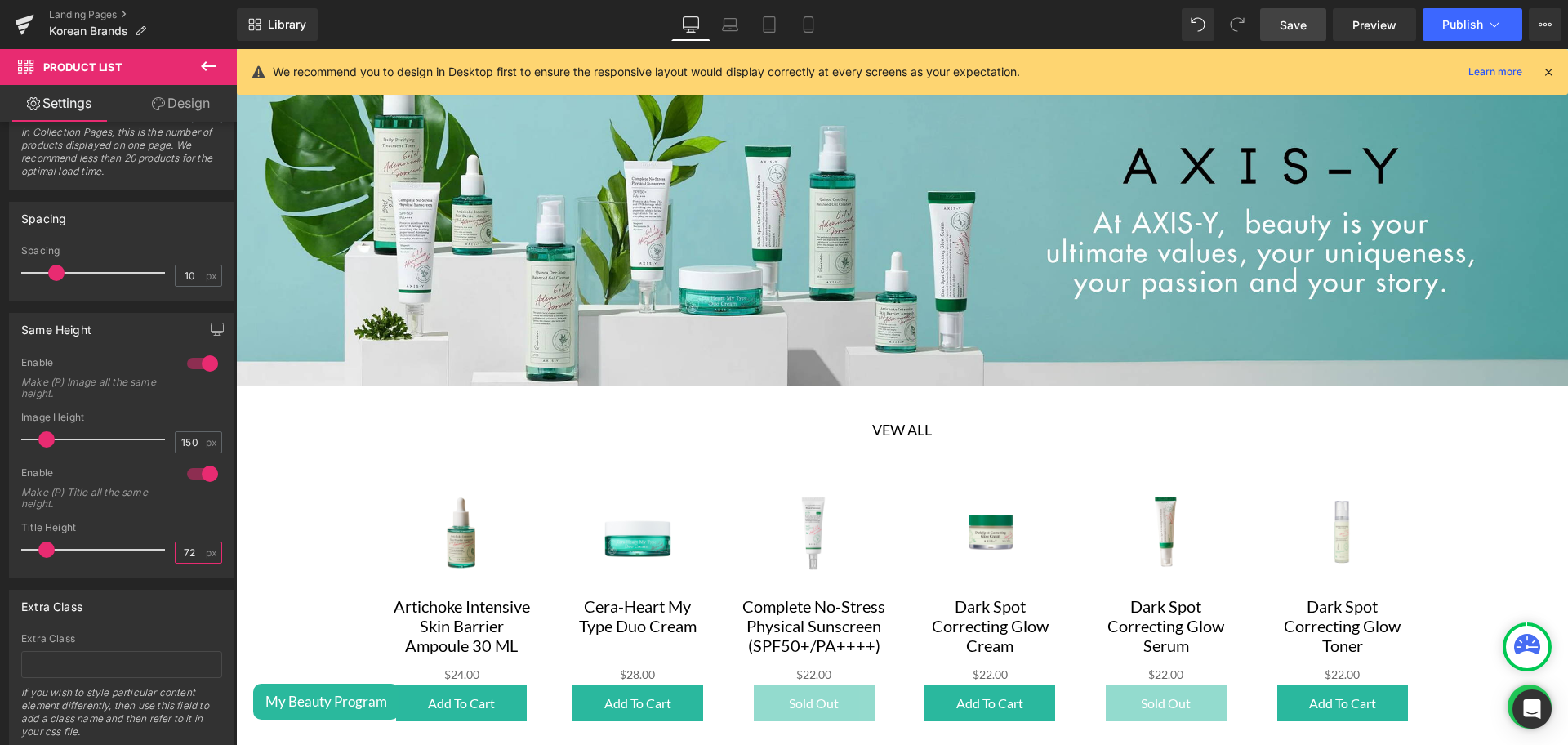
scroll to position [1667, 0]
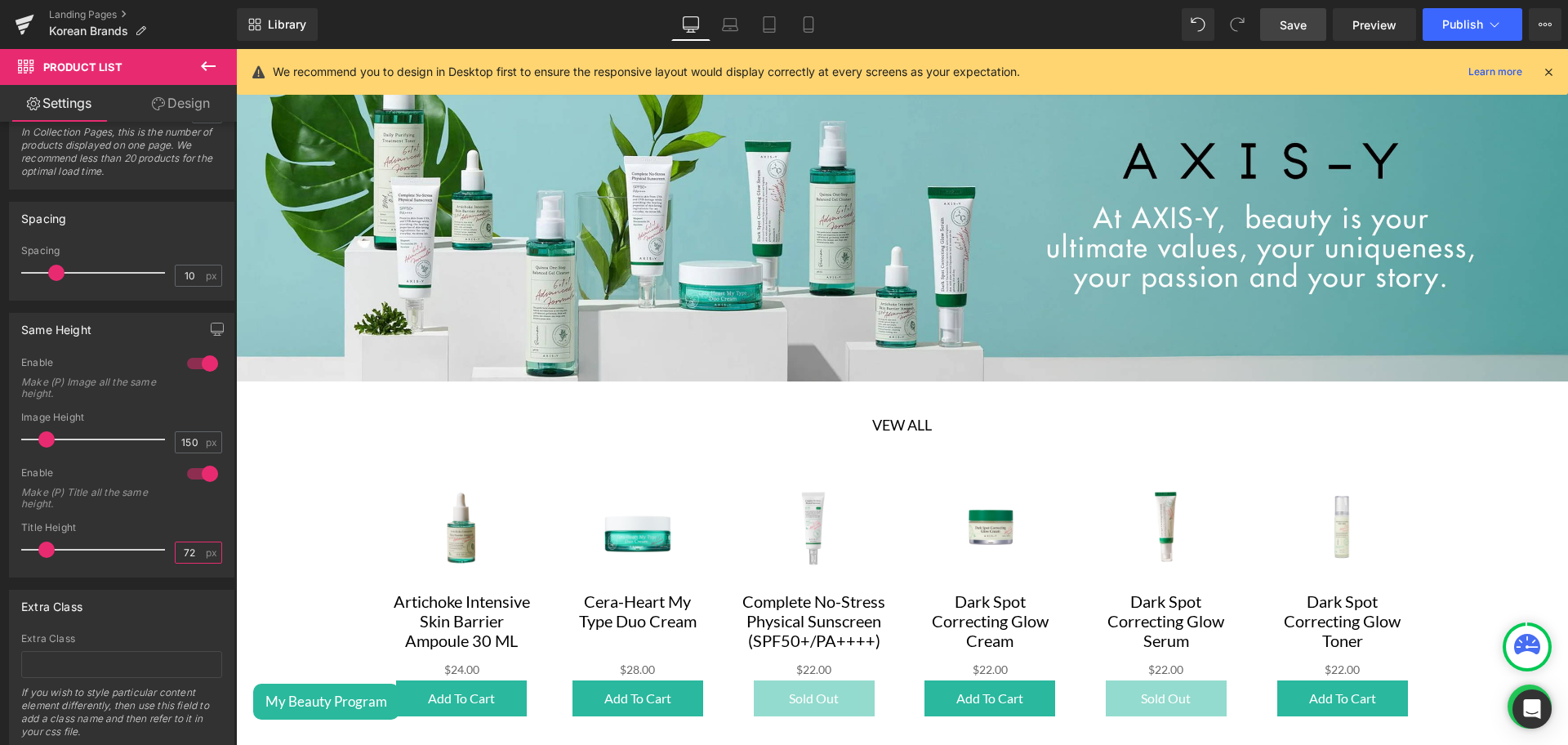
type input "72"
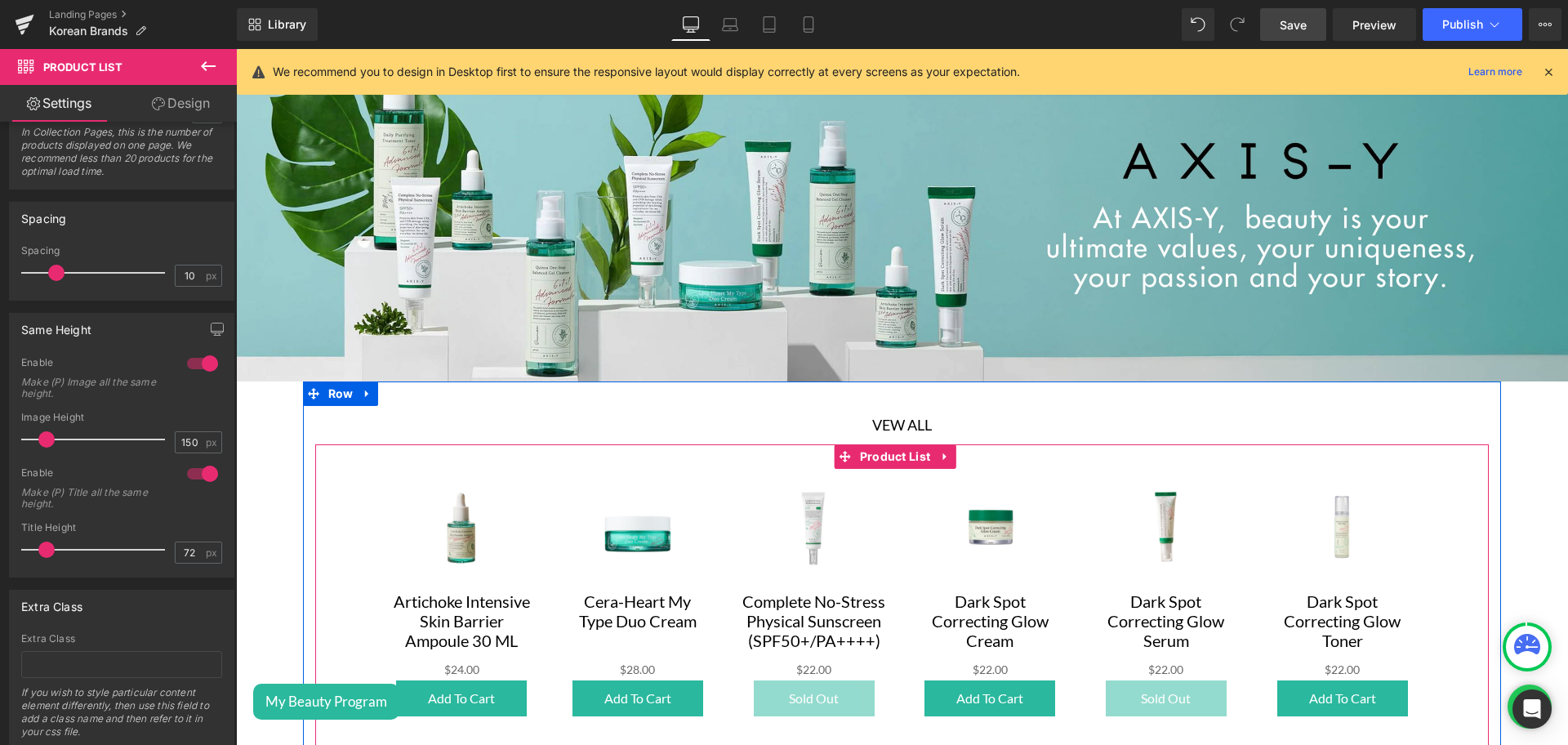
click at [740, 469] on div "Sale Off (P) Image Complete No-Stress Physical Sunscreen (SPF50+/PA++++) 50ml (…" at bounding box center [813, 601] width 176 height 265
click at [844, 451] on icon at bounding box center [845, 457] width 11 height 11
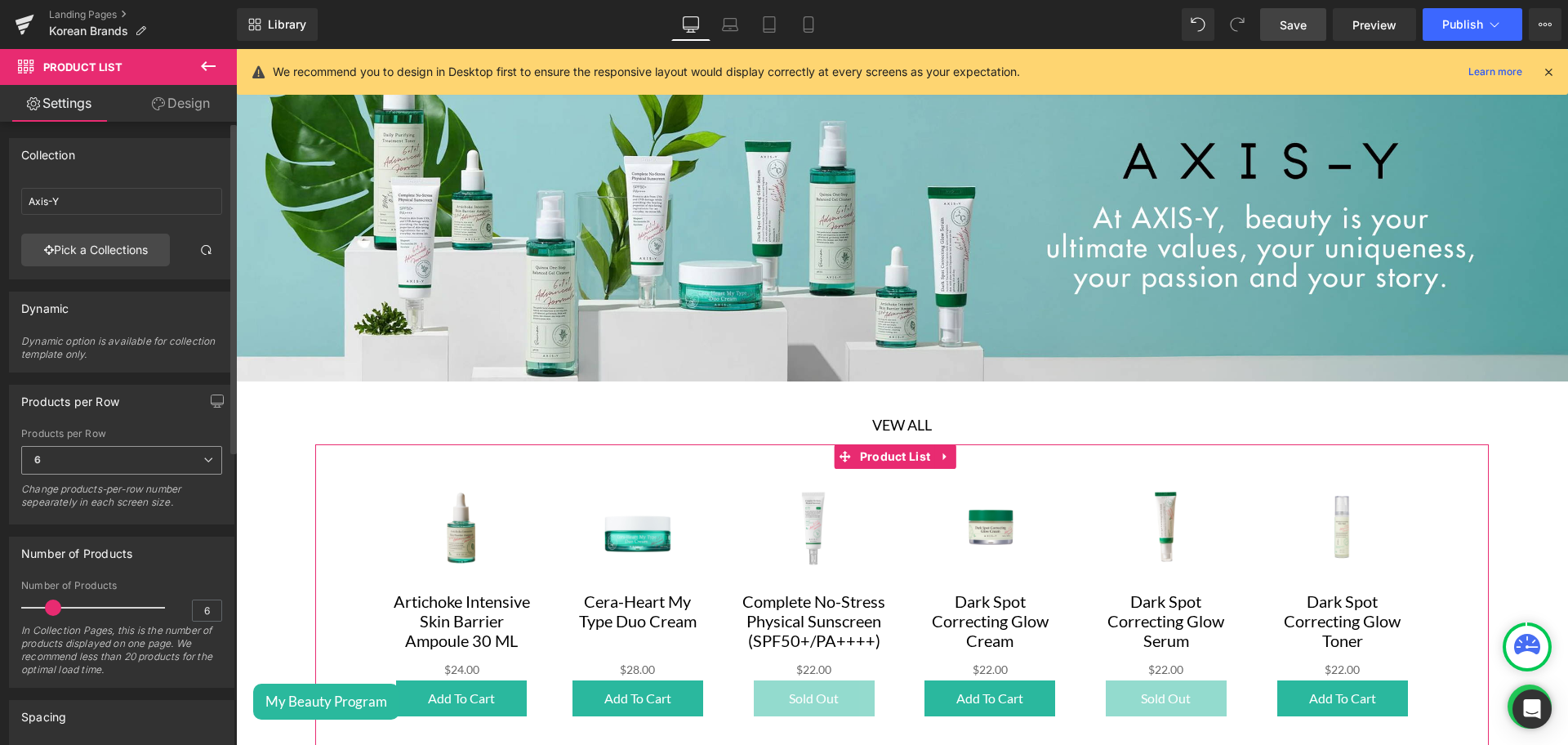
click at [125, 461] on span "6" at bounding box center [121, 460] width 201 height 29
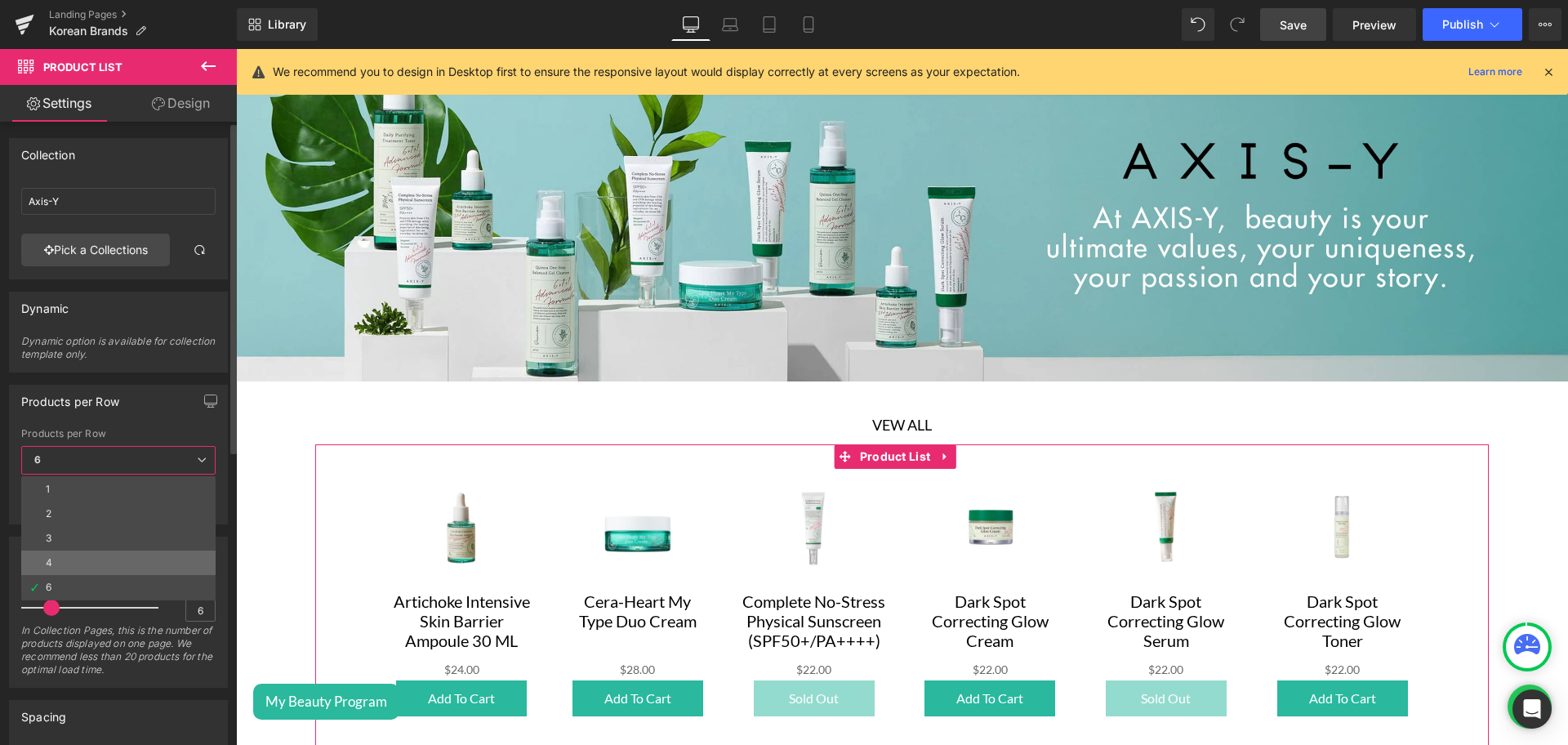
click at [73, 558] on li "4" at bounding box center [118, 563] width 194 height 25
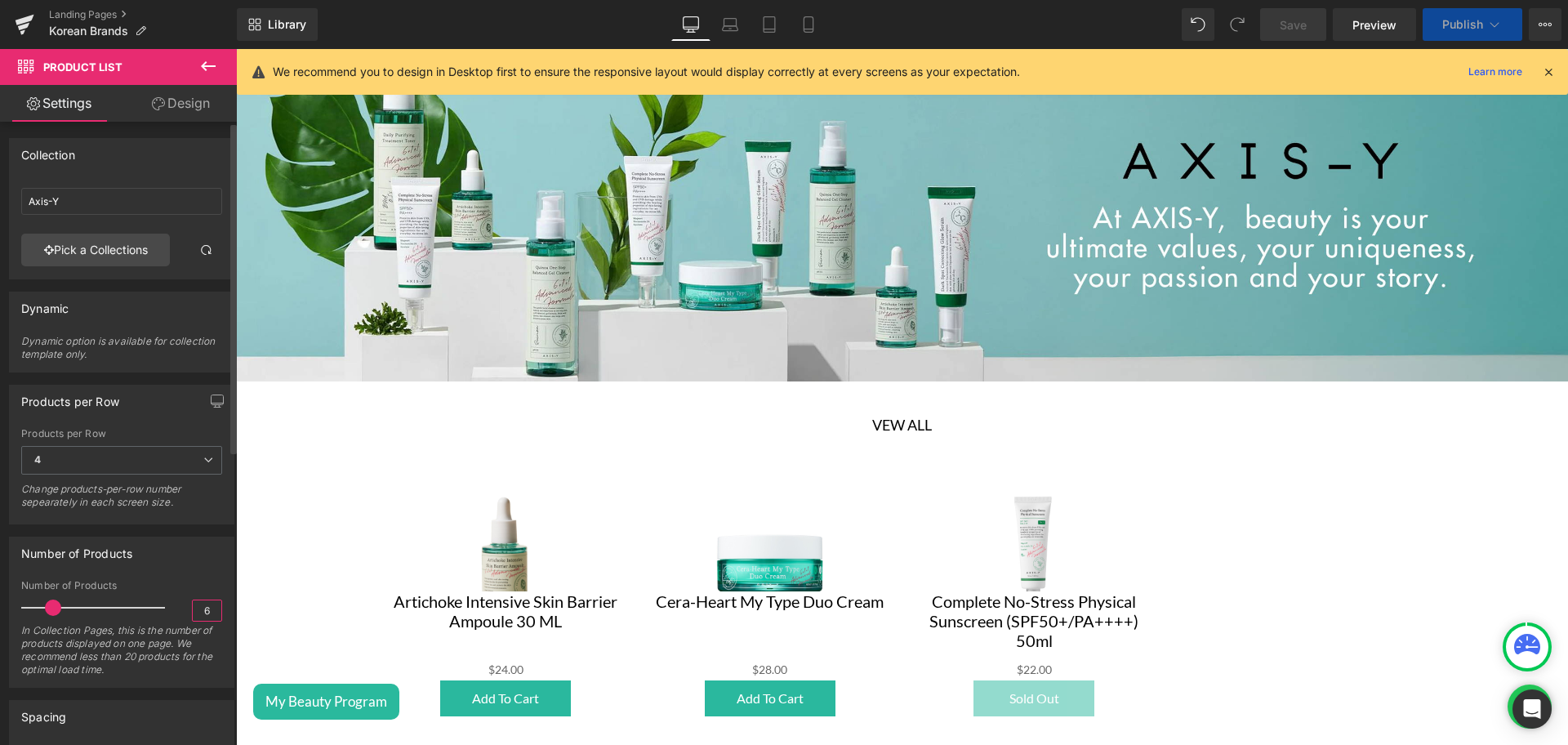
click at [201, 613] on input "6" at bounding box center [206, 611] width 29 height 20
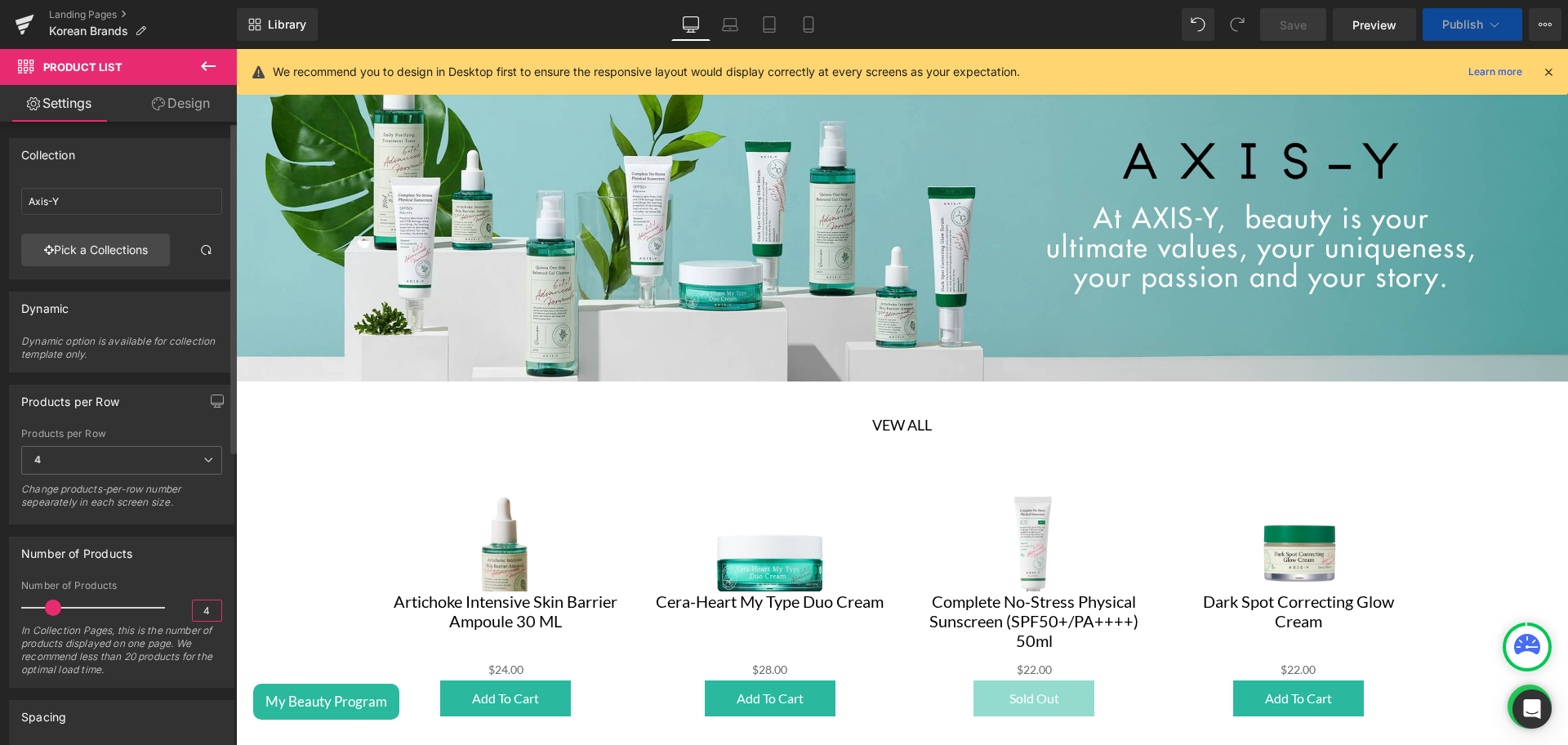
click at [201, 613] on input "4" at bounding box center [206, 611] width 29 height 20
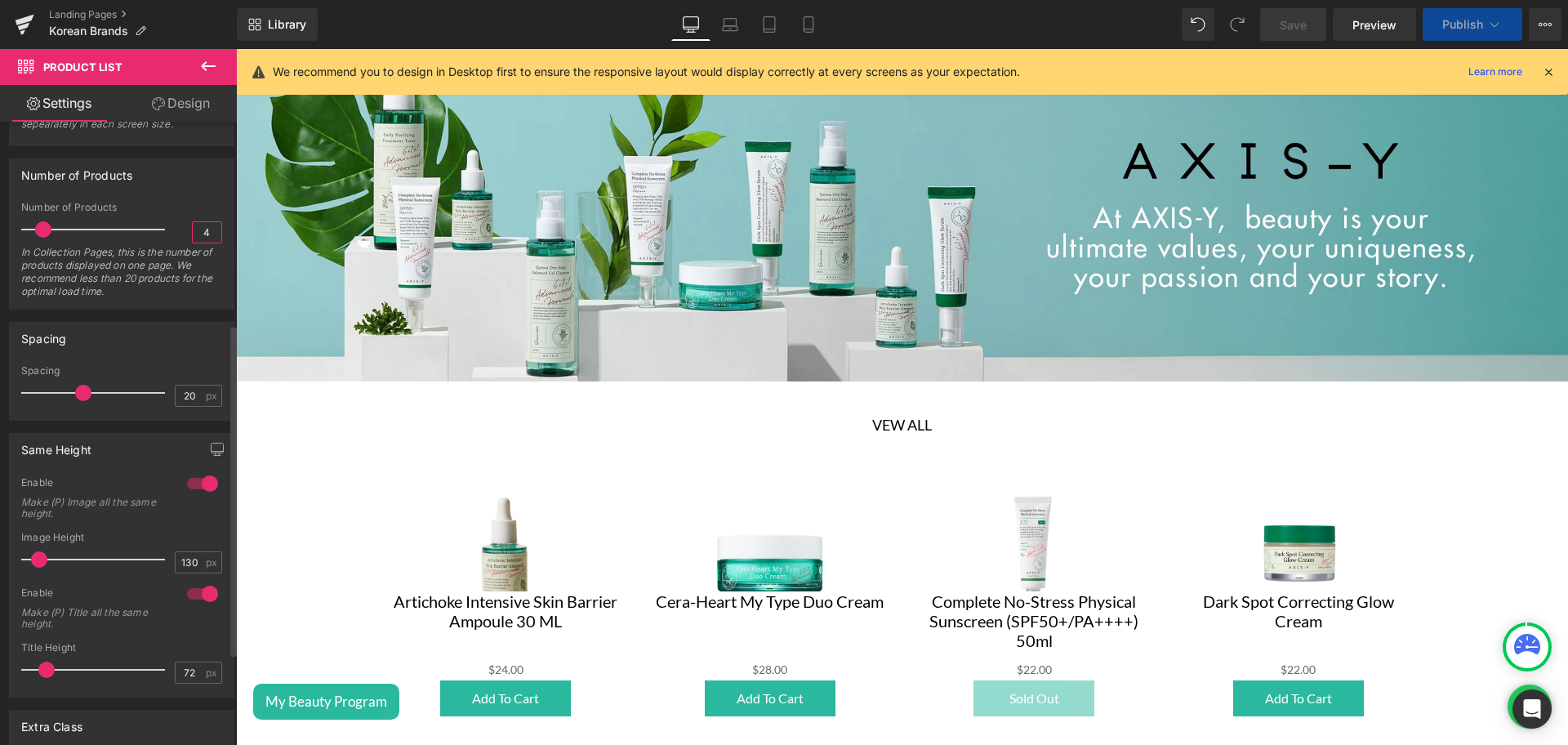
scroll to position [380, 0]
type input "4"
click at [183, 559] on input "130" at bounding box center [189, 561] width 29 height 20
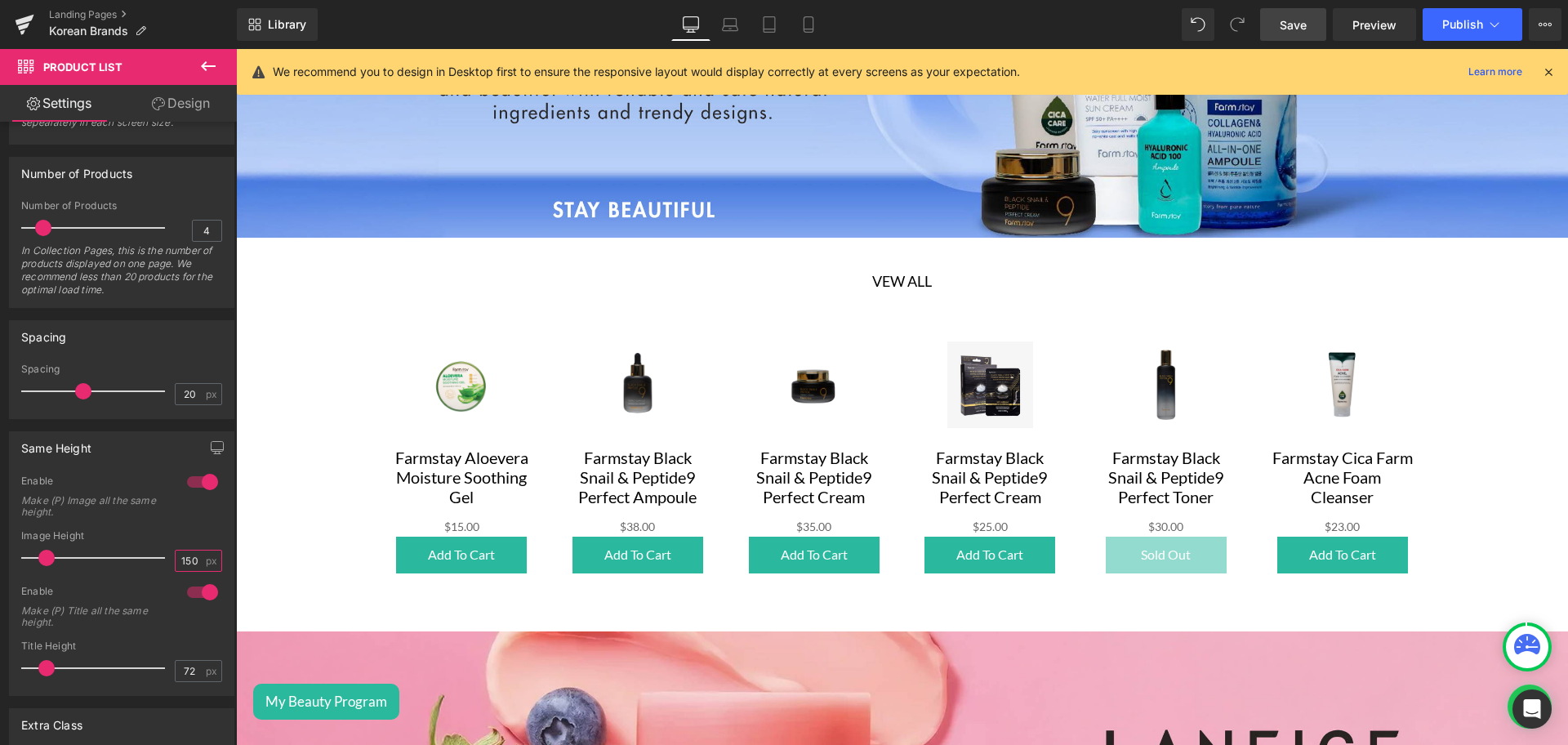
scroll to position [2621, 0]
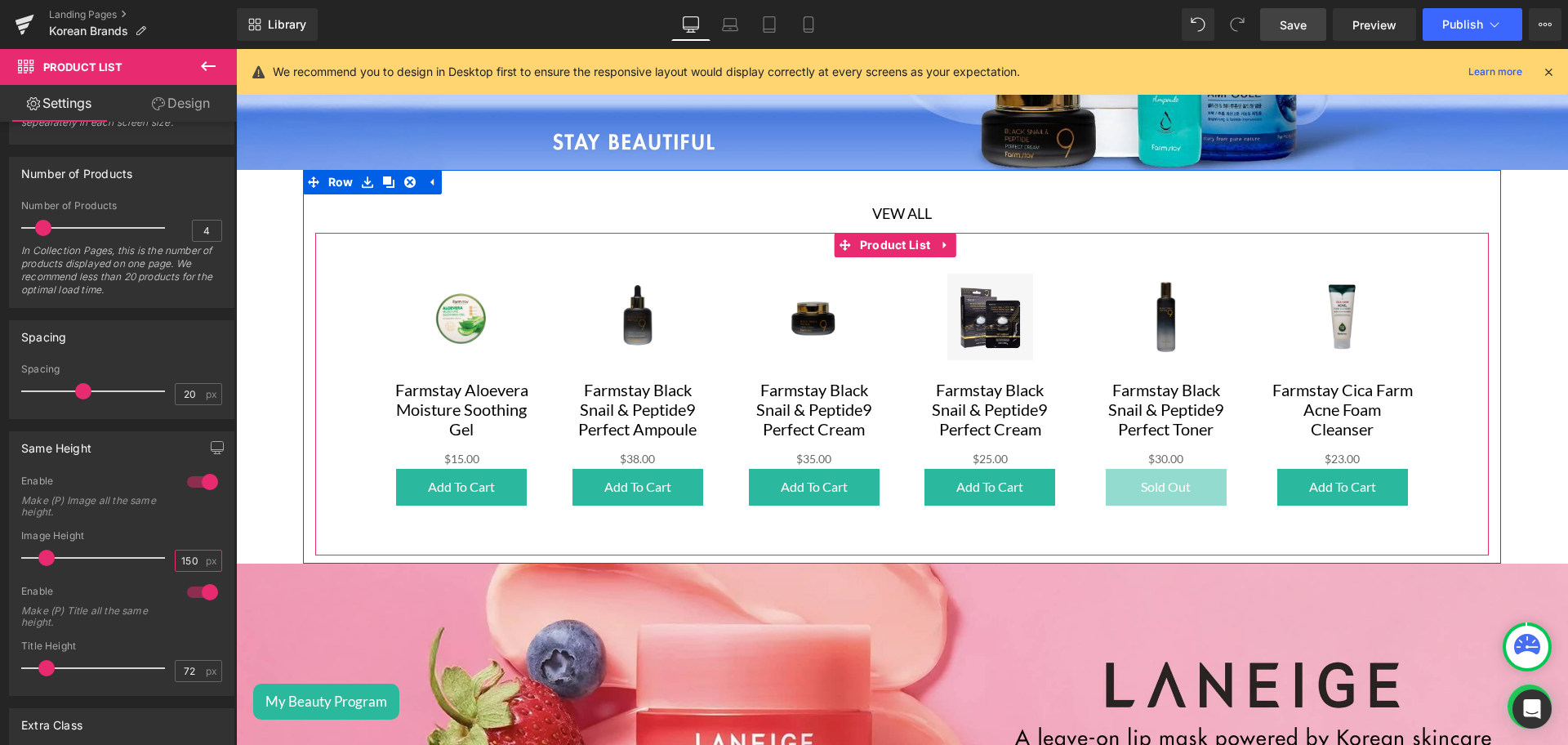
type input "150"
click at [700, 238] on div "Sale Off (P) Image Farmstay Aloevera Moisture Soothing Gel (P) Title $0 $15.00 …" at bounding box center [902, 381] width 1057 height 298
click at [859, 233] on span "Product List" at bounding box center [895, 245] width 79 height 25
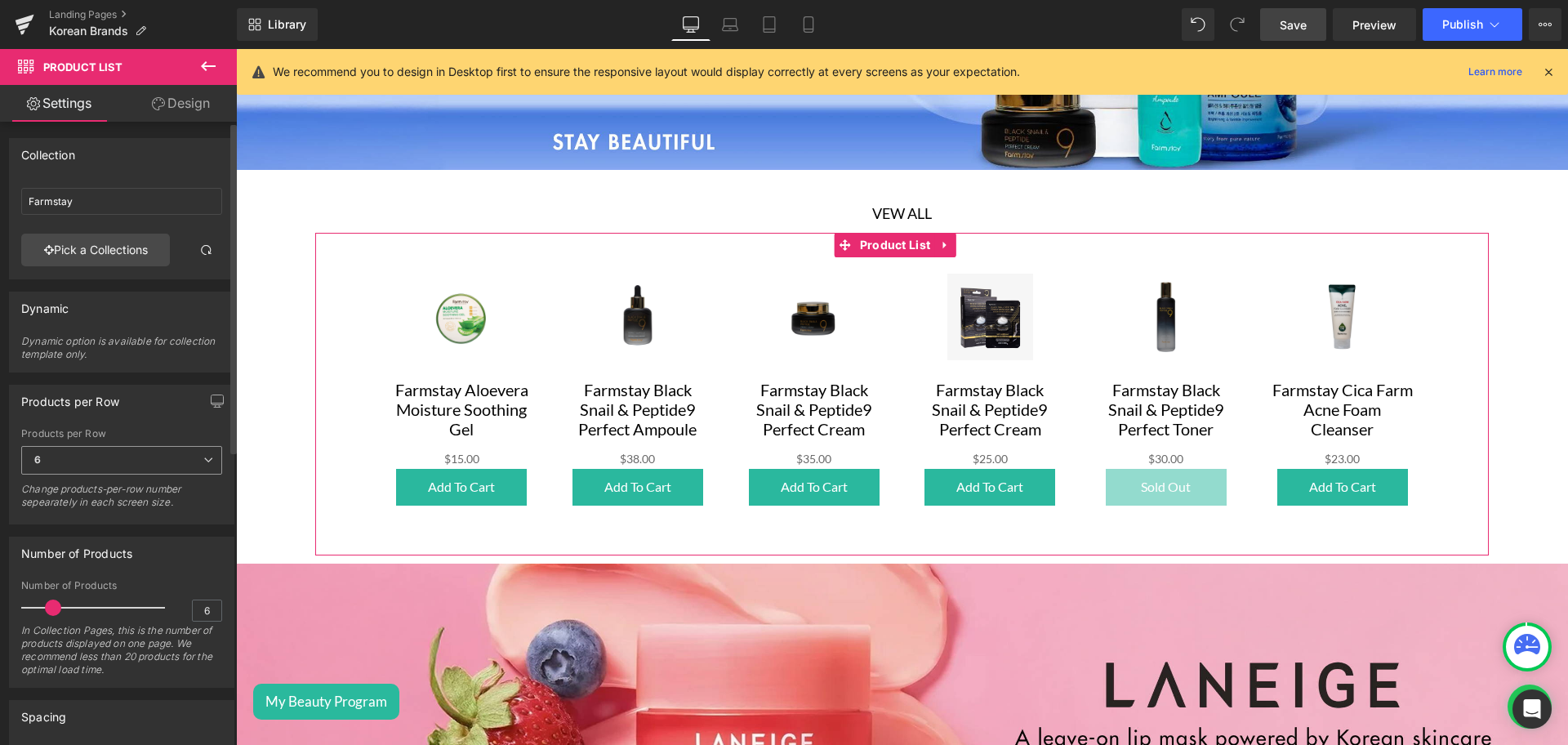
click at [102, 473] on span "6" at bounding box center [121, 460] width 201 height 29
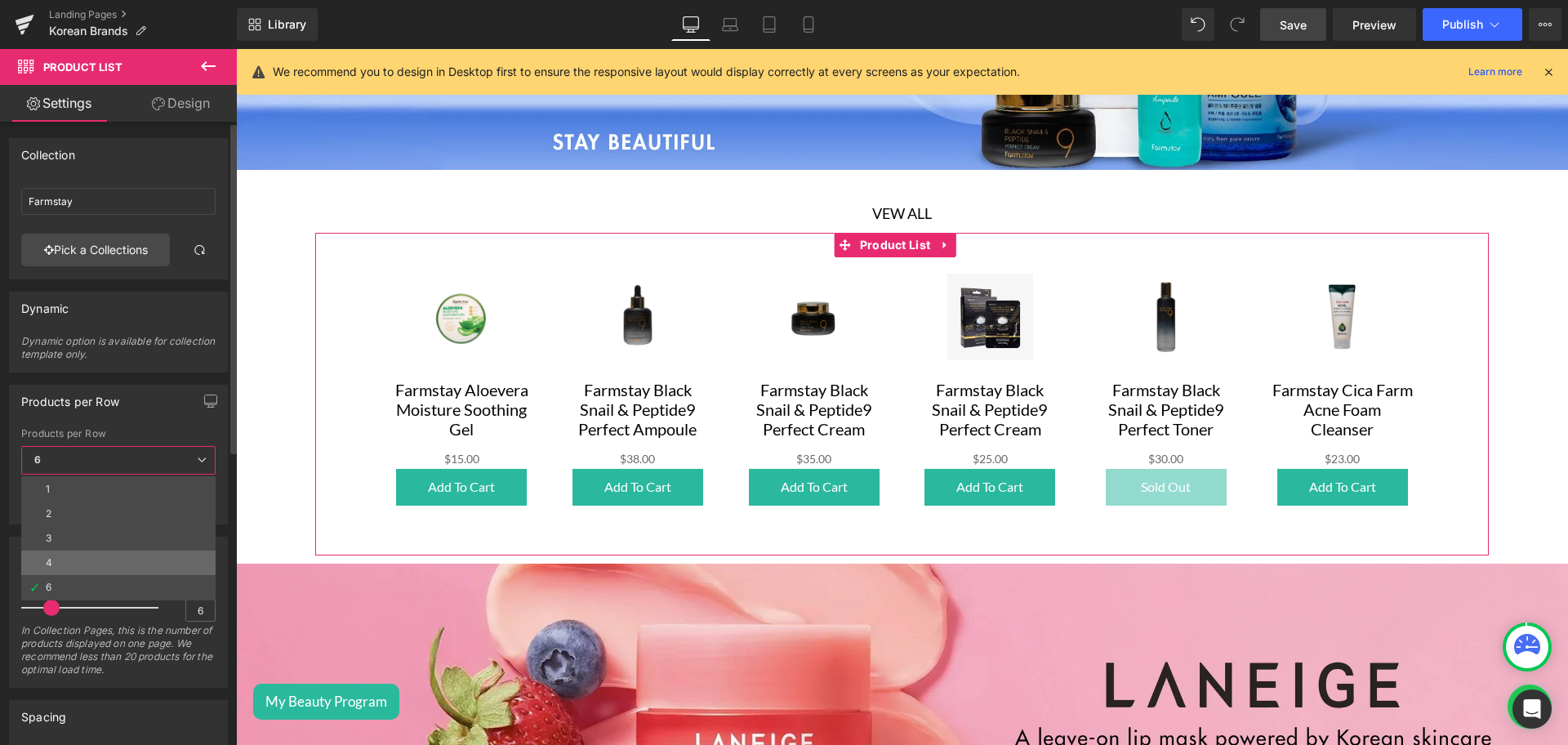
click at [60, 561] on li "4" at bounding box center [118, 563] width 194 height 25
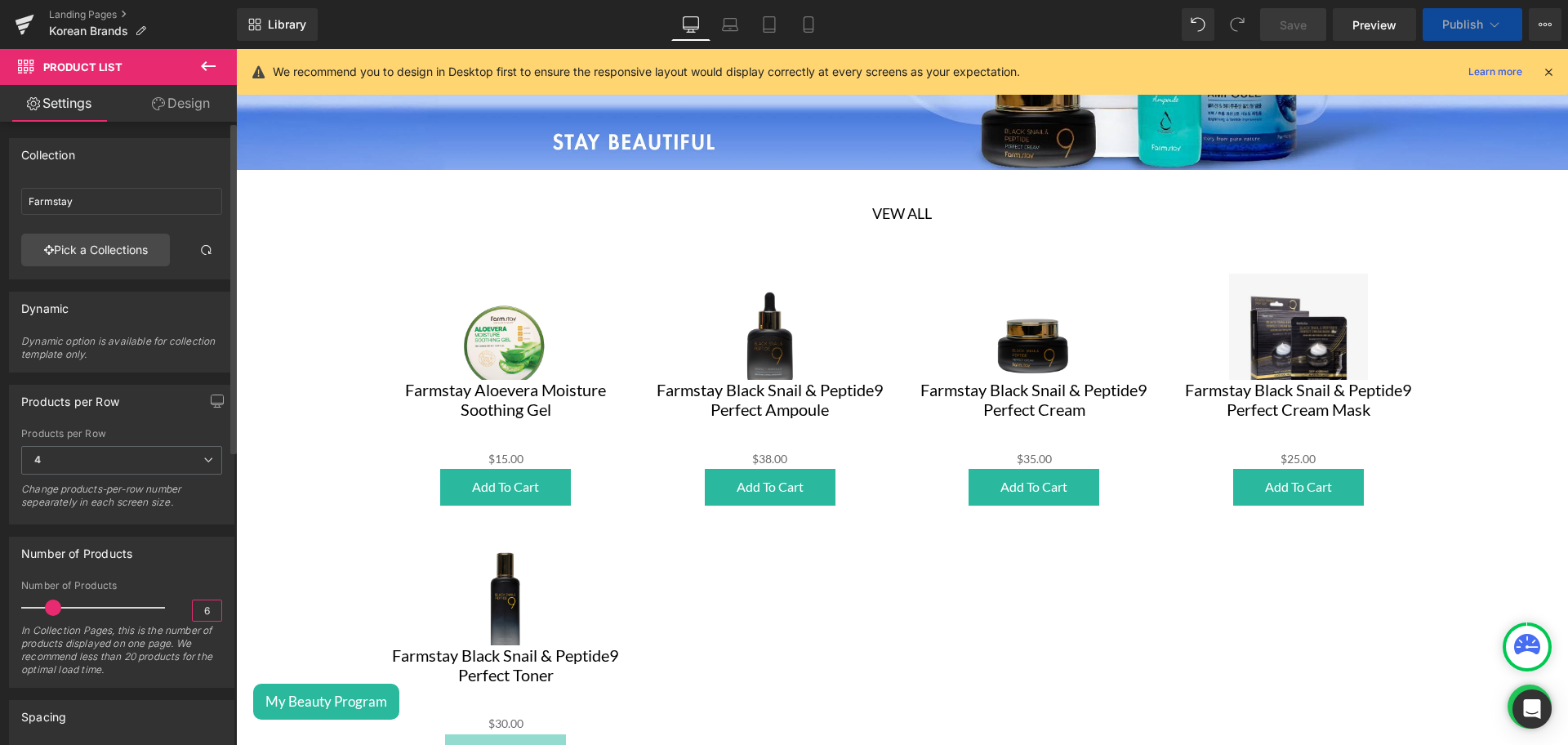
click at [193, 611] on input "6" at bounding box center [206, 611] width 29 height 20
click at [193, 611] on input "4" at bounding box center [206, 611] width 29 height 20
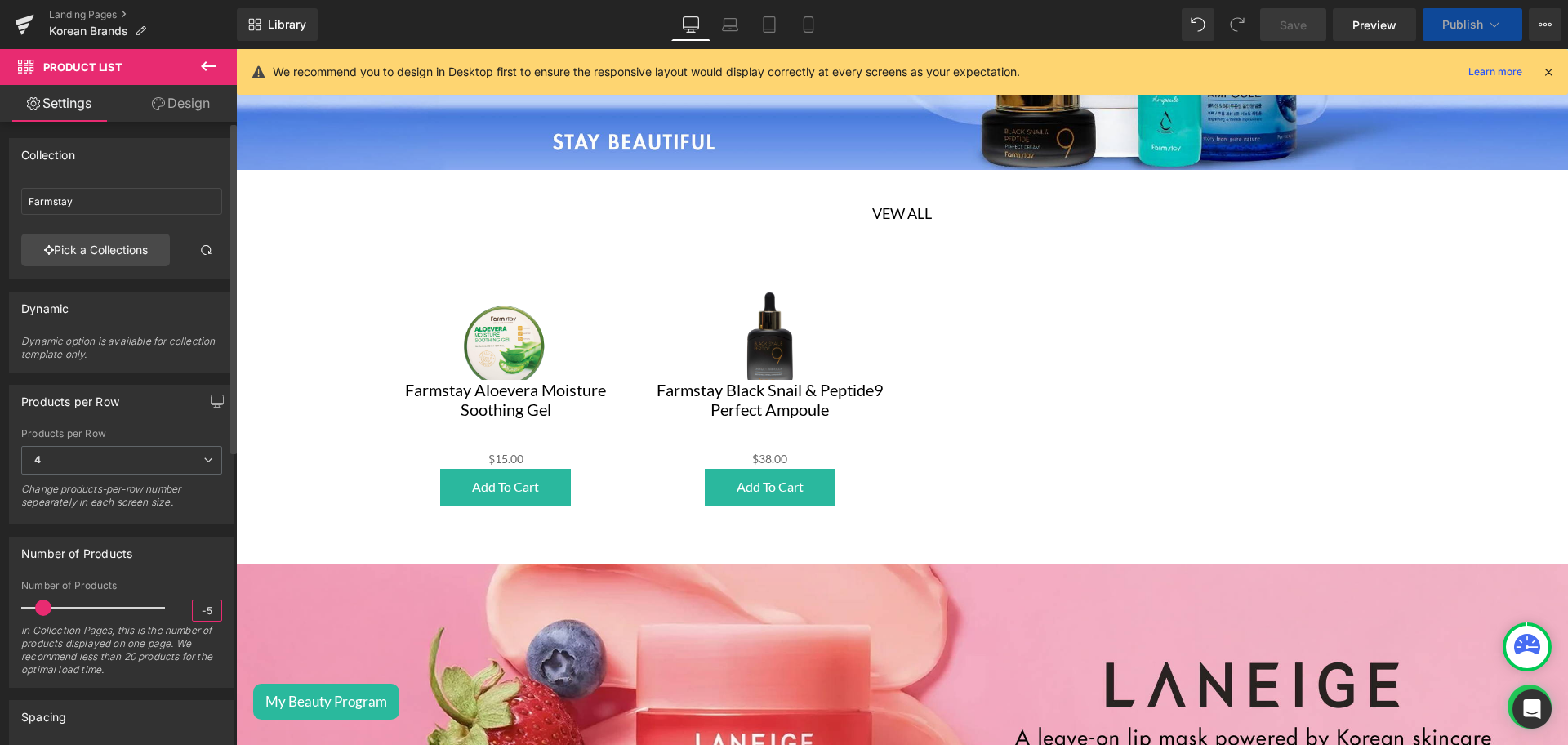
scroll to position [1, 0]
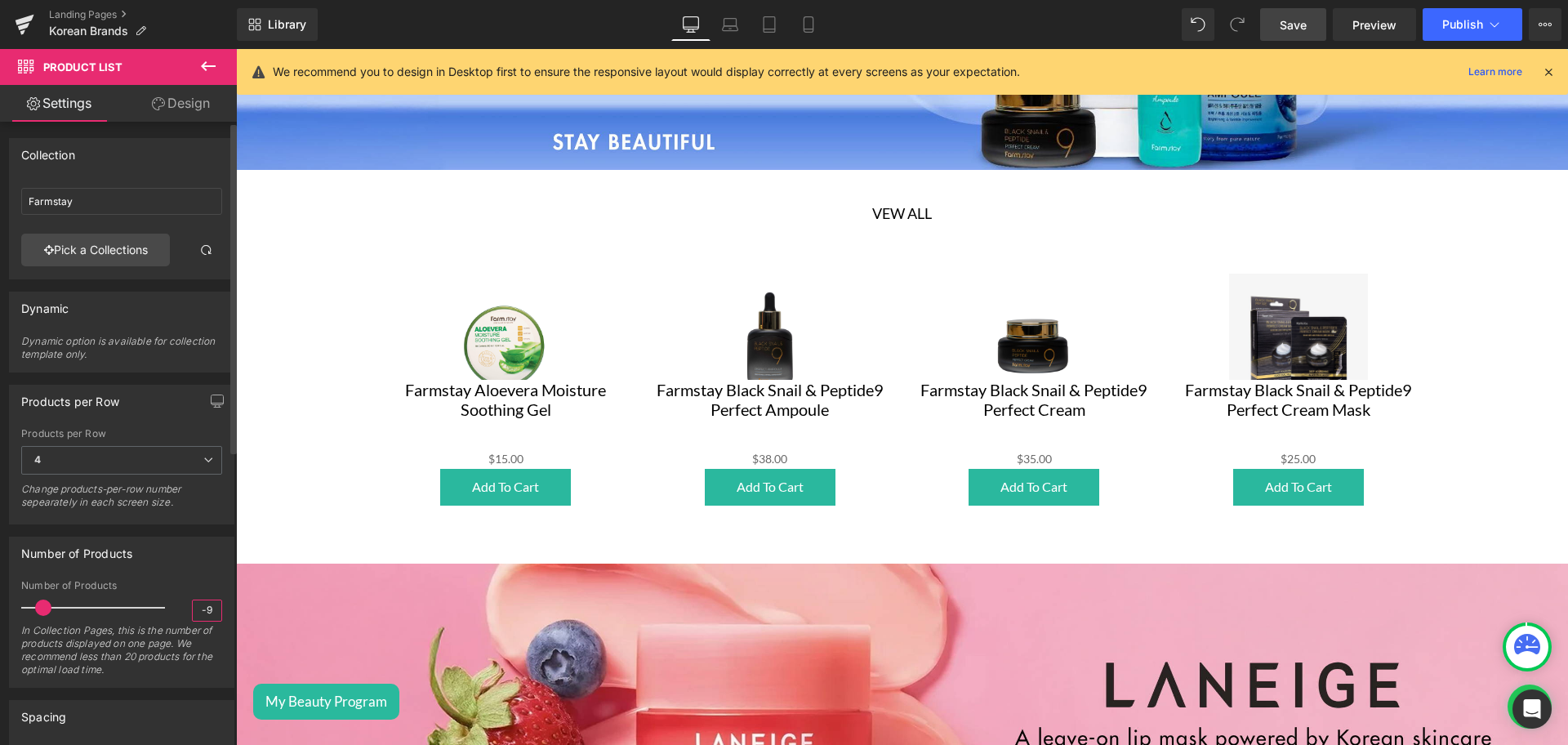
click at [202, 606] on input "-9" at bounding box center [206, 611] width 29 height 20
click at [202, 606] on input "4" at bounding box center [206, 611] width 29 height 20
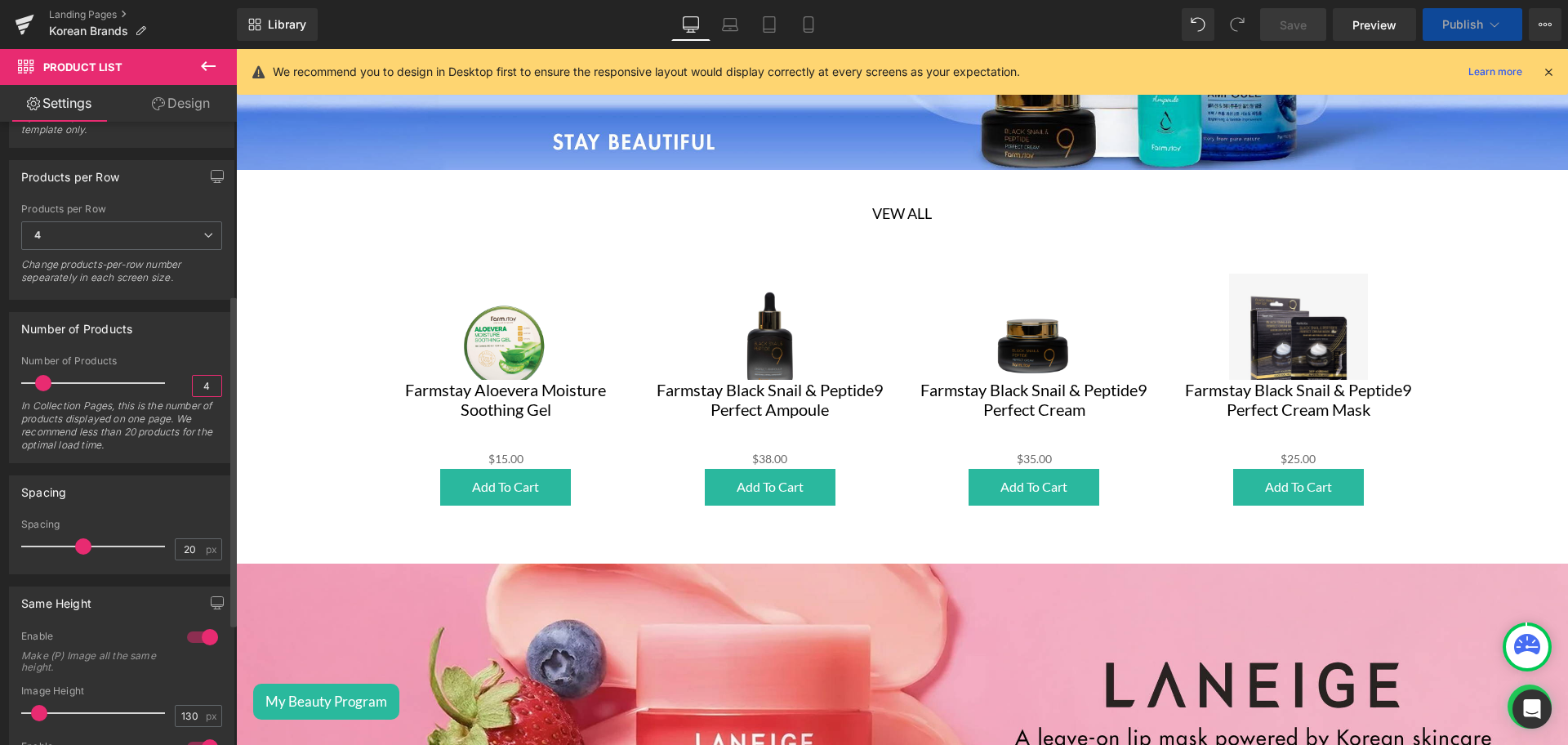
scroll to position [367, 0]
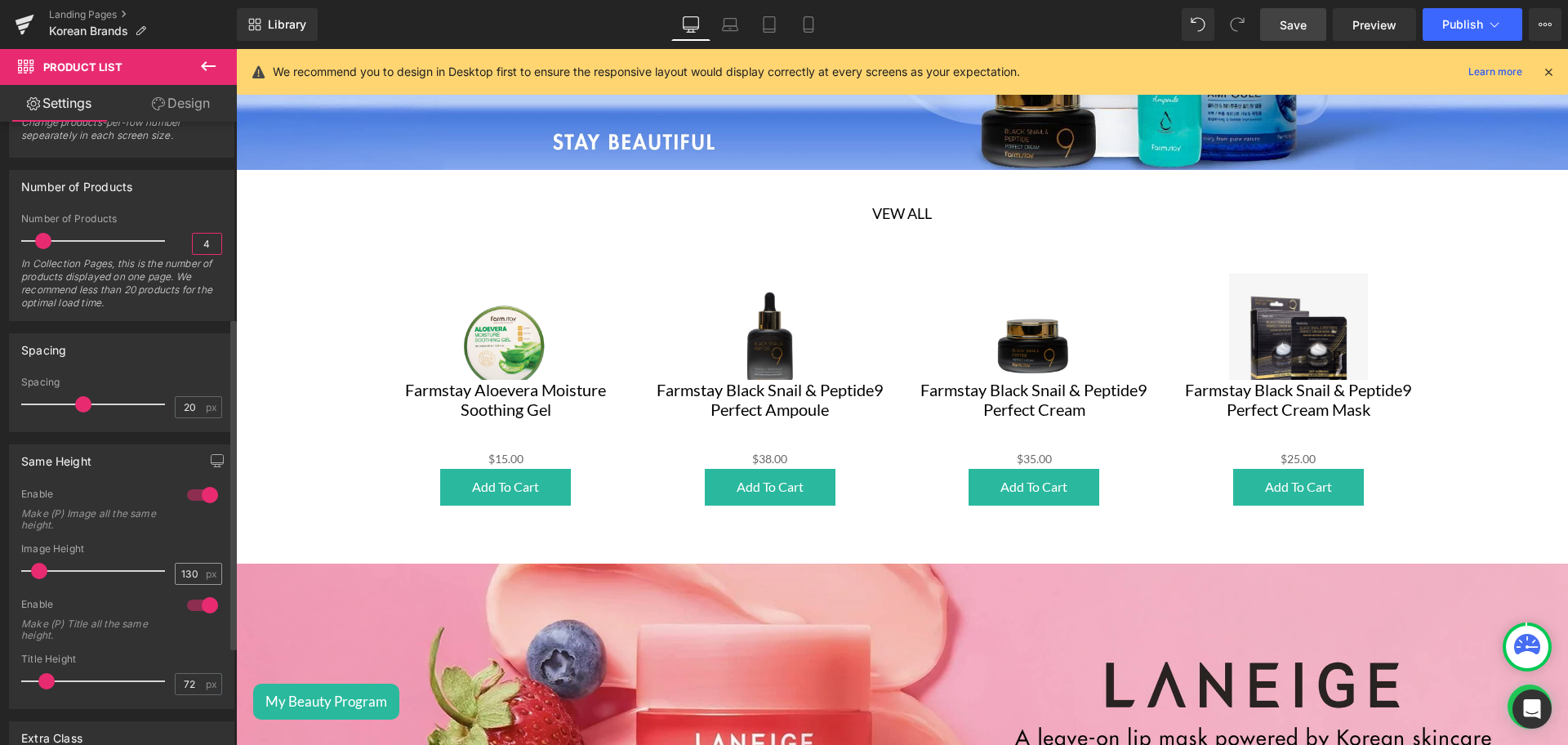
type input "4"
click at [184, 570] on input "130" at bounding box center [189, 574] width 29 height 20
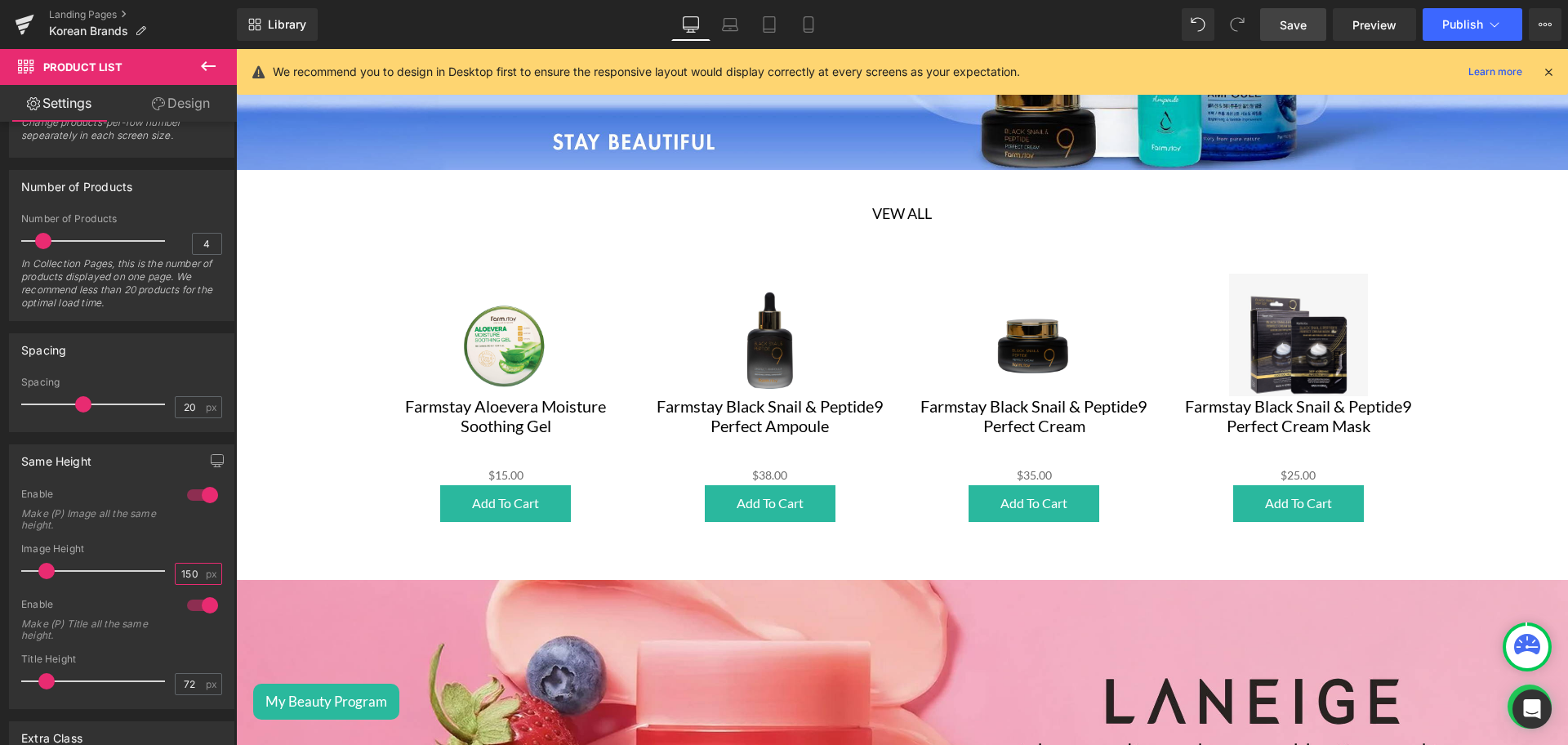
type input "150"
click at [1276, 22] on link "Save" at bounding box center [1293, 25] width 66 height 33
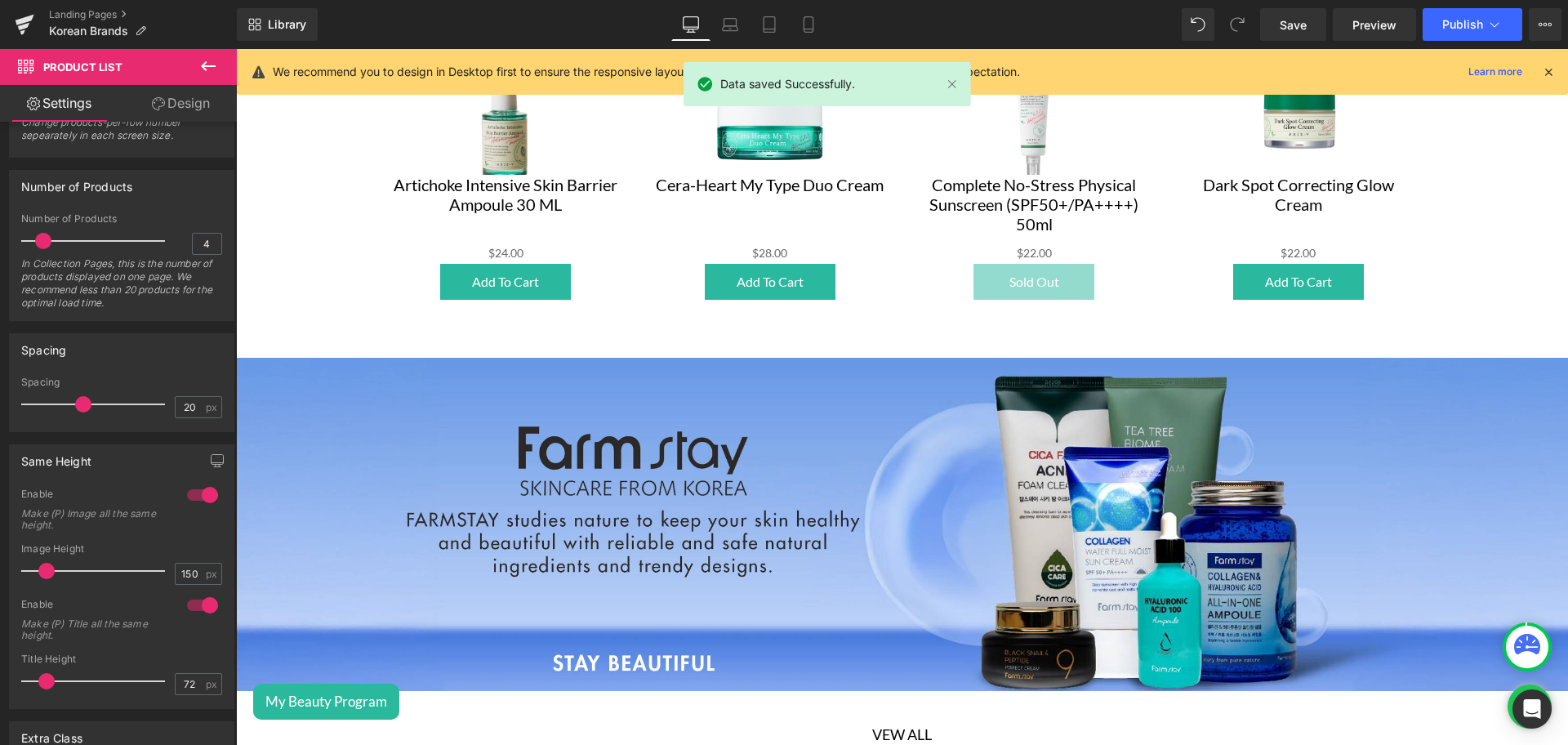
scroll to position [2121, 0]
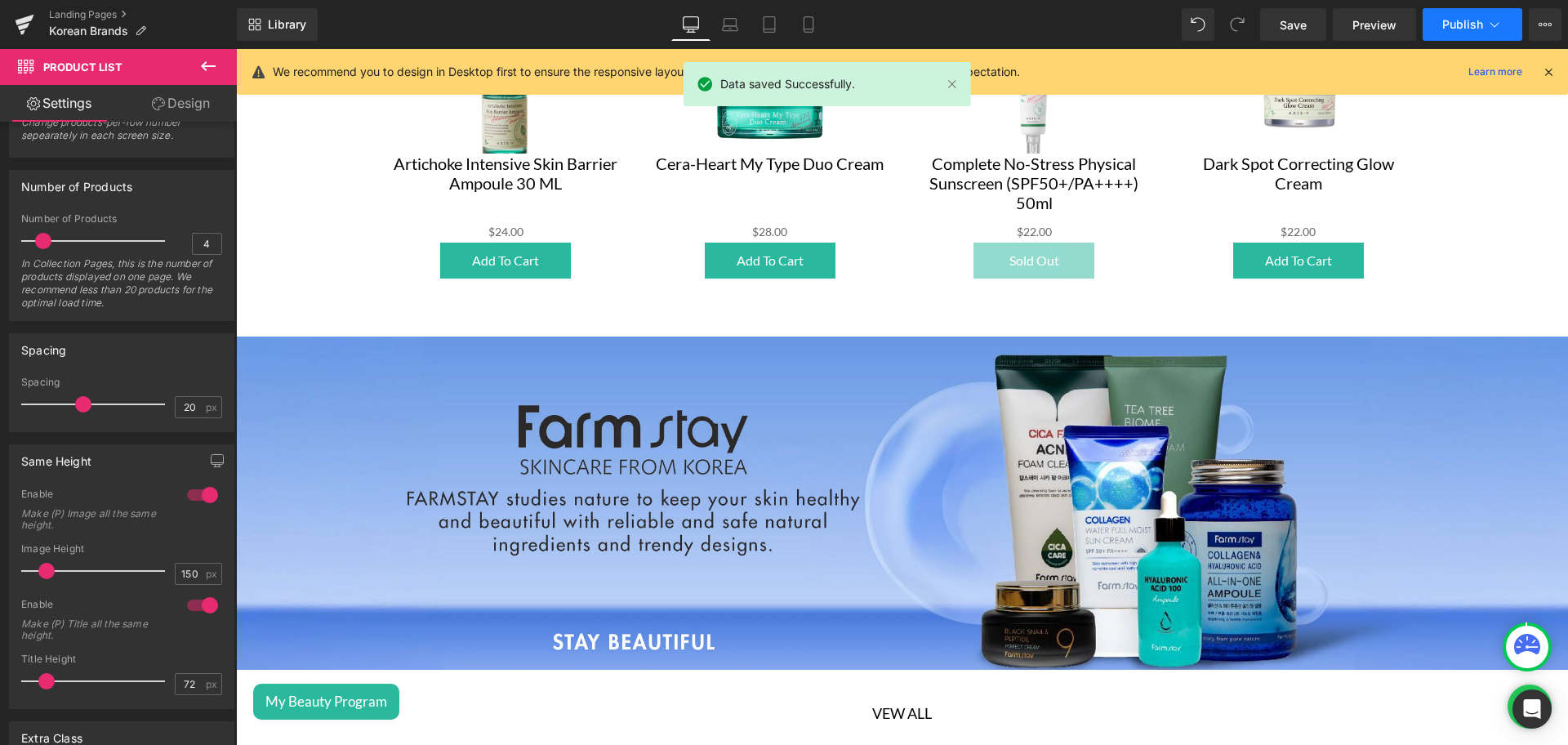
click at [1460, 20] on span "Publish" at bounding box center [1463, 25] width 41 height 13
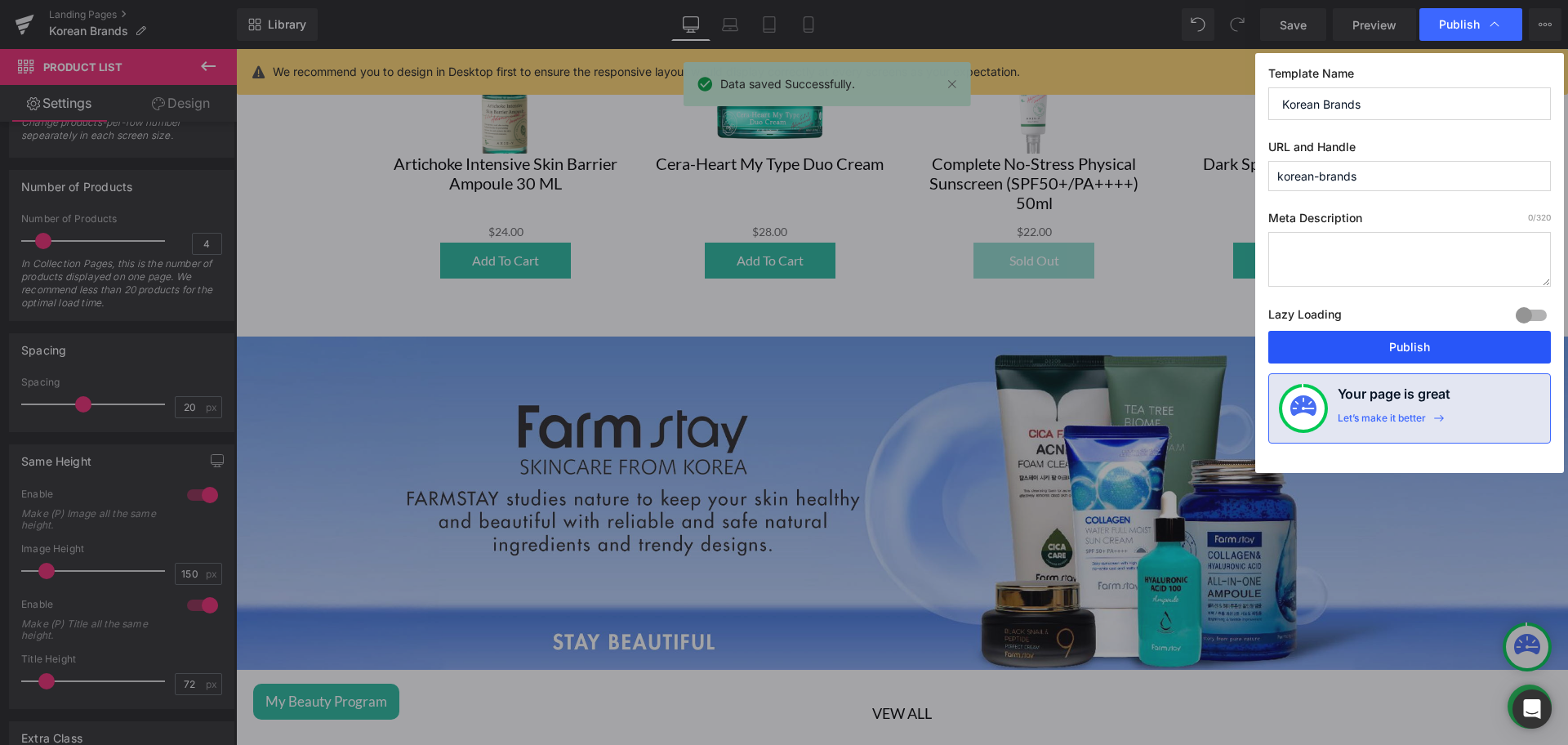
click at [1367, 335] on button "Publish" at bounding box center [1409, 348] width 283 height 33
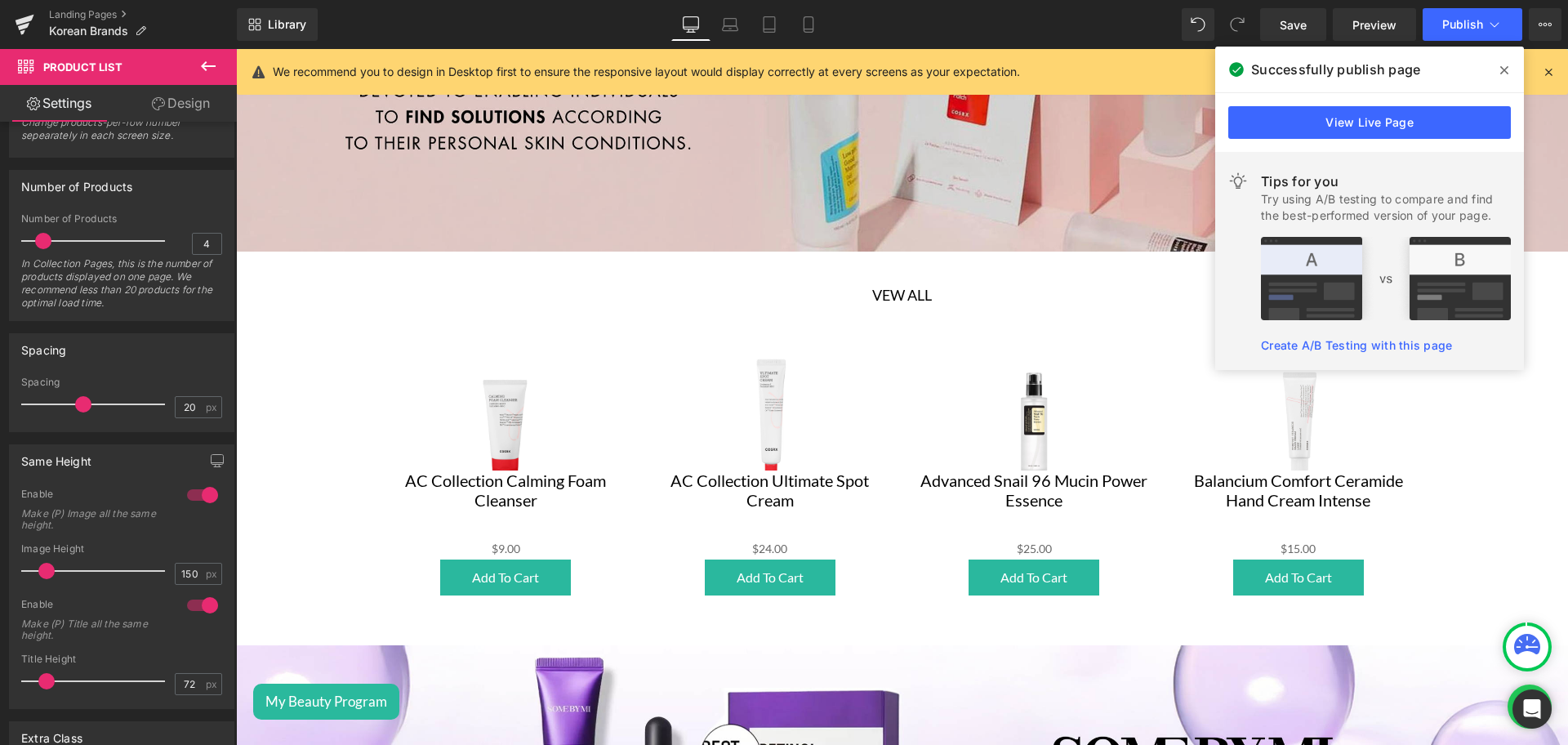
scroll to position [95, 0]
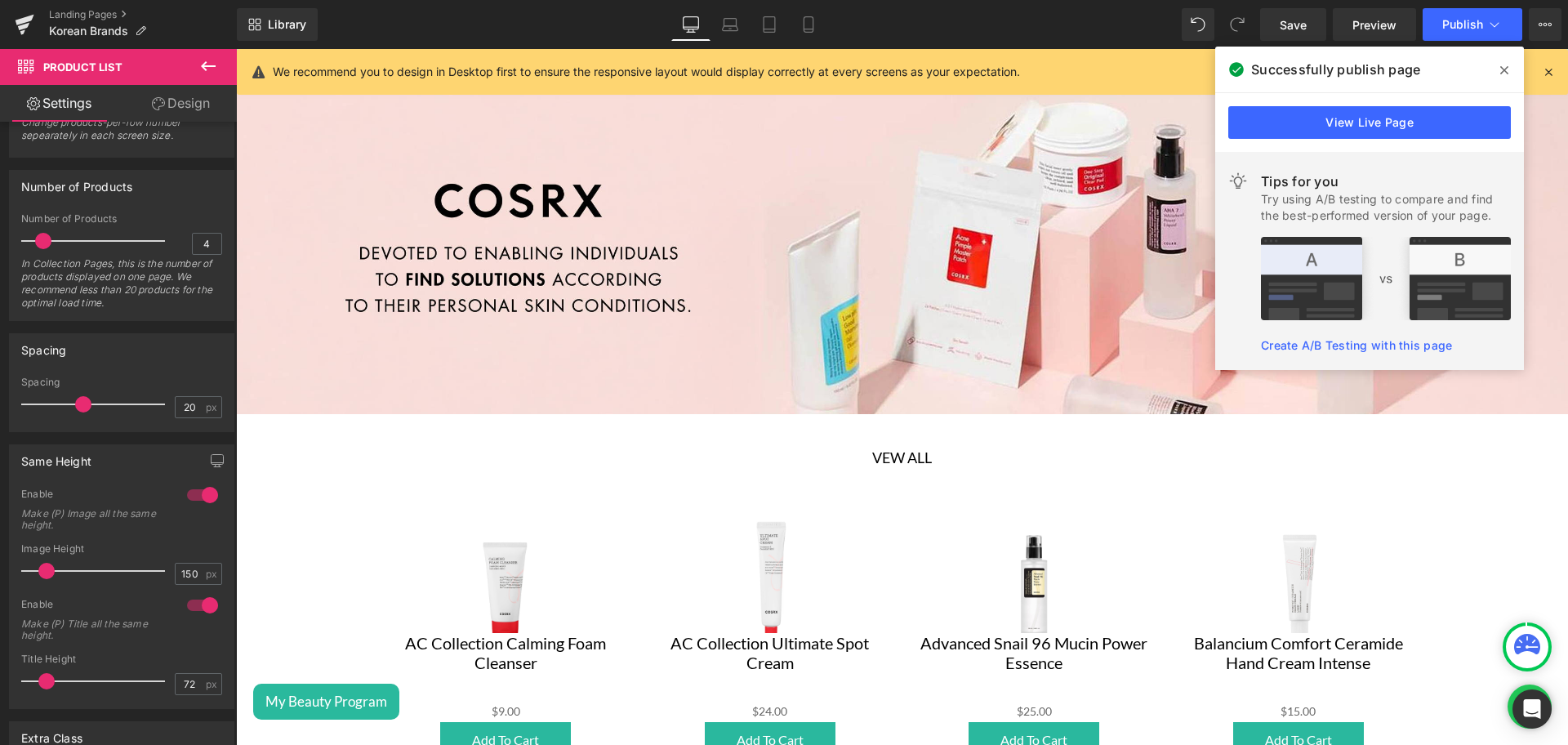
click at [1502, 70] on icon at bounding box center [1504, 70] width 8 height 13
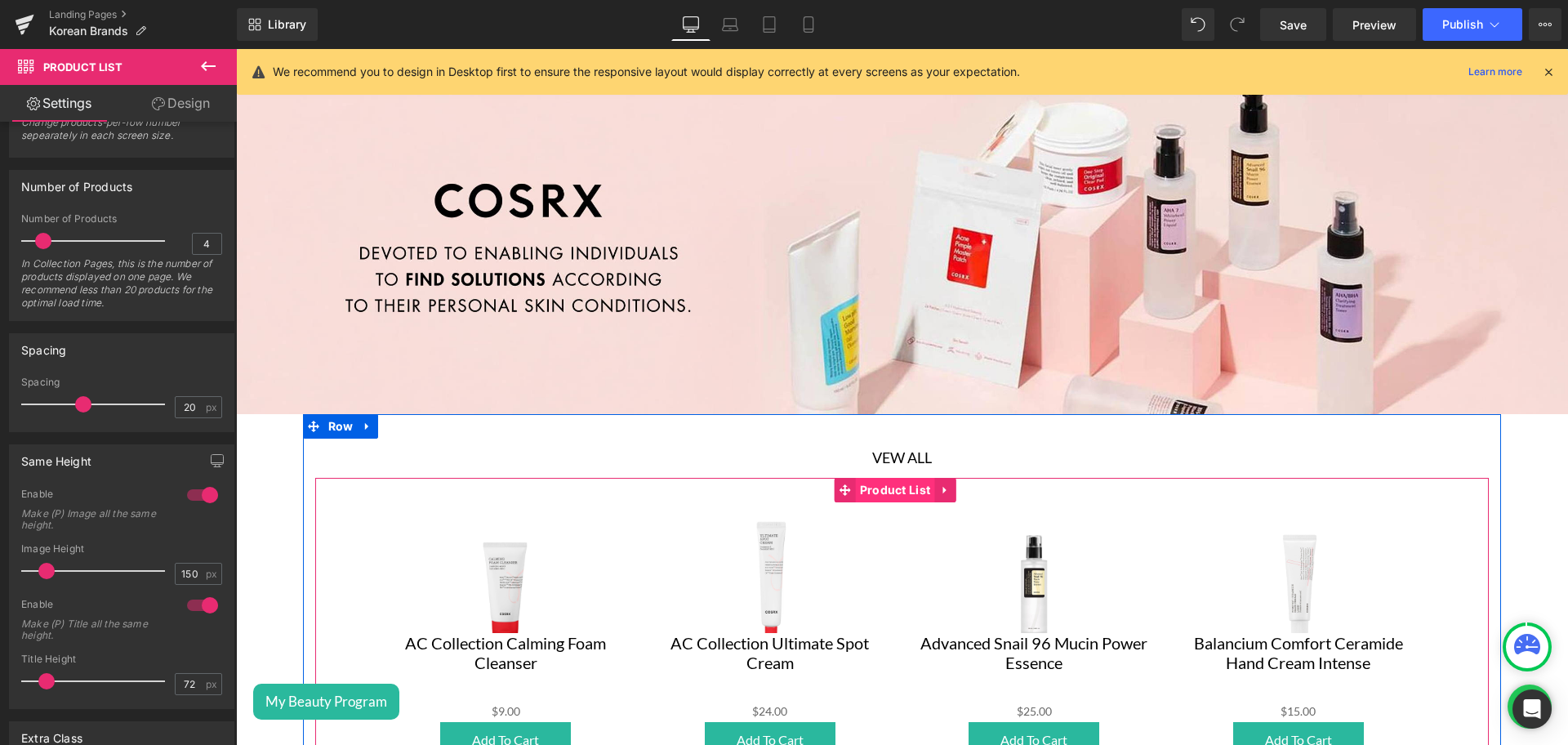
click at [893, 497] on span "Product List" at bounding box center [895, 490] width 79 height 25
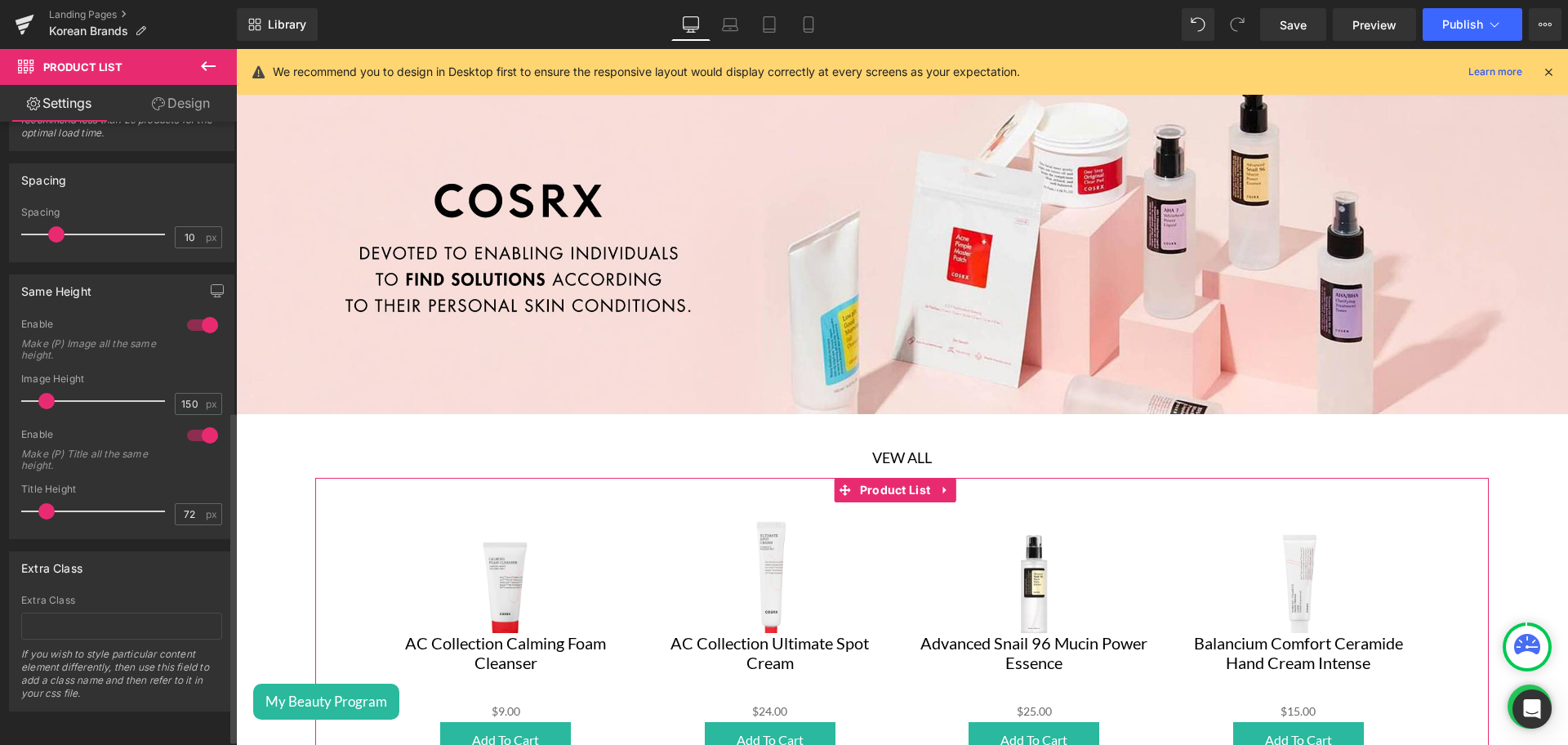
scroll to position [543, 0]
click at [191, 326] on div at bounding box center [202, 325] width 39 height 26
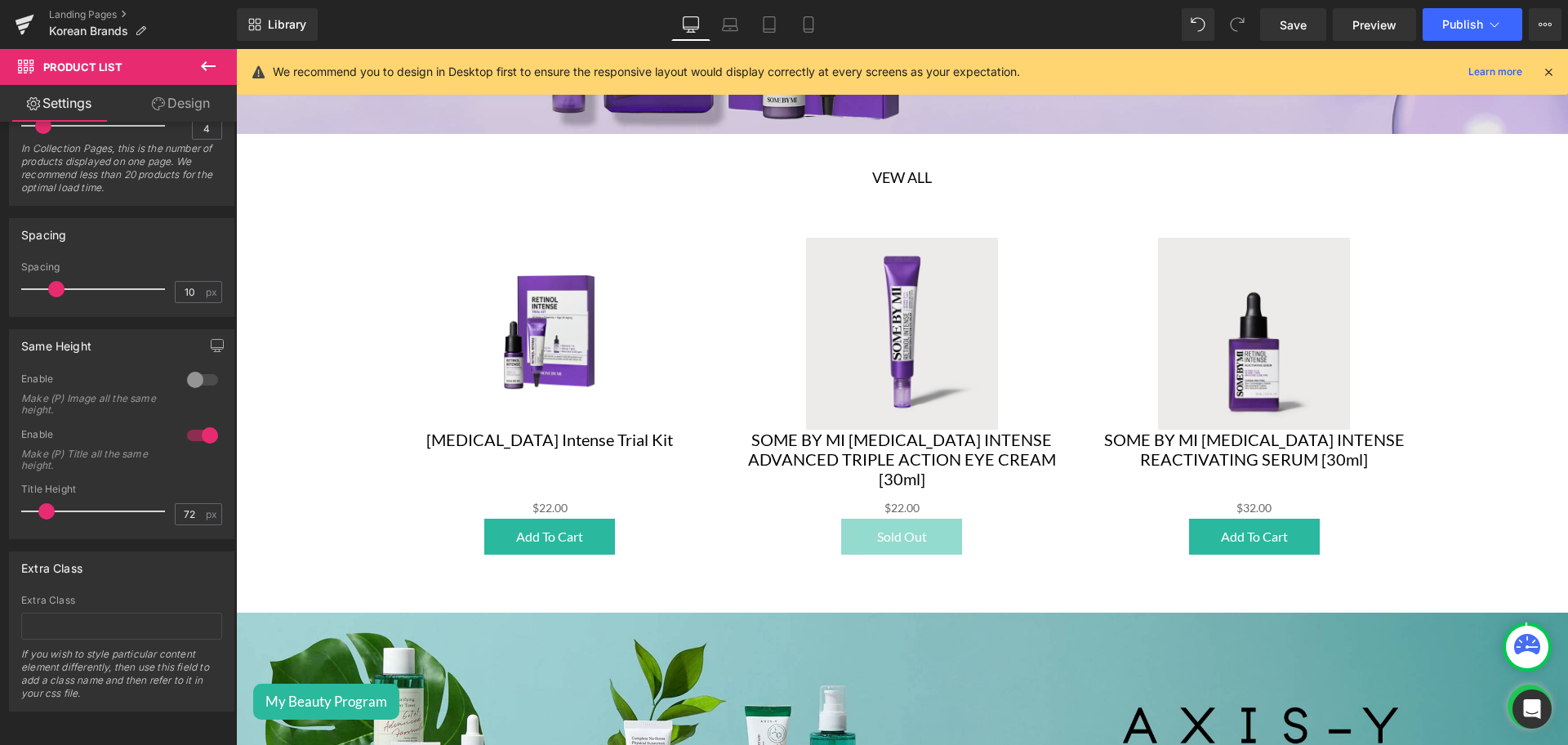
scroll to position [1132, 0]
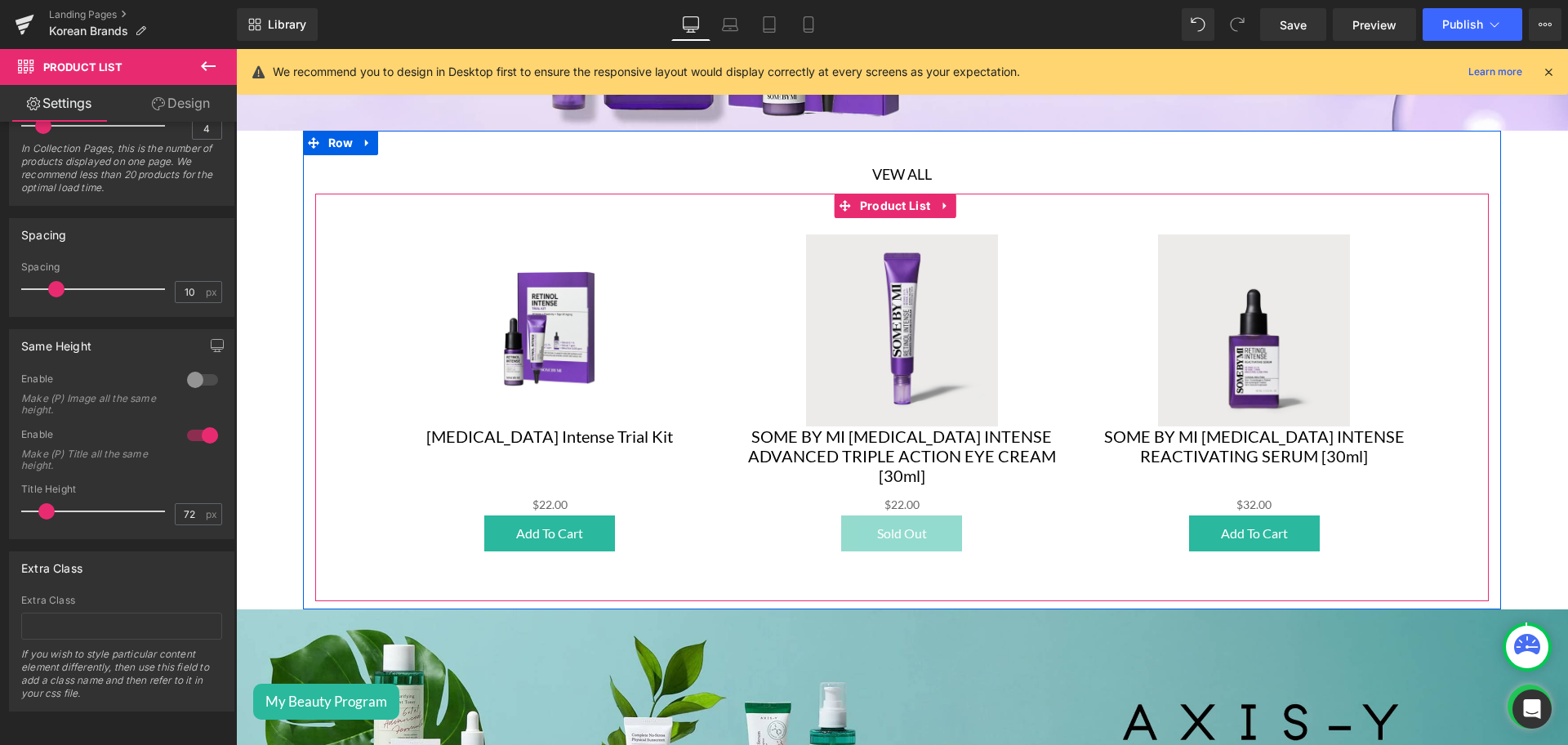
click at [782, 218] on div "Sale Off (P) Image SOME BY MI [MEDICAL_DATA] INTENSE ADVANCED TRIPLE ACTION EYE…" at bounding box center [902, 393] width 352 height 351
click at [860, 202] on span "Product List" at bounding box center [895, 207] width 79 height 25
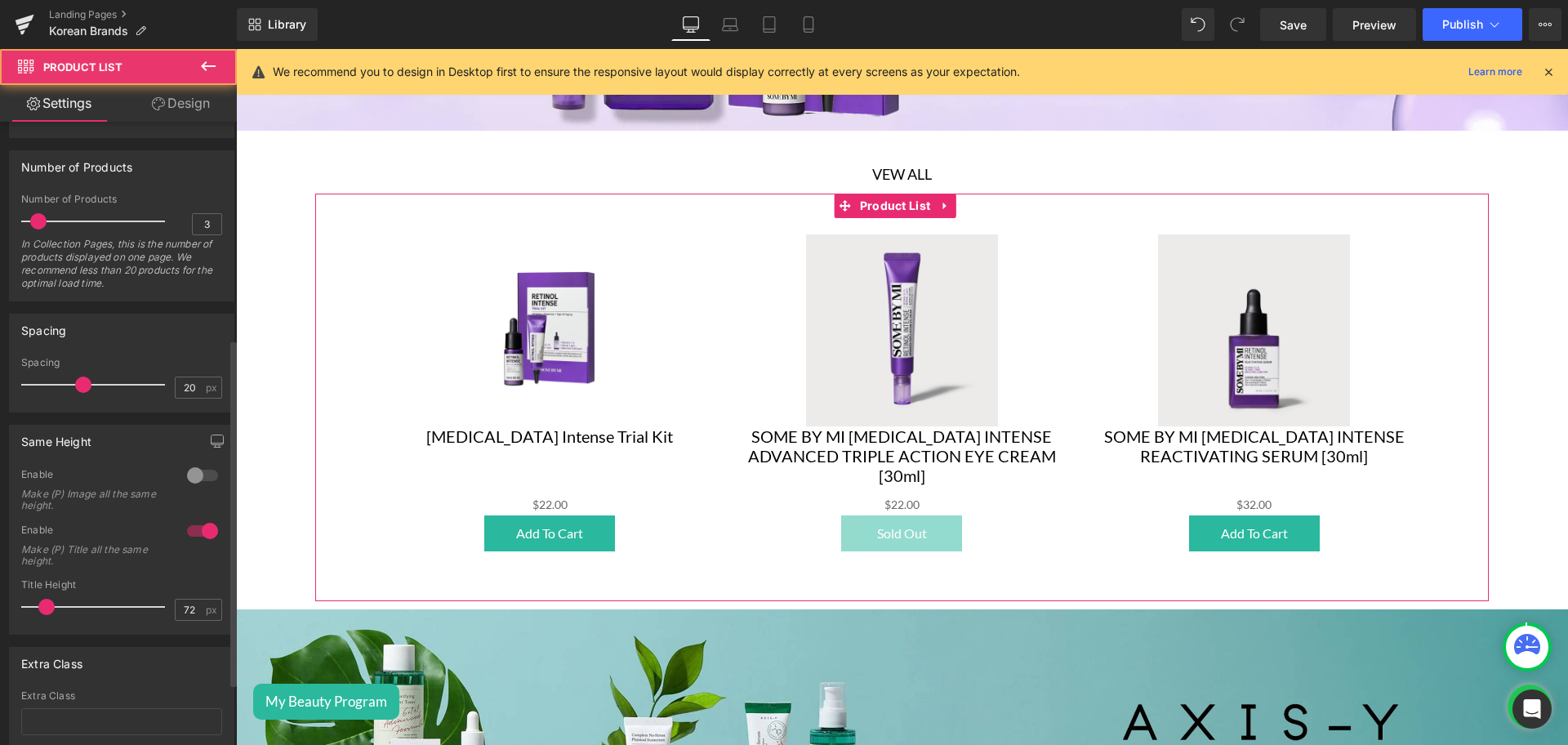
scroll to position [388, 0]
click at [199, 475] on div at bounding box center [202, 475] width 39 height 26
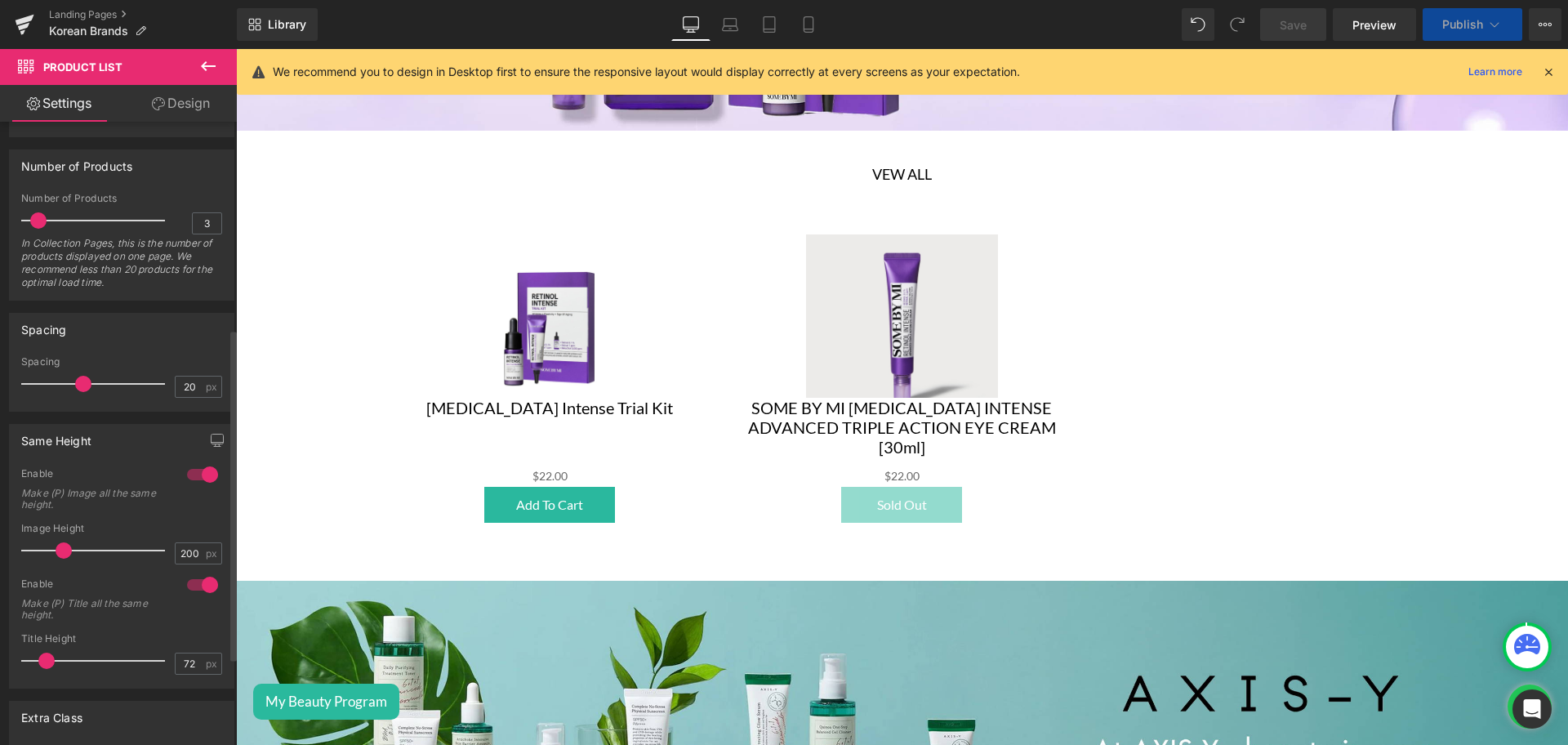
click at [199, 475] on div at bounding box center [202, 475] width 39 height 26
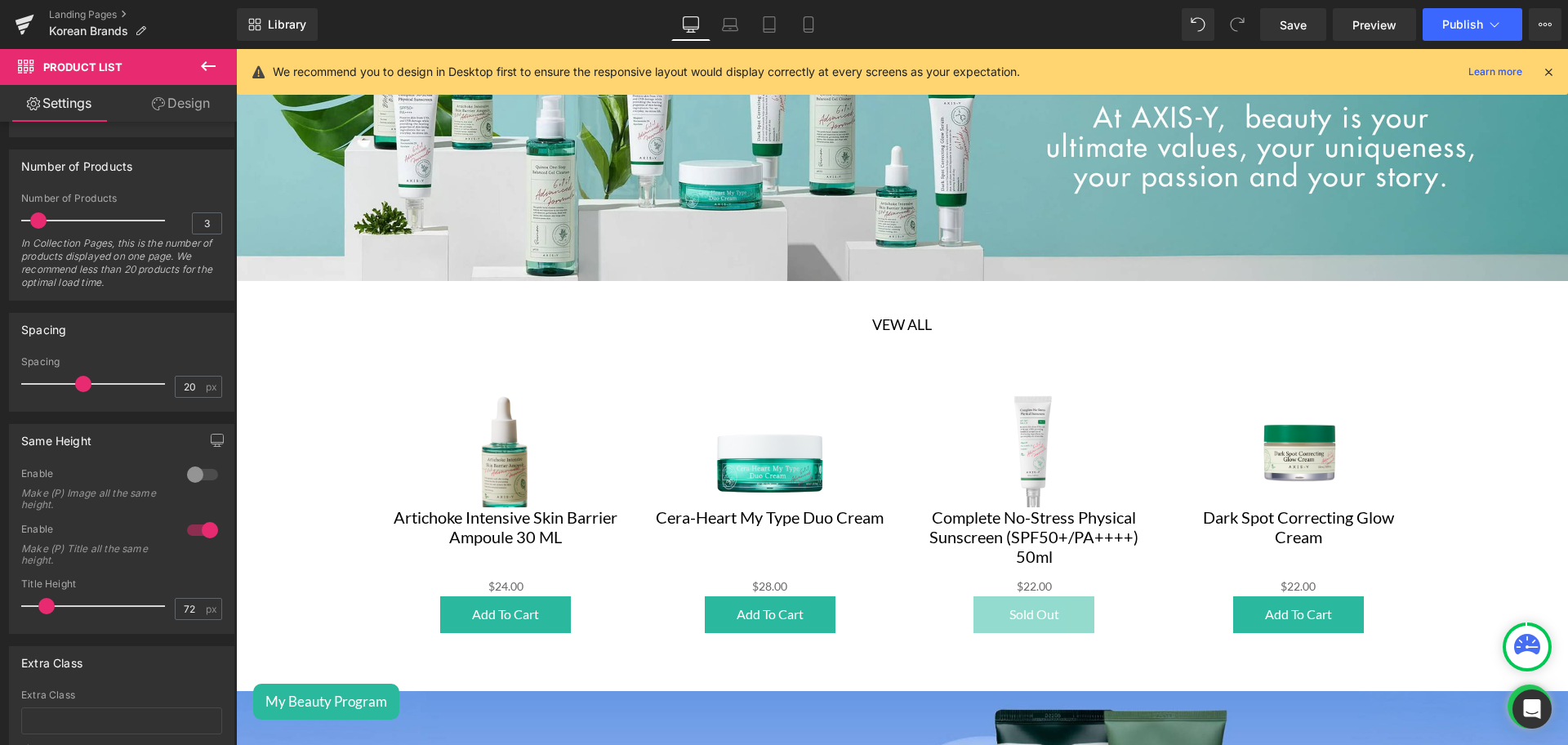
scroll to position [1794, 0]
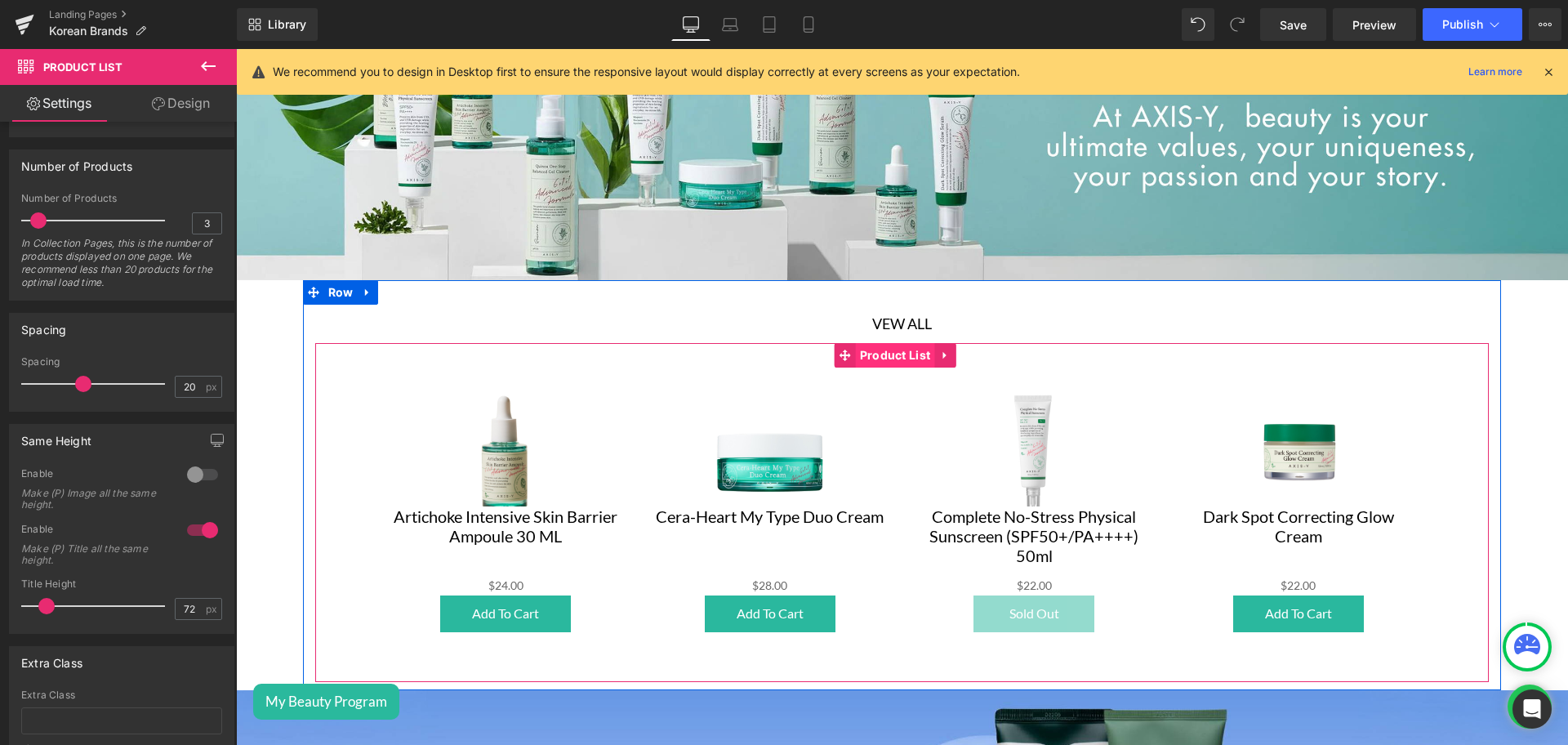
click at [895, 347] on span "Product List" at bounding box center [895, 356] width 79 height 25
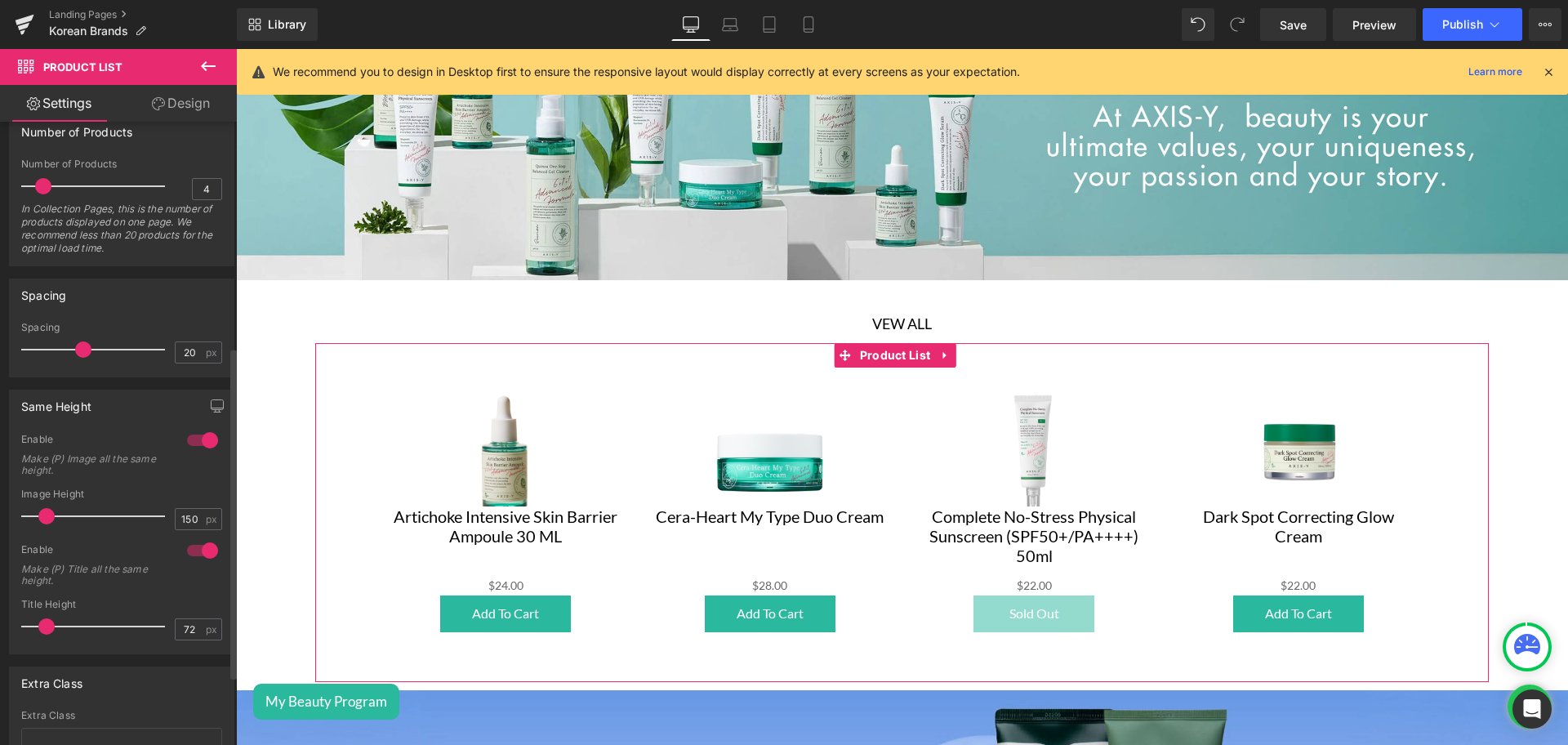
scroll to position [425, 0]
click at [203, 437] on div at bounding box center [202, 436] width 39 height 26
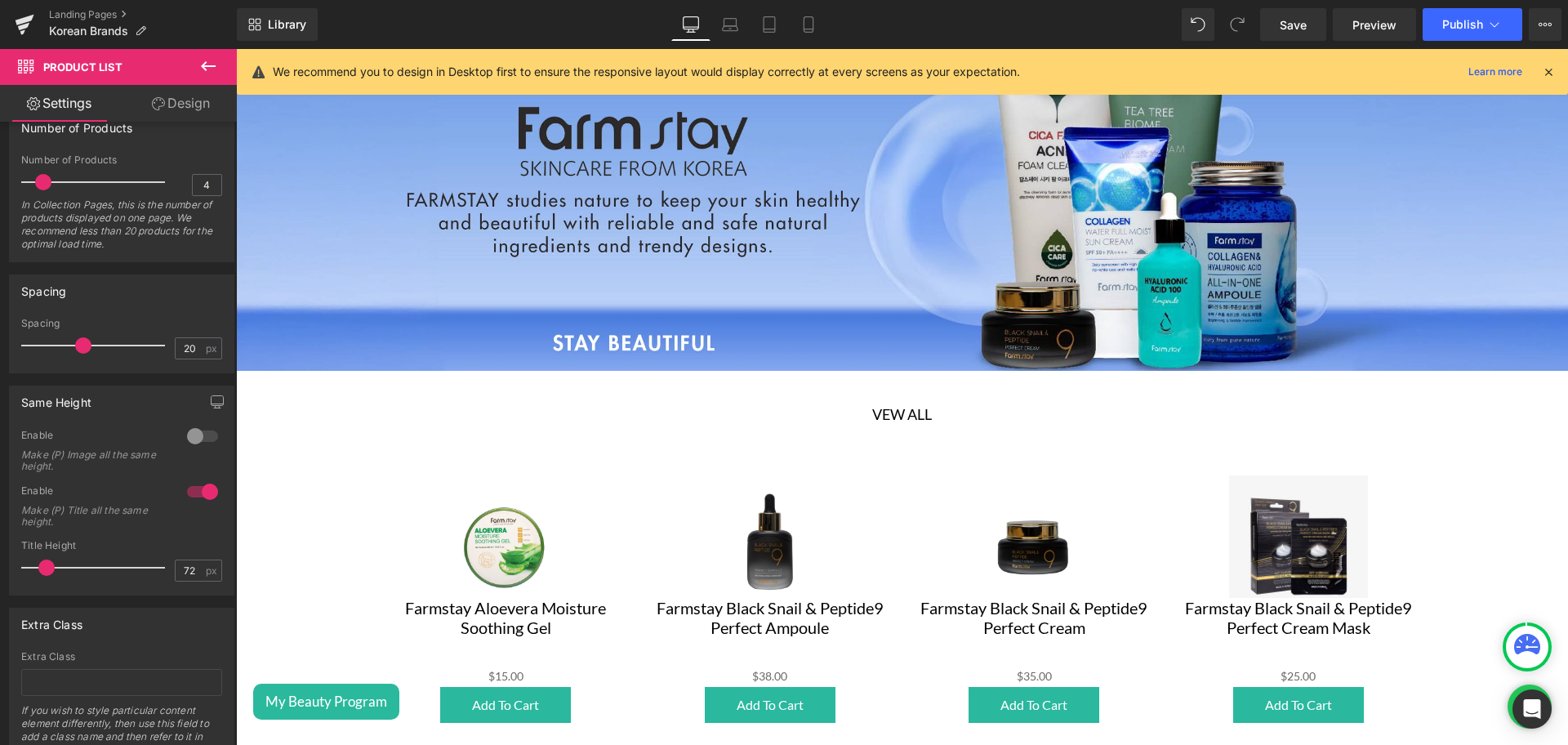
scroll to position [2464, 0]
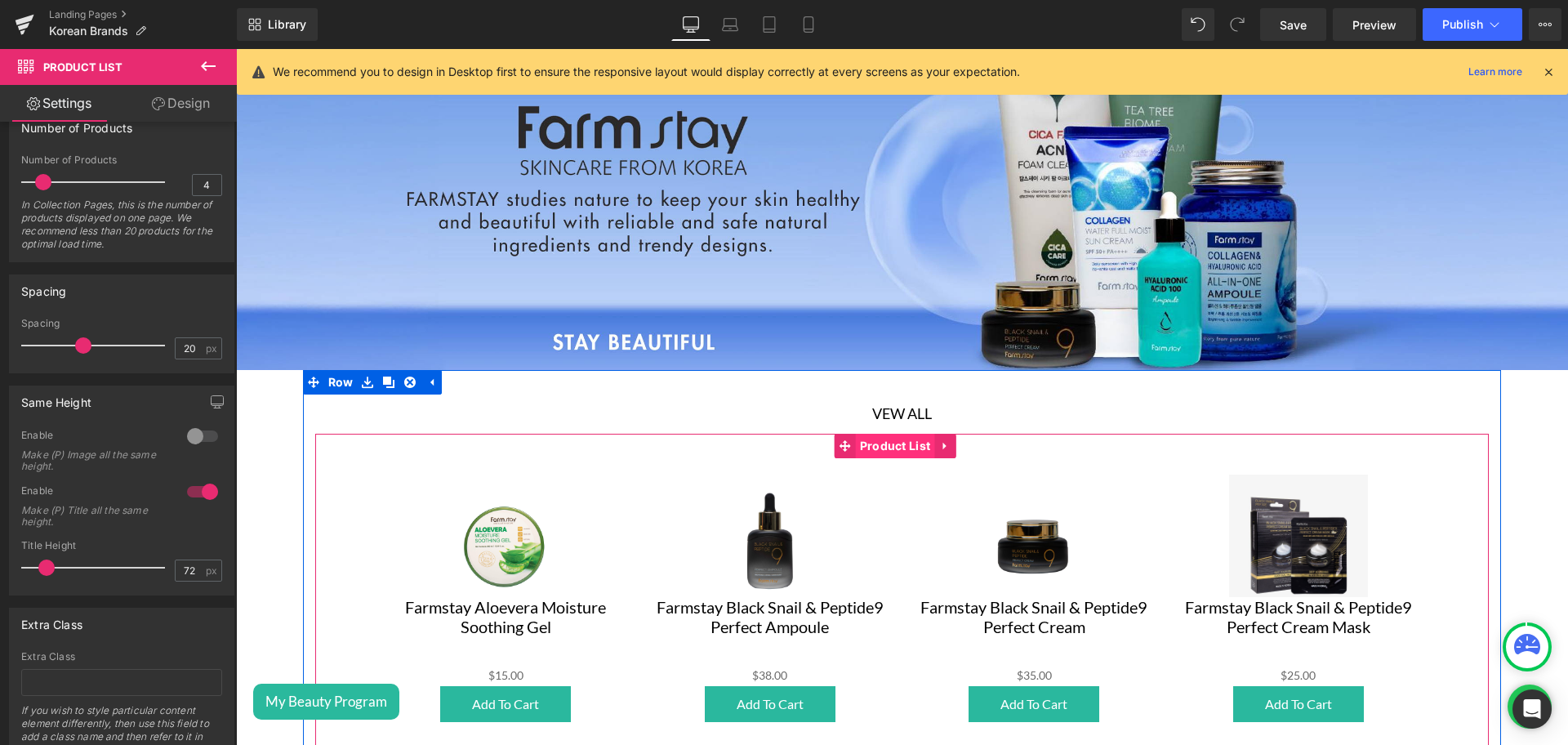
click at [886, 434] on span "Product List" at bounding box center [895, 446] width 79 height 25
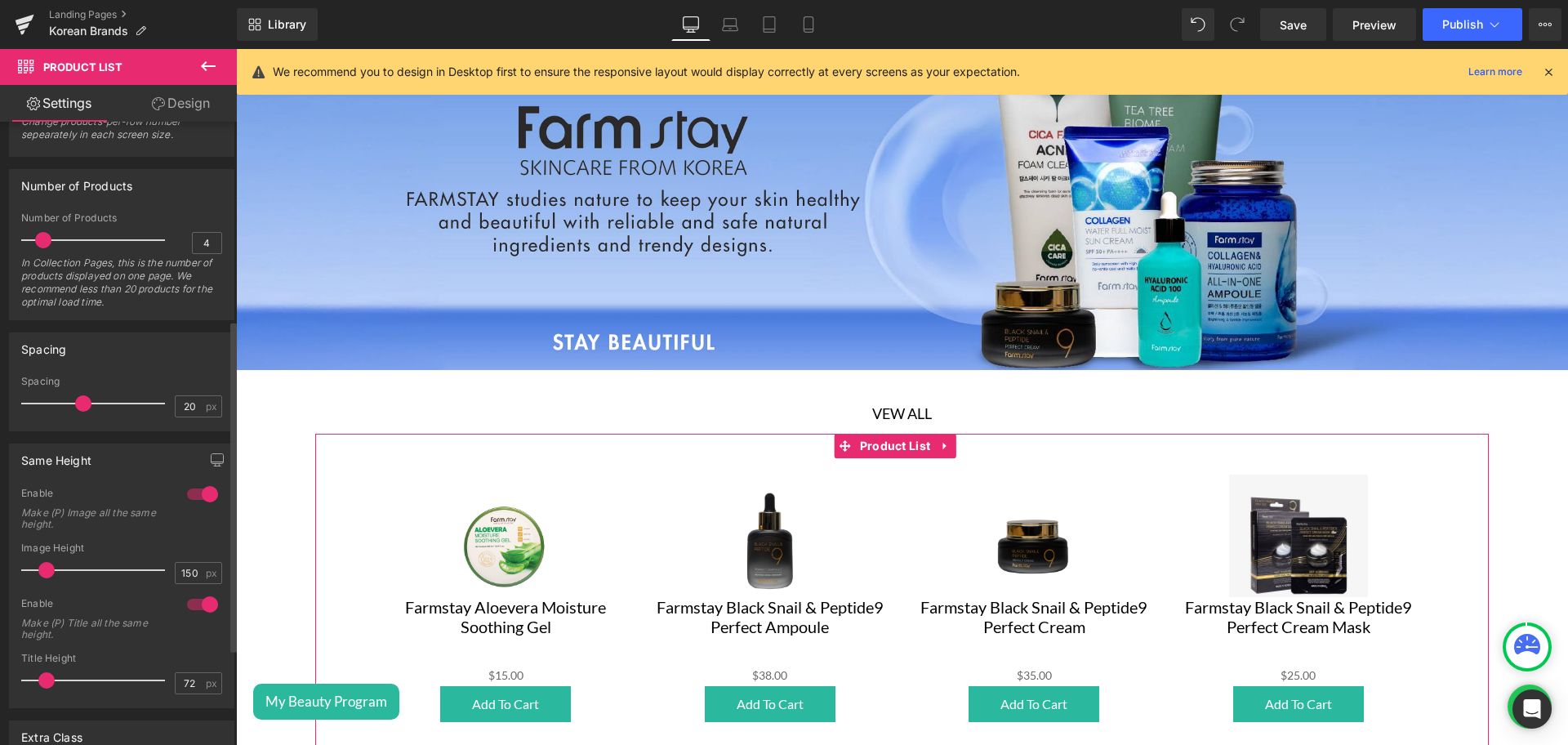
scroll to position [371, 0]
click at [197, 490] on div at bounding box center [202, 491] width 39 height 26
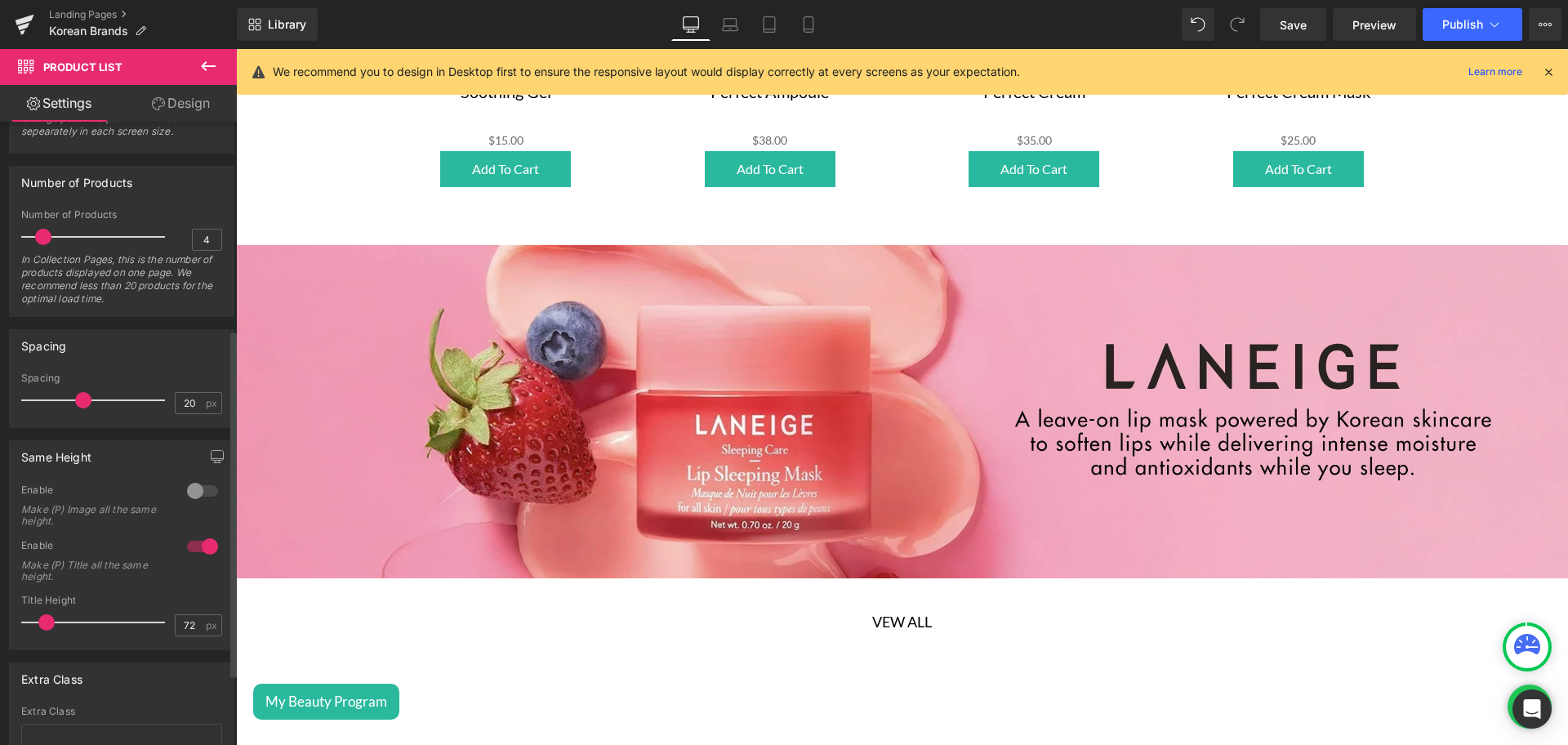
scroll to position [3363, 0]
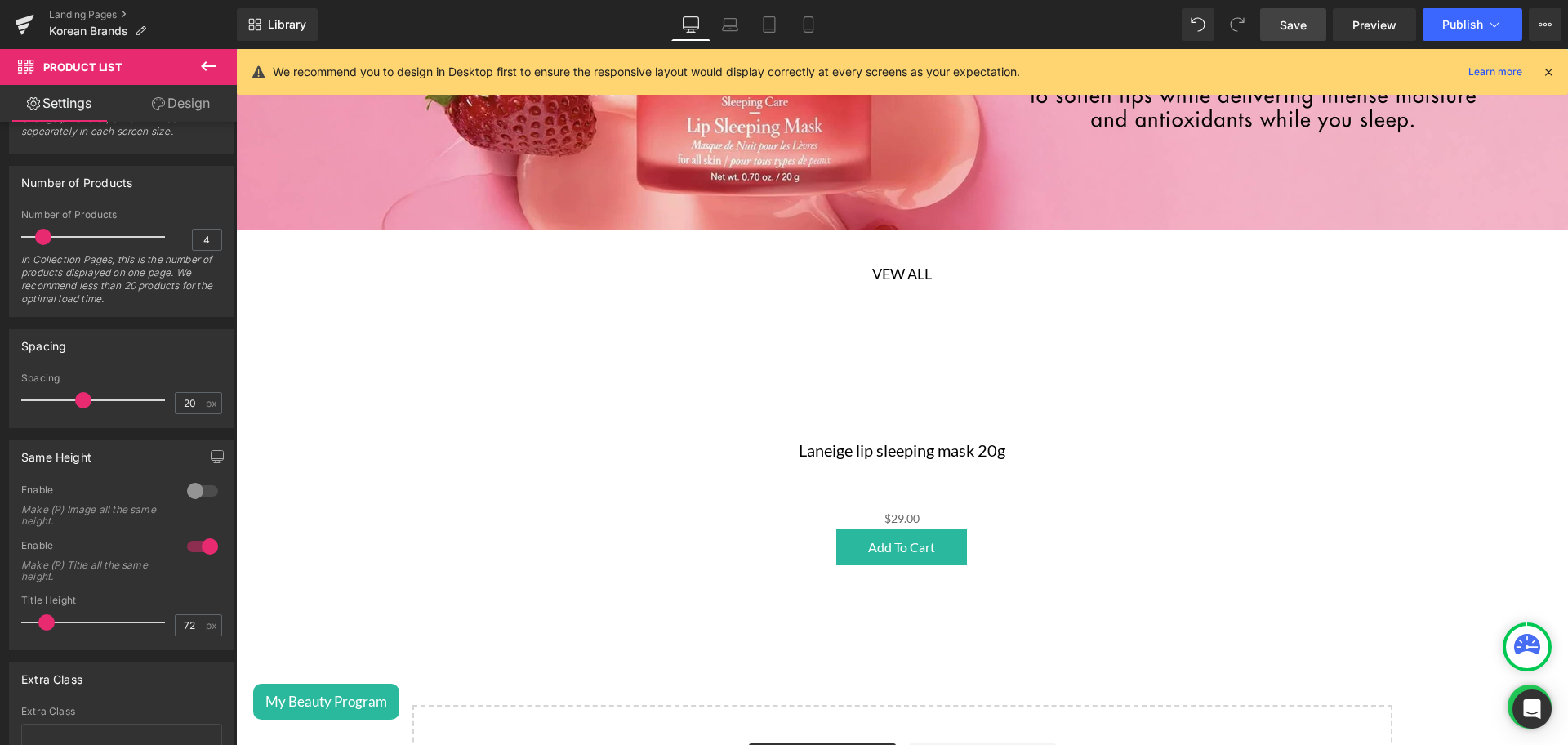
click at [1284, 25] on span "Save" at bounding box center [1293, 25] width 27 height 17
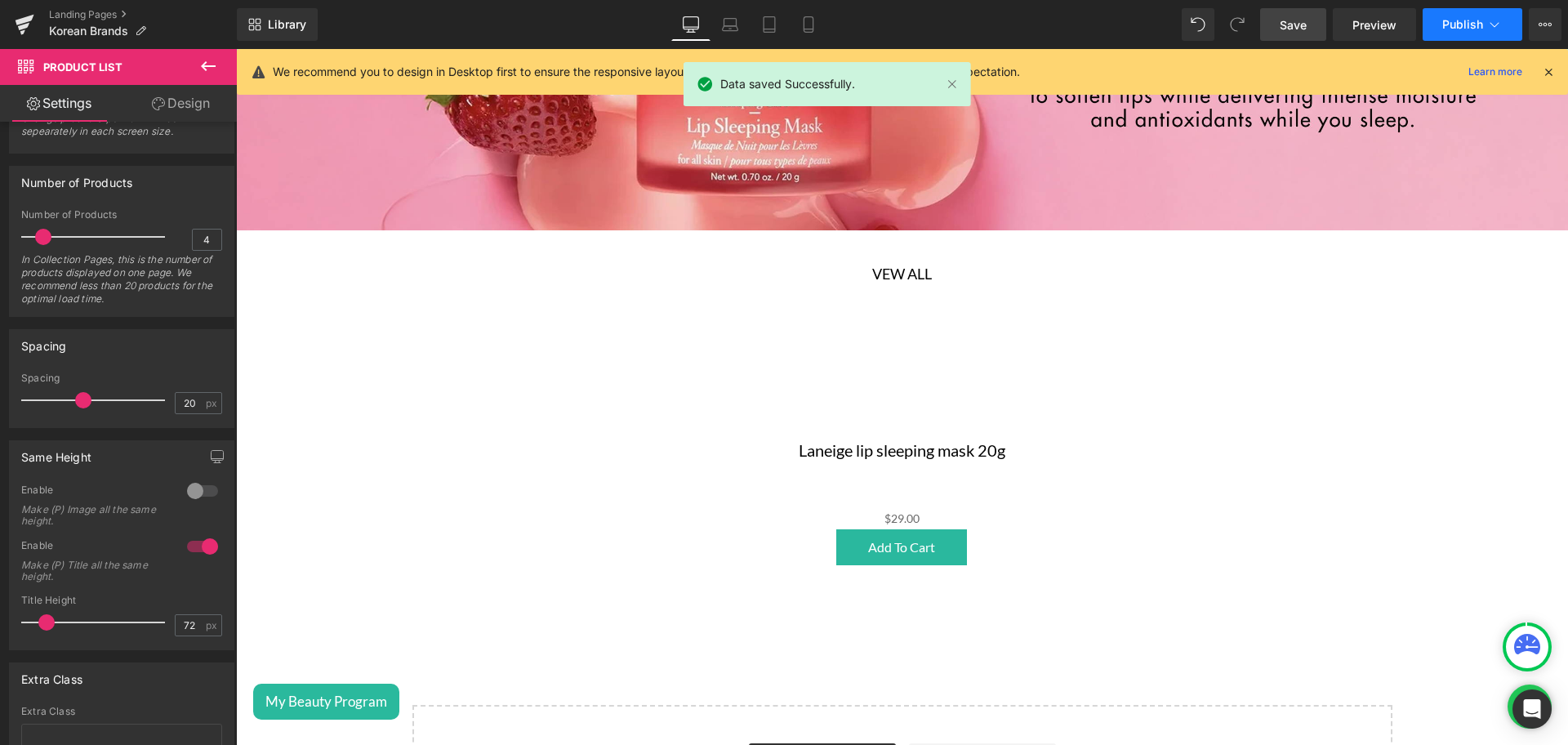
click at [1452, 9] on button "Publish" at bounding box center [1473, 25] width 100 height 33
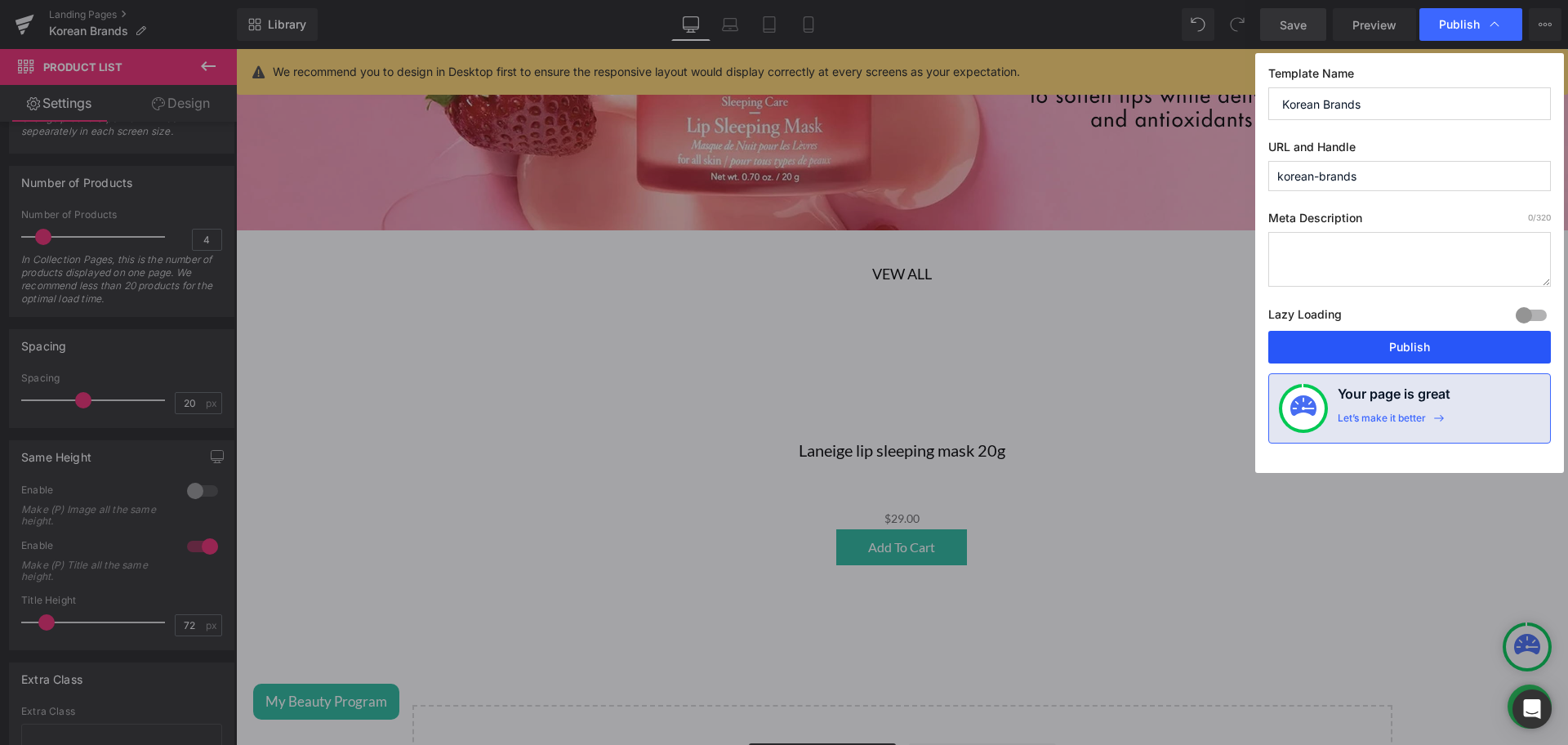
click at [1301, 352] on button "Publish" at bounding box center [1409, 348] width 283 height 33
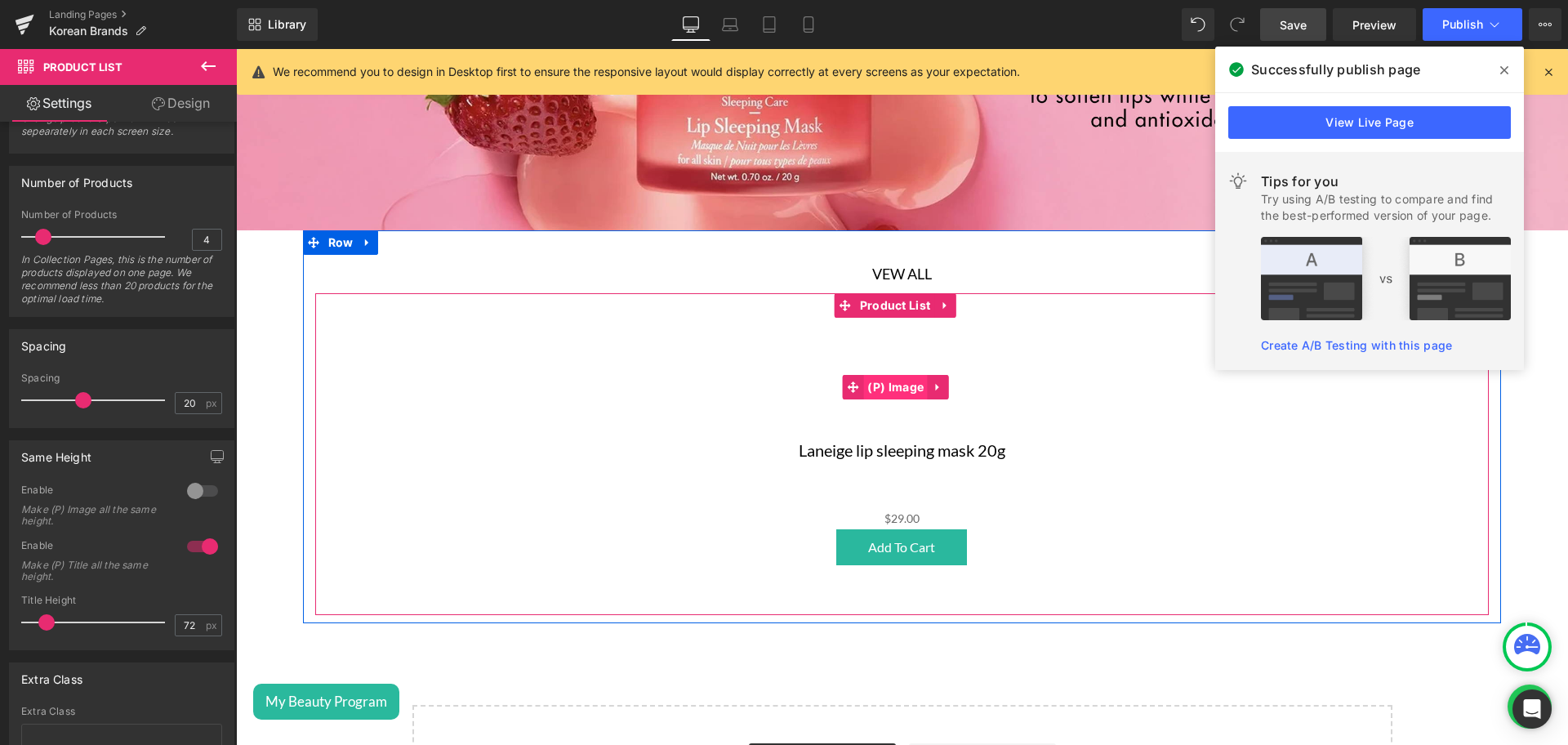
click at [903, 375] on span "(P) Image" at bounding box center [895, 388] width 65 height 25
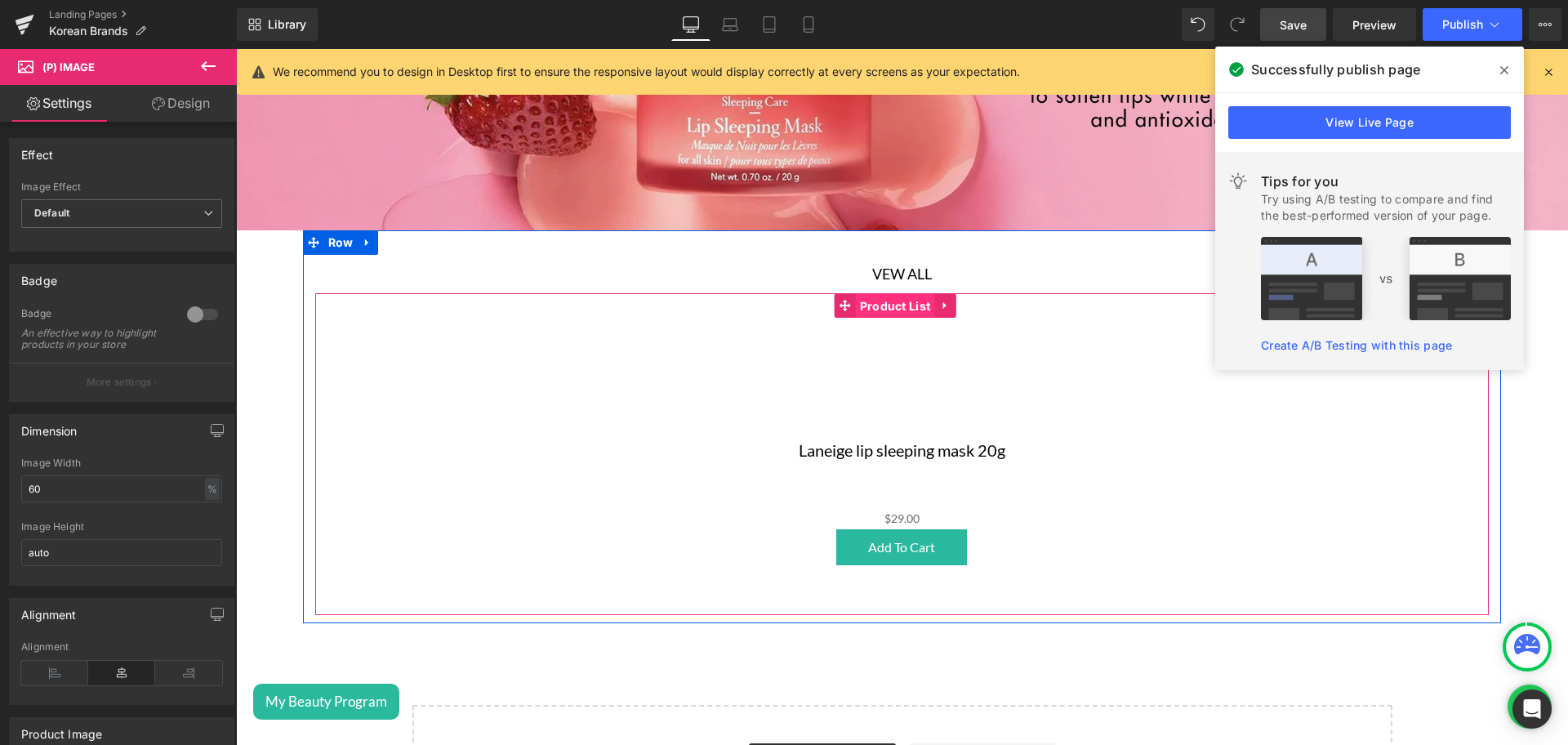
click at [881, 294] on span "Product List" at bounding box center [895, 307] width 79 height 25
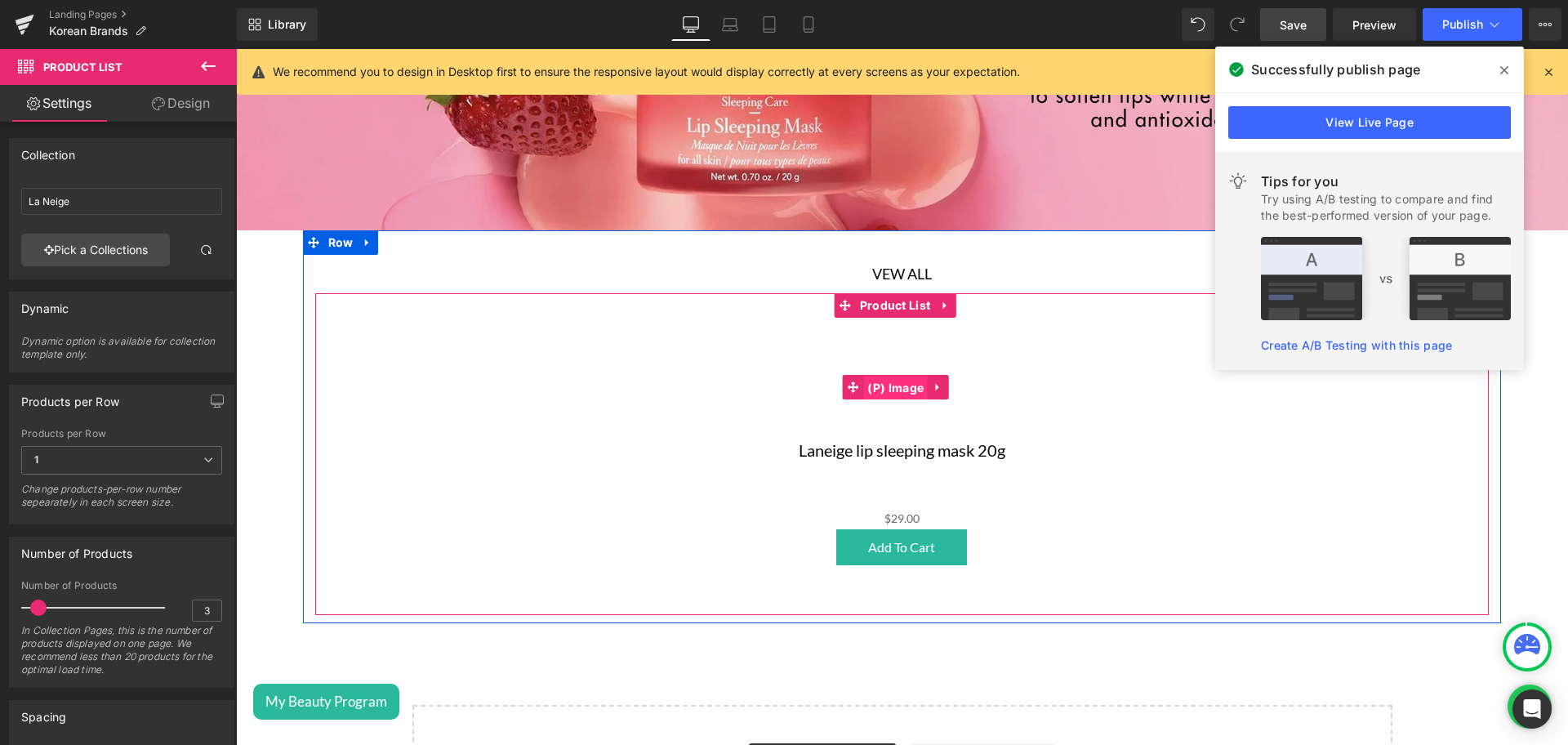
click at [900, 376] on span "(P) Image" at bounding box center [895, 388] width 65 height 25
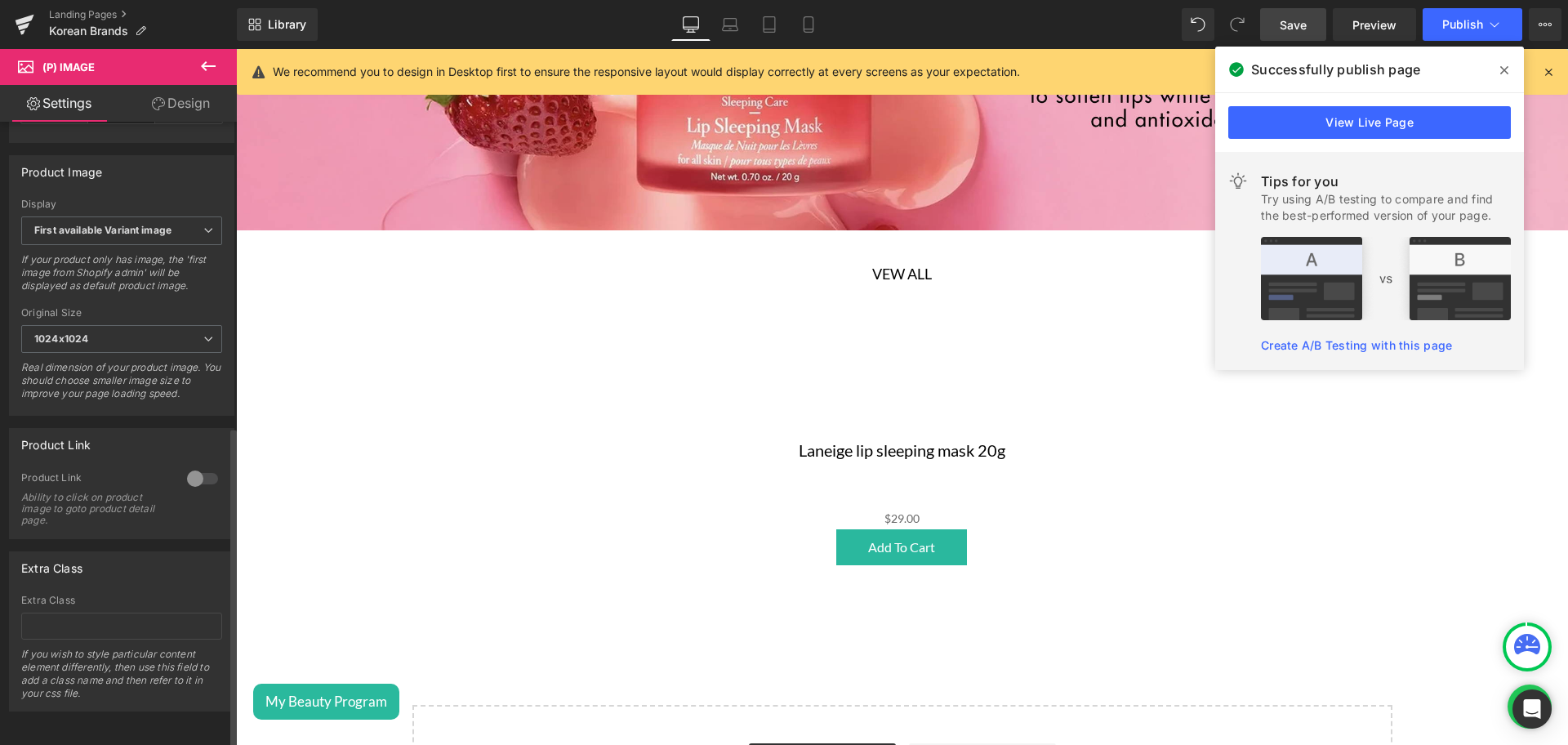
scroll to position [589, 0]
click at [111, 221] on span "First available Variant image" at bounding box center [121, 230] width 201 height 29
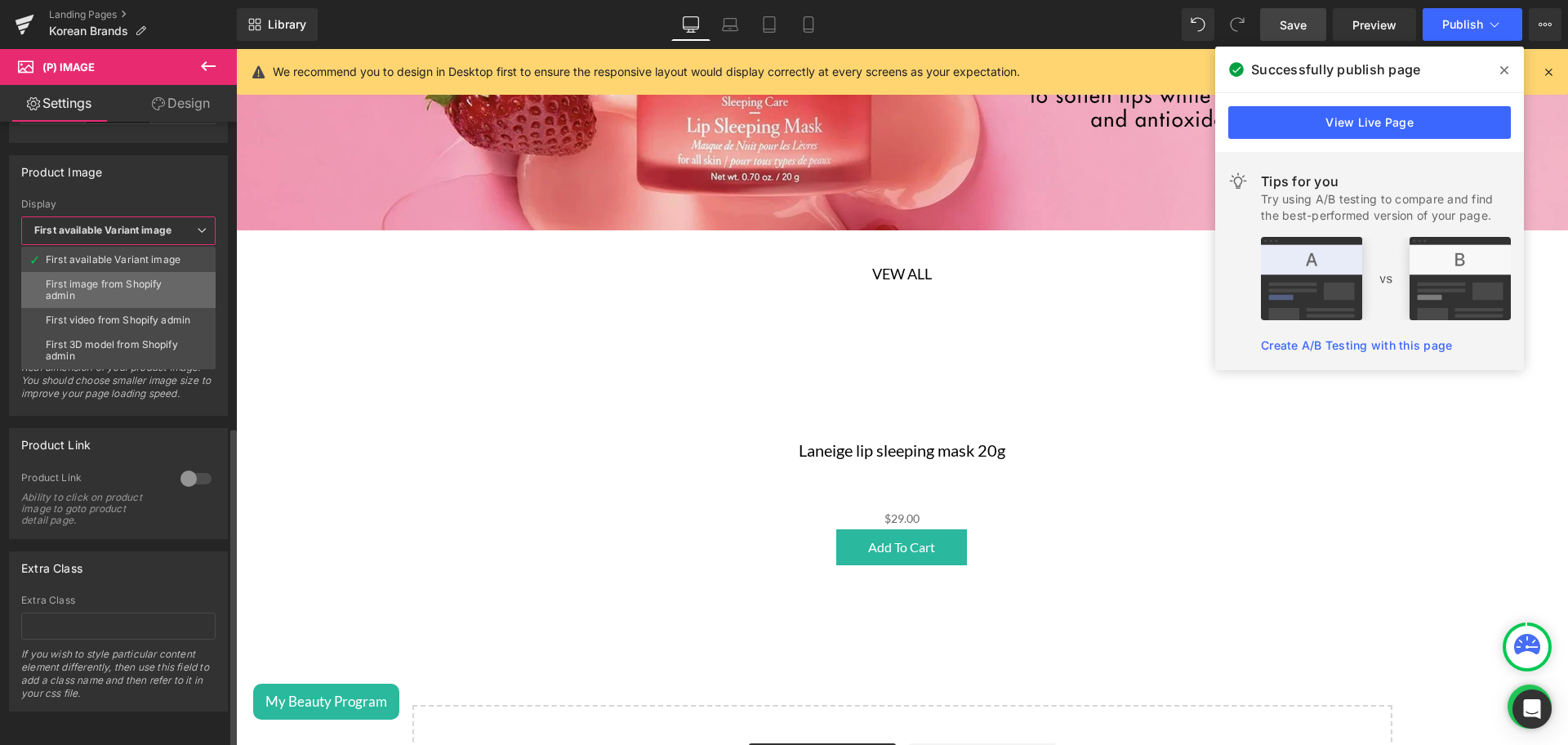
click at [116, 279] on div "First image from Shopify admin" at bounding box center [118, 290] width 145 height 23
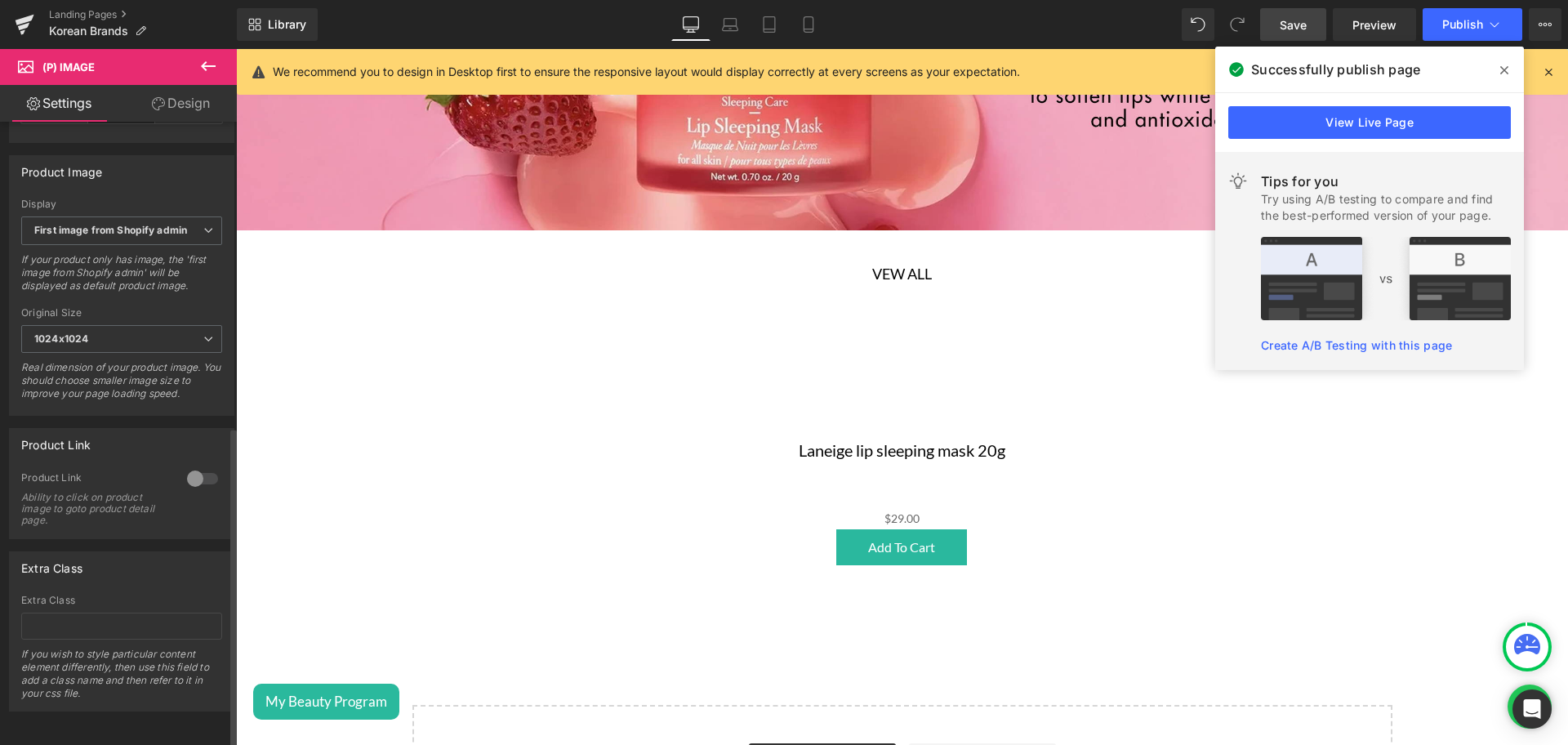
click at [91, 257] on div "If your product only has image, the 'first image from Shopify admin' will be di…" at bounding box center [121, 278] width 201 height 50
click at [86, 224] on b "First image from Shopify admin" at bounding box center [111, 229] width 152 height 12
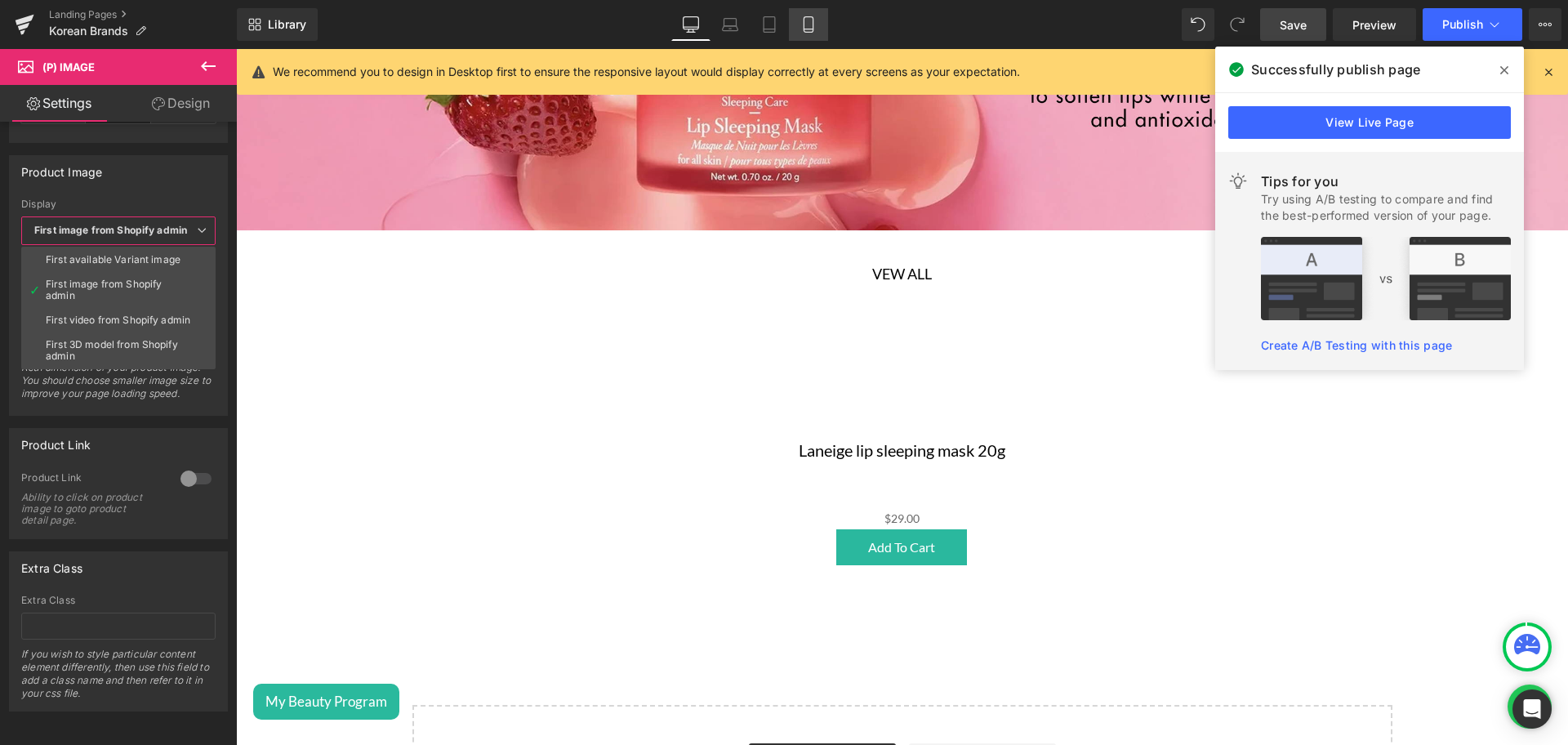
click at [815, 10] on link "Mobile" at bounding box center [809, 25] width 39 height 33
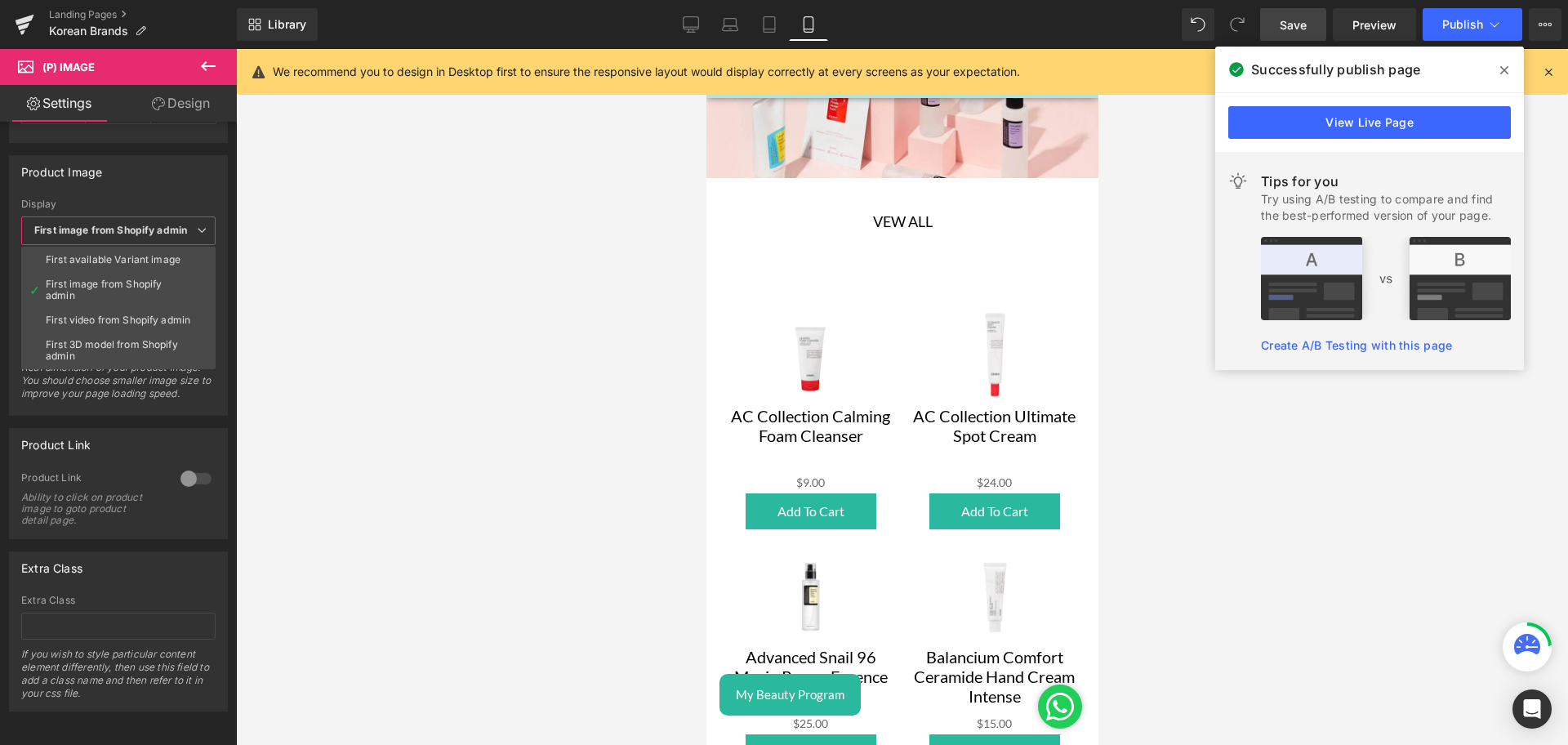
scroll to position [217, 0]
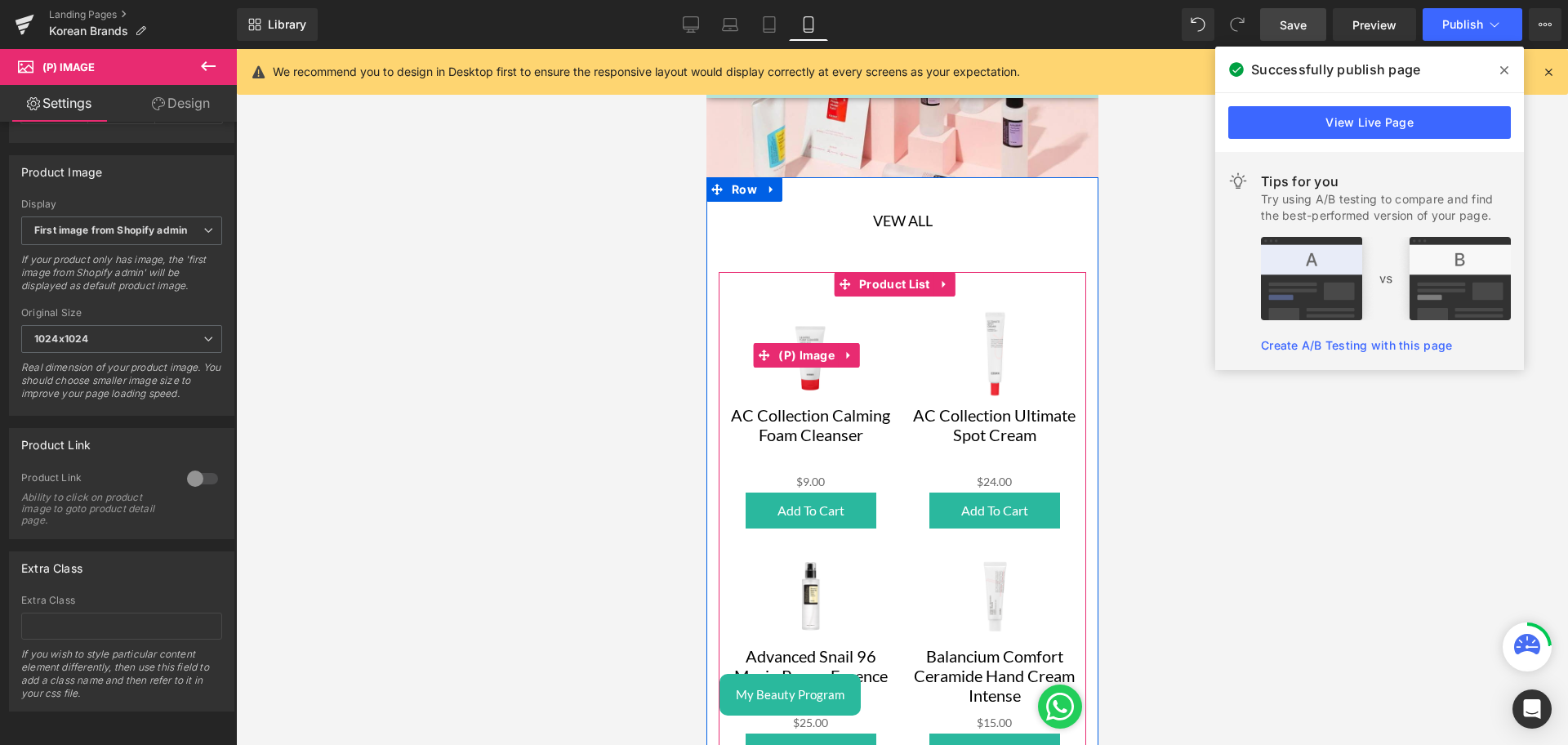
click at [865, 281] on span "Product List" at bounding box center [894, 285] width 79 height 25
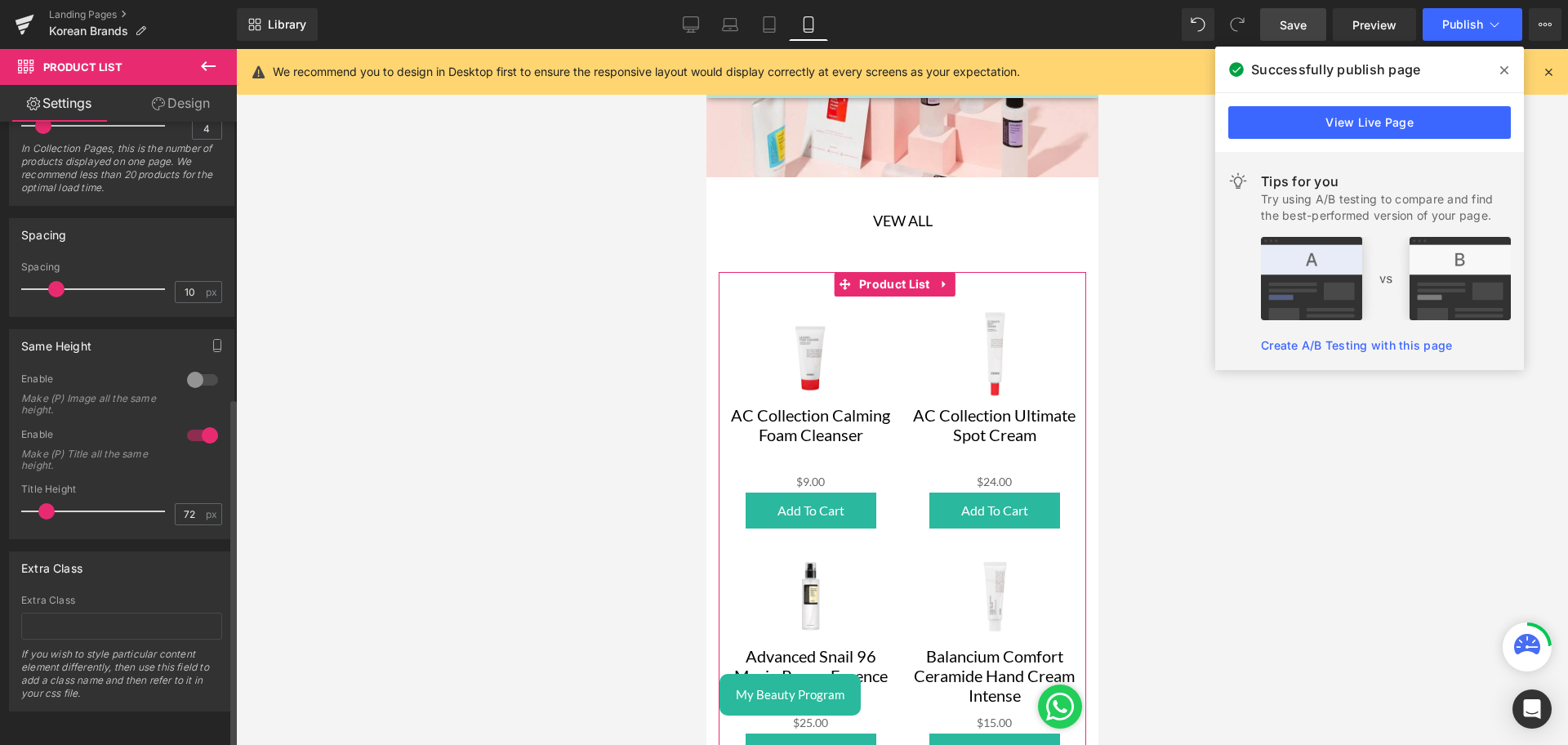
scroll to position [493, 0]
click at [202, 369] on div at bounding box center [202, 380] width 39 height 26
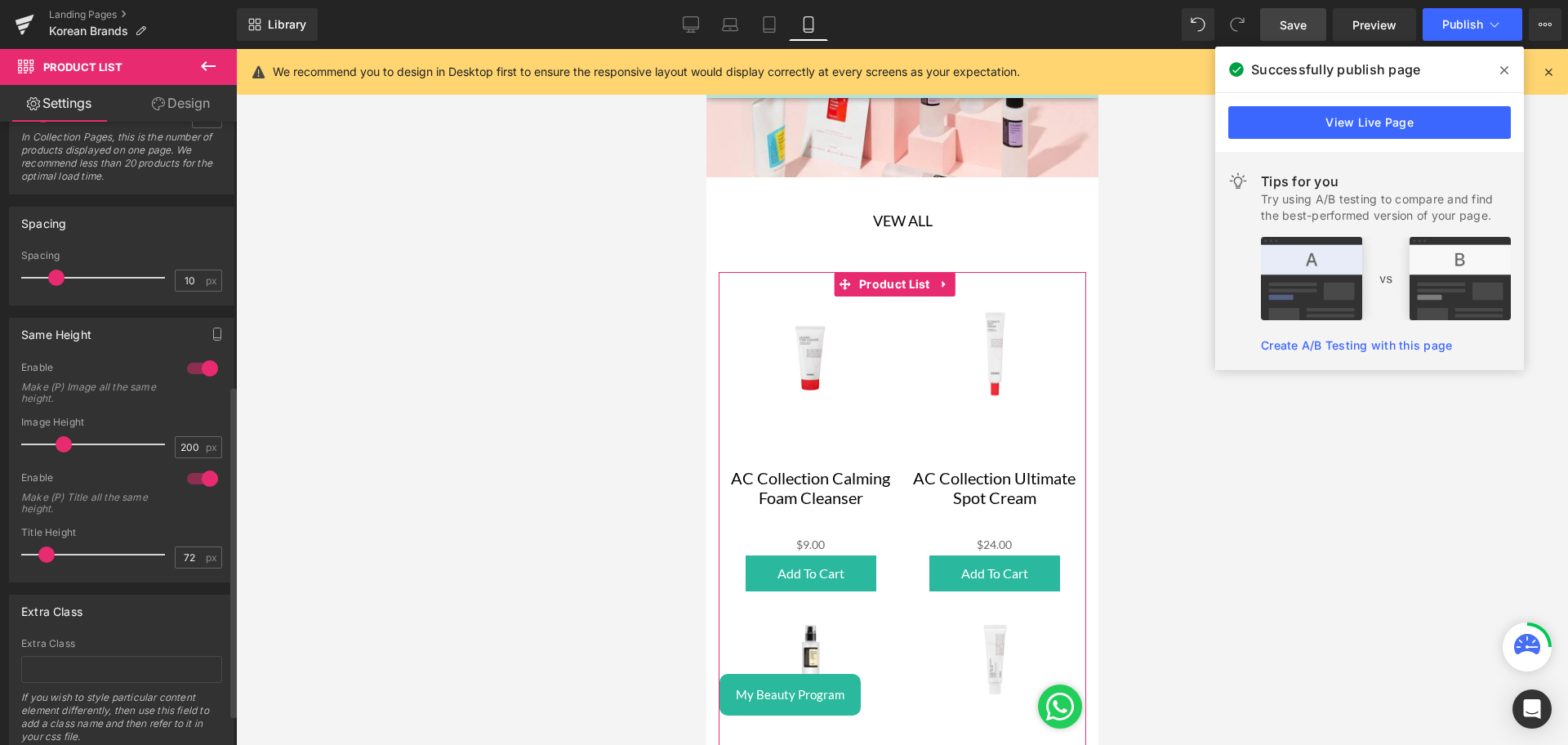
click at [188, 360] on div at bounding box center [202, 369] width 39 height 26
